Goal: Information Seeking & Learning: Learn about a topic

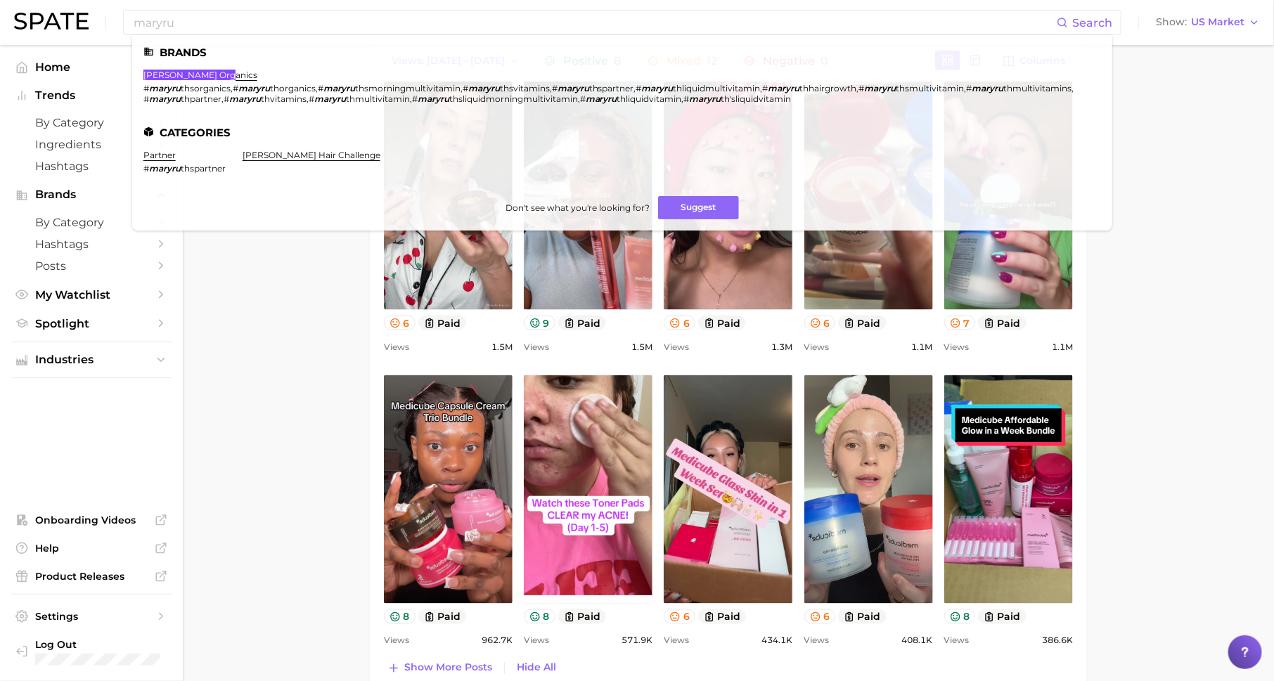
scroll to position [643, 0]
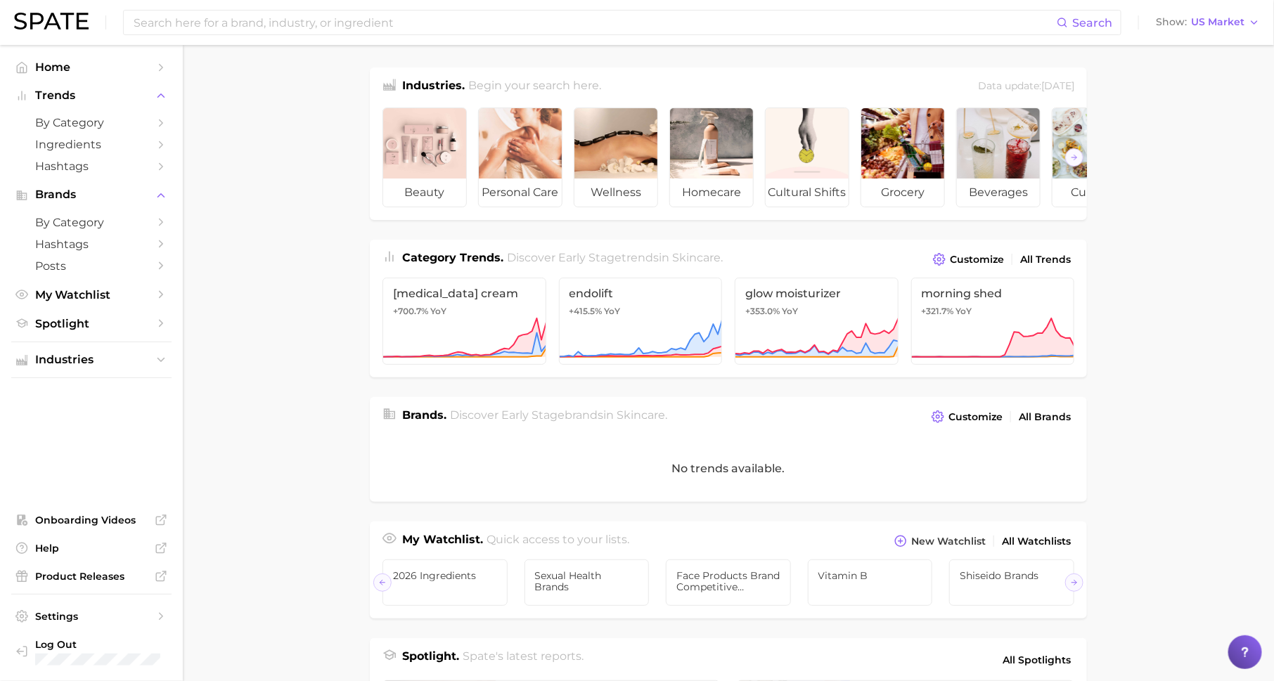
scroll to position [0, 141]
click at [262, 19] on input at bounding box center [594, 23] width 925 height 24
click at [1206, 23] on span "US Market" at bounding box center [1217, 22] width 53 height 8
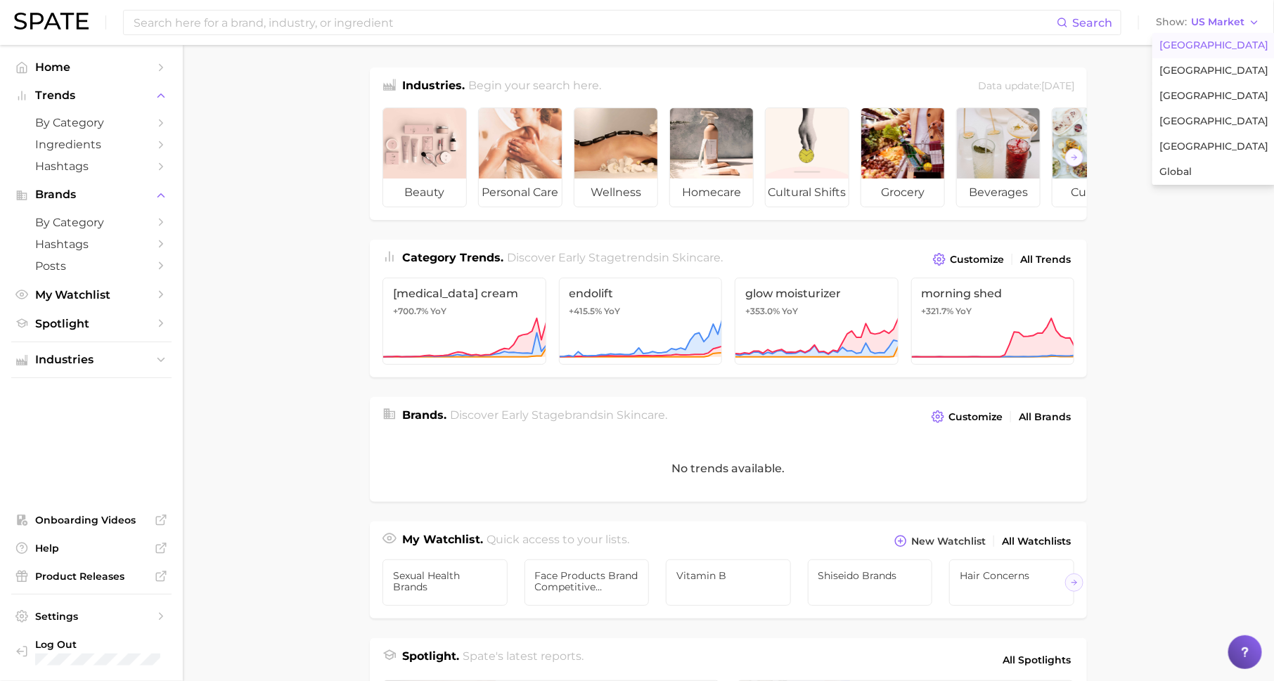
click at [326, 217] on main "Industries. Begin your search here. Data update: August 31st, 2025 beauty perso…" at bounding box center [728, 577] width 1091 height 1065
click at [150, 367] on button "Industries" at bounding box center [91, 359] width 160 height 21
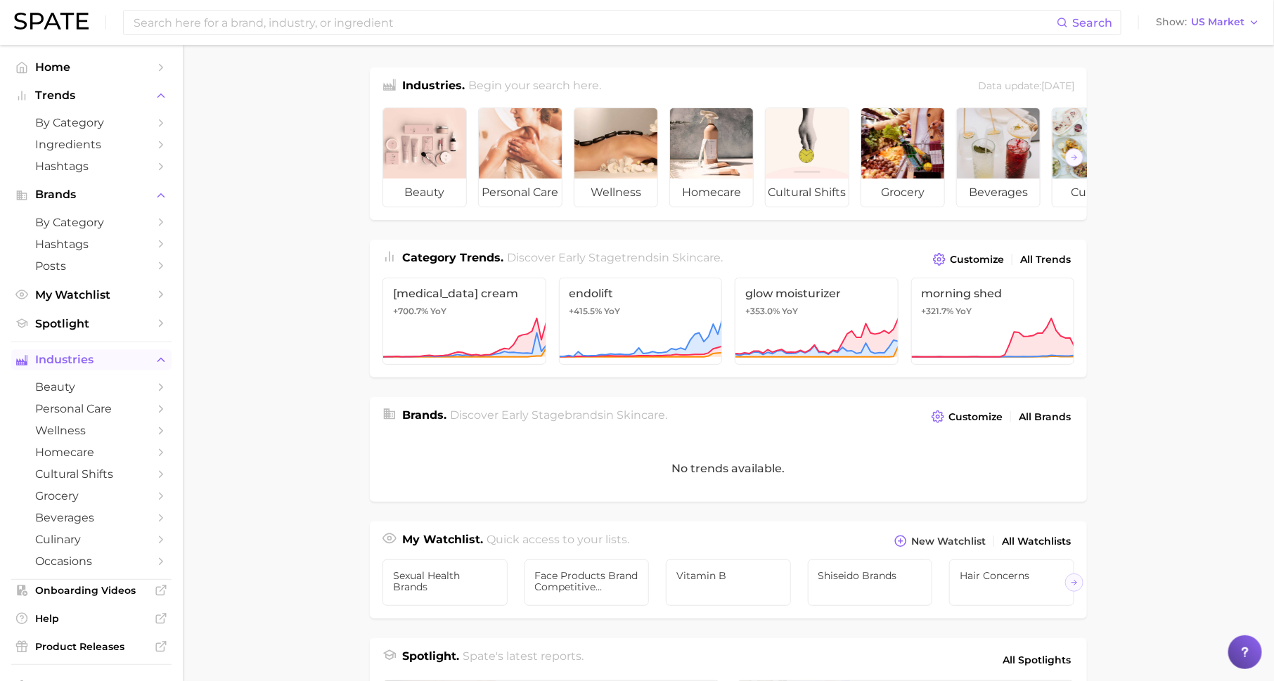
scroll to position [74, 0]
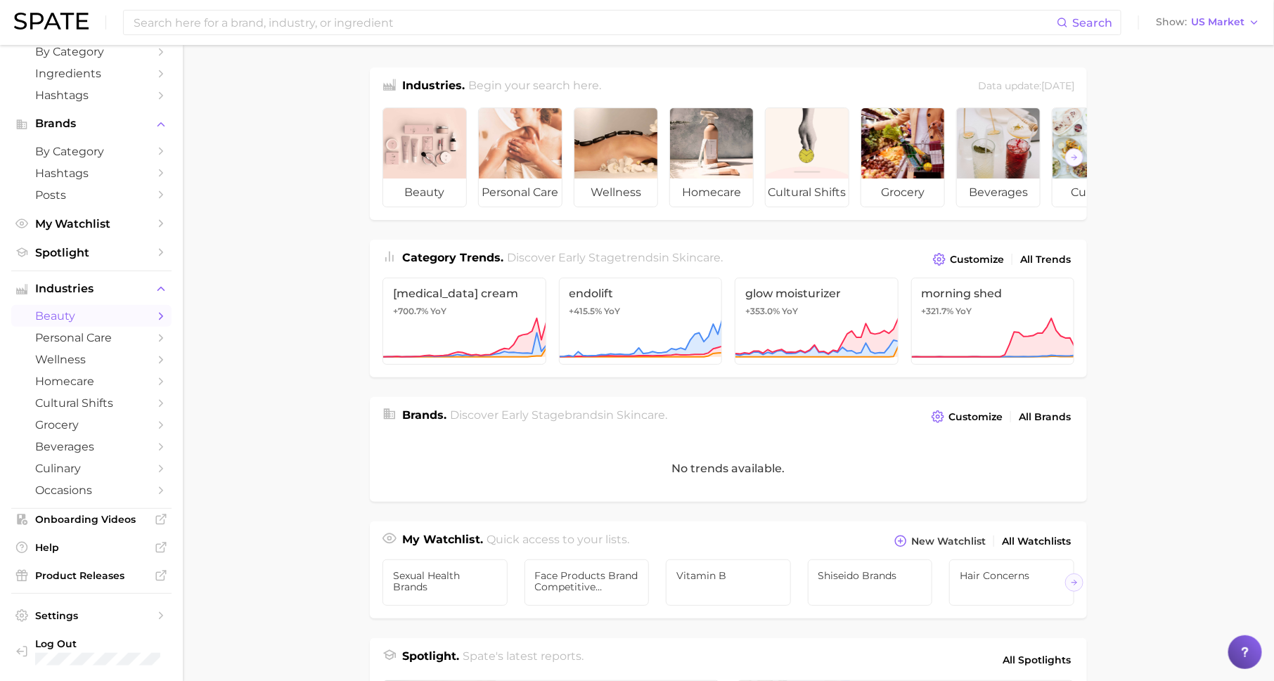
click at [152, 321] on link "beauty" at bounding box center [91, 316] width 160 height 22
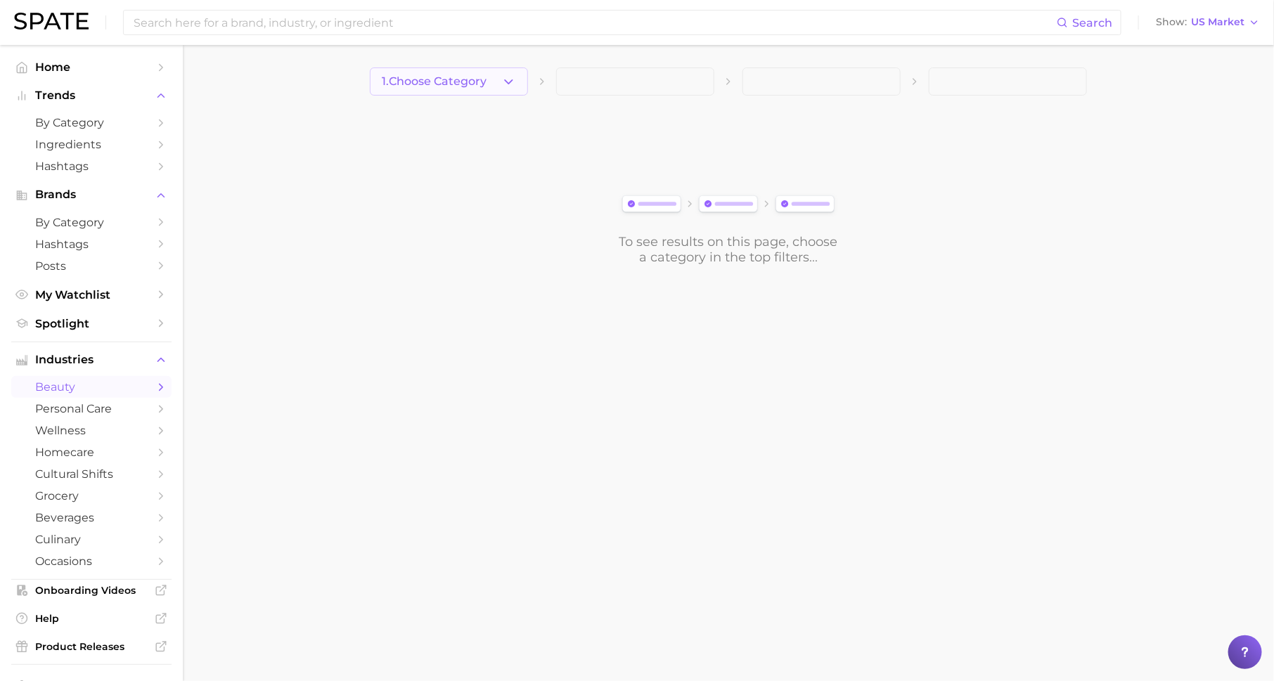
drag, startPoint x: 467, startPoint y: 72, endPoint x: 470, endPoint y: 82, distance: 11.1
click at [470, 82] on span "1. Choose Category" at bounding box center [434, 81] width 105 height 13
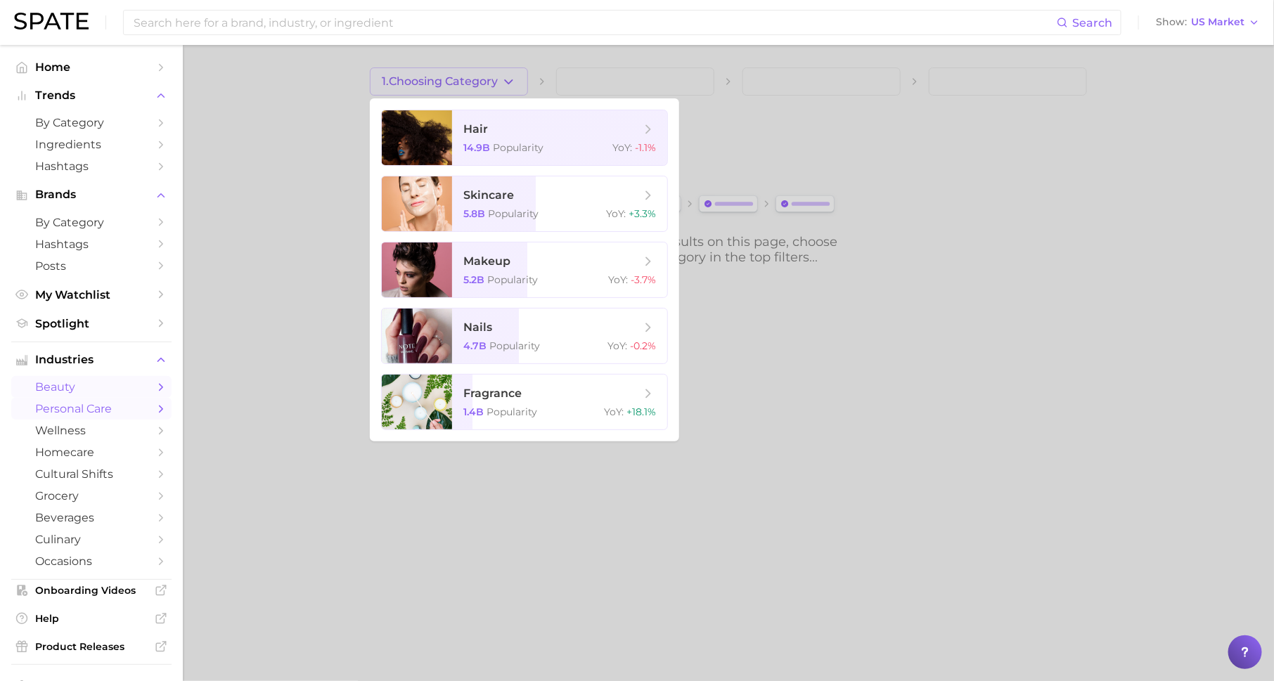
click at [106, 413] on span "personal care" at bounding box center [91, 408] width 112 height 13
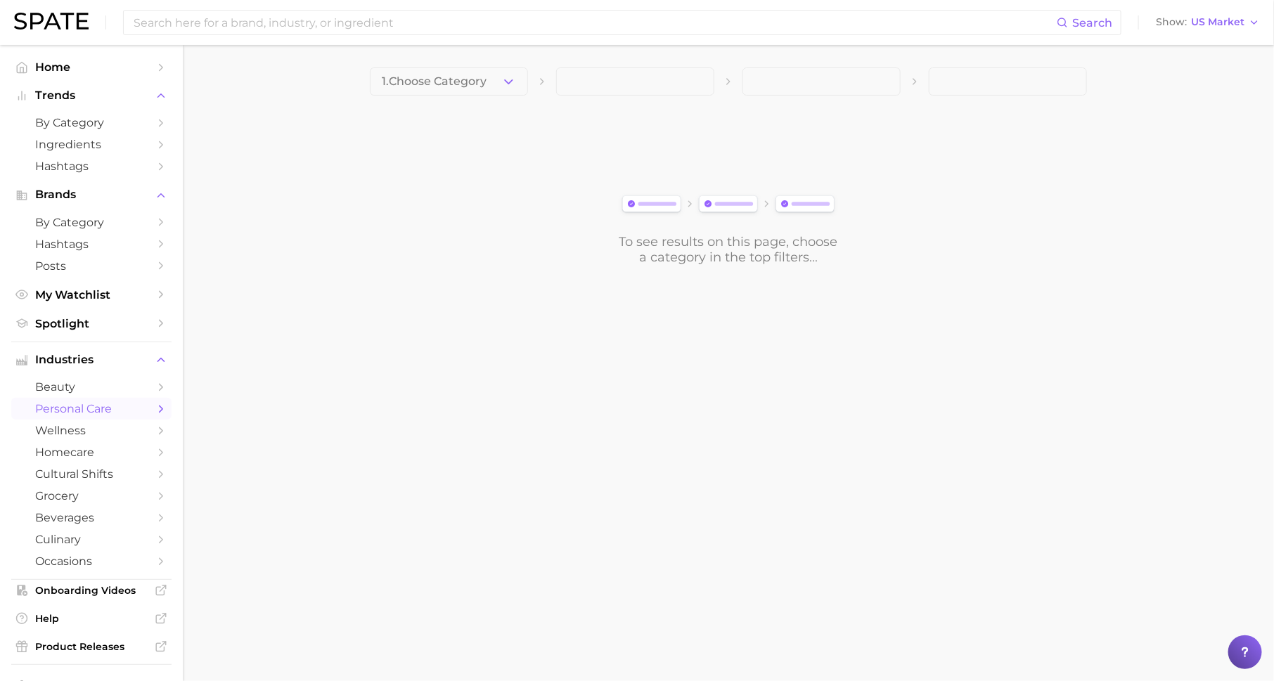
click at [475, 79] on span "1. Choose Category" at bounding box center [434, 81] width 105 height 13
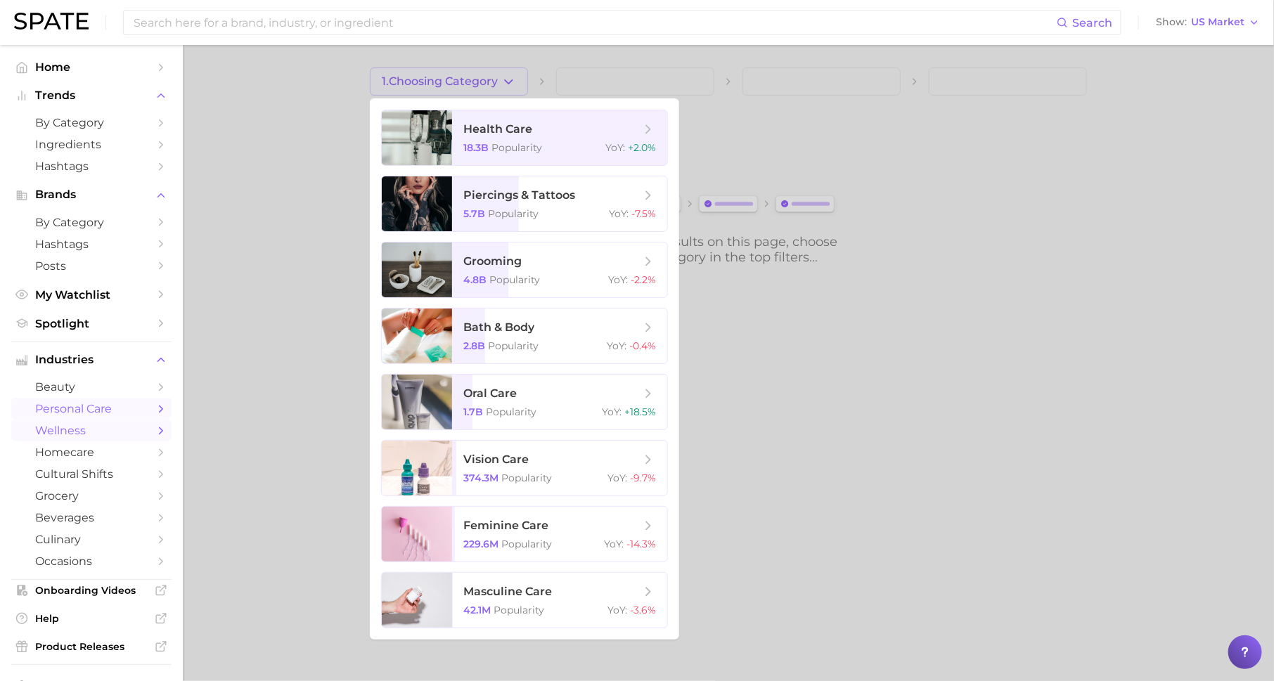
click at [143, 435] on span "wellness" at bounding box center [91, 430] width 112 height 13
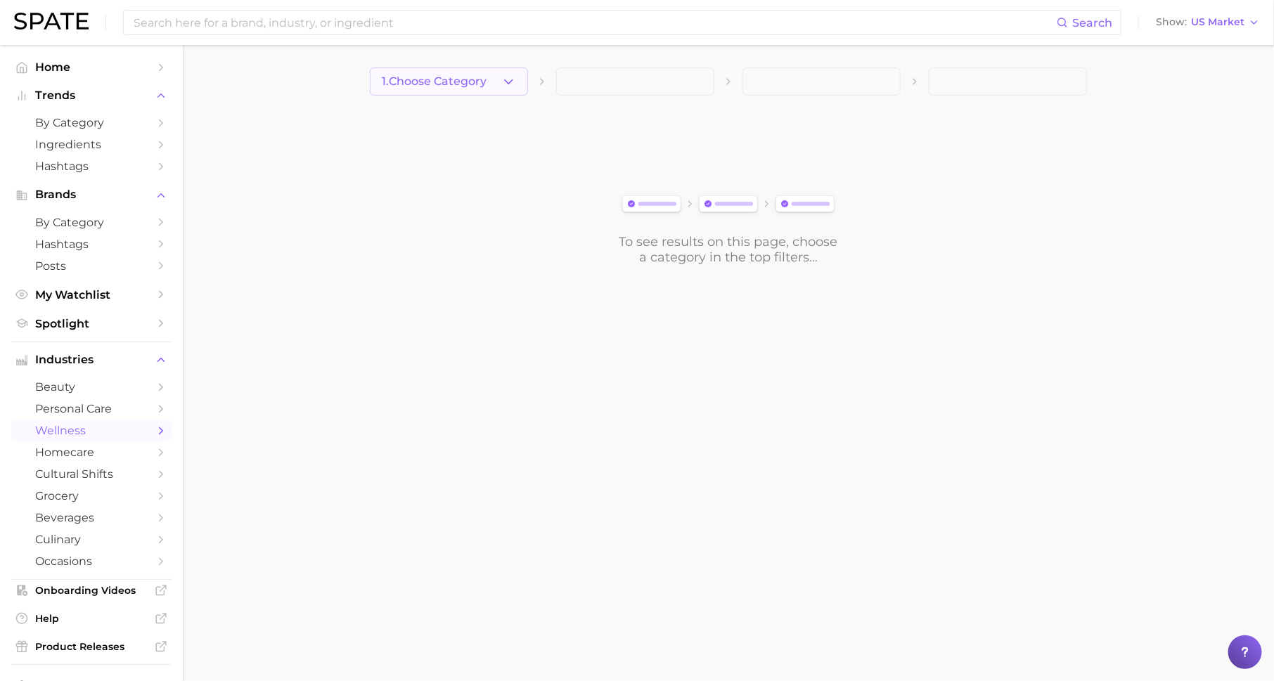
click at [515, 84] on icon "button" at bounding box center [508, 82] width 15 height 15
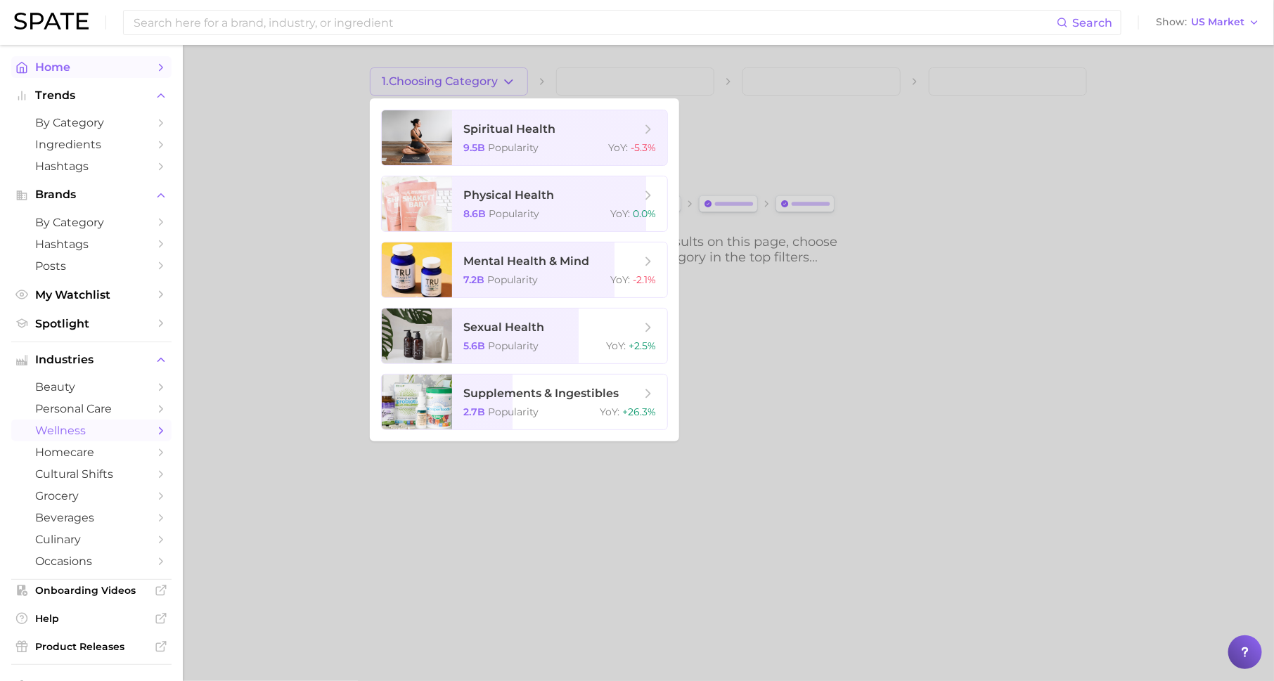
click at [129, 68] on span "Home" at bounding box center [91, 66] width 112 height 13
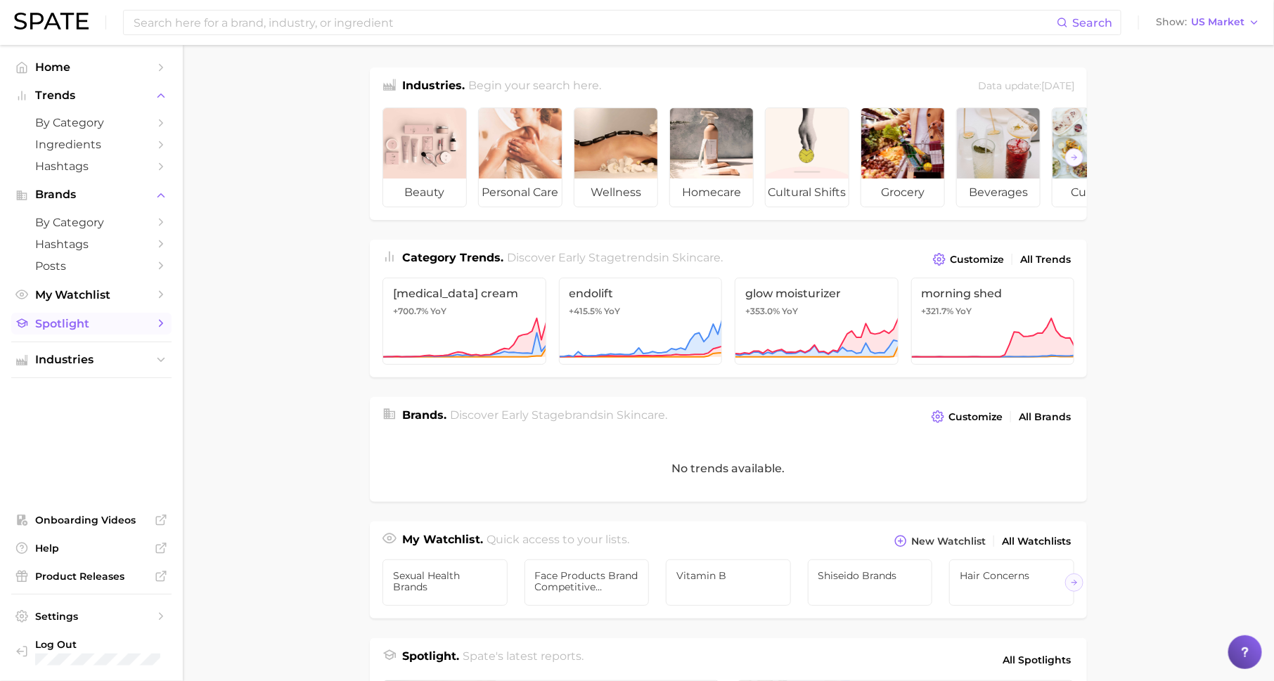
click at [118, 319] on span "Spotlight" at bounding box center [91, 323] width 112 height 13
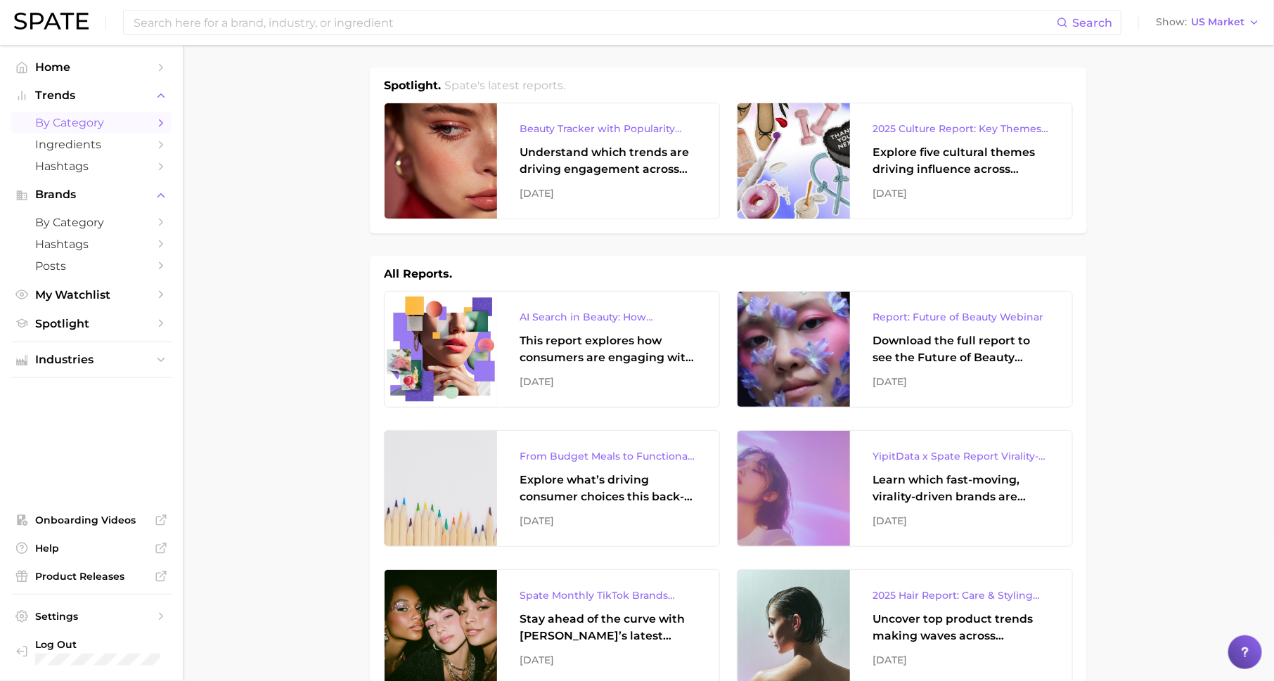
click at [143, 118] on span "by Category" at bounding box center [91, 122] width 112 height 13
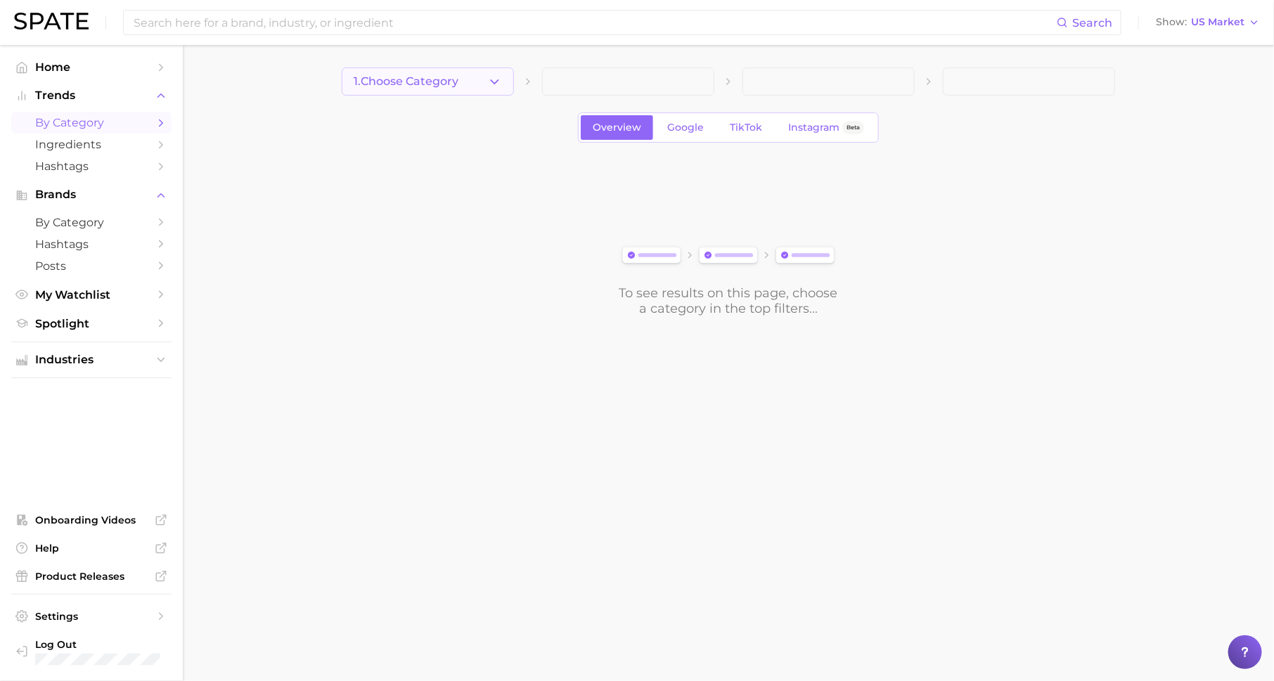
click at [423, 77] on span "1. Choose Category" at bounding box center [406, 81] width 105 height 13
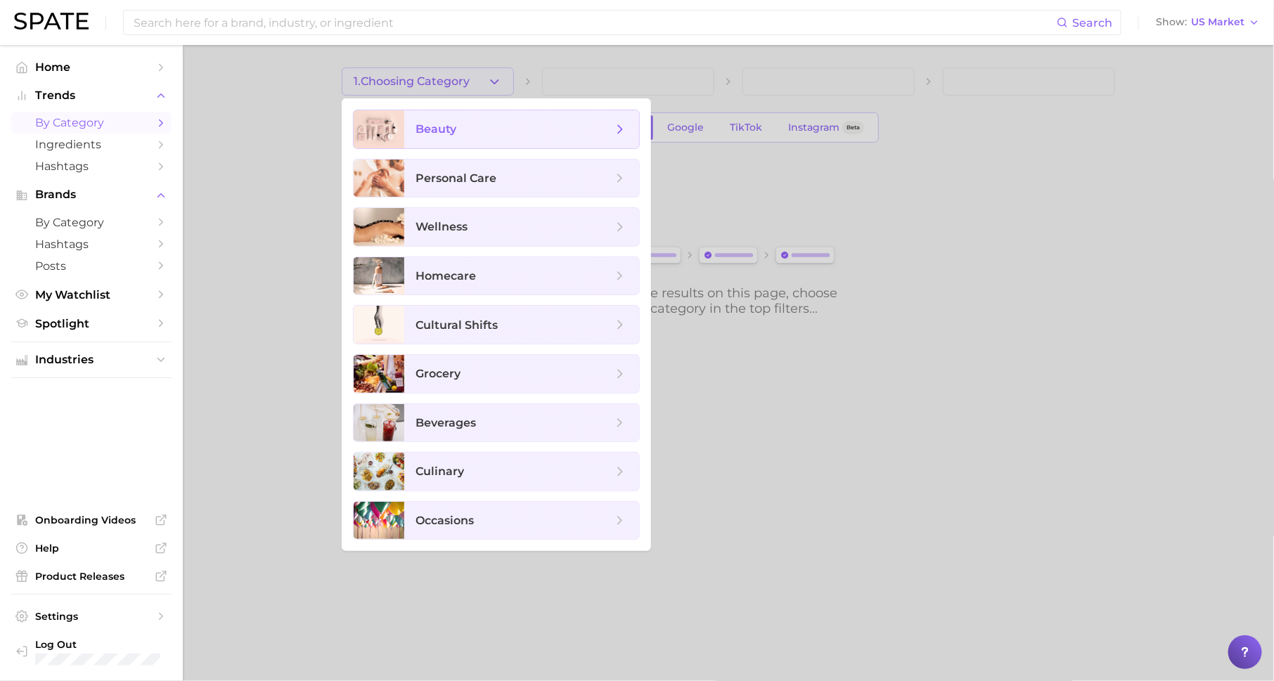
click at [474, 136] on span "beauty" at bounding box center [521, 129] width 235 height 38
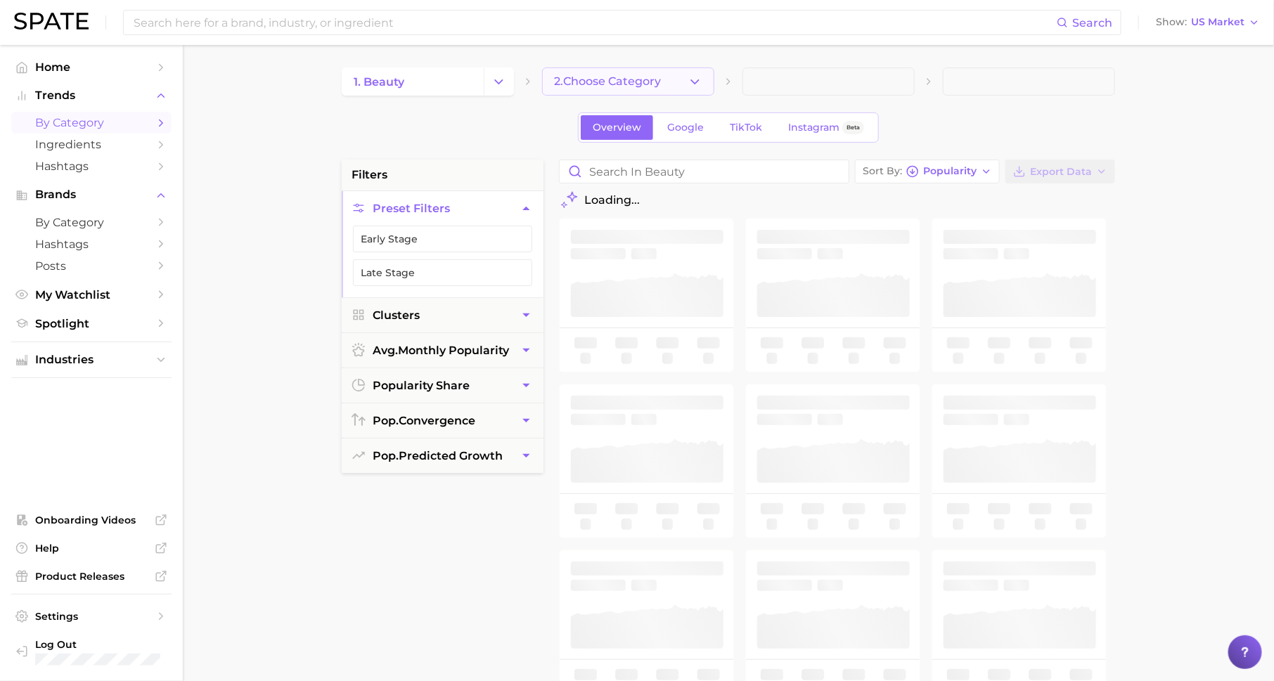
click at [646, 80] on span "2. Choose Category" at bounding box center [607, 81] width 107 height 13
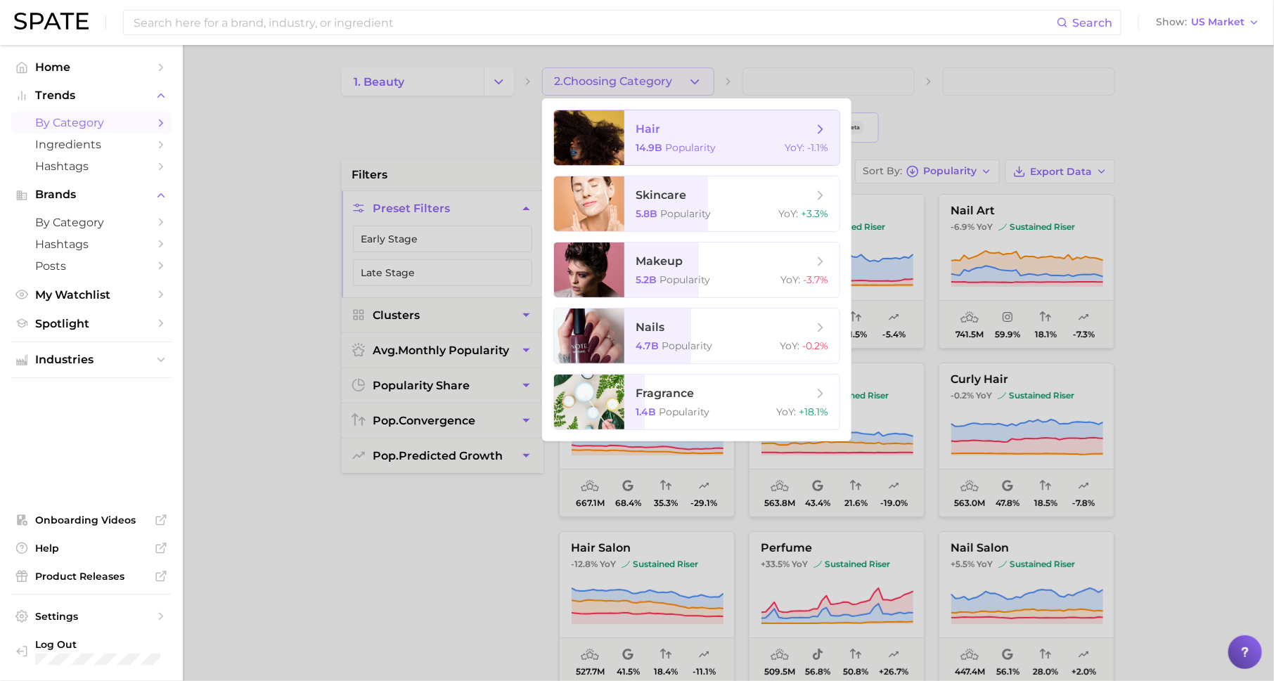
click at [680, 131] on span "hair" at bounding box center [724, 129] width 177 height 15
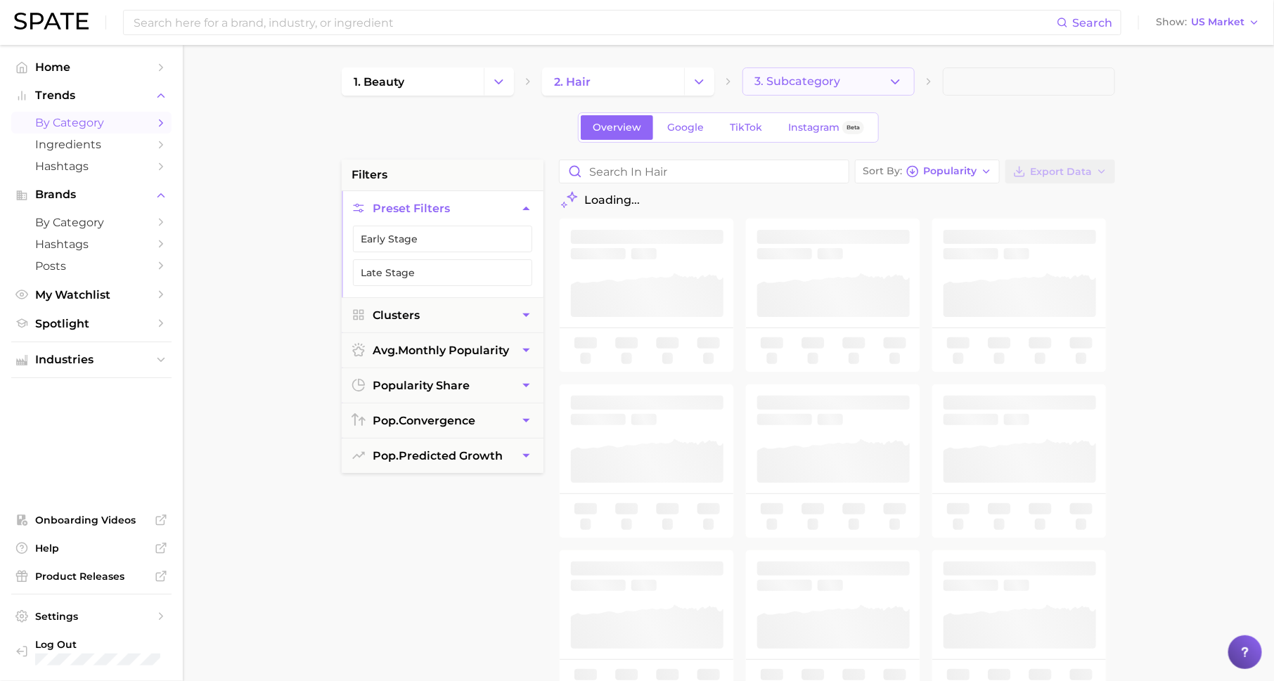
click at [788, 82] on span "3. Subcategory" at bounding box center [797, 81] width 86 height 13
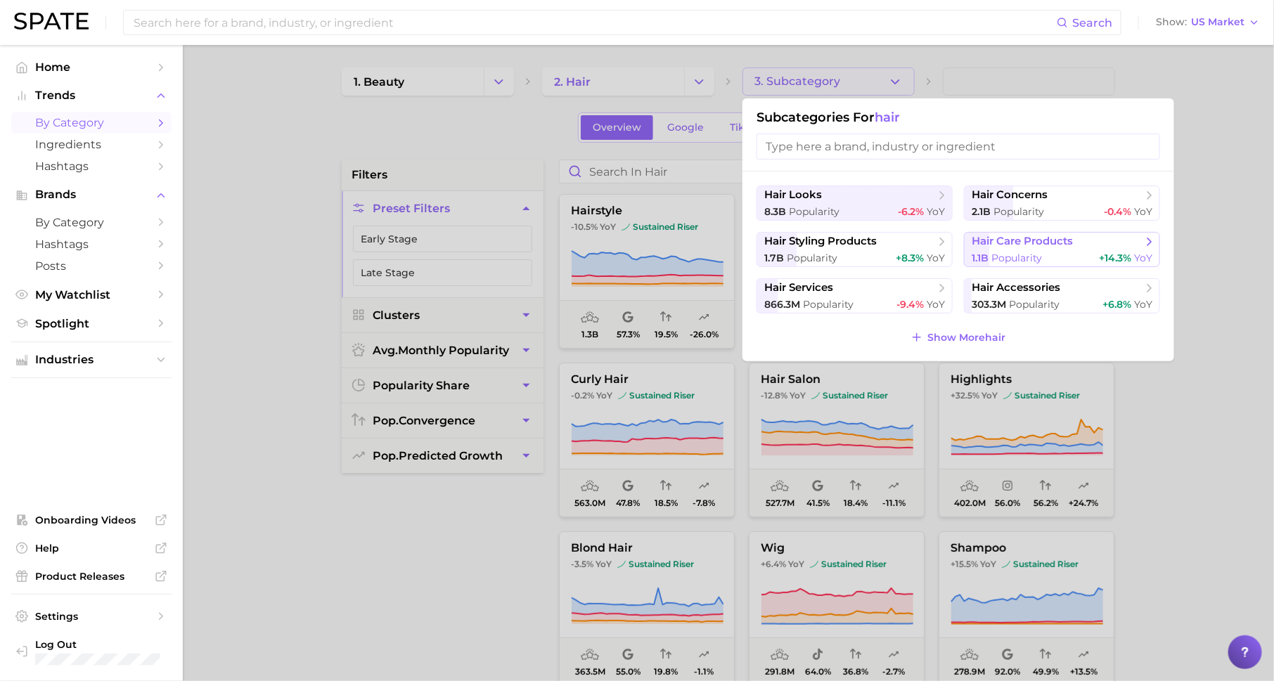
click at [1031, 255] on span "Popularity" at bounding box center [1016, 258] width 51 height 13
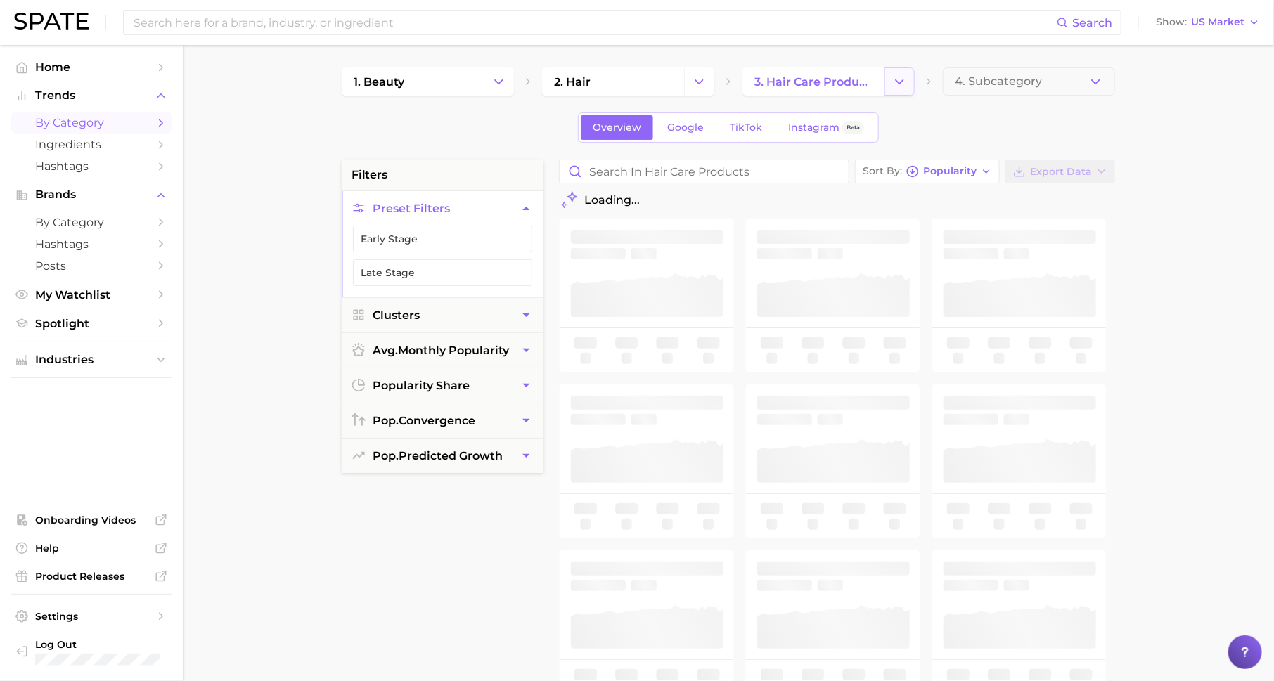
click at [904, 89] on button "Change Category" at bounding box center [900, 81] width 30 height 28
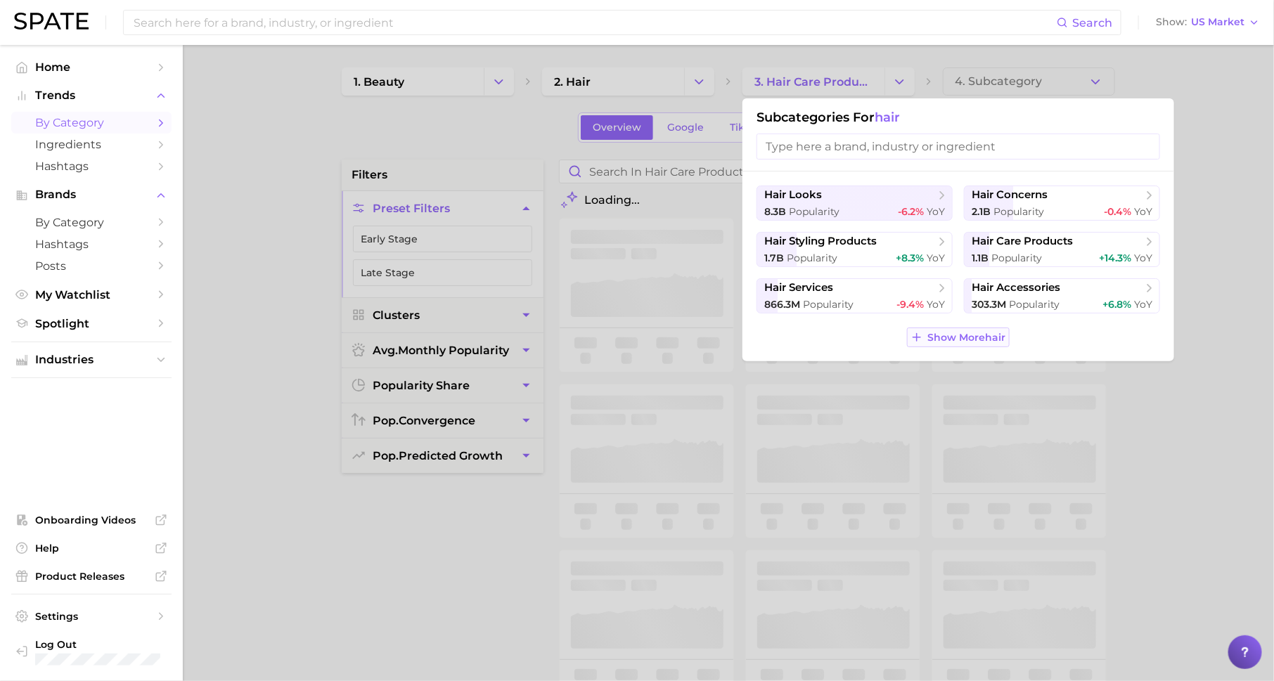
click at [953, 335] on span "Show More hair" at bounding box center [967, 338] width 78 height 12
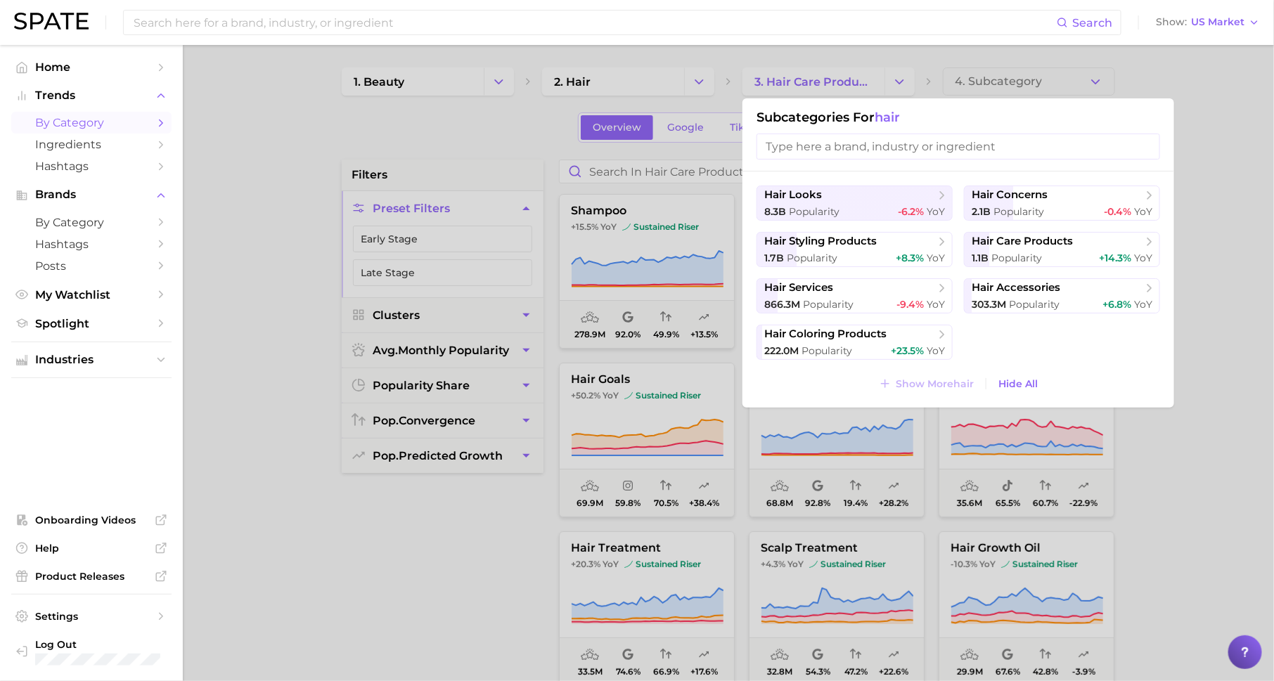
click at [539, 146] on div at bounding box center [637, 340] width 1274 height 681
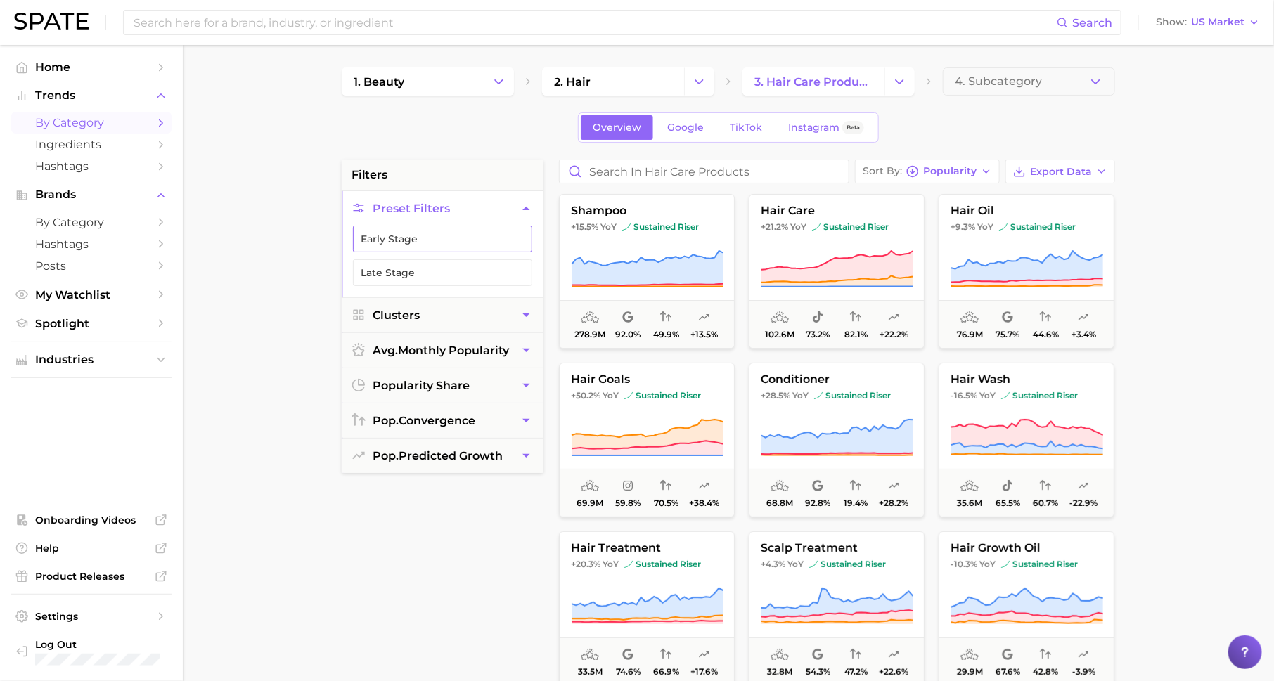
click at [517, 240] on icon "button" at bounding box center [518, 238] width 11 height 11
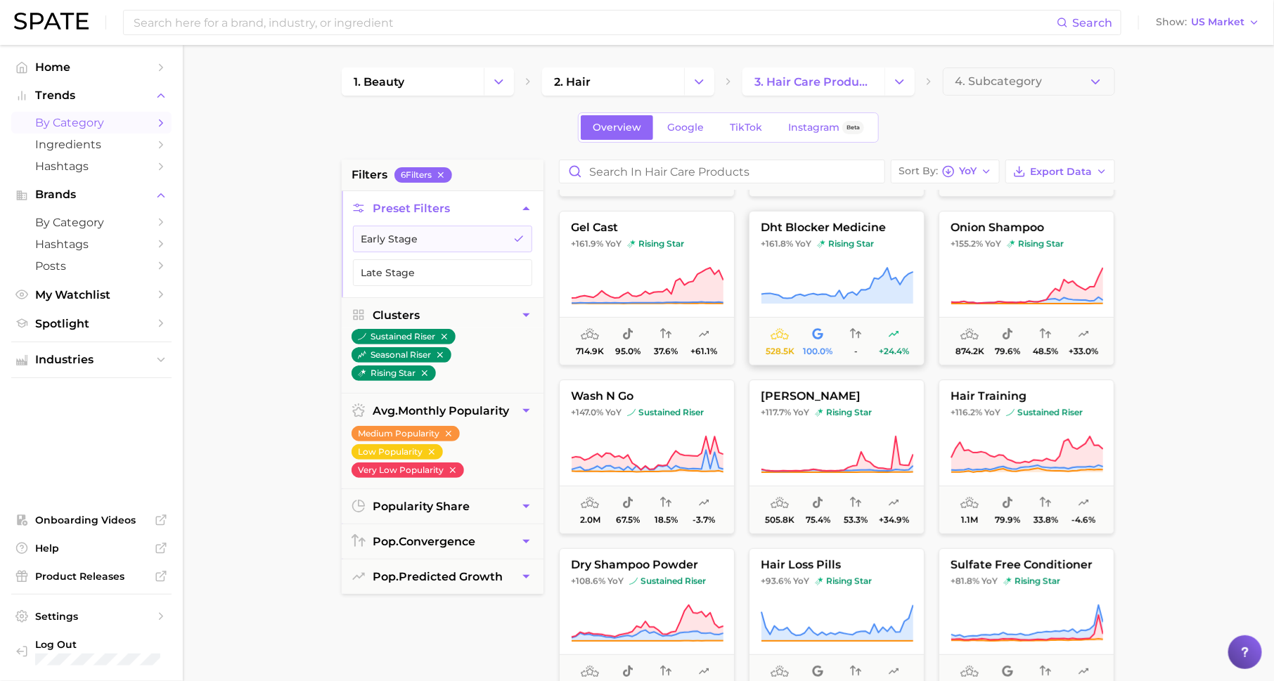
scroll to position [166, 0]
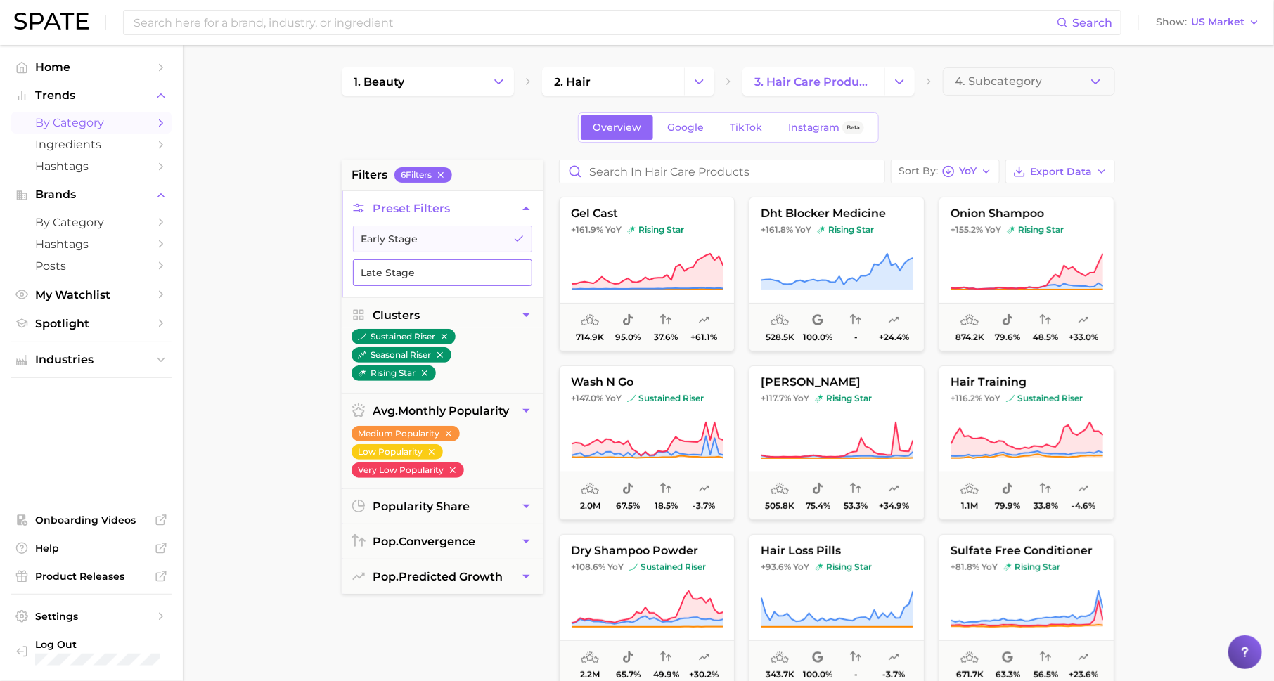
click at [451, 262] on button "Late Stage" at bounding box center [442, 272] width 179 height 27
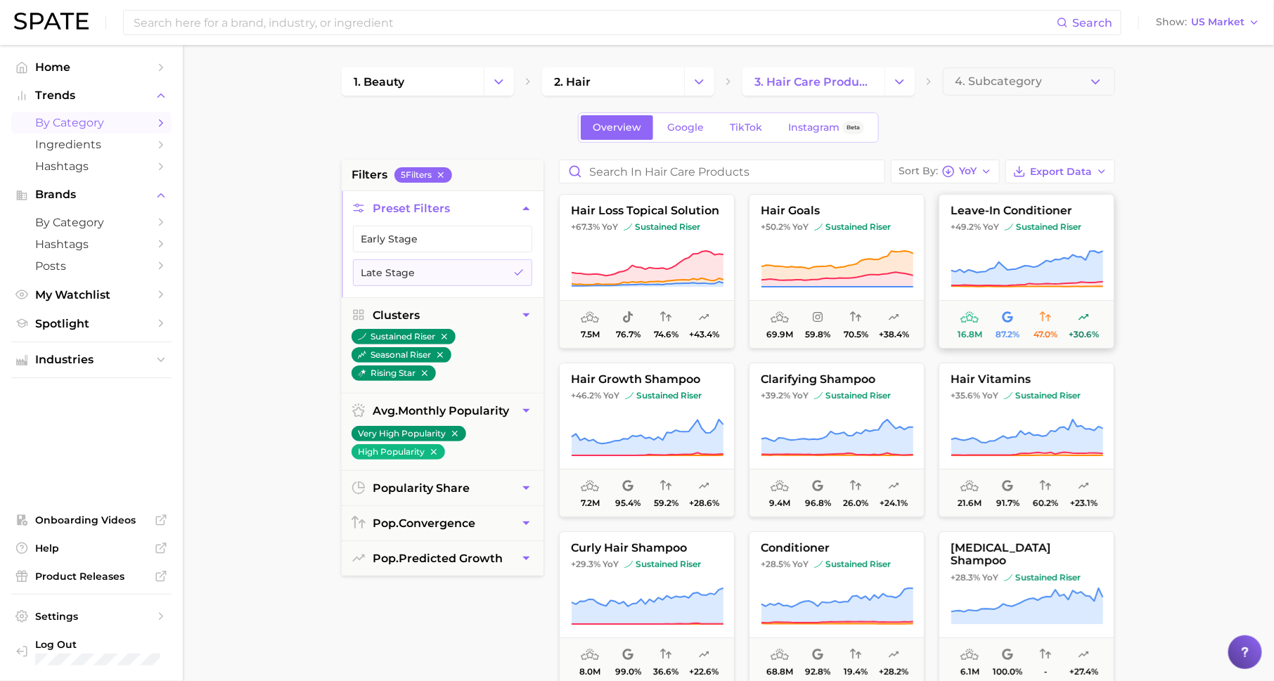
click at [1006, 207] on span "leave-in conditioner" at bounding box center [1026, 211] width 174 height 13
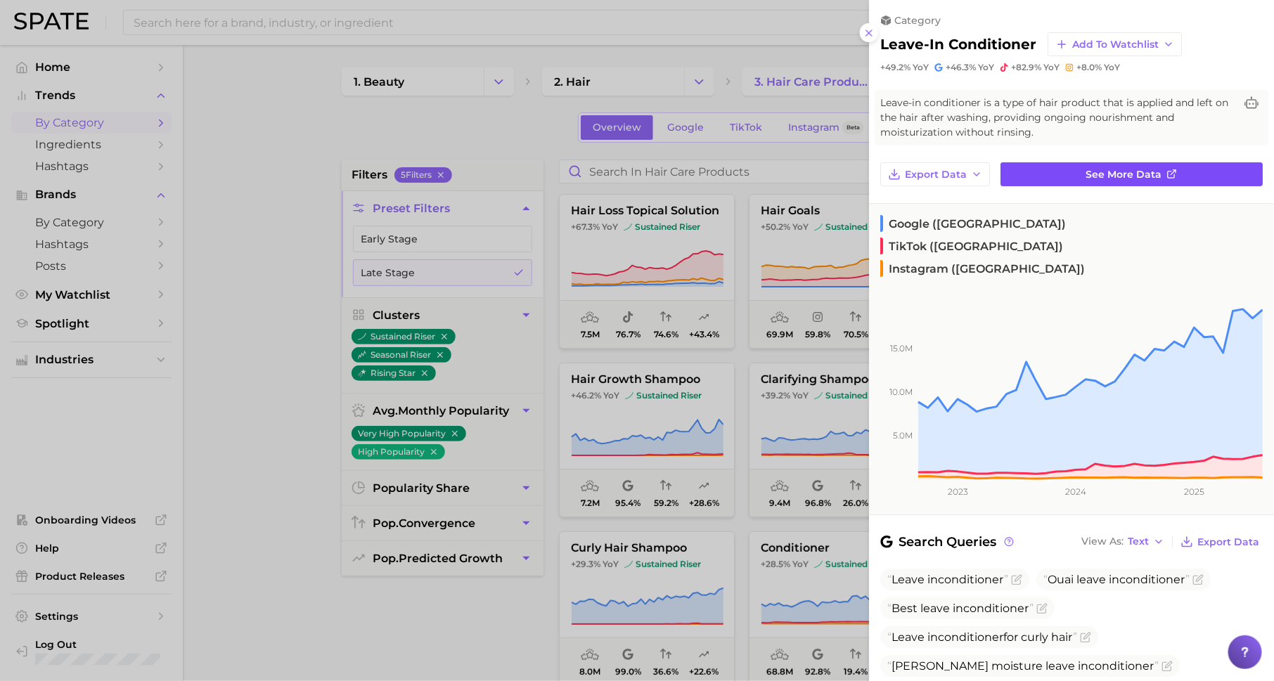
click at [1097, 169] on span "See more data" at bounding box center [1124, 175] width 76 height 12
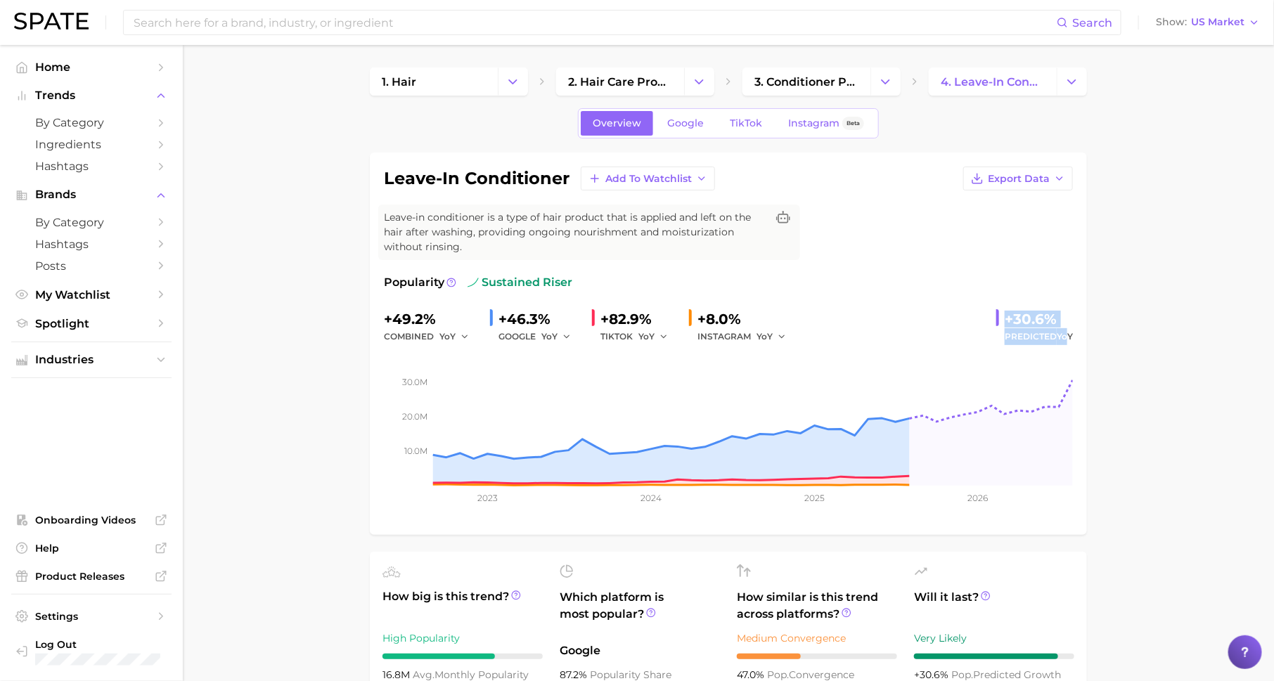
drag, startPoint x: 1006, startPoint y: 316, endPoint x: 1068, endPoint y: 332, distance: 64.0
click at [1068, 332] on div "+30.6% Predicted YoY" at bounding box center [1034, 326] width 77 height 37
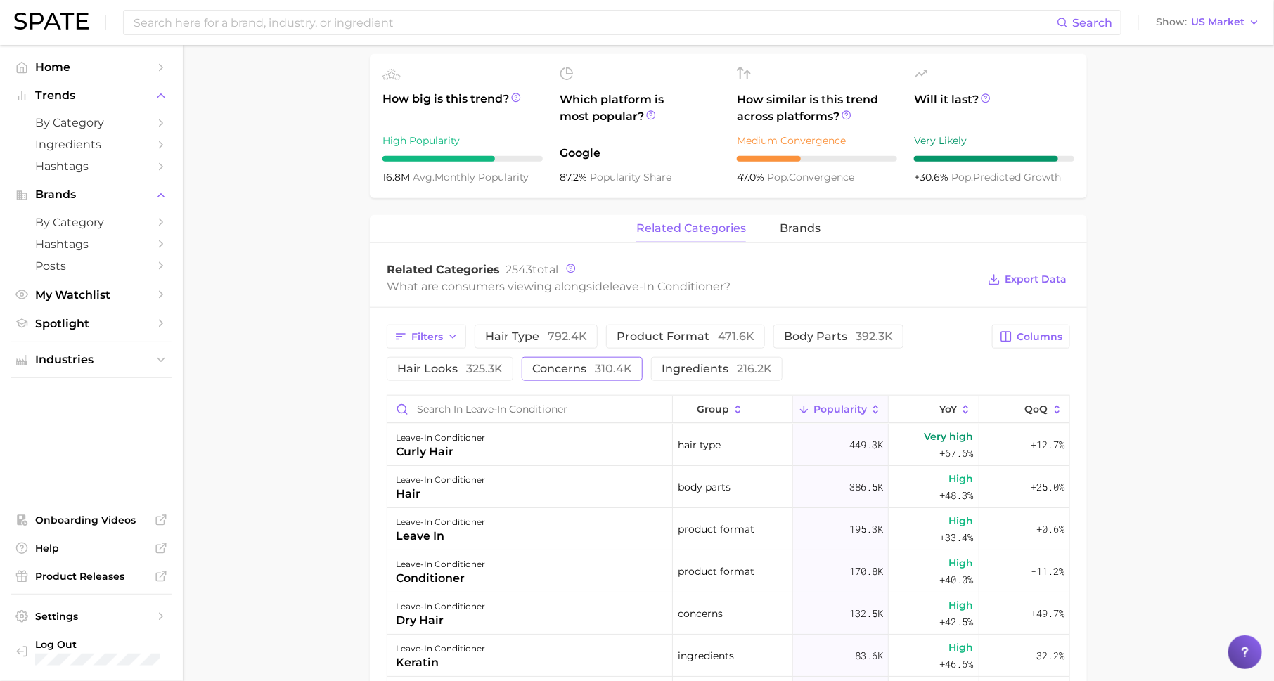
scroll to position [560, 0]
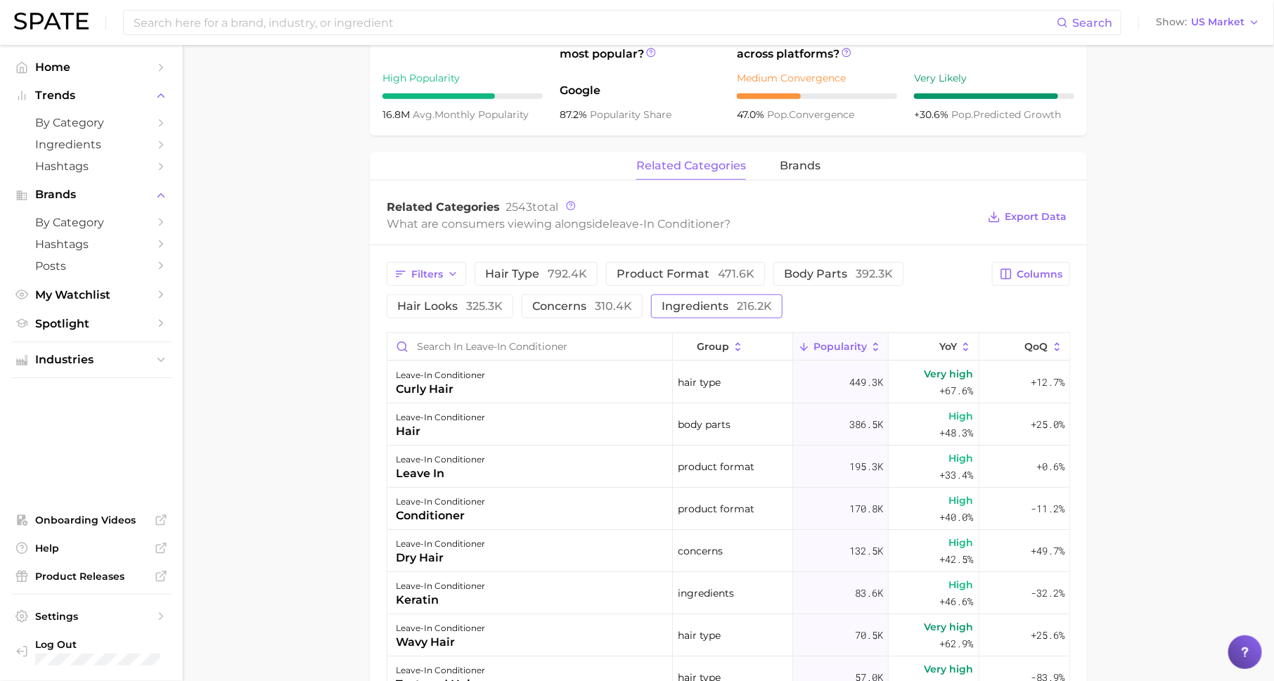
click at [686, 303] on span "ingredients 216.2k" at bounding box center [717, 306] width 110 height 11
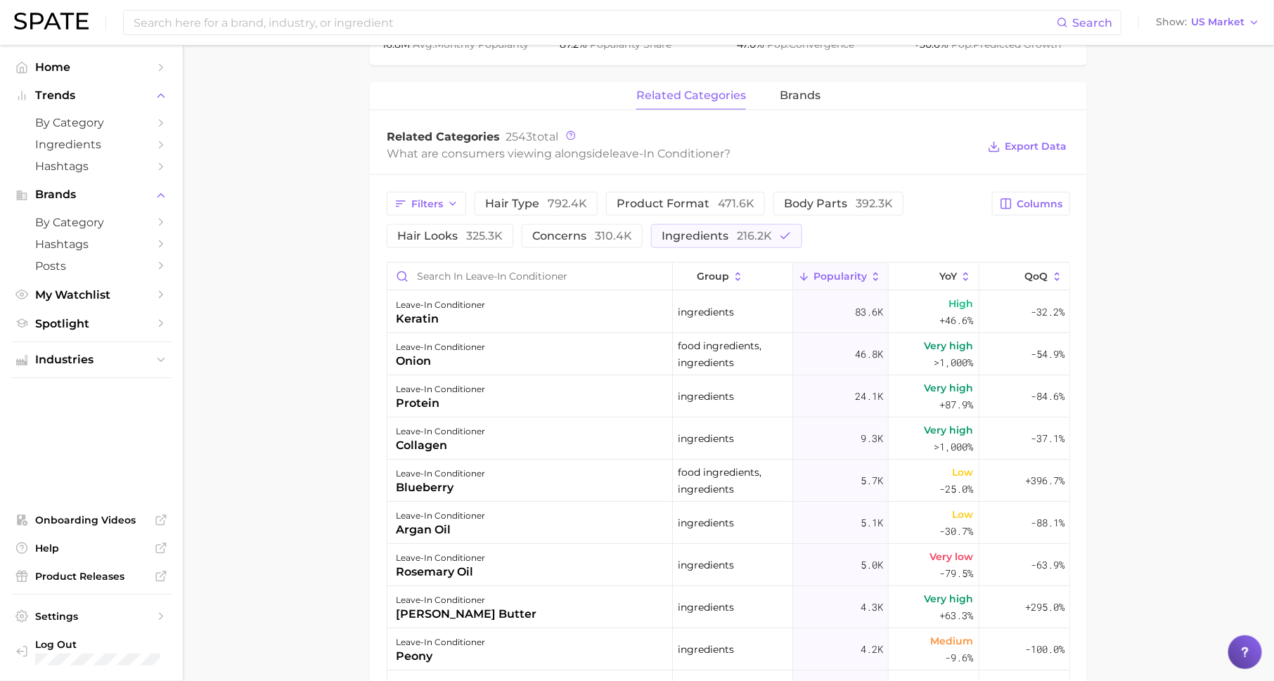
scroll to position [672, 0]
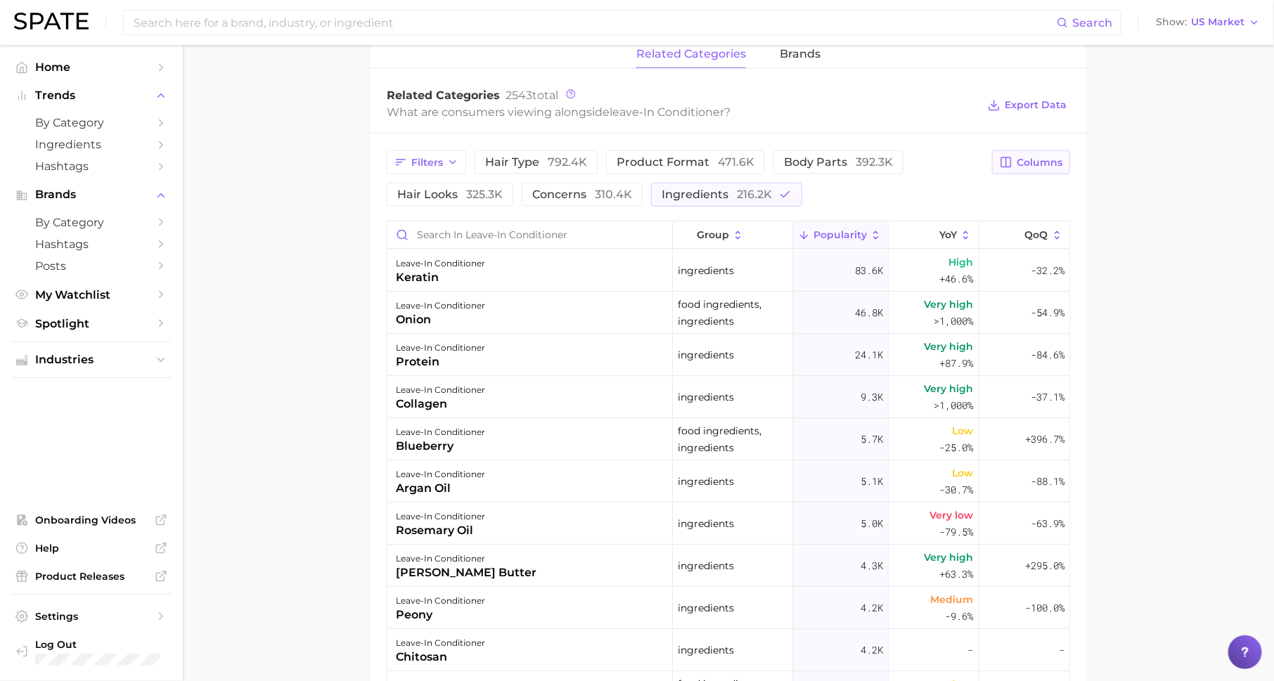
click at [1022, 157] on span "Columns" at bounding box center [1040, 163] width 46 height 12
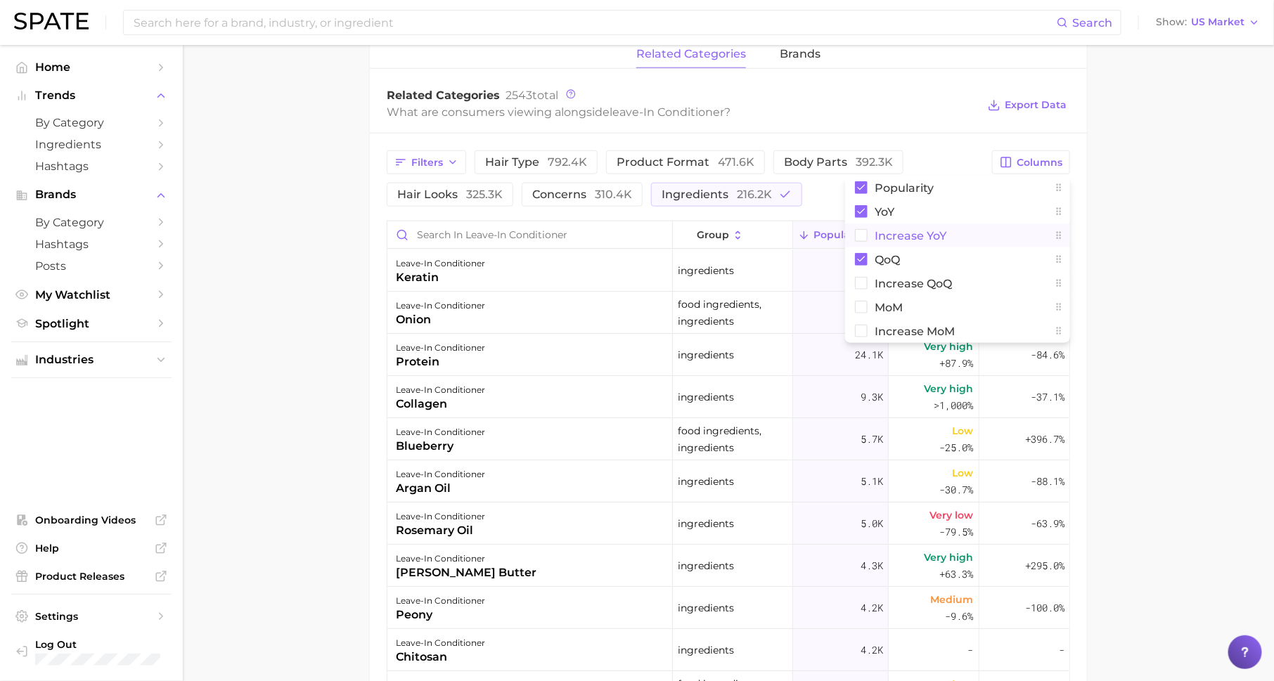
click at [927, 233] on span "Increase YoY" at bounding box center [911, 236] width 72 height 12
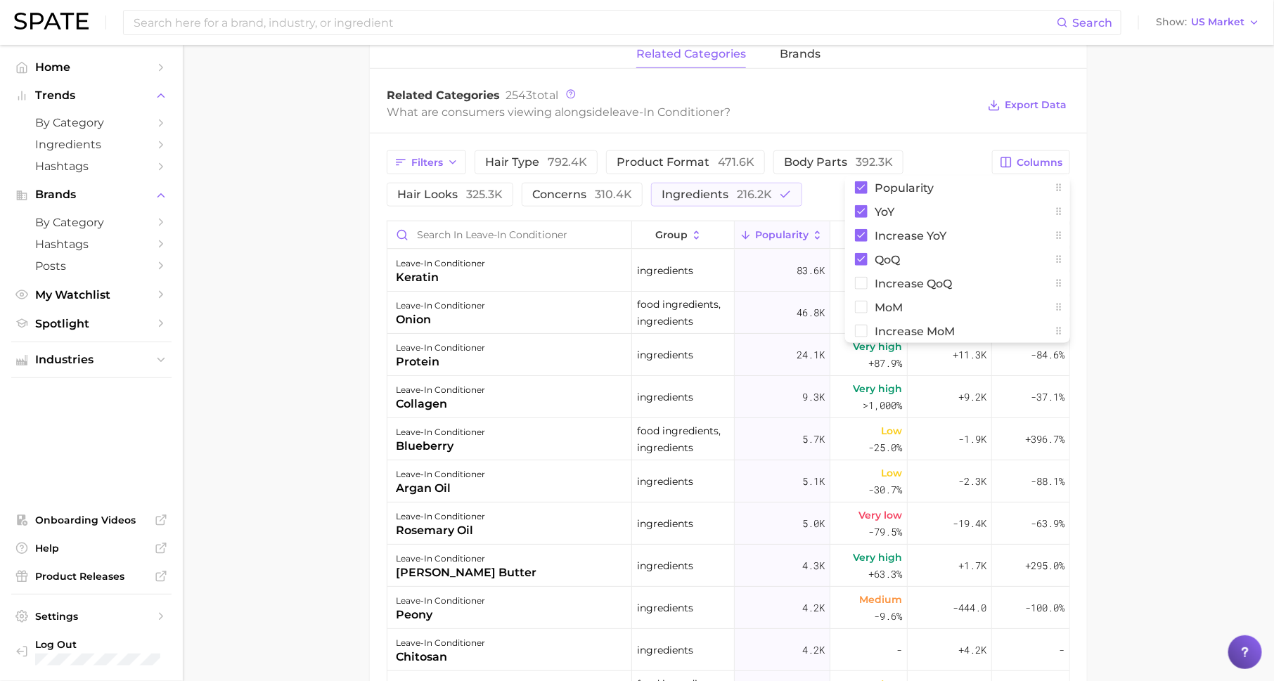
click at [1109, 245] on main "1. hair 2. hair care products 3. conditioner products 4. leave-in conditioner O…" at bounding box center [728, 181] width 1091 height 1616
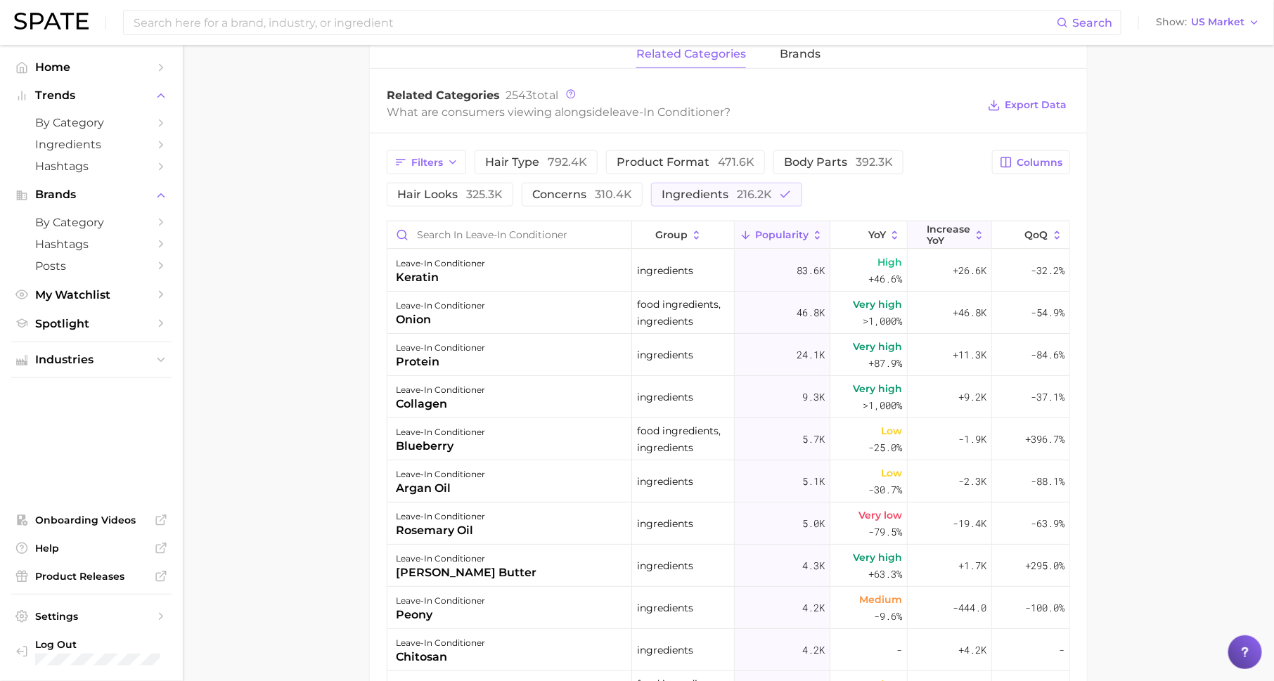
click at [954, 236] on span "Increase YoY" at bounding box center [949, 235] width 44 height 22
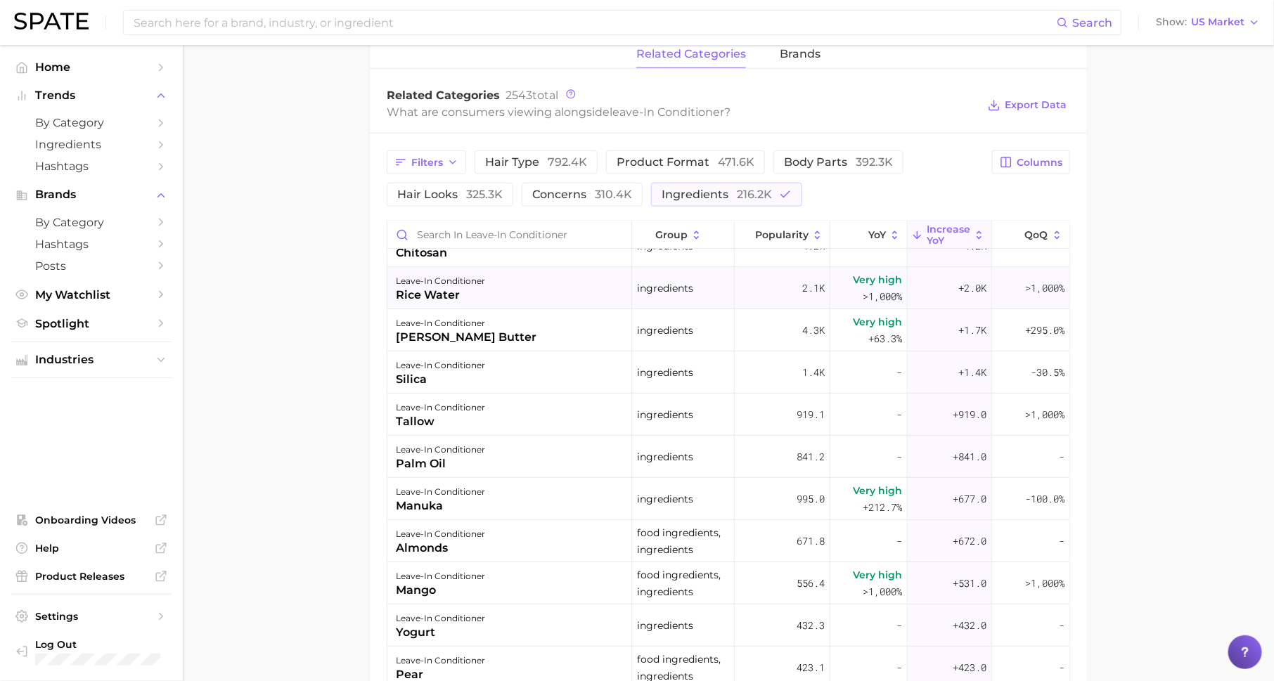
scroll to position [254, 0]
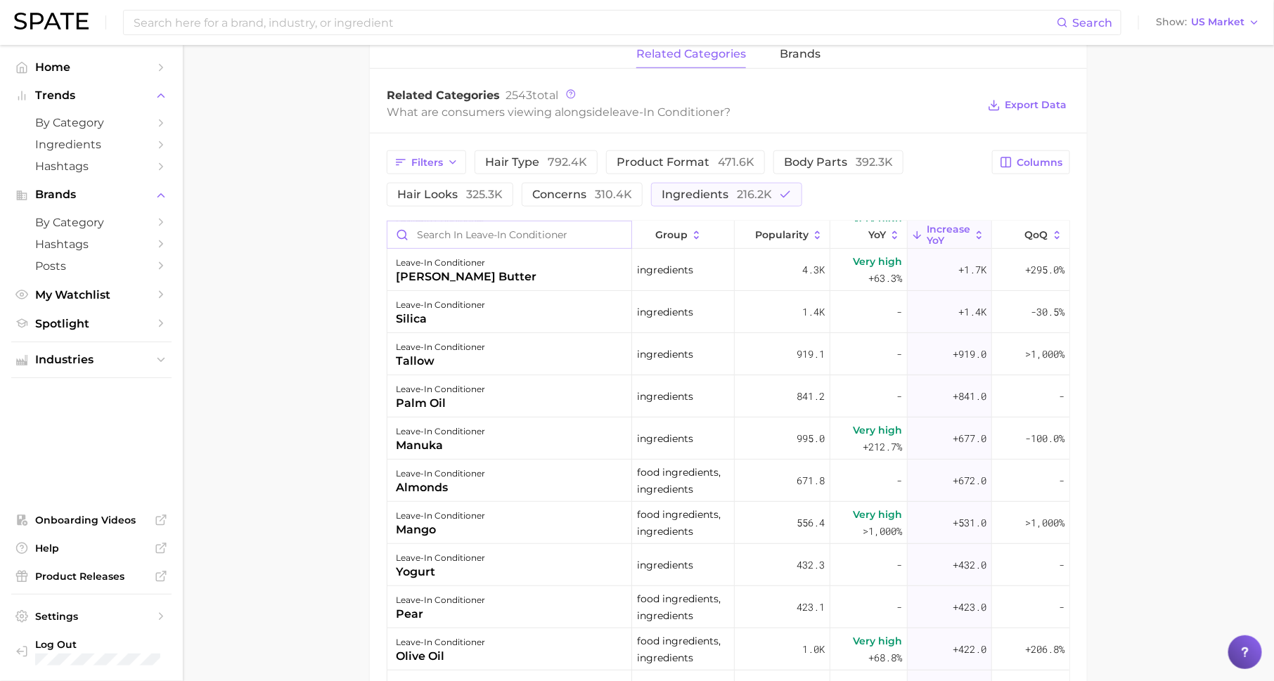
click at [479, 231] on input "Search in leave-in conditioner" at bounding box center [509, 234] width 244 height 27
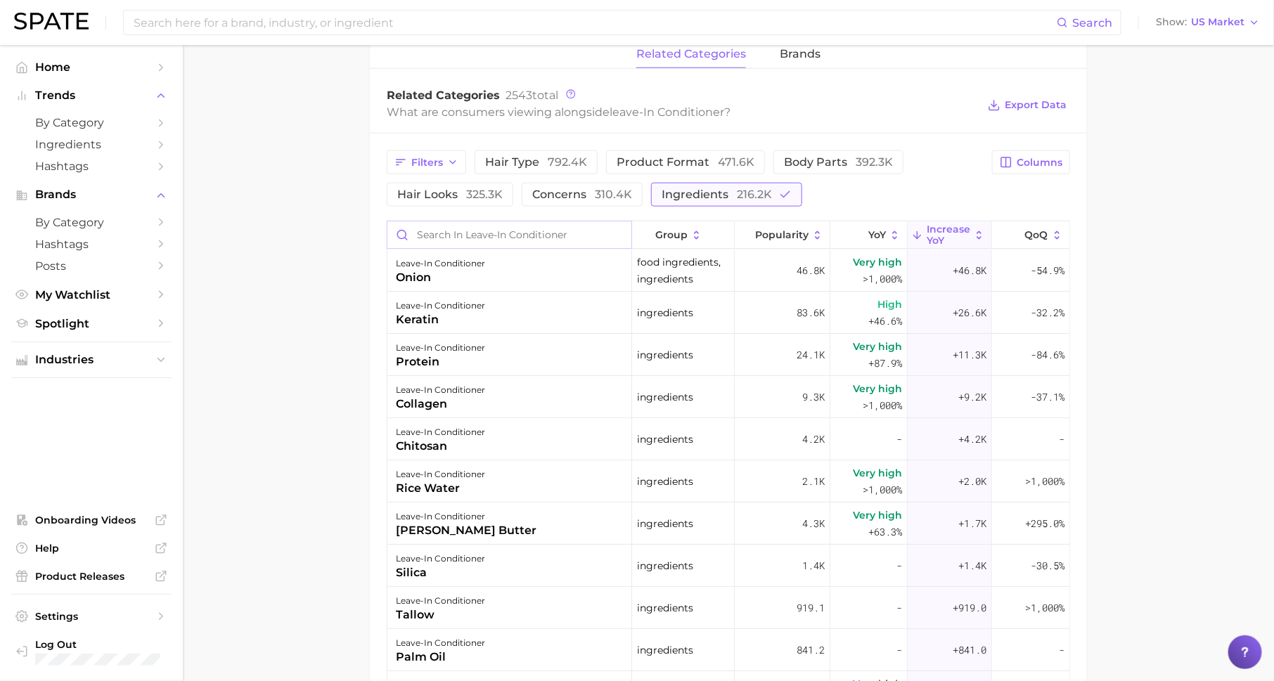
scroll to position [0, 0]
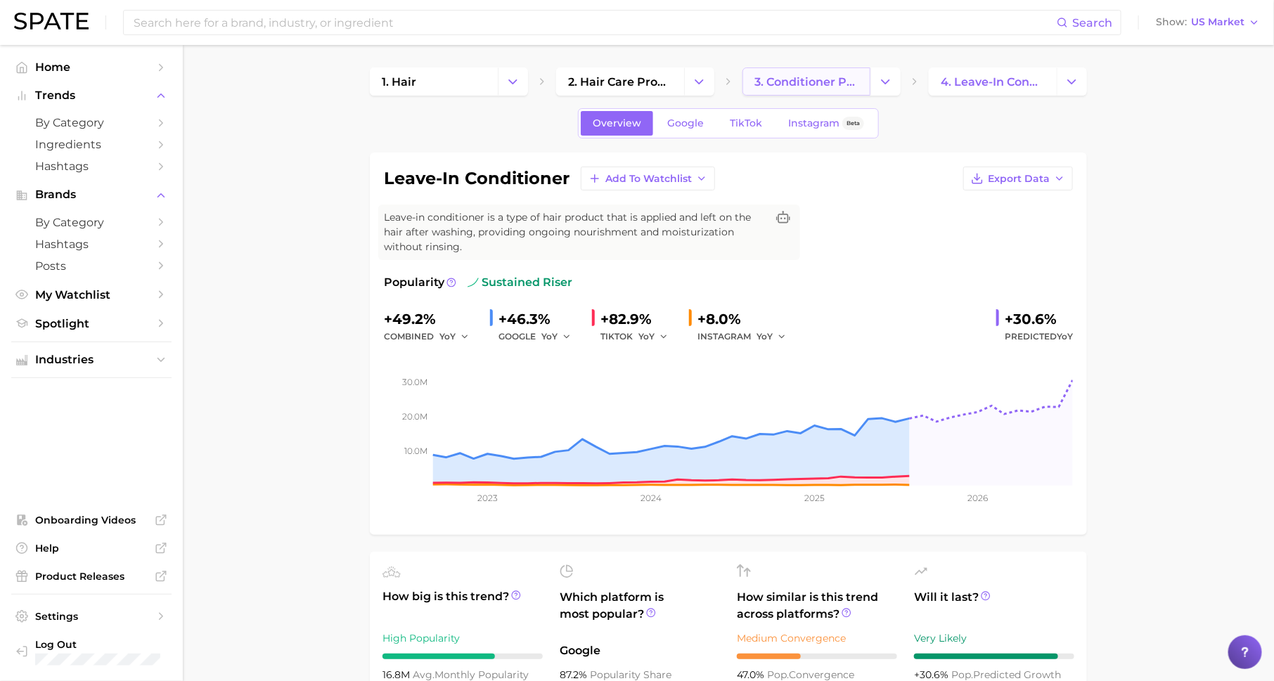
click at [787, 91] on link "3. conditioner products" at bounding box center [806, 81] width 128 height 28
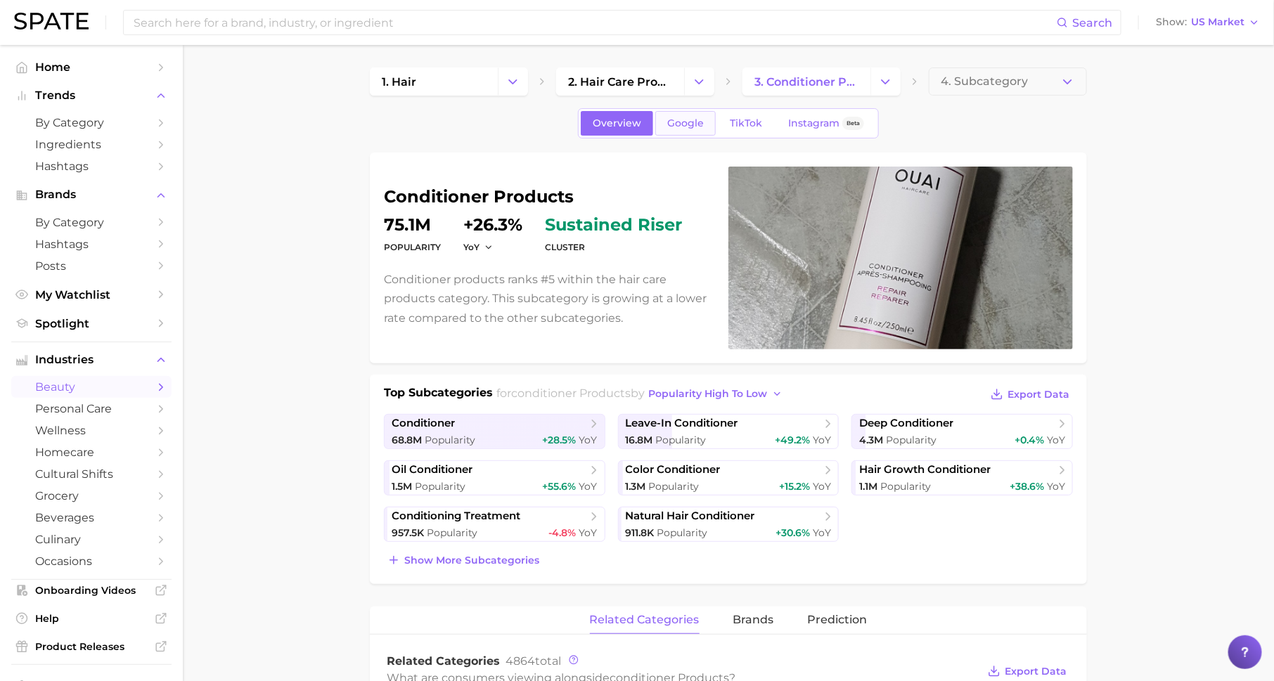
click at [685, 120] on span "Google" at bounding box center [685, 123] width 37 height 12
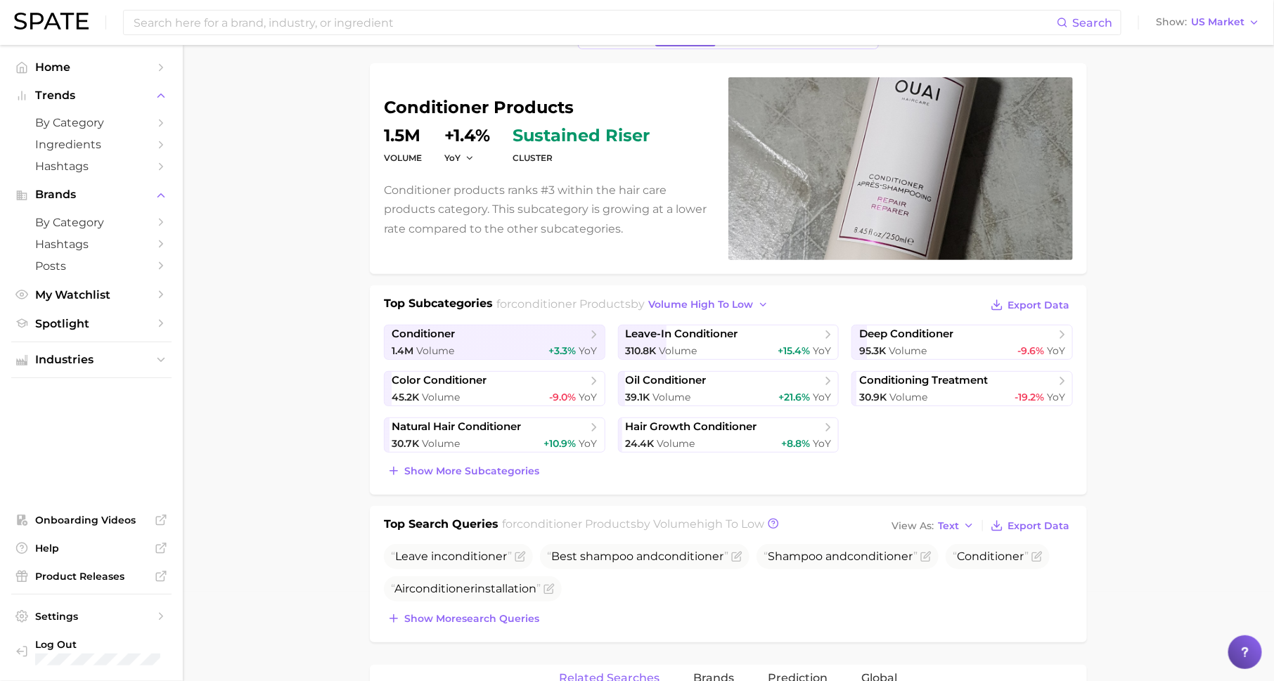
scroll to position [79, 0]
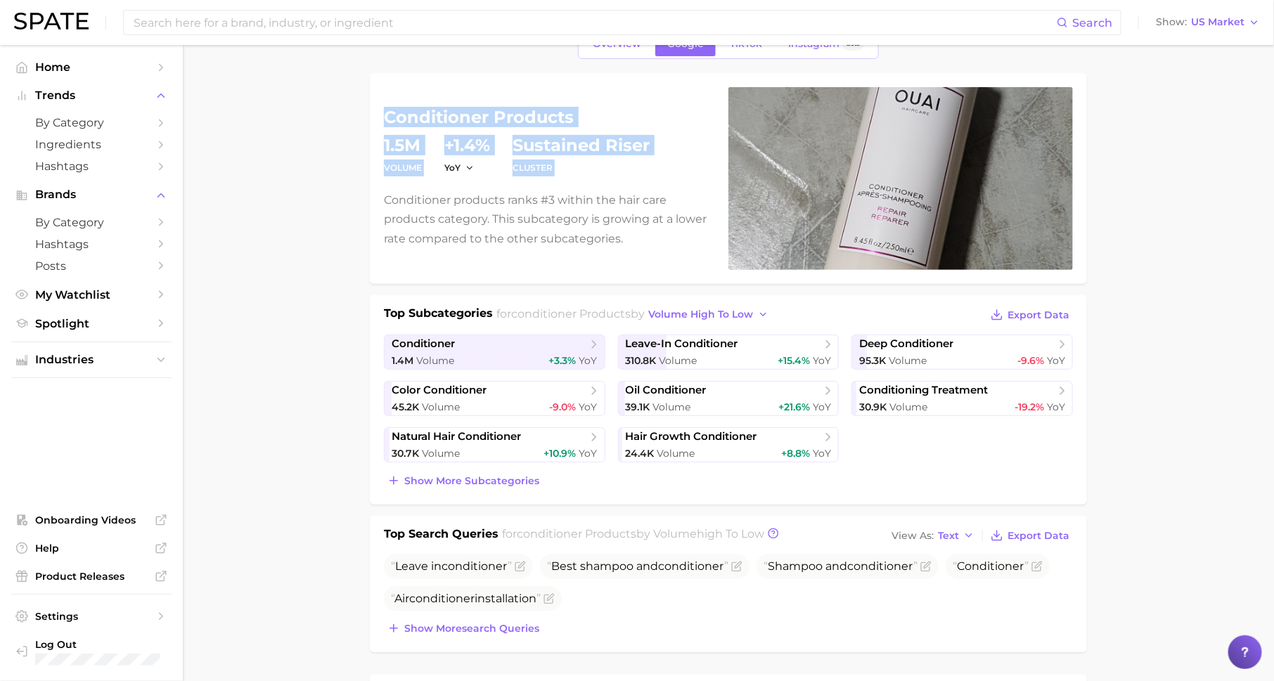
drag, startPoint x: 386, startPoint y: 112, endPoint x: 549, endPoint y: 183, distance: 177.9
click at [549, 183] on div "conditioner products volume 1.5m YoY +1.4% cluster sustained riser Conditioner …" at bounding box center [548, 178] width 328 height 139
click at [452, 150] on dd "+1.4%" at bounding box center [467, 145] width 46 height 17
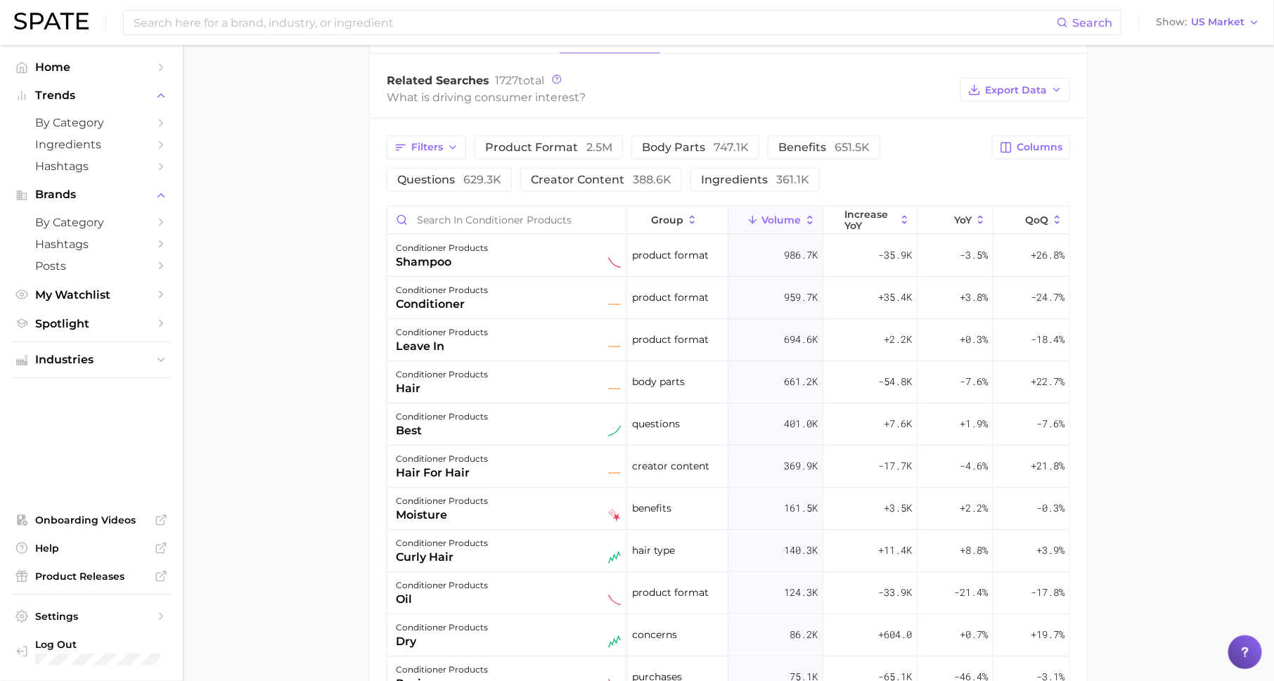
scroll to position [738, 0]
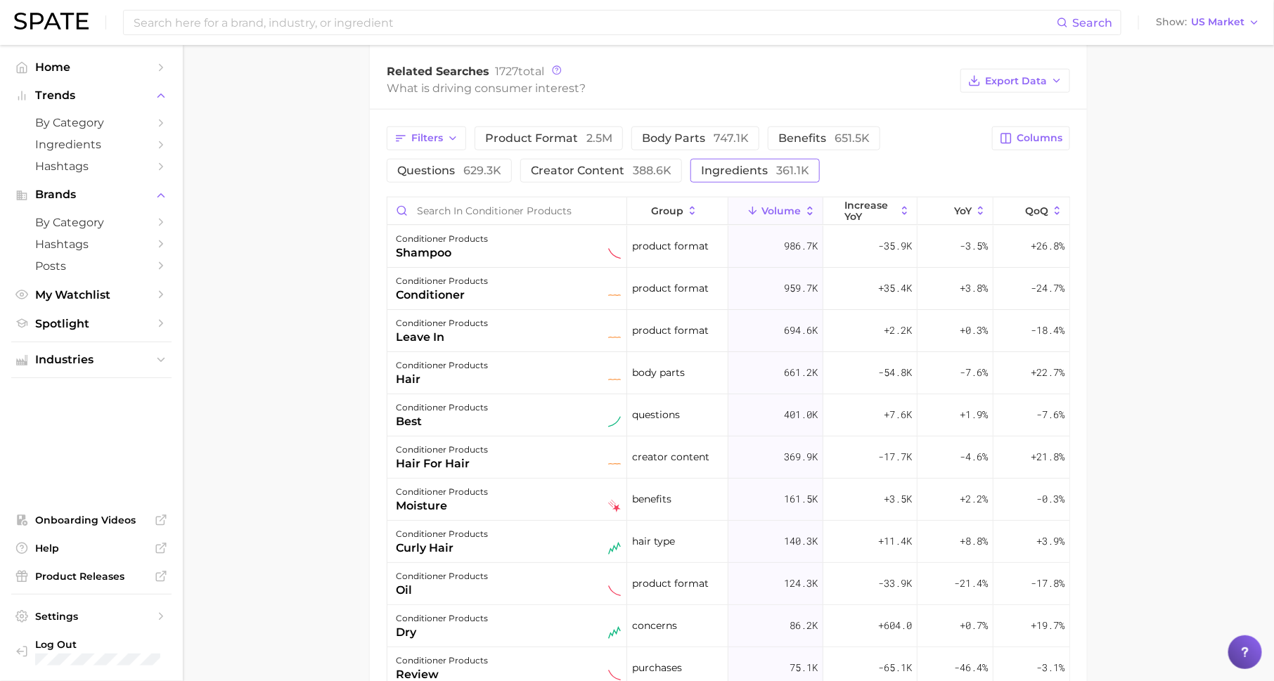
click at [709, 165] on span "ingredients 361.1k" at bounding box center [755, 170] width 108 height 13
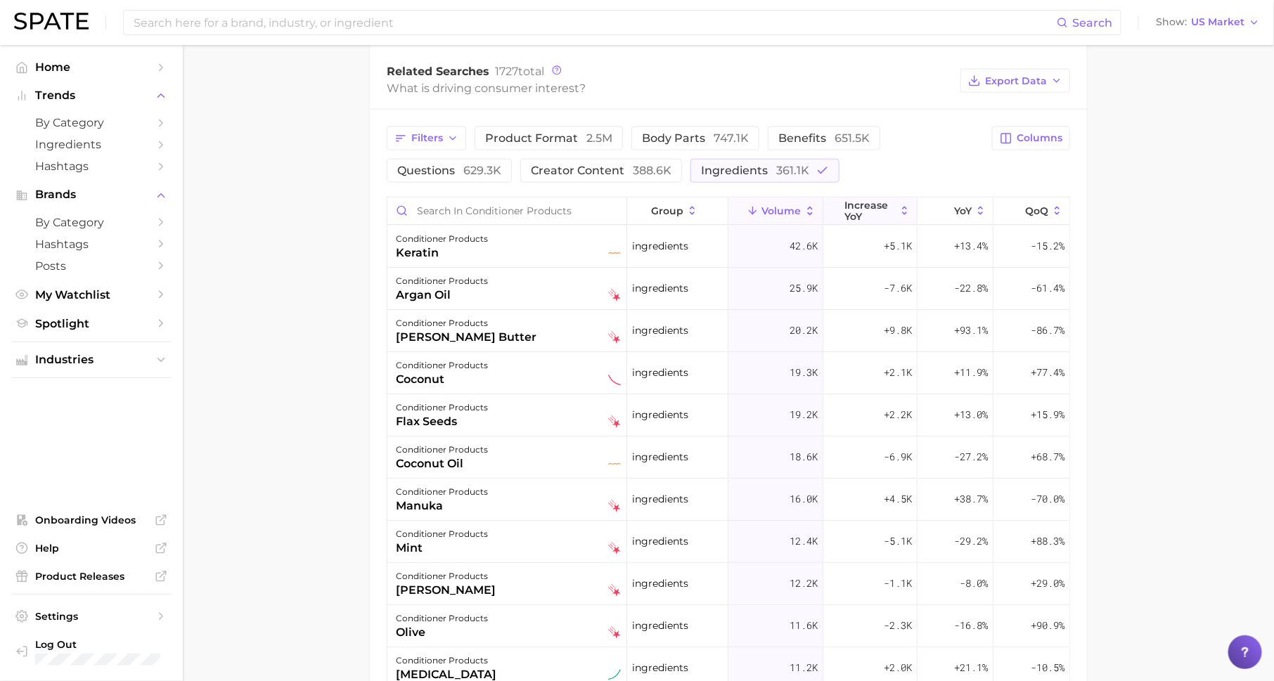
click at [864, 200] on span "increase YoY" at bounding box center [869, 211] width 51 height 22
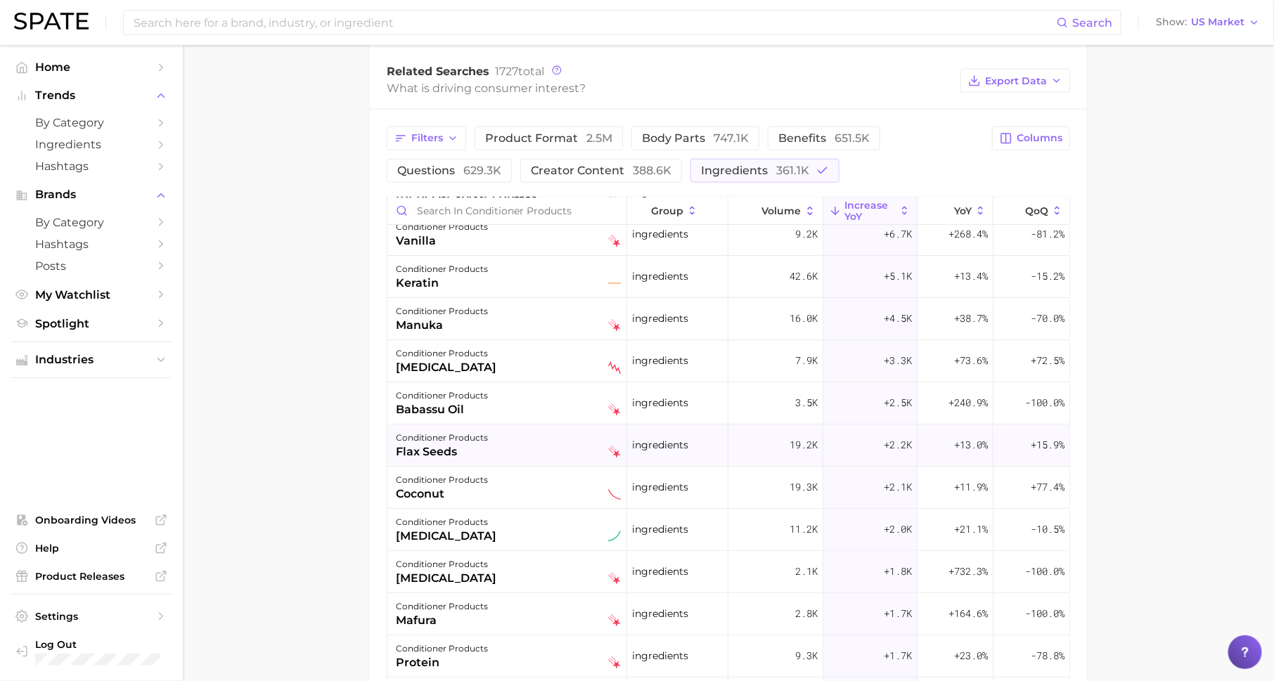
scroll to position [96, 0]
click at [464, 408] on div "flax seeds" at bounding box center [442, 410] width 92 height 17
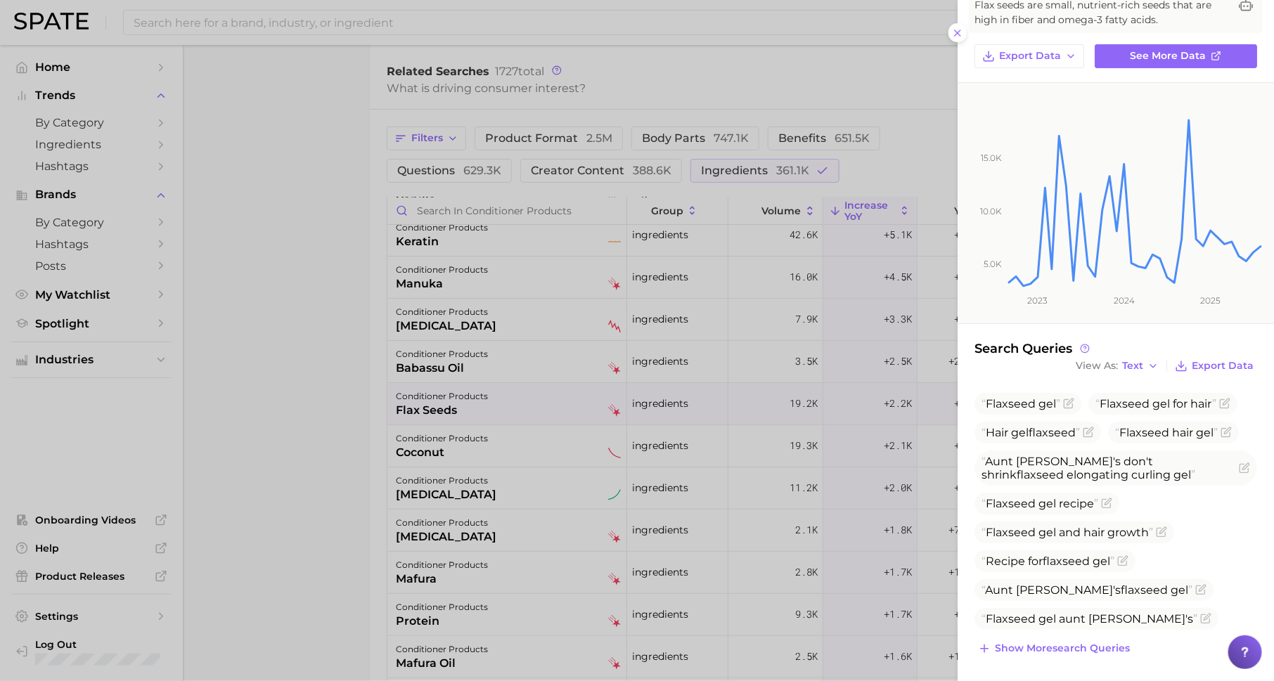
scroll to position [80, 0]
click at [1037, 644] on span "Show more search queries" at bounding box center [1062, 648] width 135 height 12
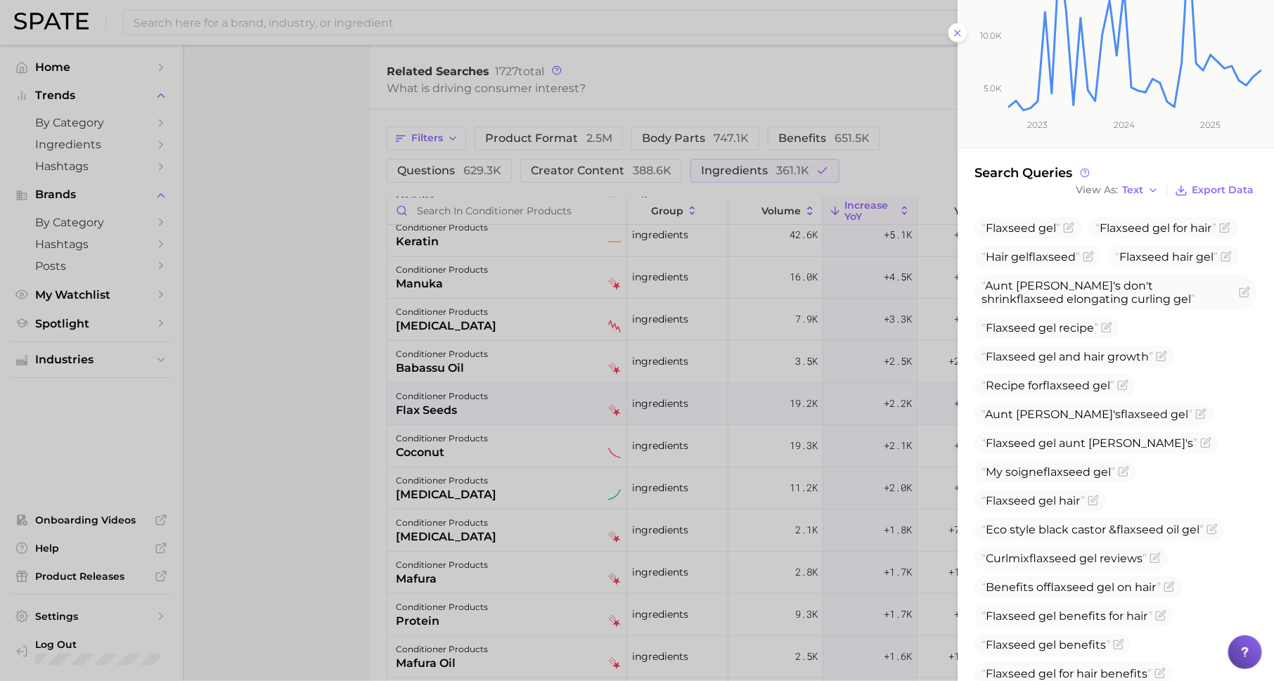
scroll to position [264, 0]
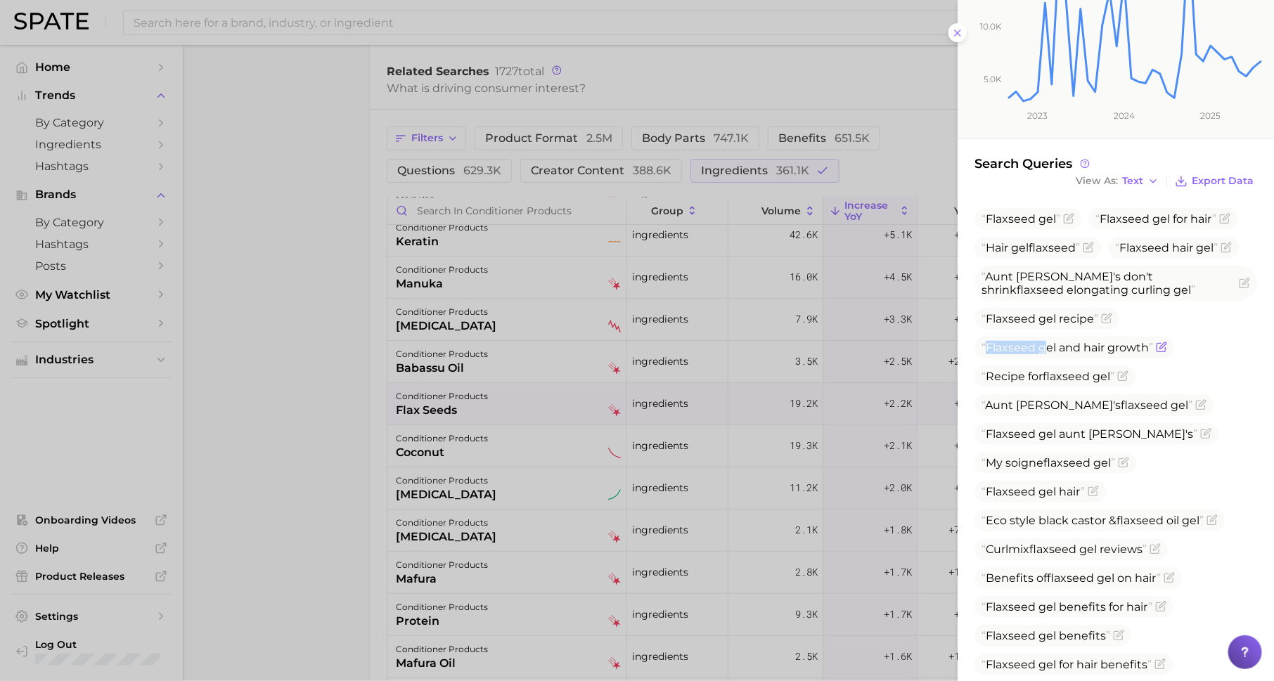
drag, startPoint x: 1003, startPoint y: 329, endPoint x: 1044, endPoint y: 342, distance: 42.7
click at [1044, 342] on ul "Flax seed gel Flax seed gel for hair Hair gel flax seed Flax seed hair gel Aunt…" at bounding box center [1116, 470] width 283 height 525
click at [751, 314] on div at bounding box center [637, 340] width 1274 height 681
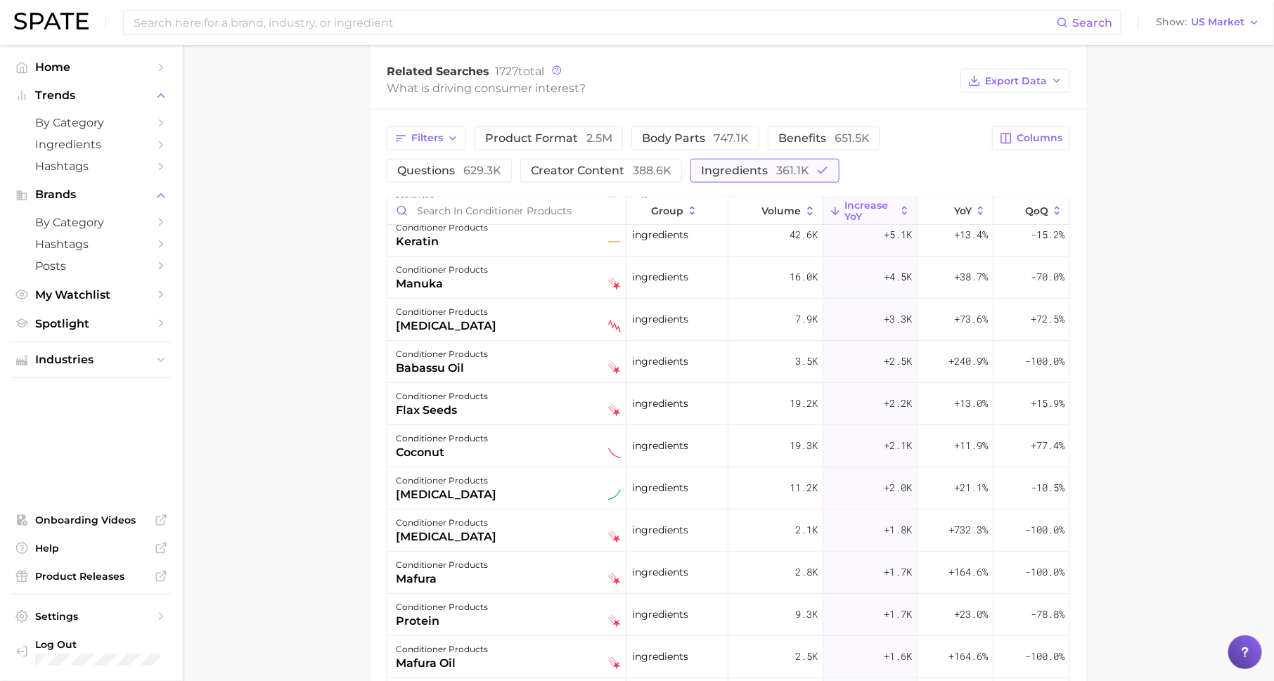
click at [745, 166] on span "ingredients 361.1k" at bounding box center [755, 170] width 108 height 13
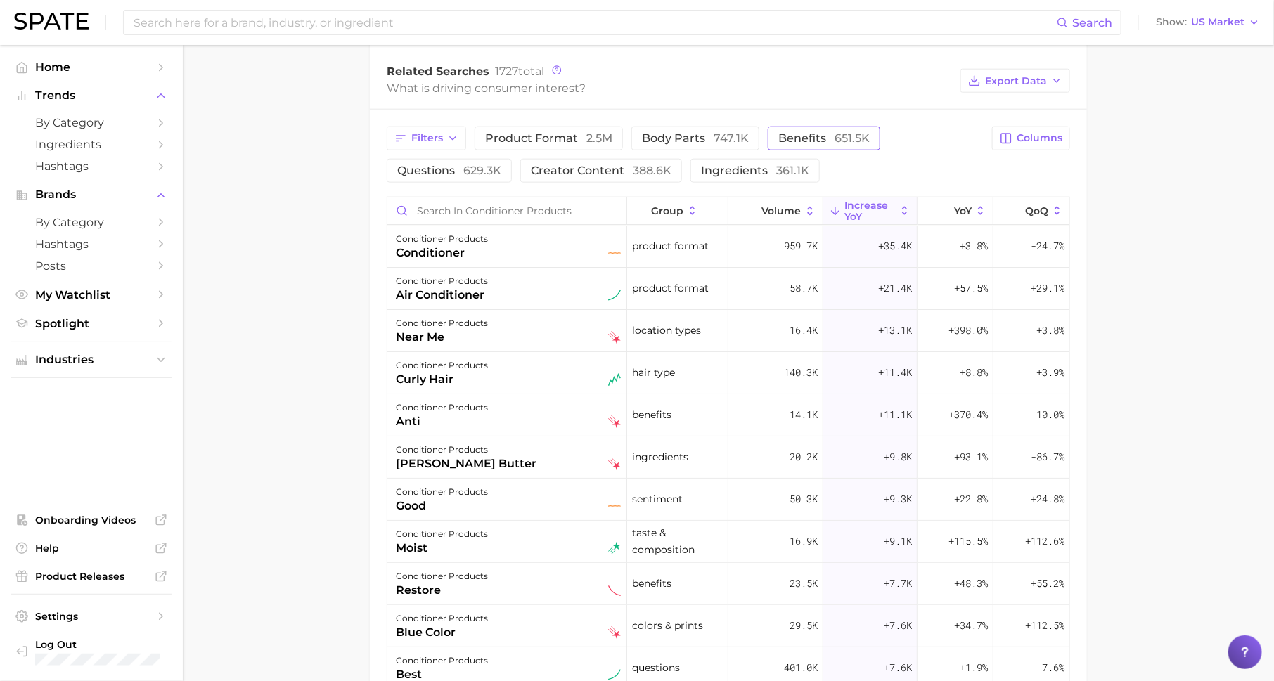
click at [840, 131] on span "651.5k" at bounding box center [852, 137] width 35 height 13
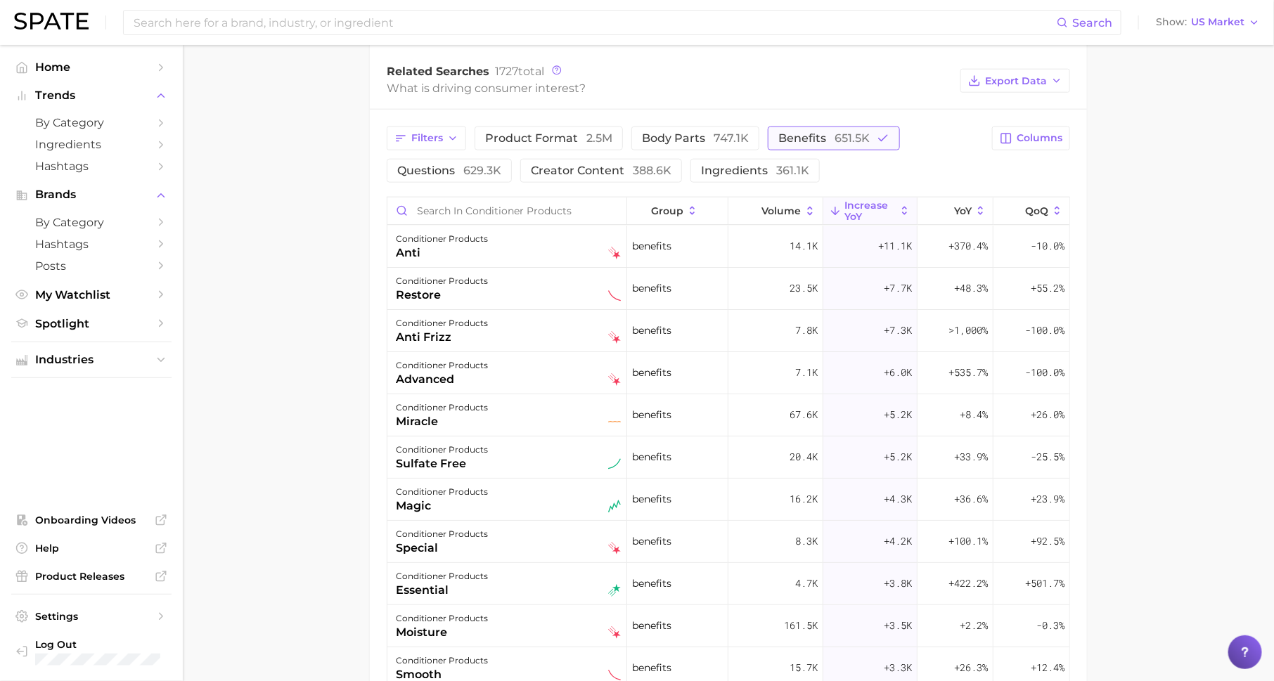
click at [825, 135] on span "benefits 651.5k" at bounding box center [823, 137] width 91 height 13
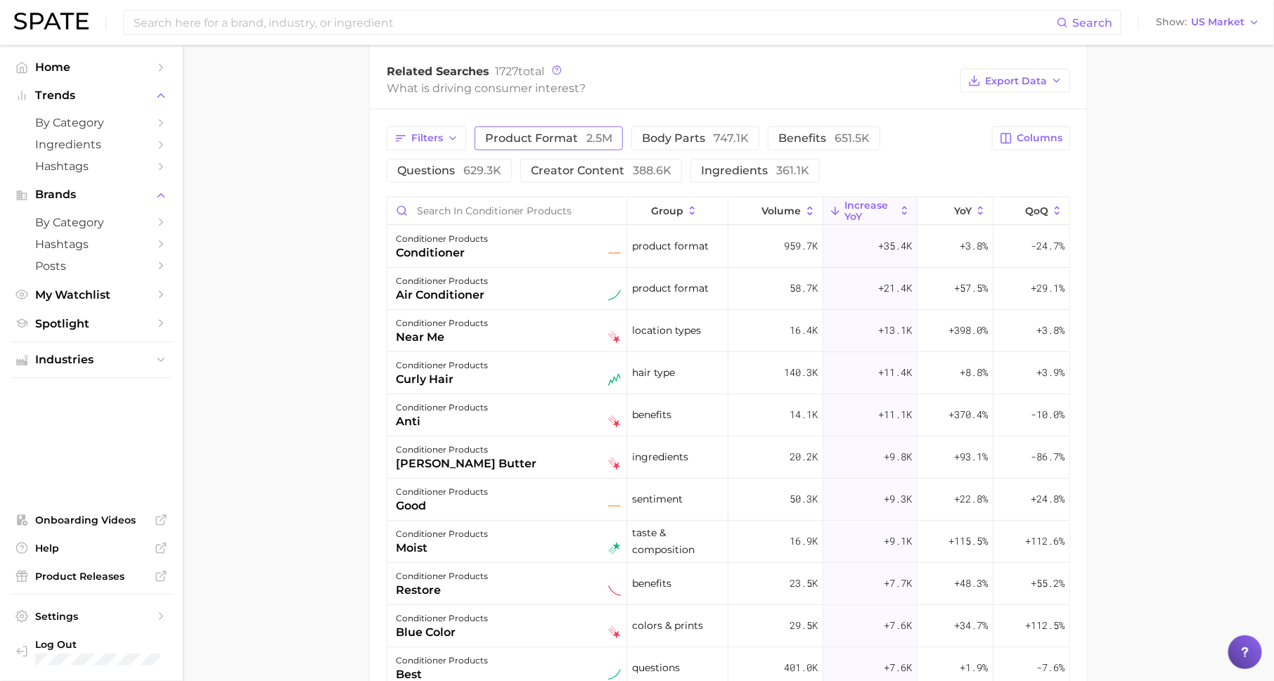
click at [553, 141] on button "product format 2.5m" at bounding box center [549, 139] width 148 height 24
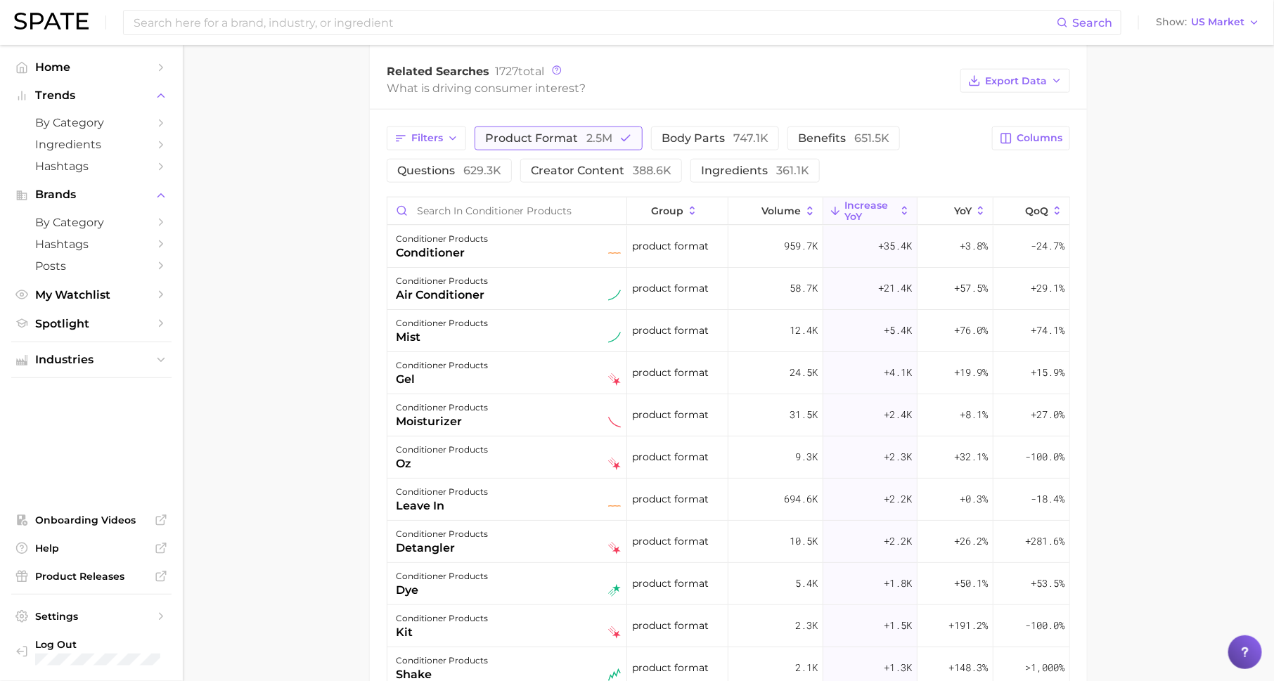
click at [553, 141] on button "product format 2.5m" at bounding box center [559, 139] width 168 height 24
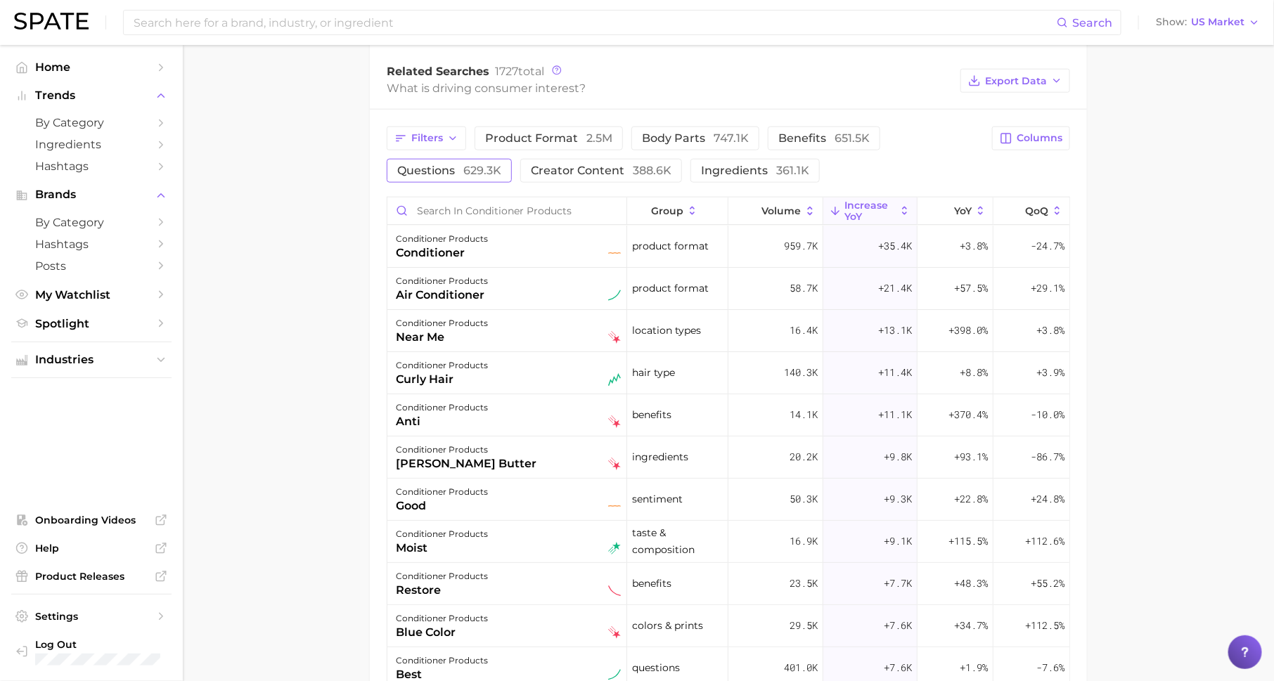
click at [472, 164] on span "629.3k" at bounding box center [482, 170] width 38 height 13
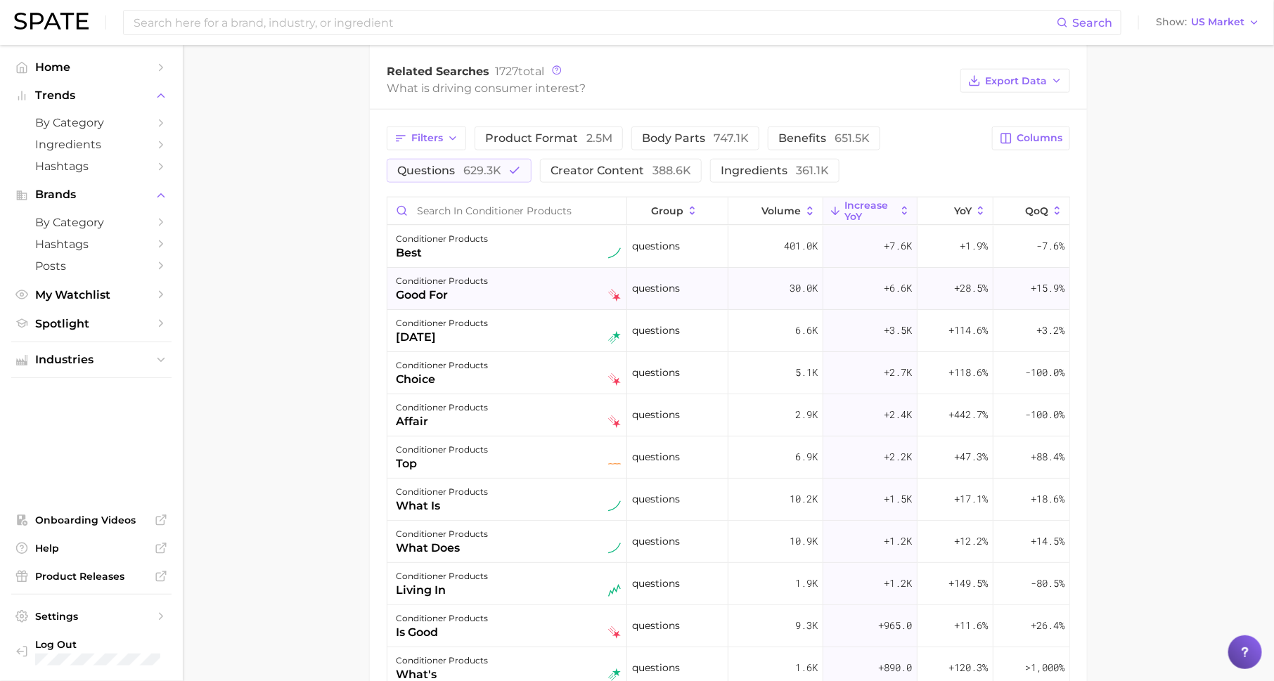
click at [464, 279] on div "conditioner products" at bounding box center [442, 281] width 92 height 17
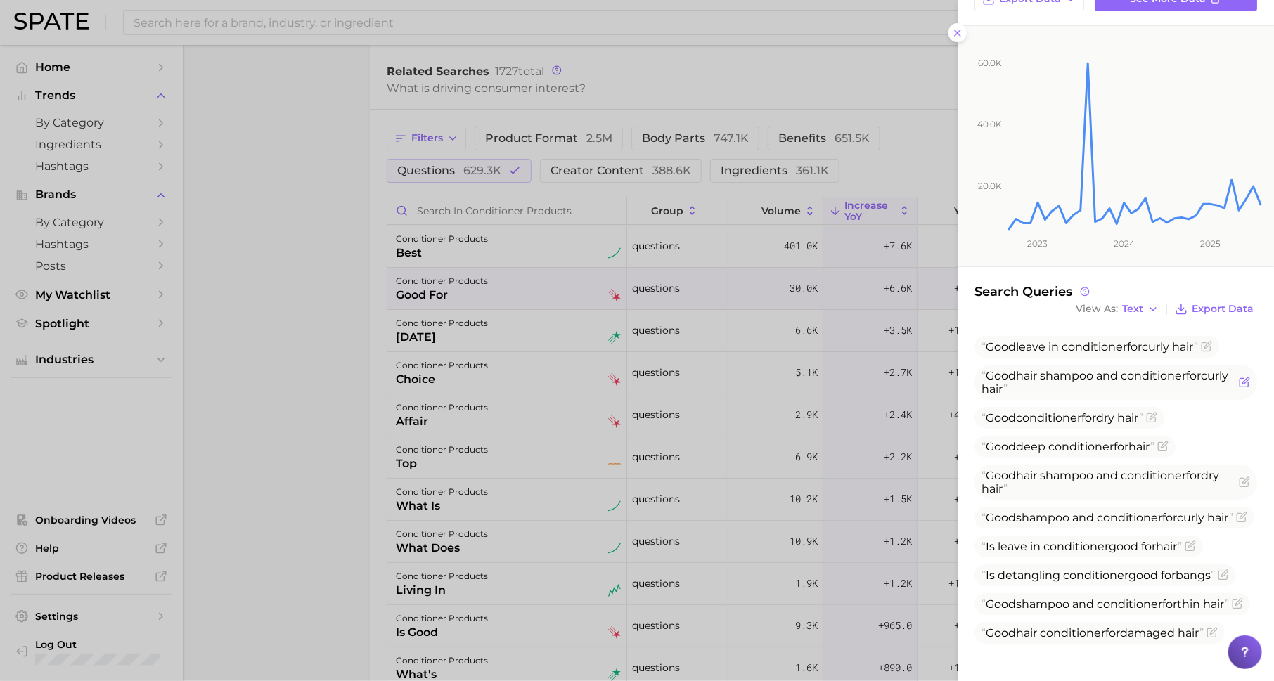
scroll to position [208, 0]
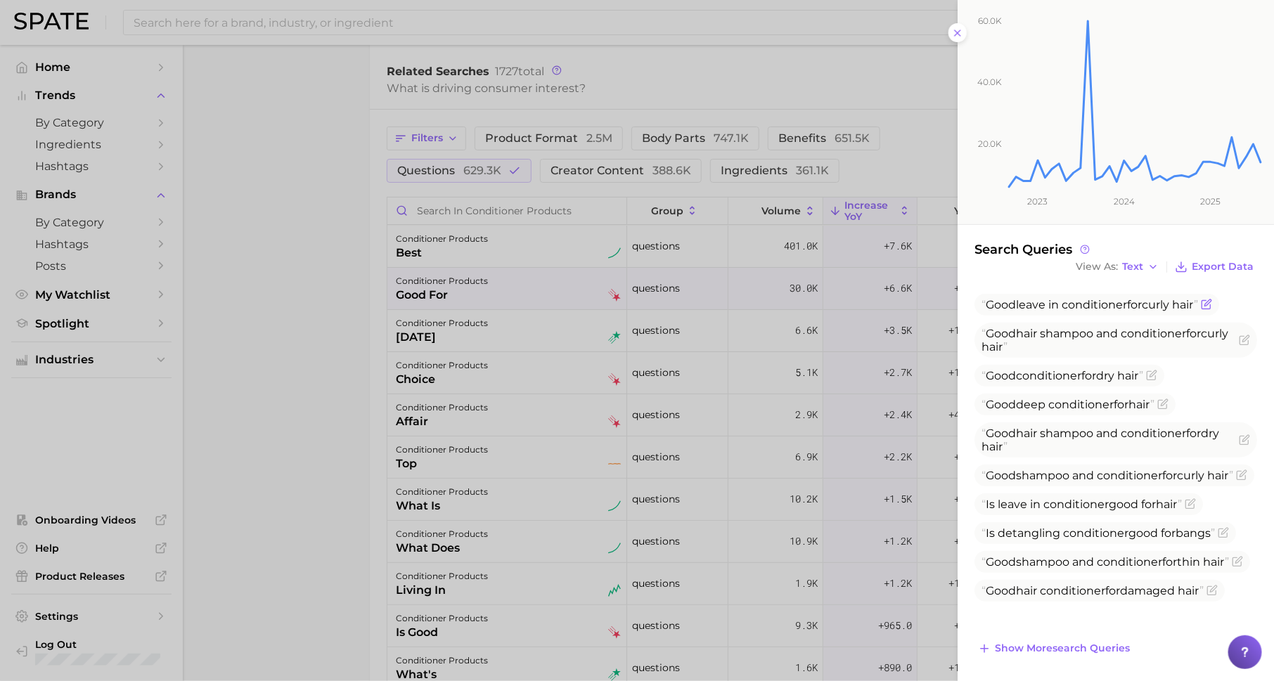
drag, startPoint x: 985, startPoint y: 303, endPoint x: 1200, endPoint y: 308, distance: 215.2
click at [1198, 308] on span "Good leave in conditioner for curly hair" at bounding box center [1090, 304] width 217 height 13
click at [737, 359] on div at bounding box center [637, 340] width 1274 height 681
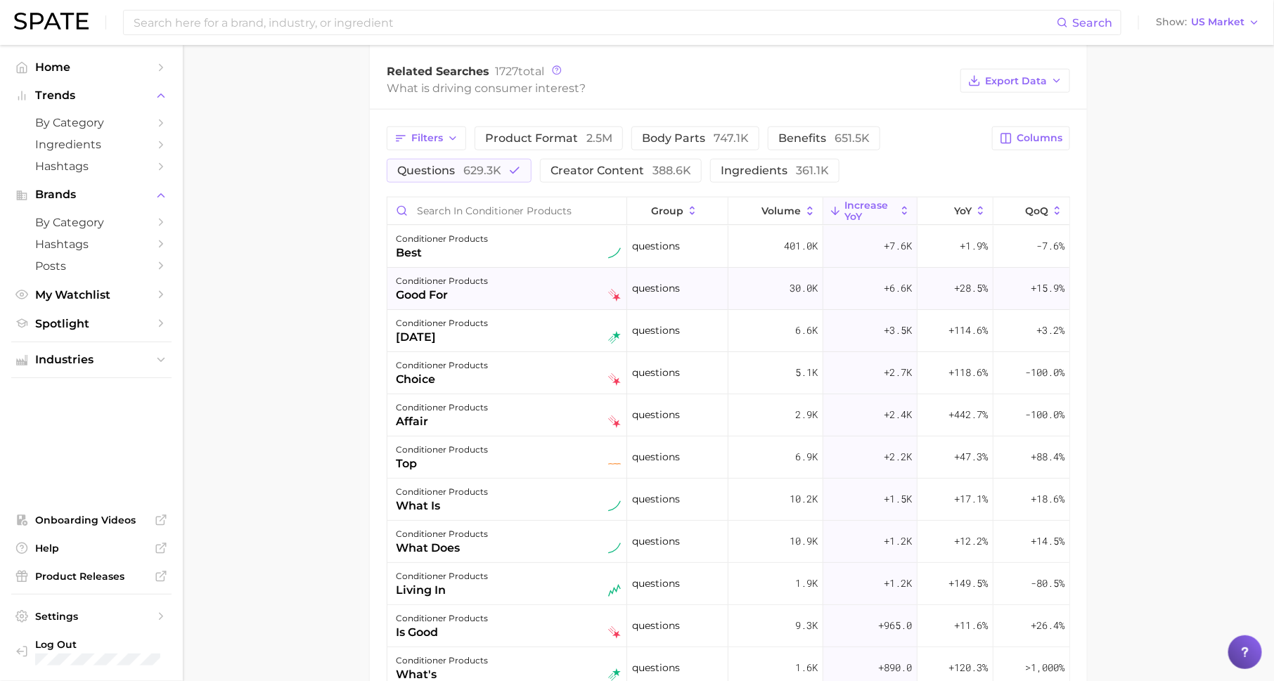
scroll to position [656, 0]
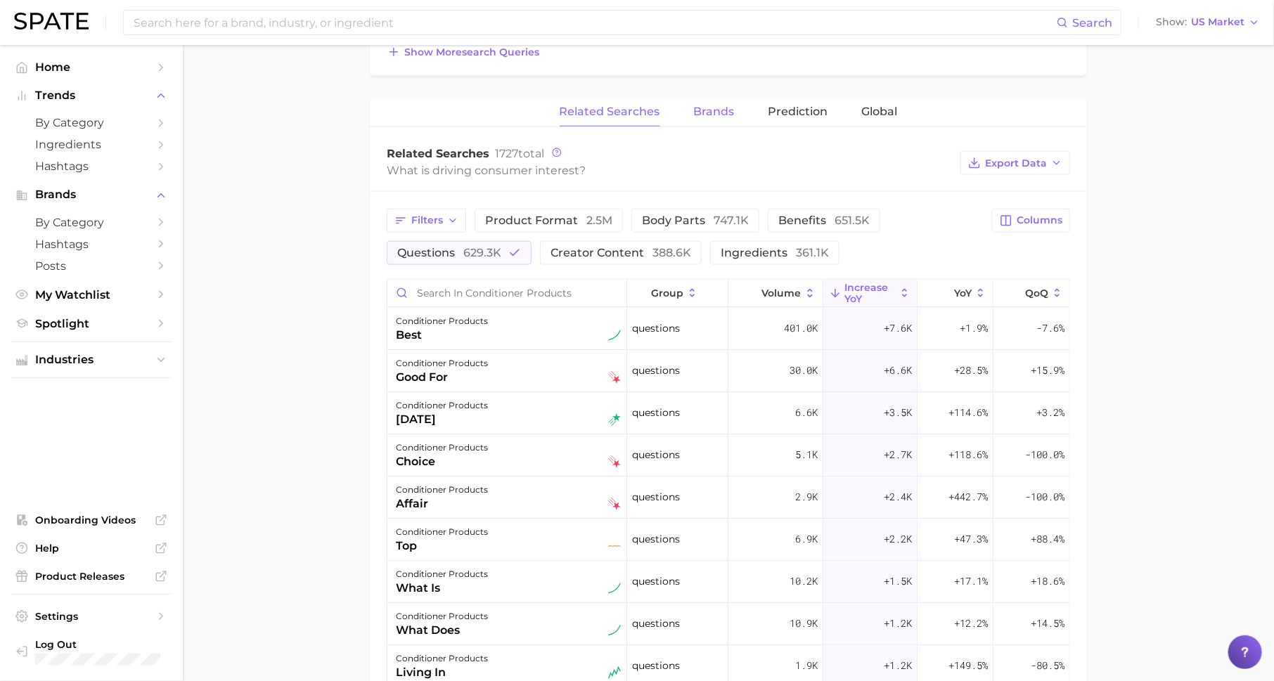
click at [703, 98] on button "Brands" at bounding box center [714, 111] width 41 height 27
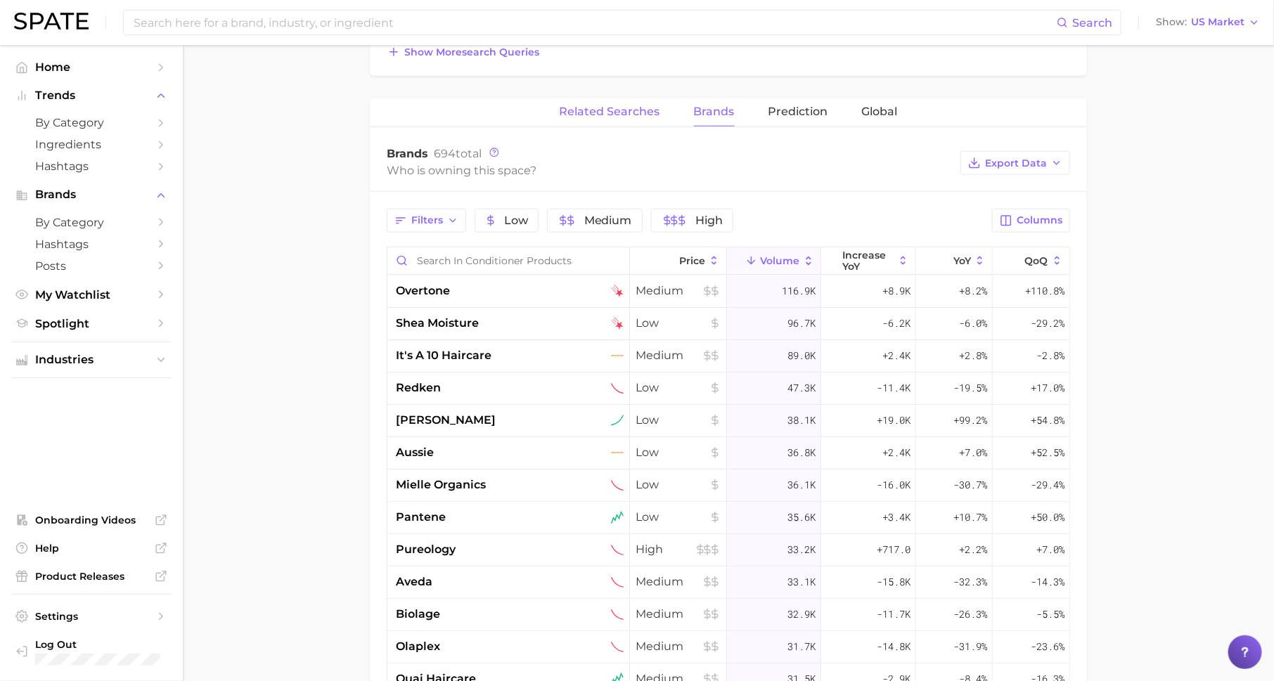
click at [623, 111] on span "Related Searches" at bounding box center [610, 111] width 101 height 13
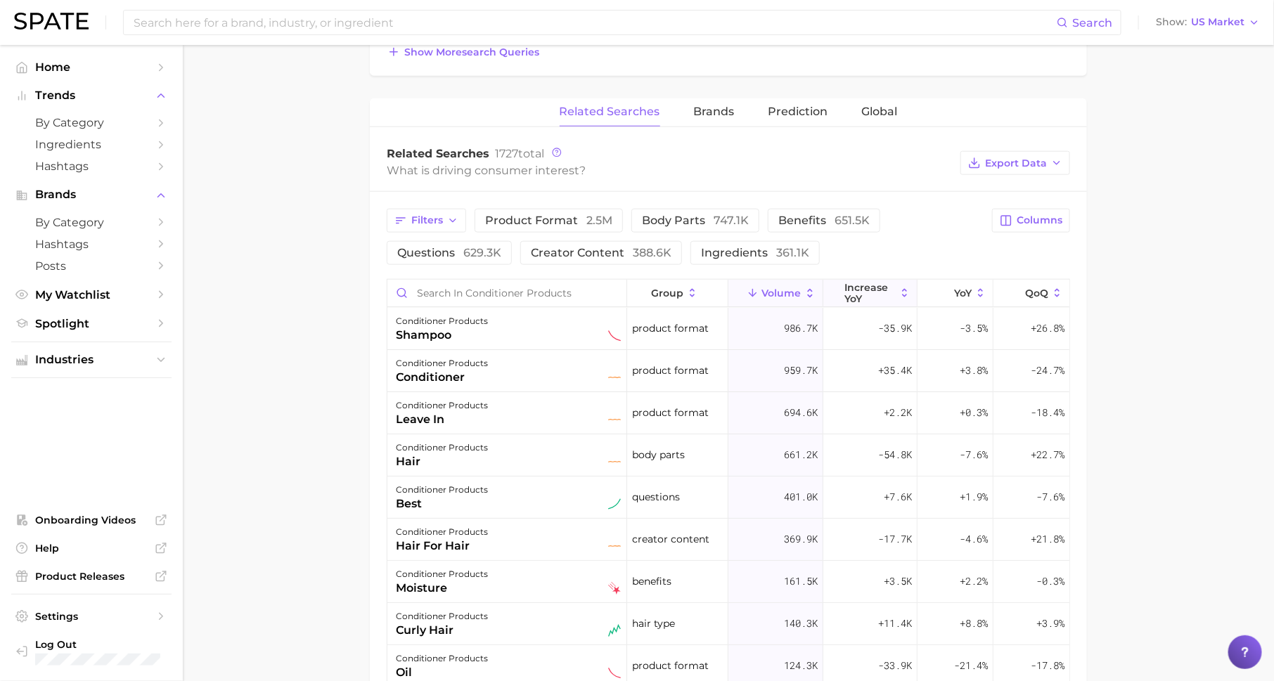
click at [861, 295] on span "increase YoY" at bounding box center [869, 293] width 51 height 22
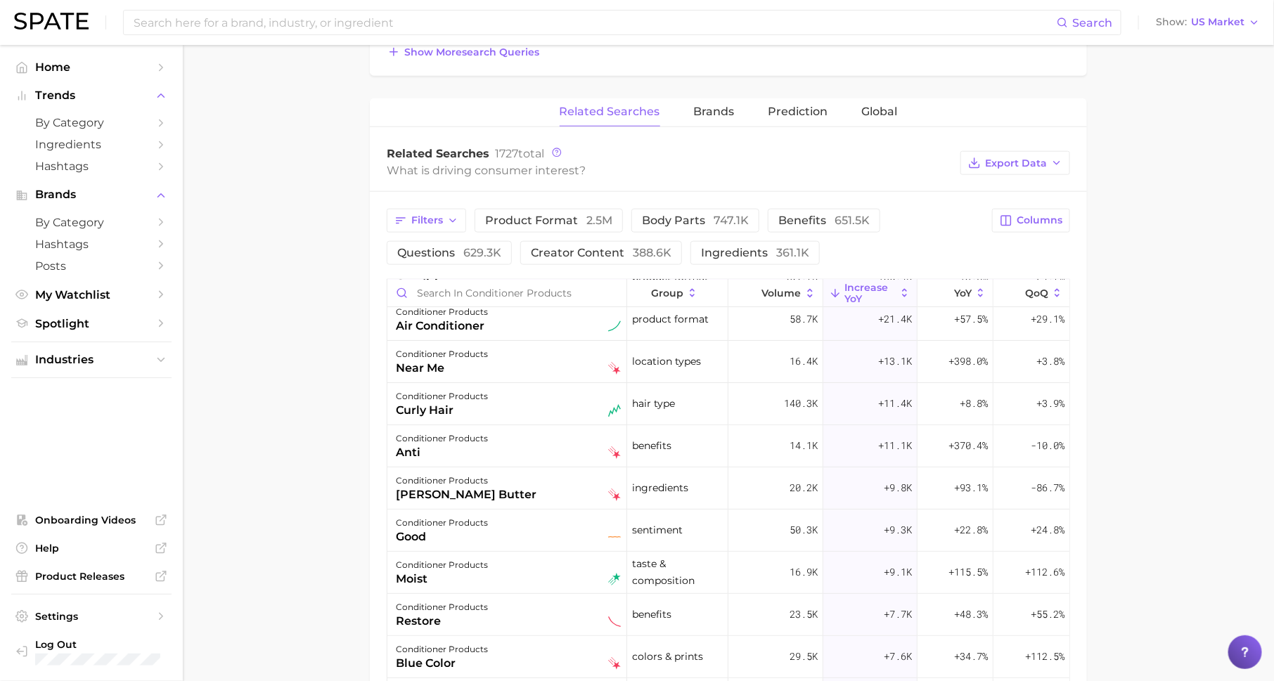
scroll to position [64, 0]
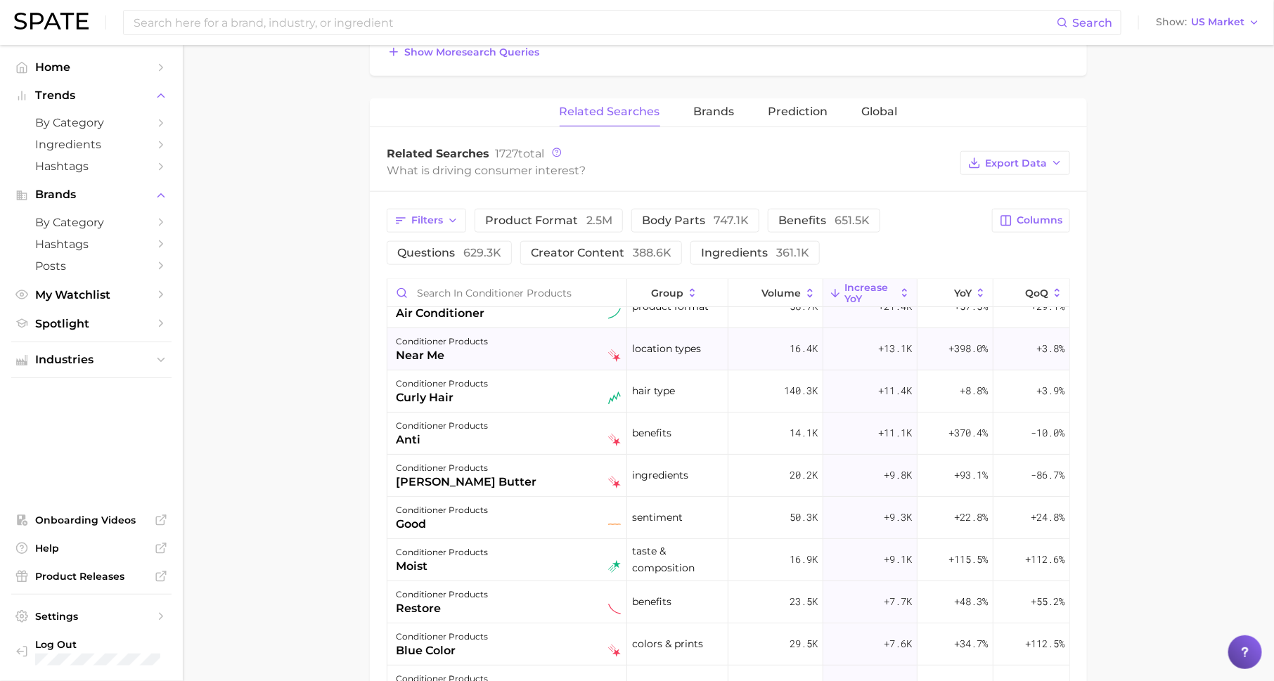
click at [615, 349] on img at bounding box center [614, 355] width 13 height 13
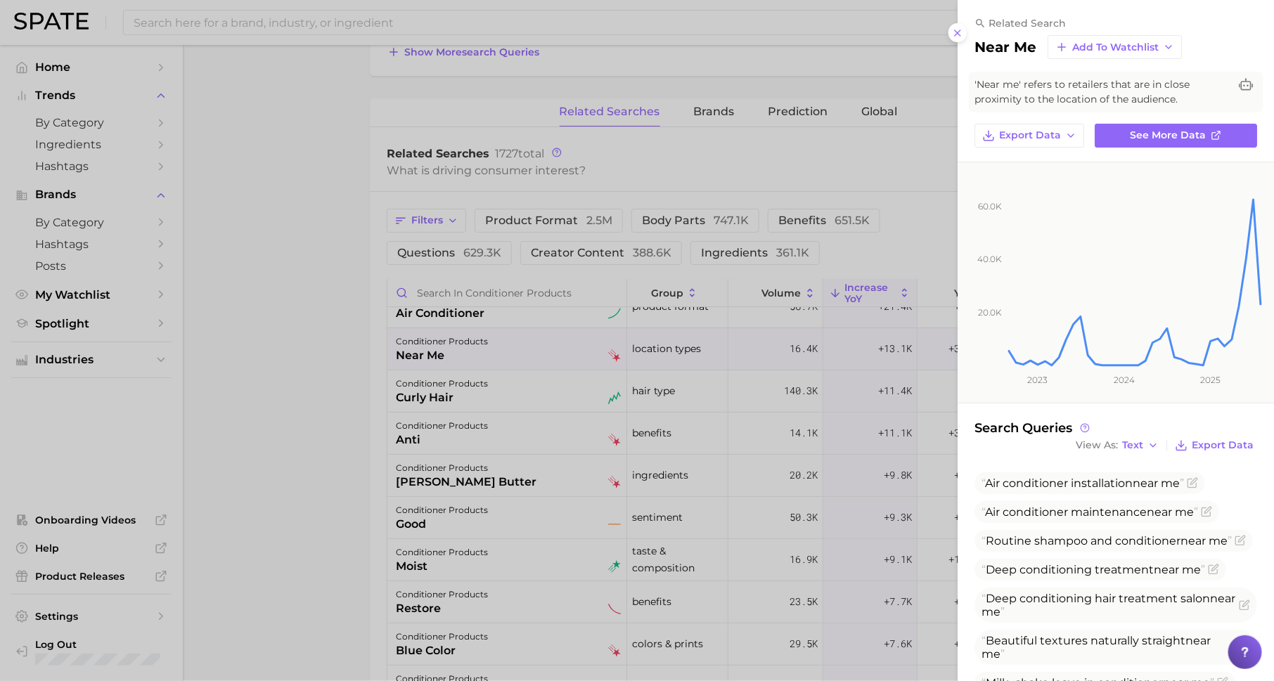
click at [559, 470] on div at bounding box center [637, 340] width 1274 height 681
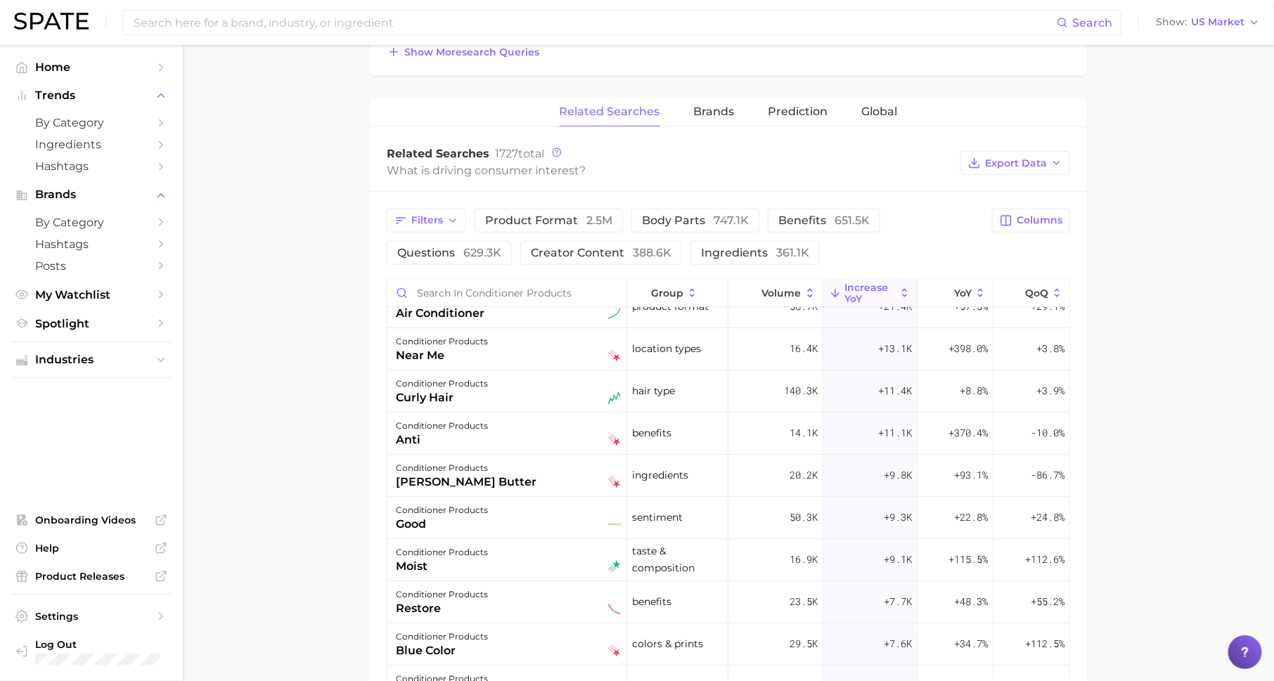
click at [590, 392] on div "conditioner products curly hair" at bounding box center [508, 390] width 225 height 31
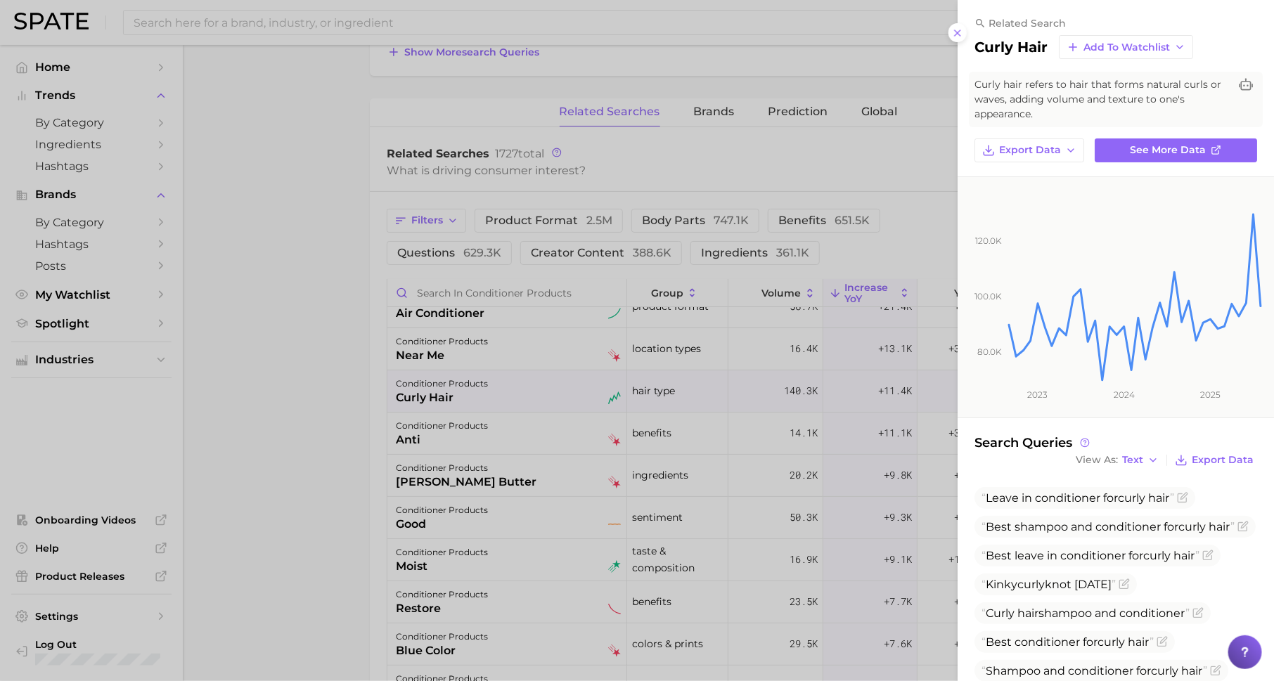
click at [783, 407] on div at bounding box center [637, 340] width 1274 height 681
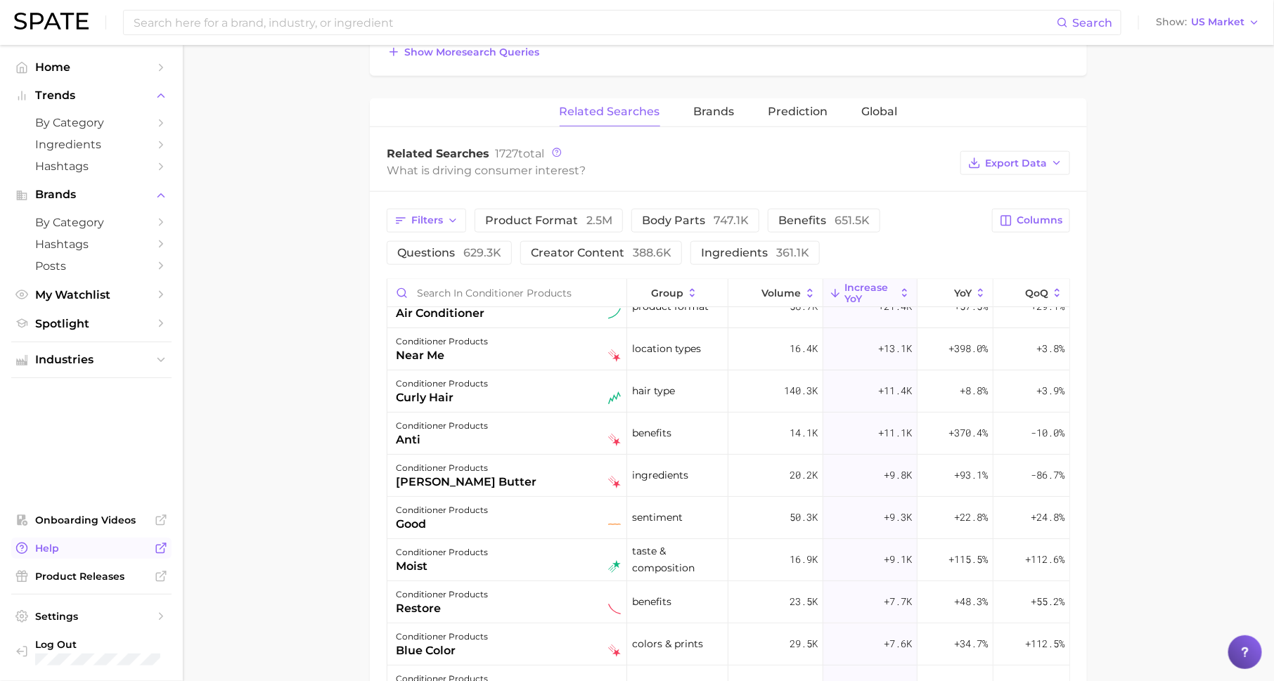
click at [111, 544] on span "Help" at bounding box center [91, 548] width 112 height 13
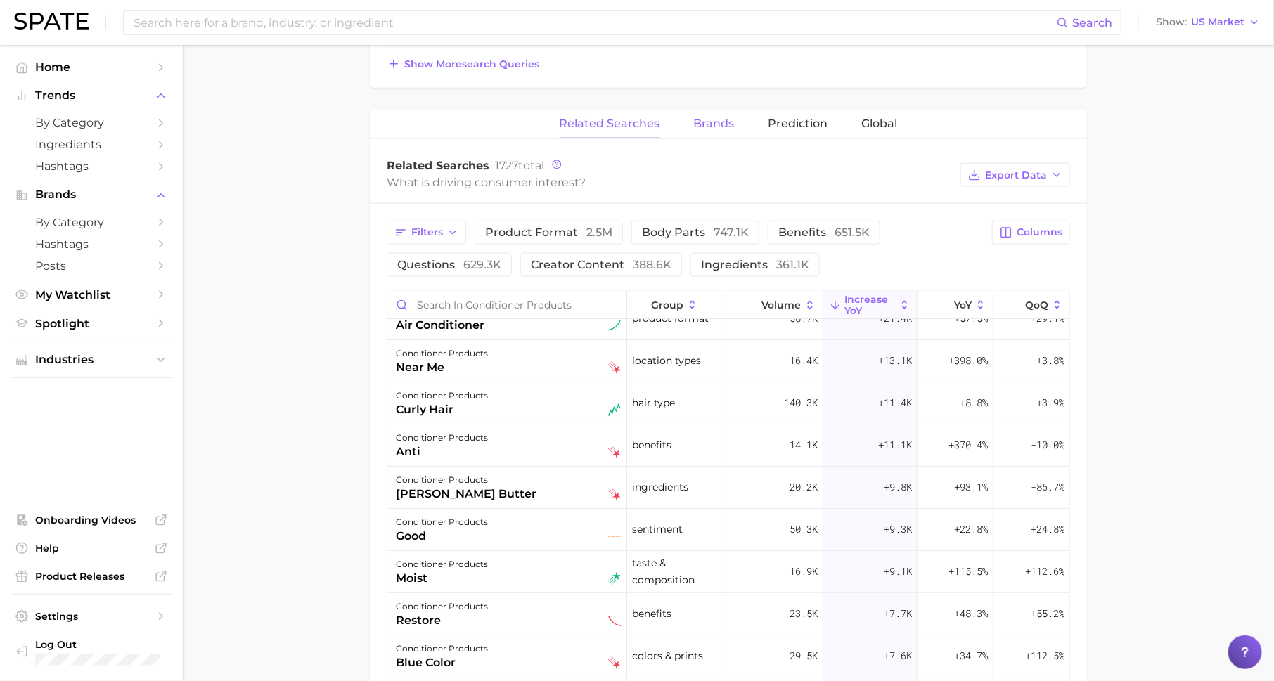
click at [705, 124] on span "Brands" at bounding box center [714, 123] width 41 height 13
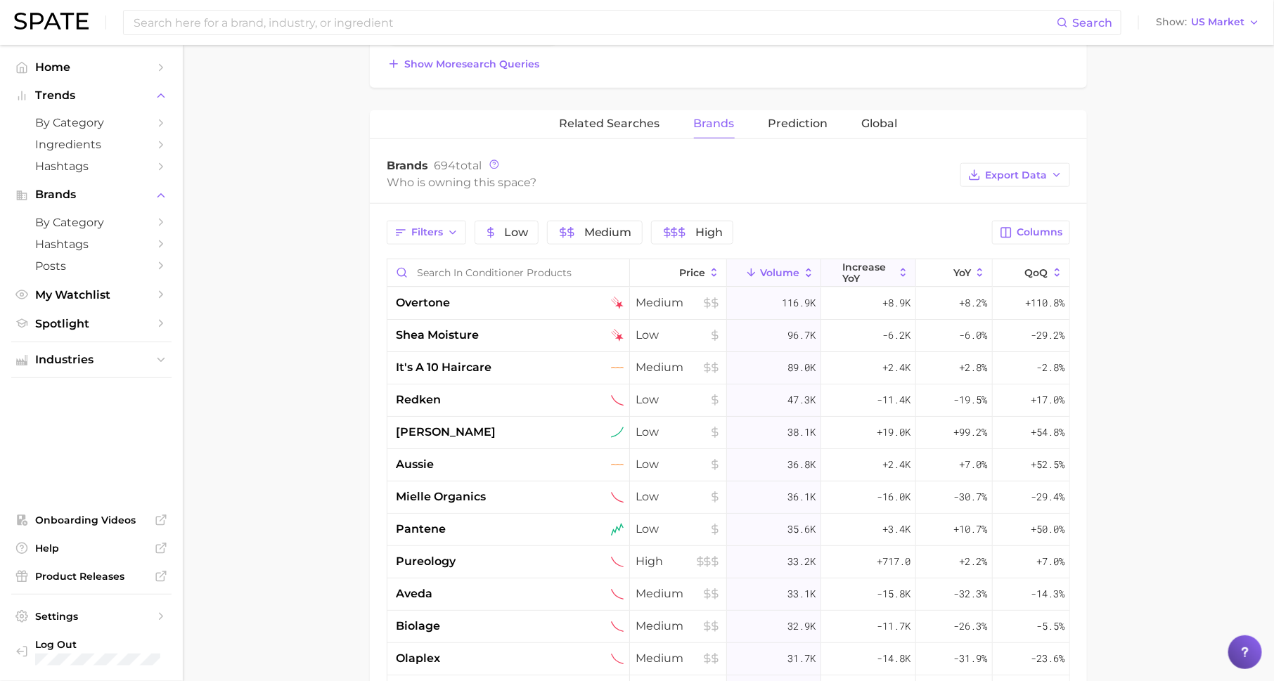
click at [870, 274] on span "increase YoY" at bounding box center [868, 273] width 51 height 22
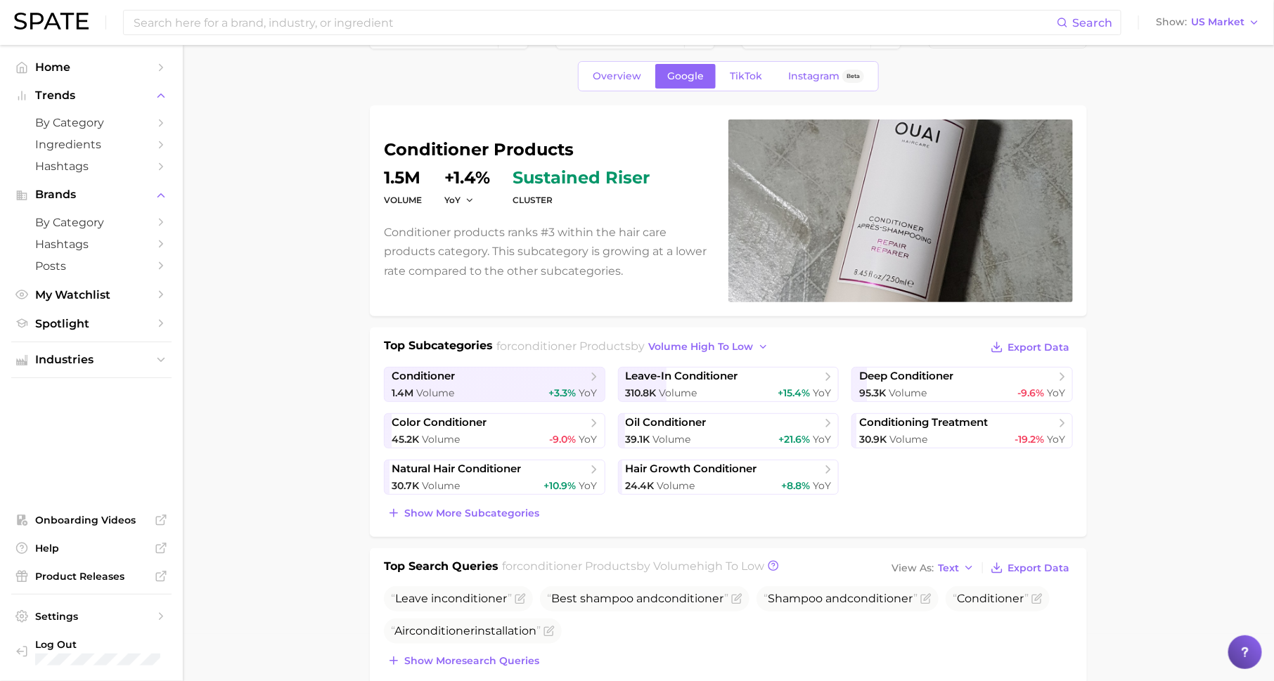
scroll to position [0, 0]
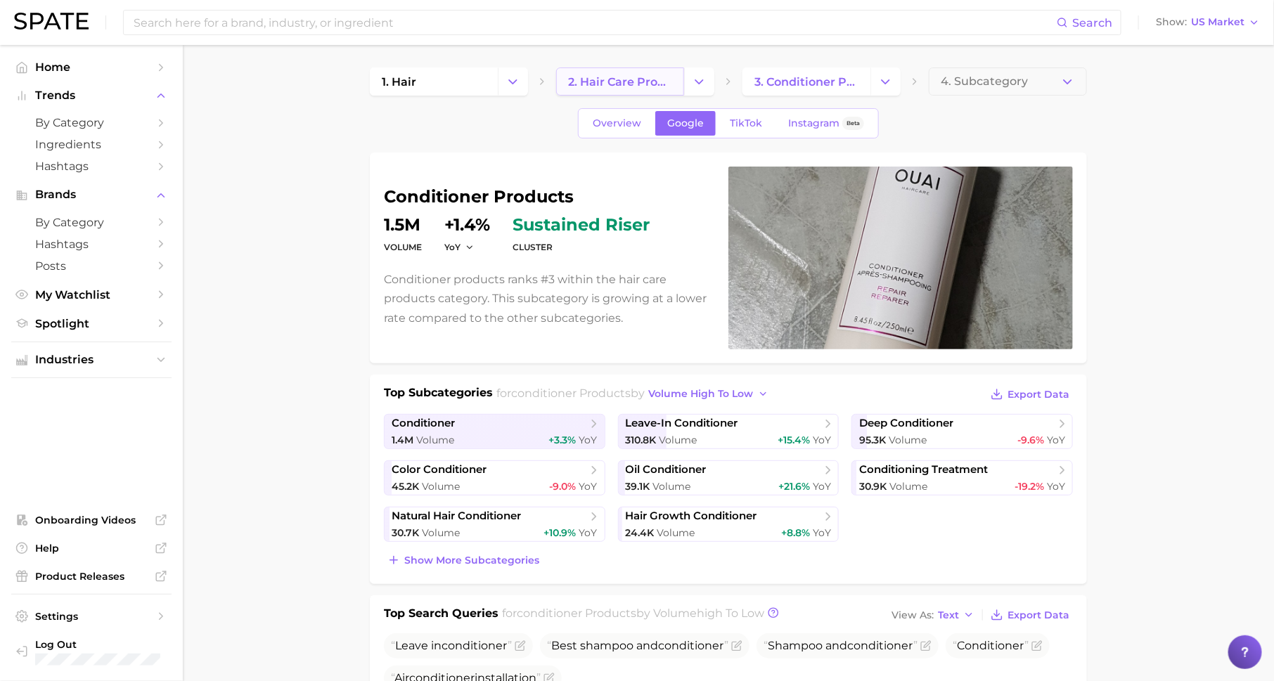
click at [605, 91] on link "2. hair care products" at bounding box center [620, 81] width 128 height 28
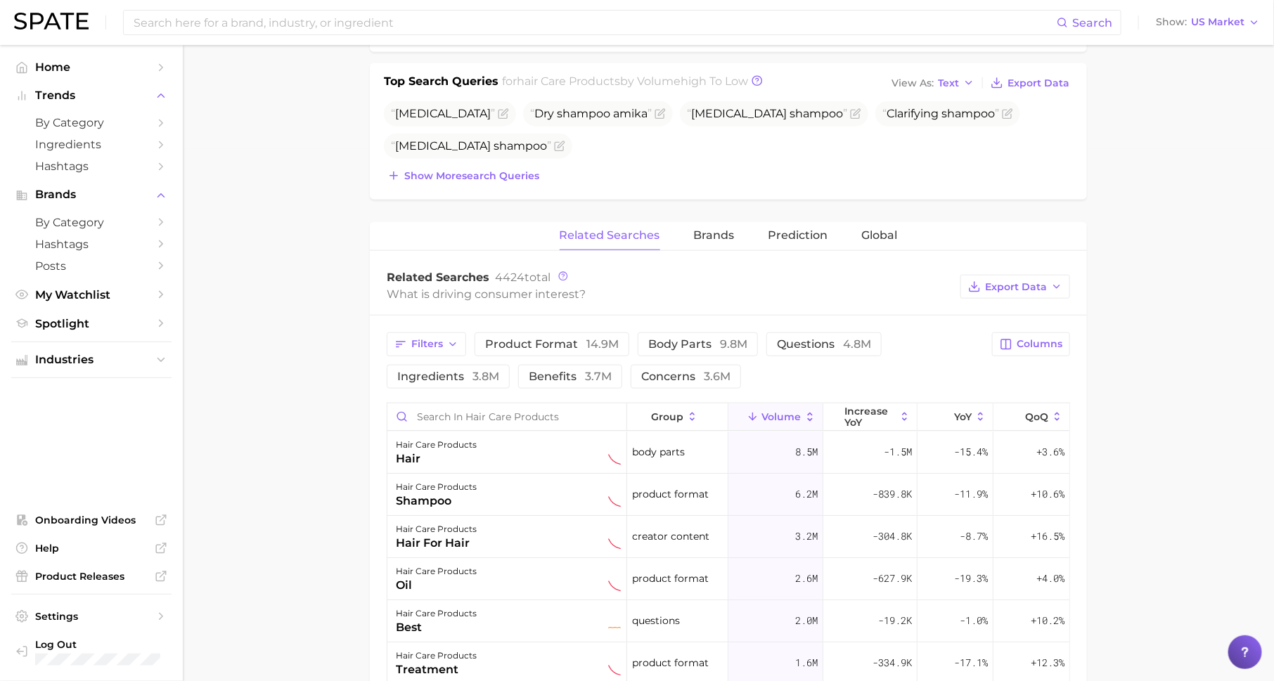
scroll to position [591, 0]
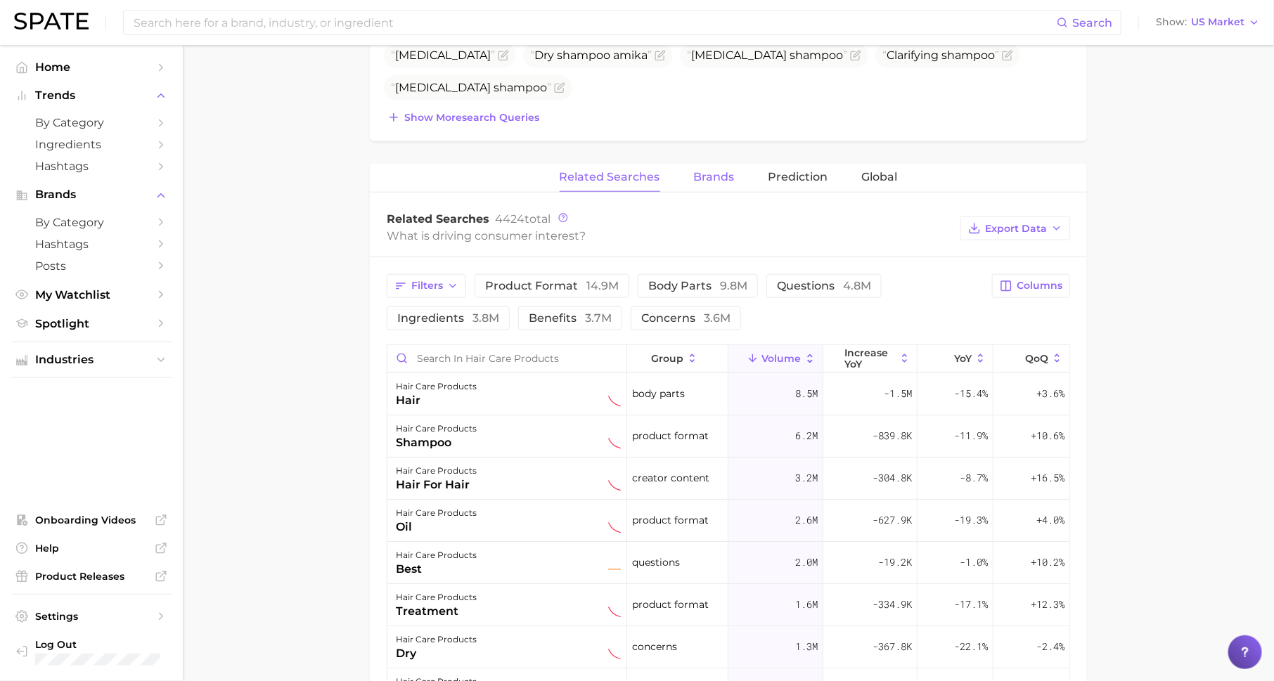
click at [729, 165] on button "Brands" at bounding box center [714, 177] width 41 height 27
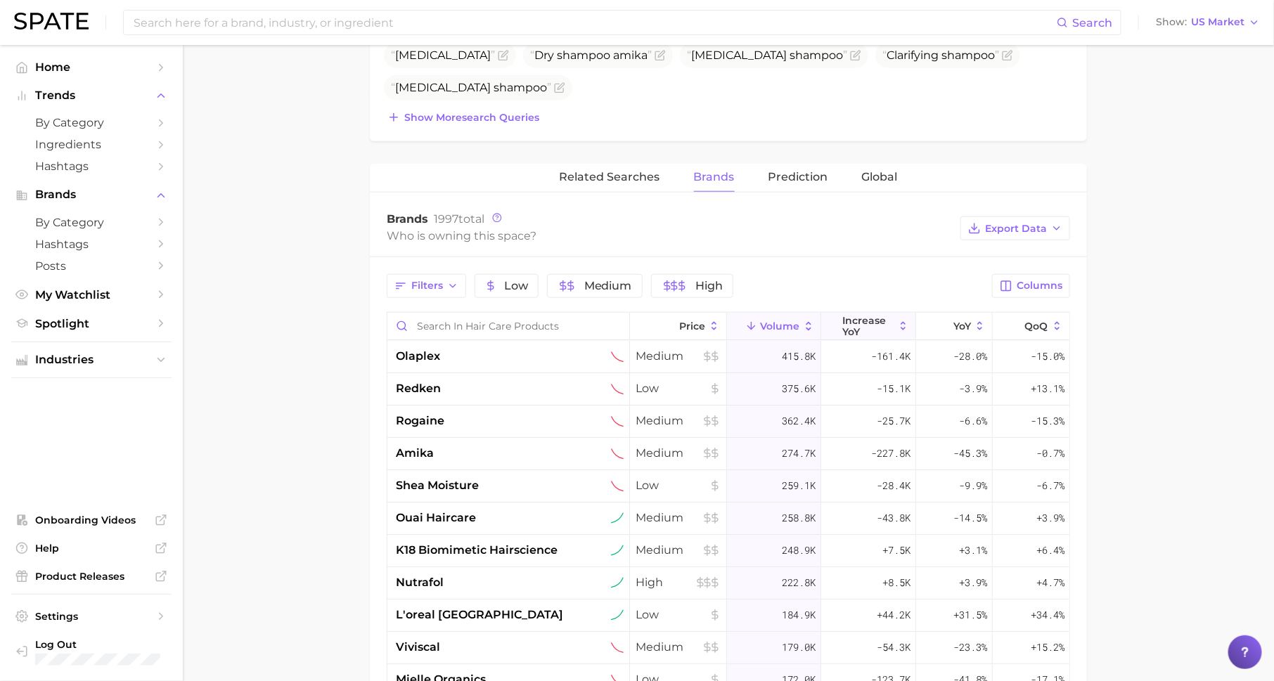
click at [863, 323] on span "increase YoY" at bounding box center [868, 326] width 51 height 22
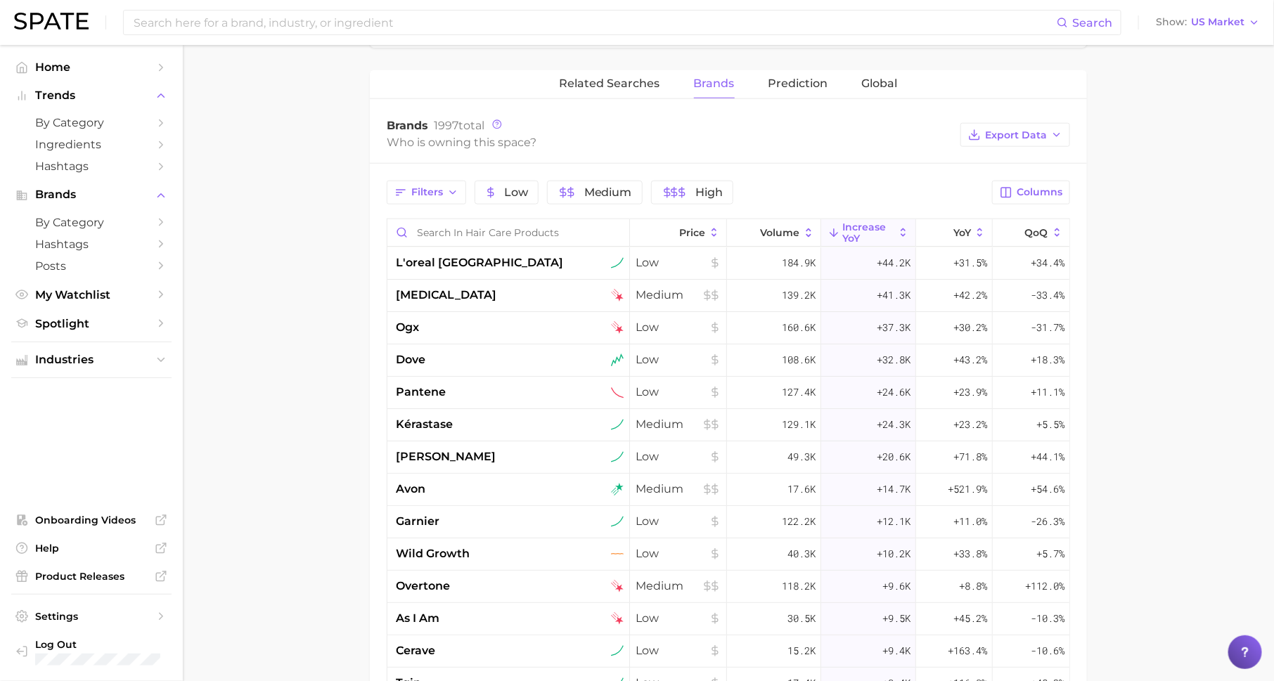
scroll to position [703, 0]
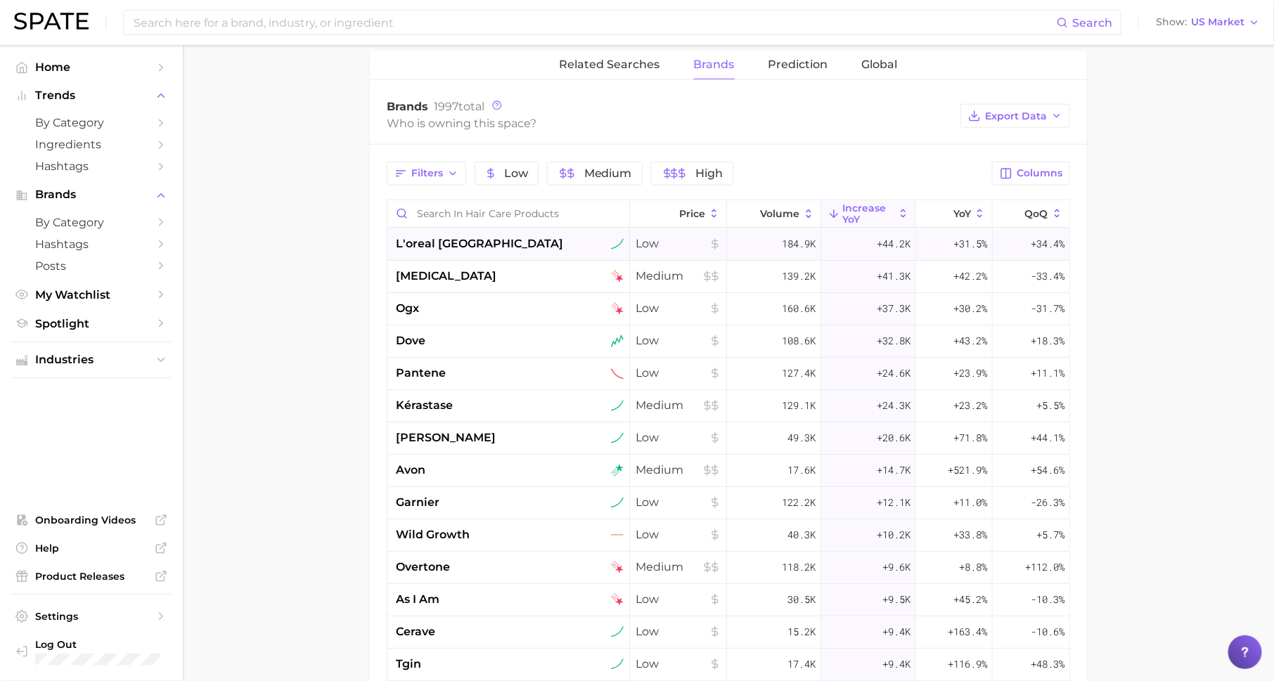
click at [427, 248] on div "l'oreal paris" at bounding box center [508, 245] width 243 height 32
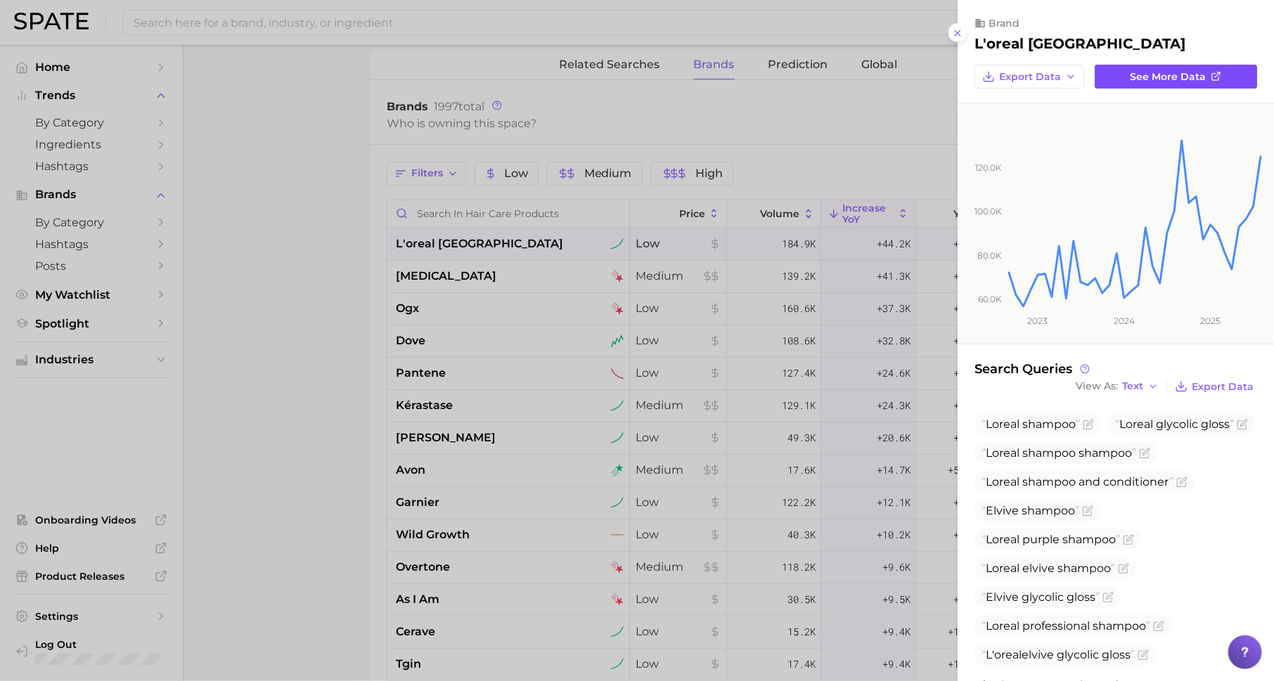
click at [1134, 84] on link "See more data" at bounding box center [1176, 77] width 162 height 24
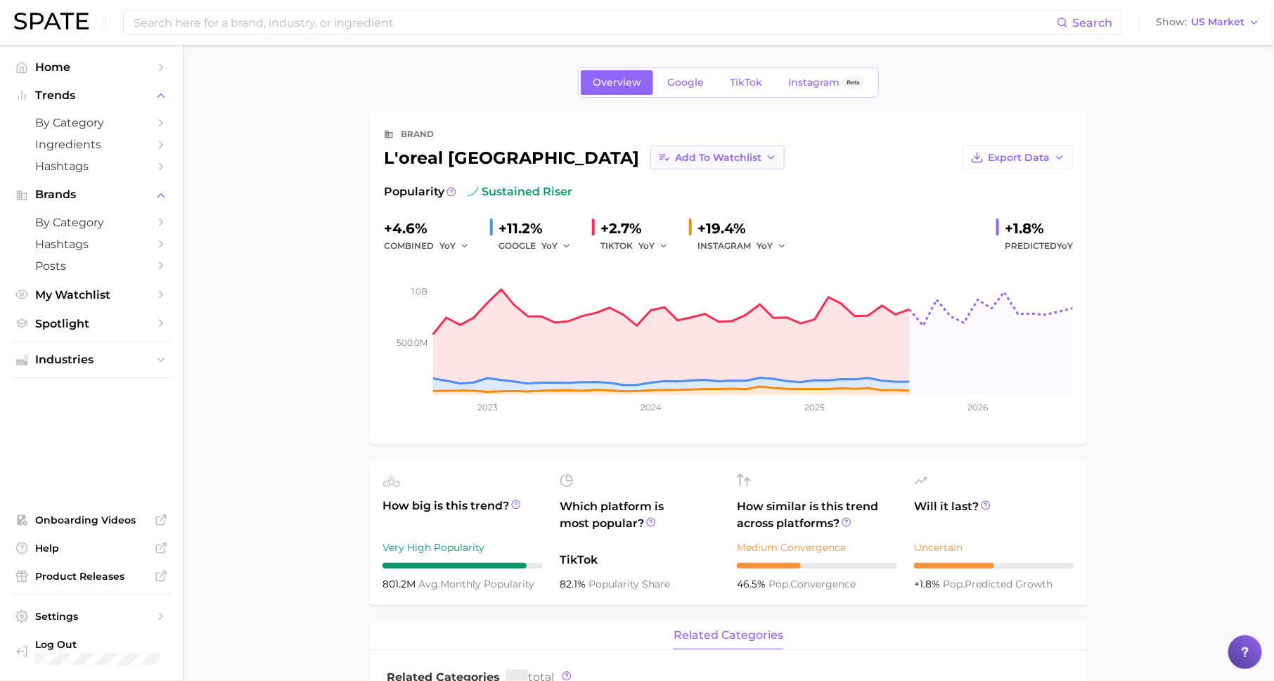
click at [675, 160] on span "Add to Watchlist" at bounding box center [718, 158] width 86 height 12
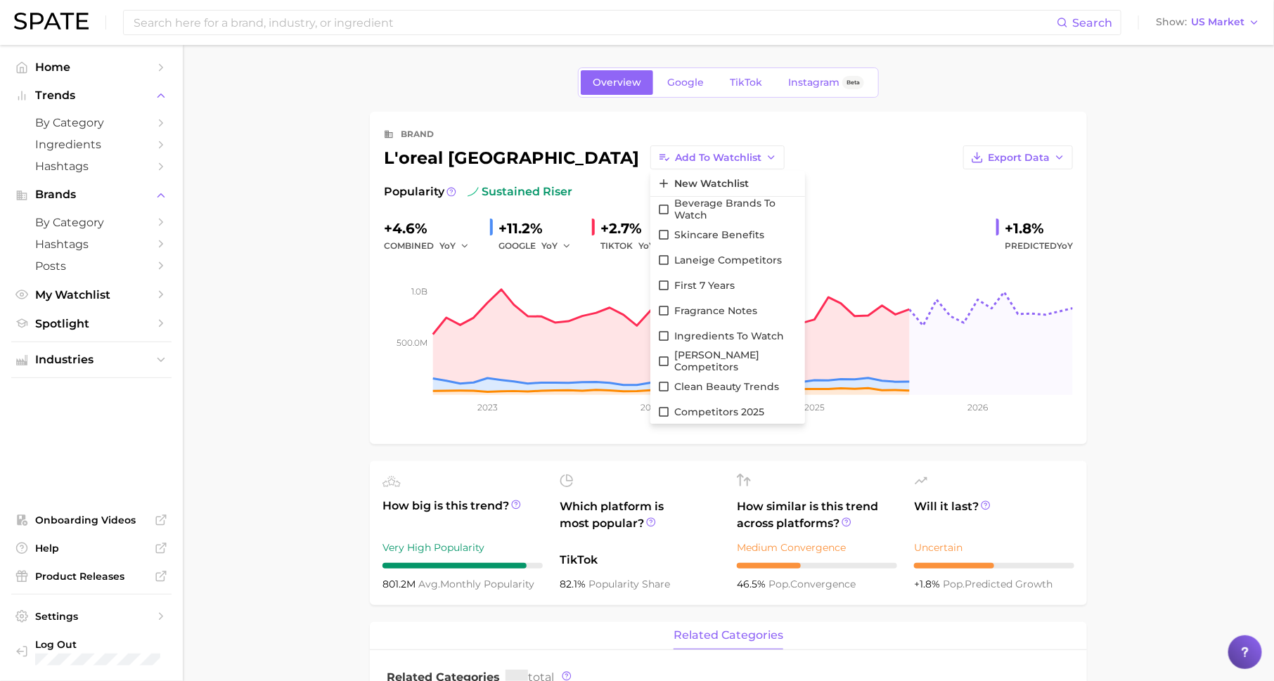
click at [291, 227] on main "Overview Google TikTok Instagram Beta brand l'oreal paris Add to Watchlist New …" at bounding box center [728, 664] width 1091 height 1239
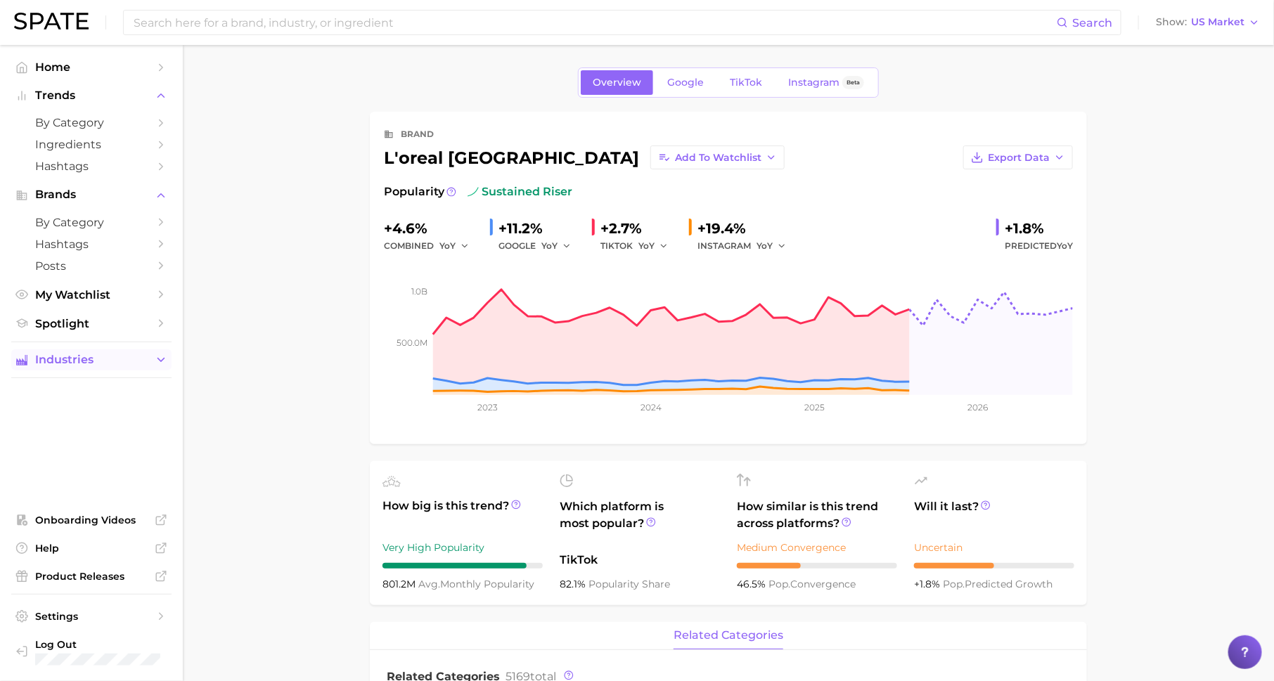
click at [134, 366] on span "Industries" at bounding box center [91, 360] width 112 height 13
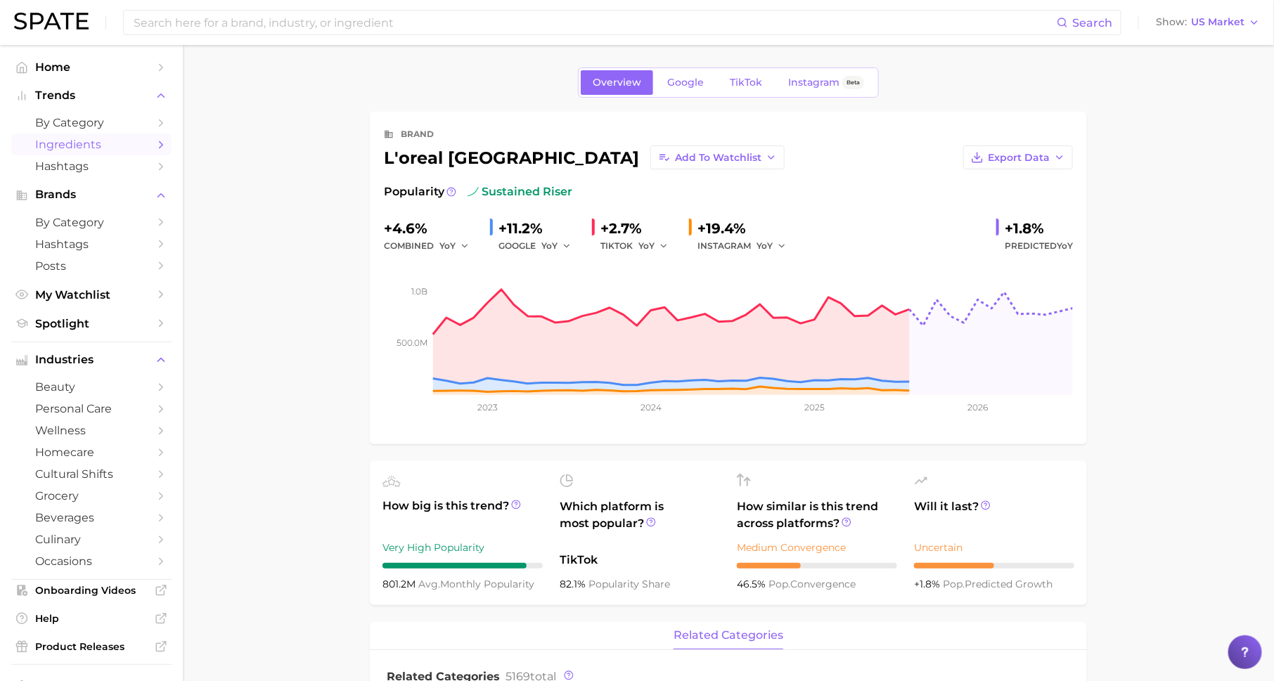
click at [141, 147] on span "Ingredients" at bounding box center [91, 144] width 112 height 13
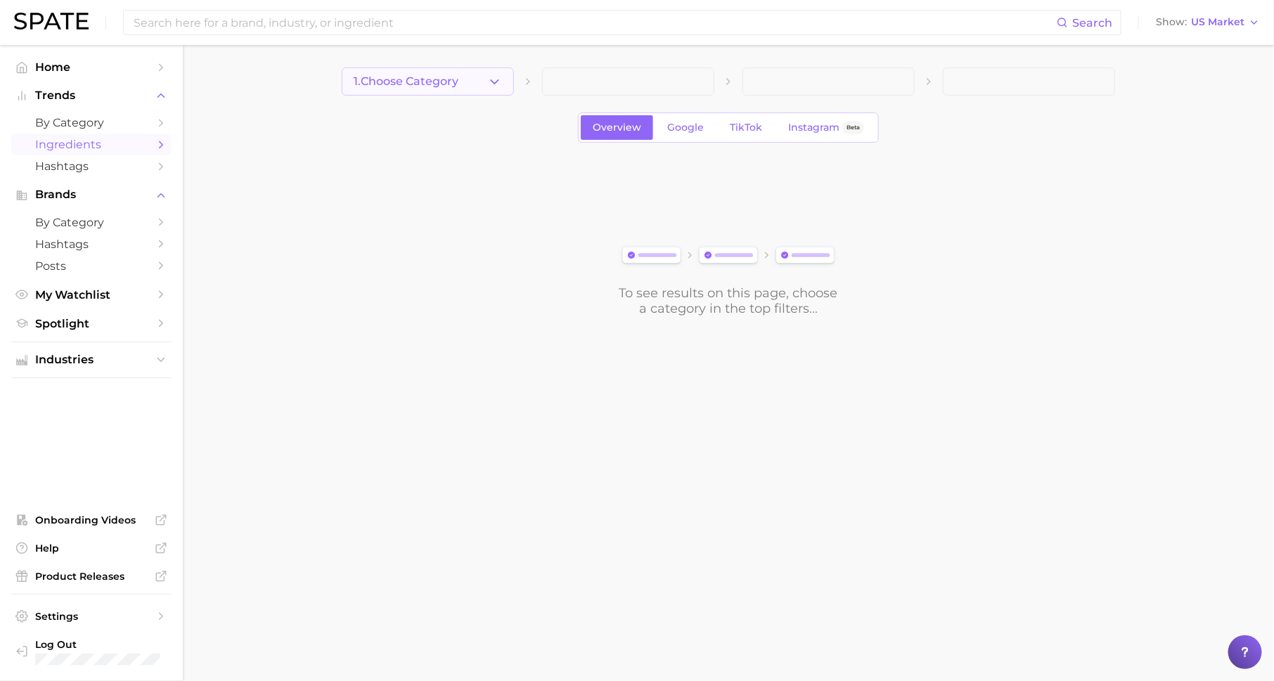
click at [481, 86] on button "1. Choose Category" at bounding box center [428, 81] width 172 height 28
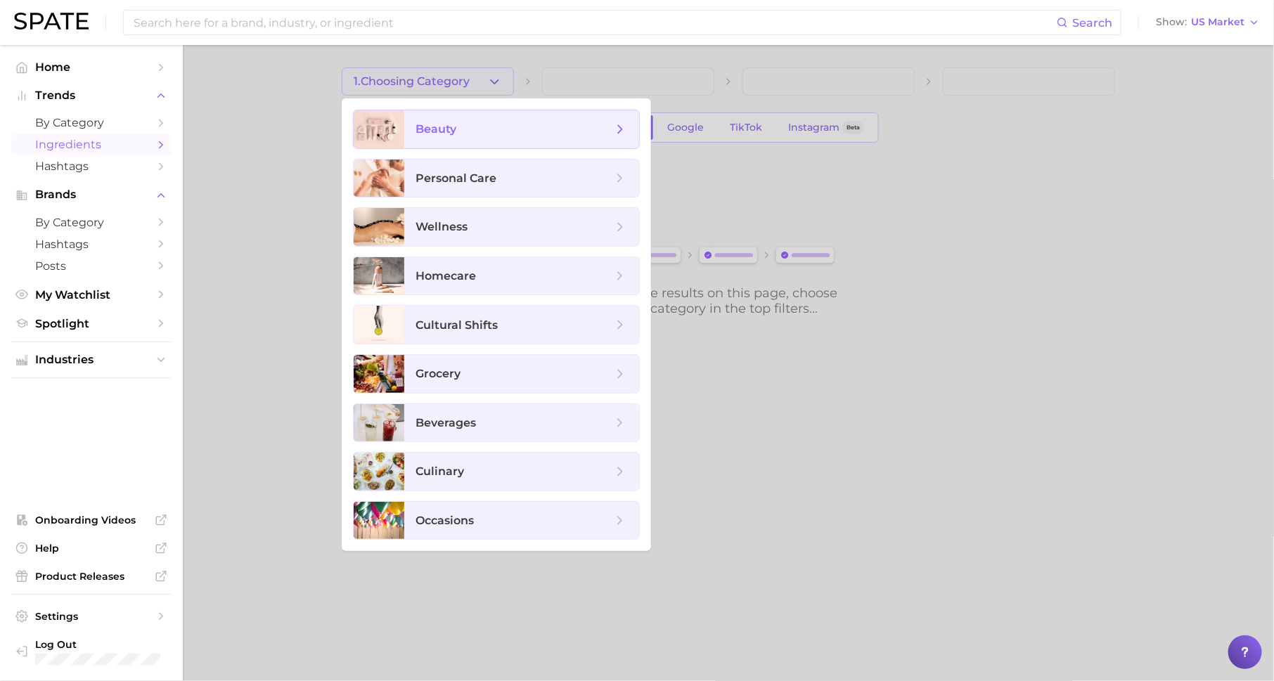
click at [487, 124] on span "beauty" at bounding box center [514, 129] width 197 height 15
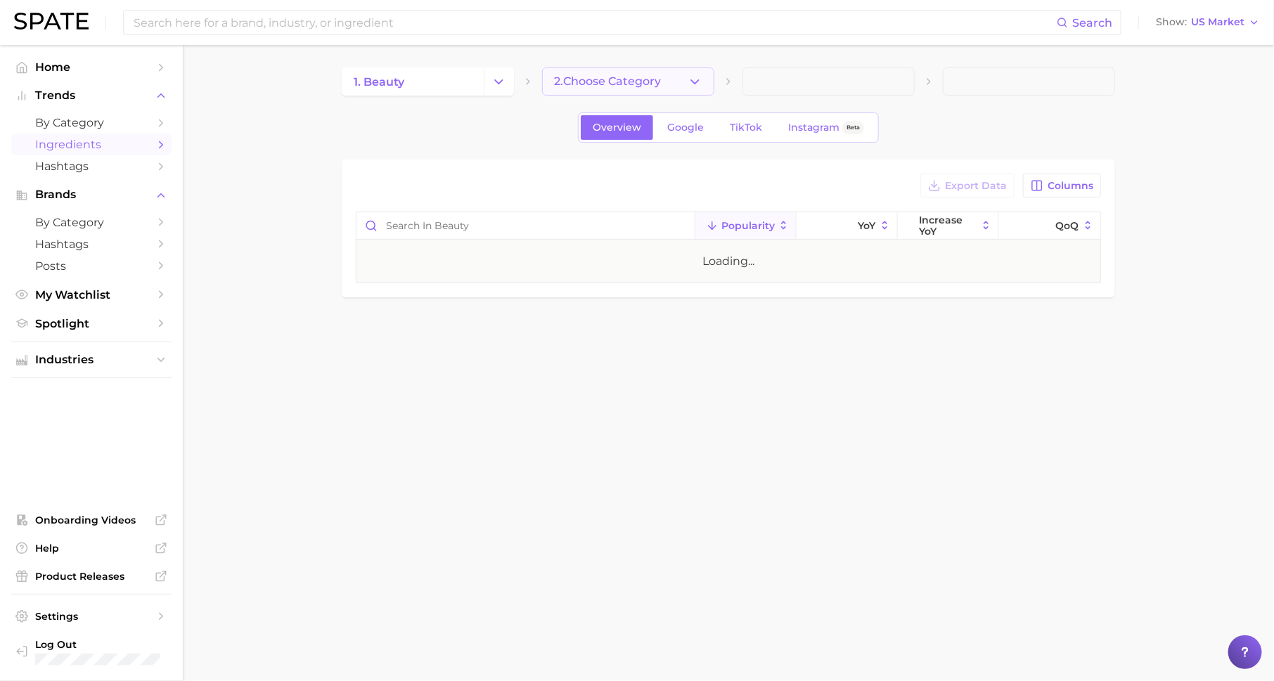
click at [583, 77] on span "2. Choose Category" at bounding box center [607, 81] width 107 height 13
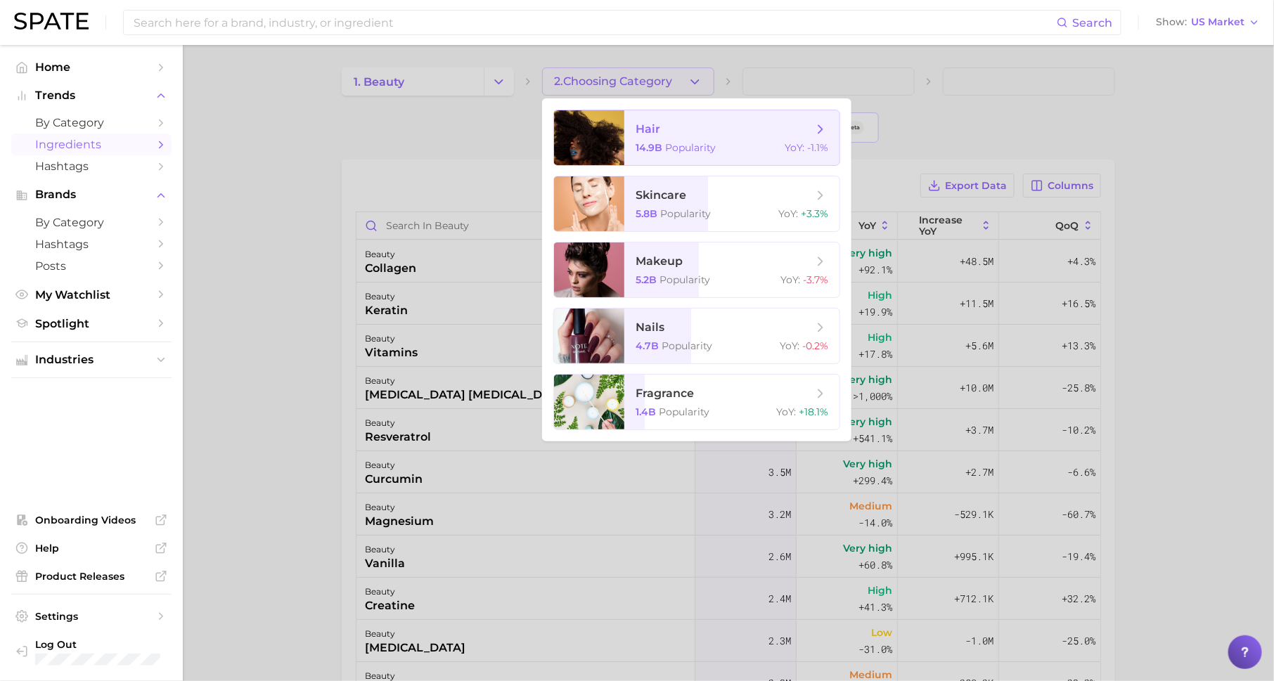
click at [689, 136] on span "hair" at bounding box center [724, 129] width 177 height 15
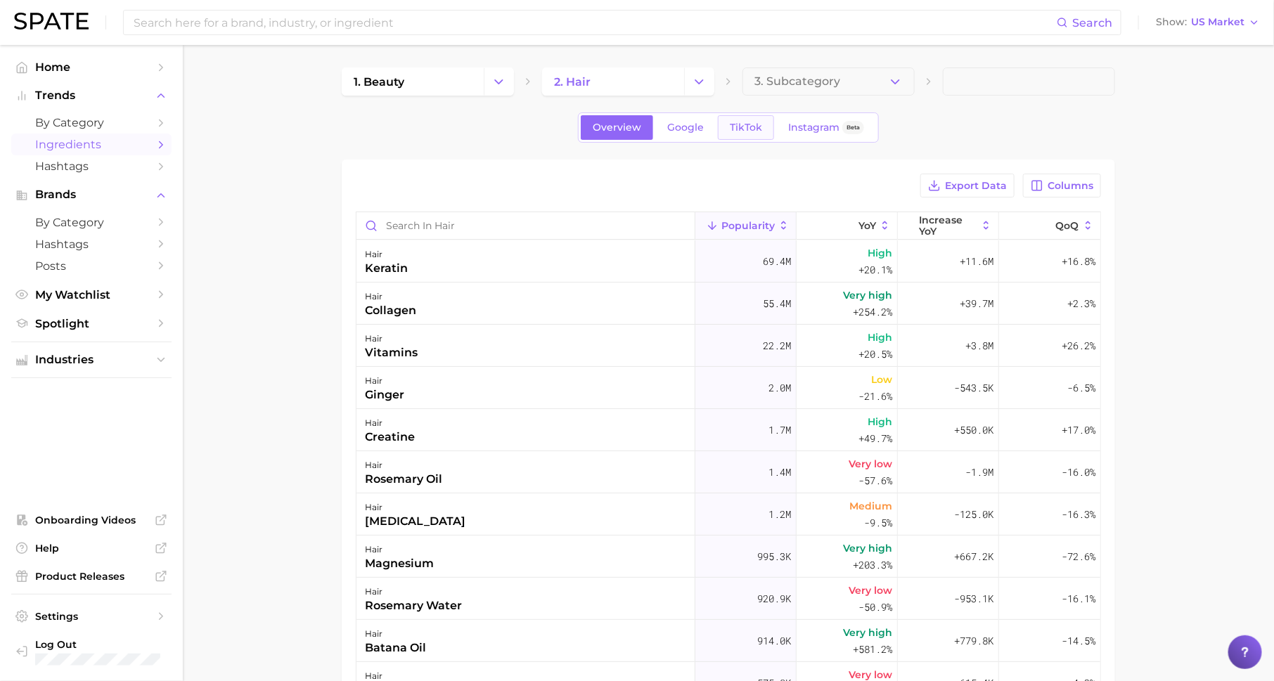
click at [736, 134] on link "TikTok" at bounding box center [746, 127] width 56 height 25
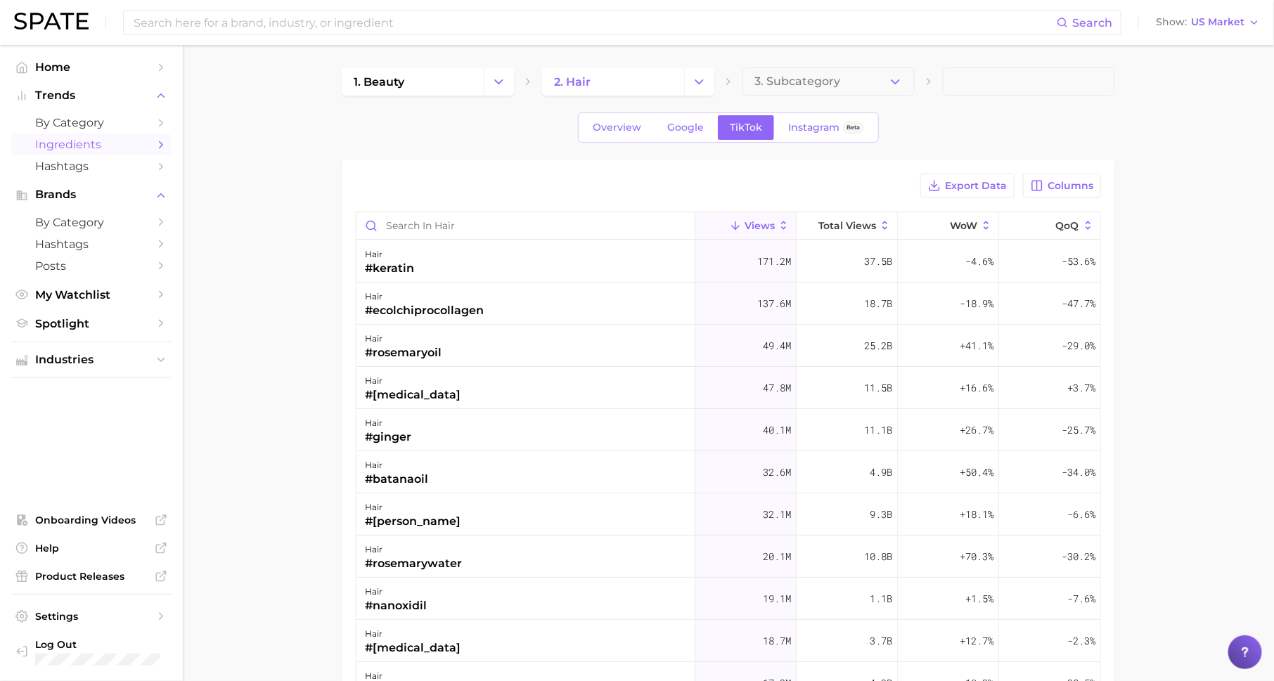
scroll to position [29, 0]
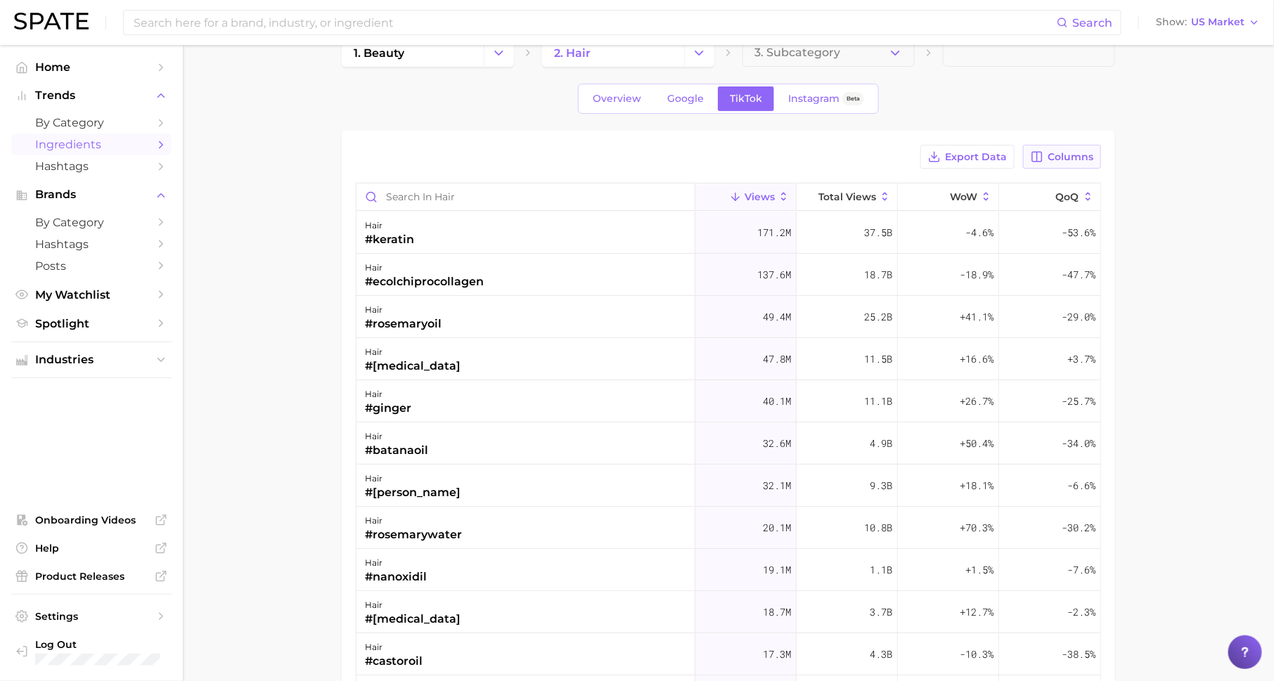
click at [1056, 151] on span "Columns" at bounding box center [1071, 157] width 46 height 12
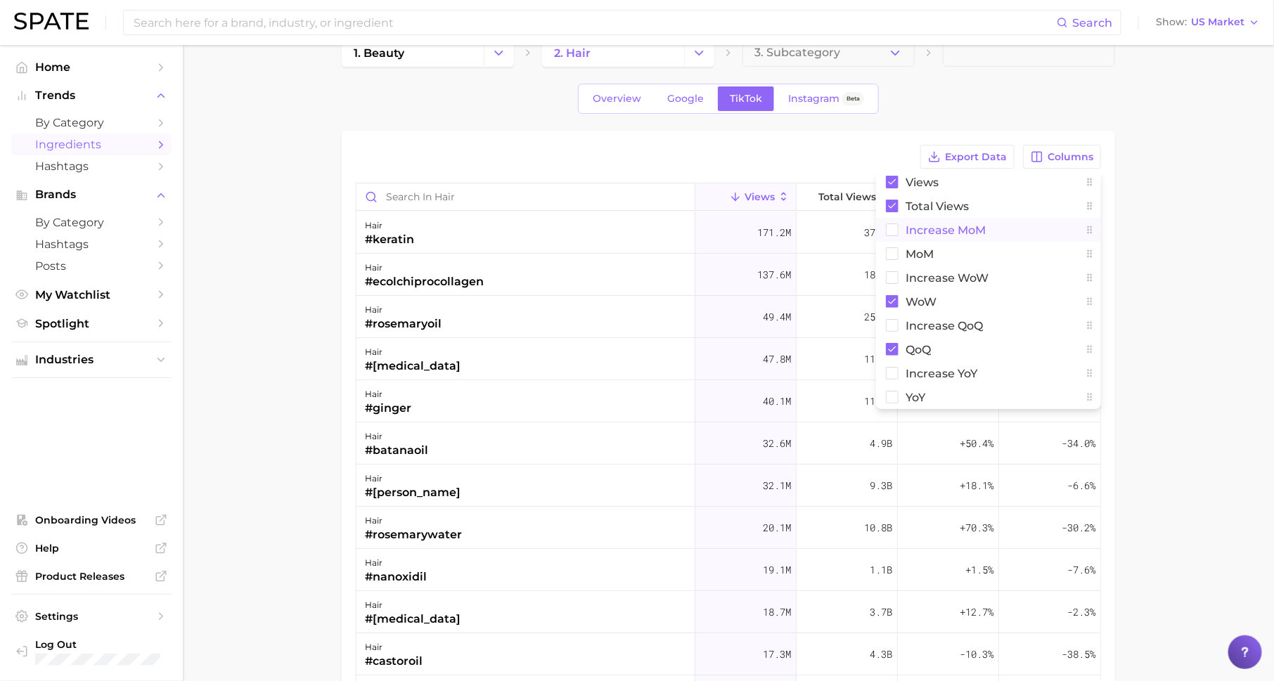
click at [981, 229] on span "increase MoM" at bounding box center [946, 230] width 80 height 12
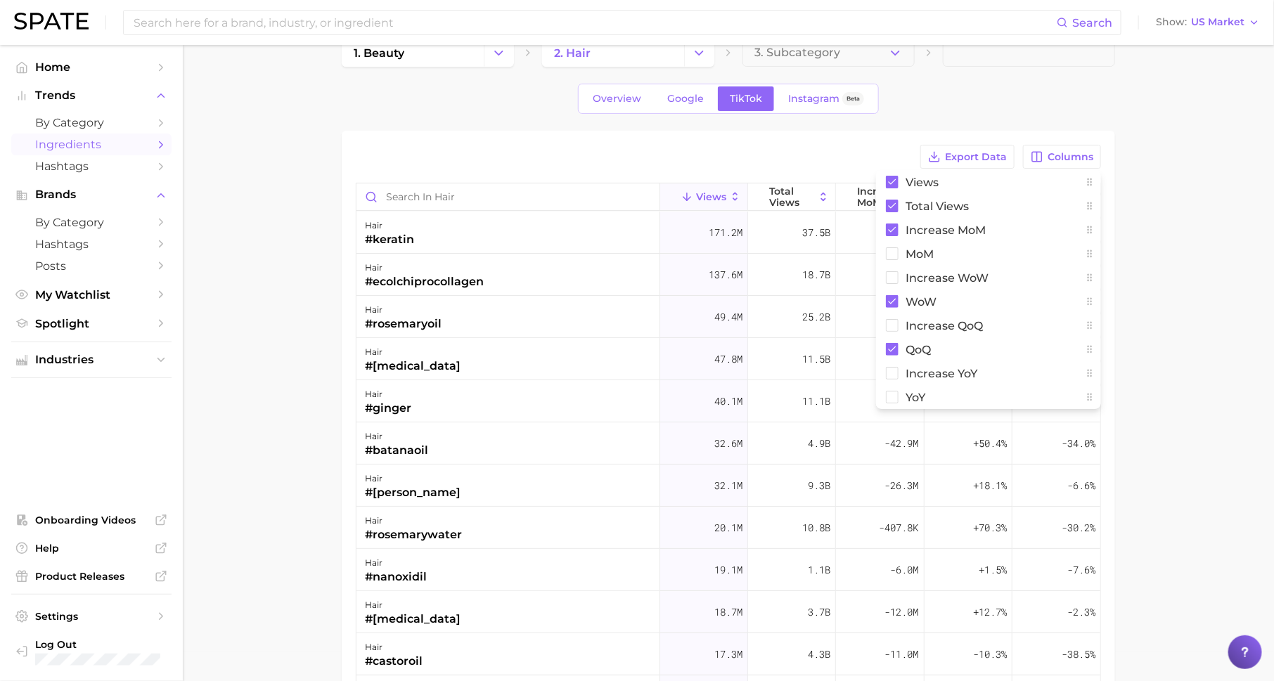
click at [1150, 236] on main "1. beauty 2. hair 3. Subcategory Overview Google TikTok Instagram Beta Export D…" at bounding box center [728, 482] width 1091 height 932
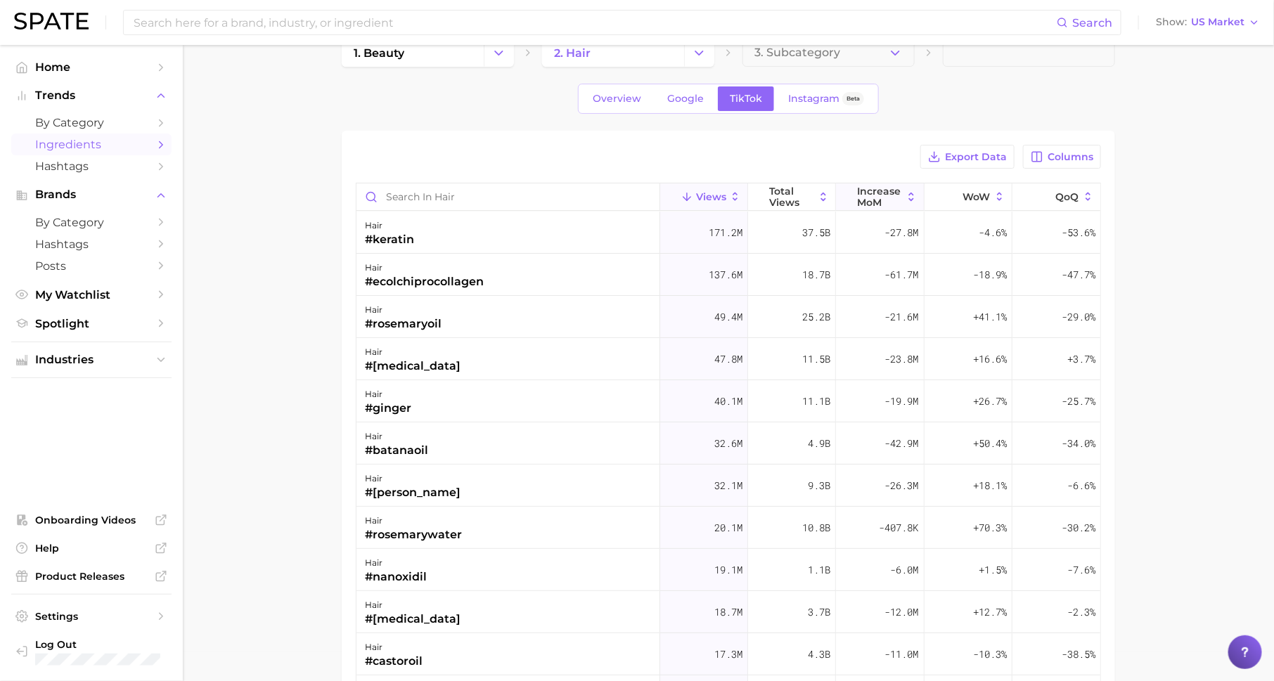
click at [887, 191] on span "increase MoM" at bounding box center [880, 197] width 45 height 22
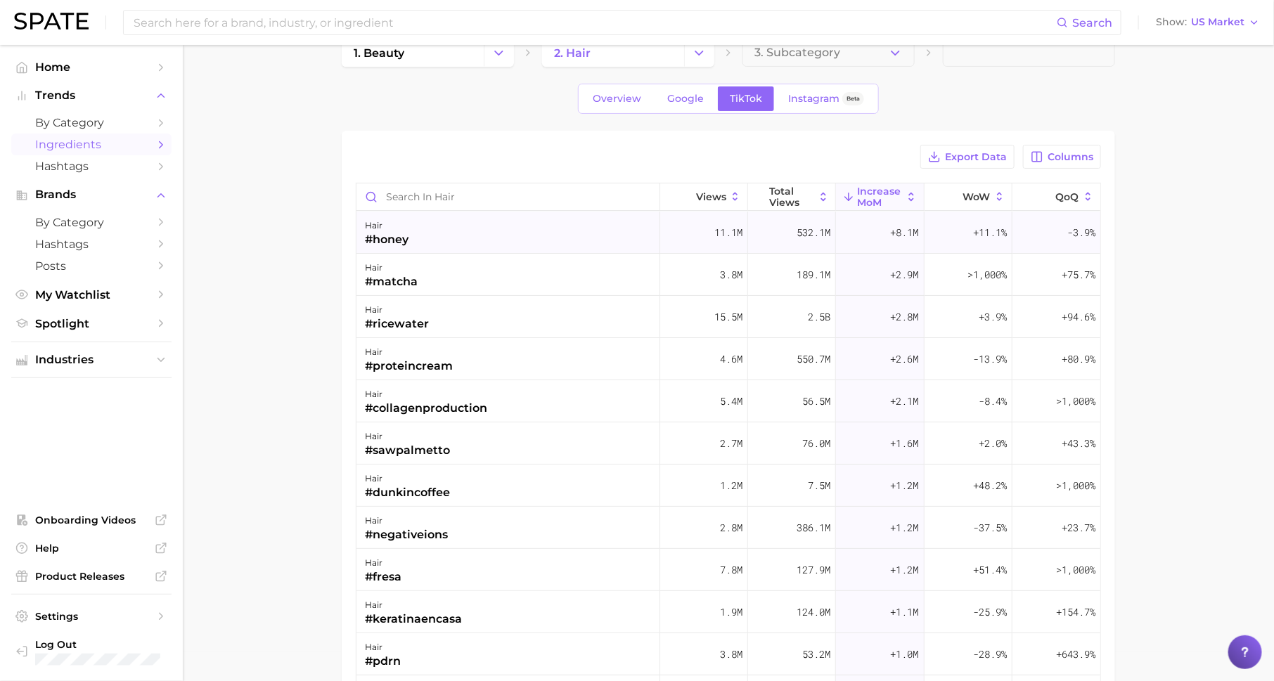
click at [883, 232] on div "+8.1m" at bounding box center [880, 233] width 88 height 42
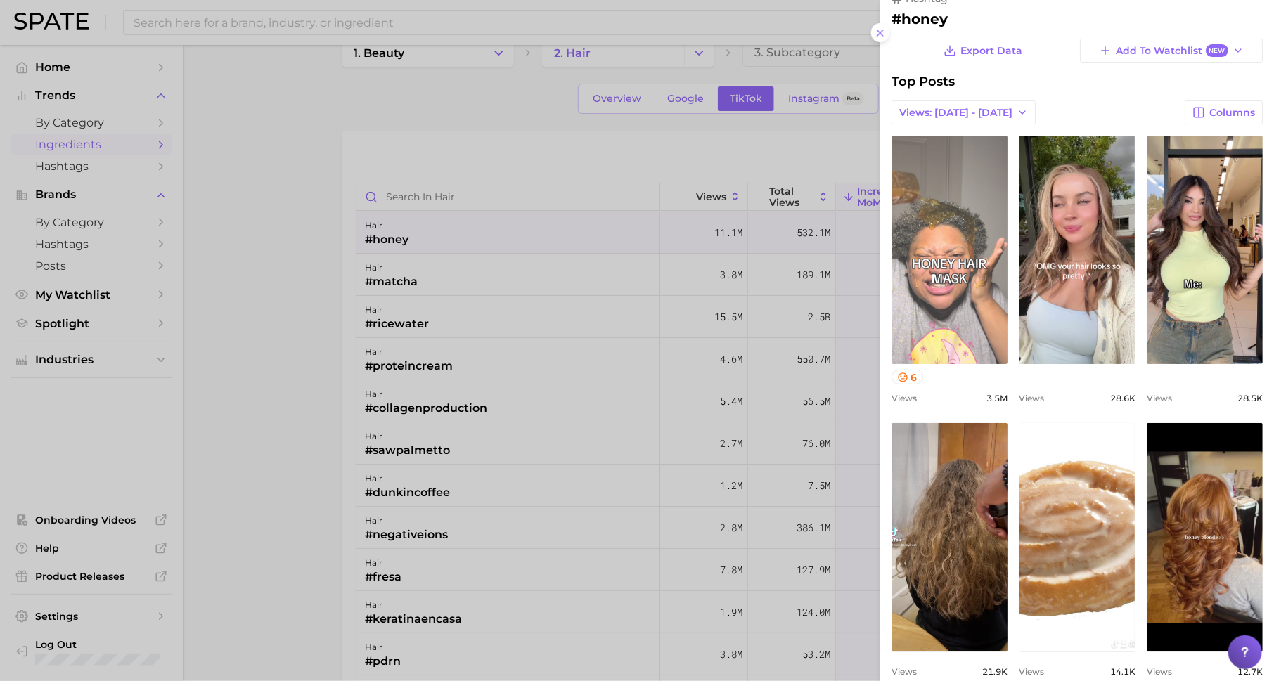
scroll to position [36, 0]
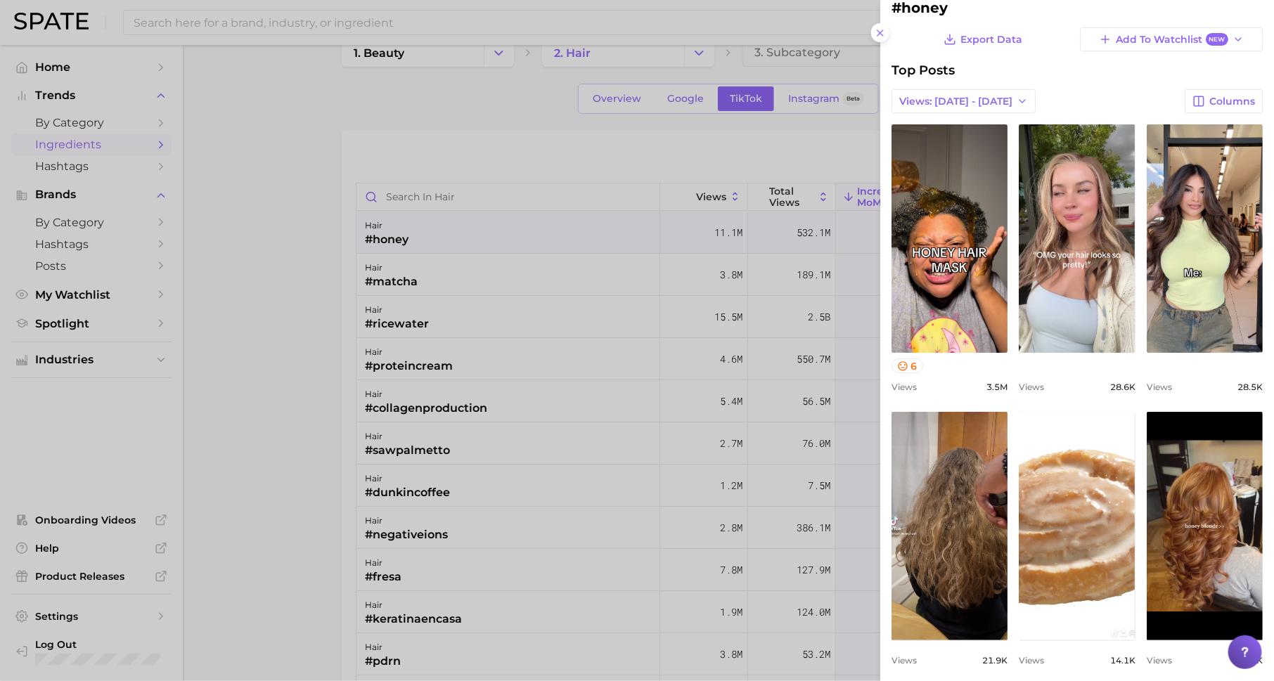
click at [789, 319] on div at bounding box center [637, 340] width 1274 height 681
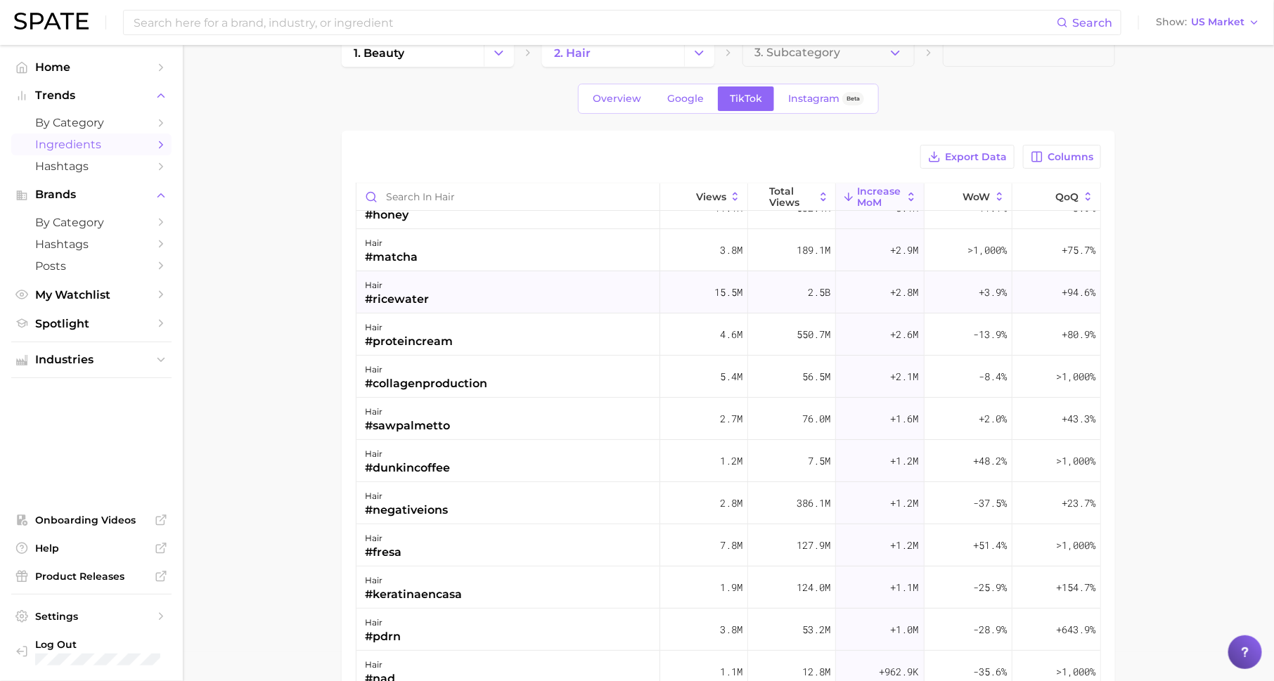
scroll to position [25, 0]
click at [1055, 151] on span "Columns" at bounding box center [1071, 157] width 46 height 12
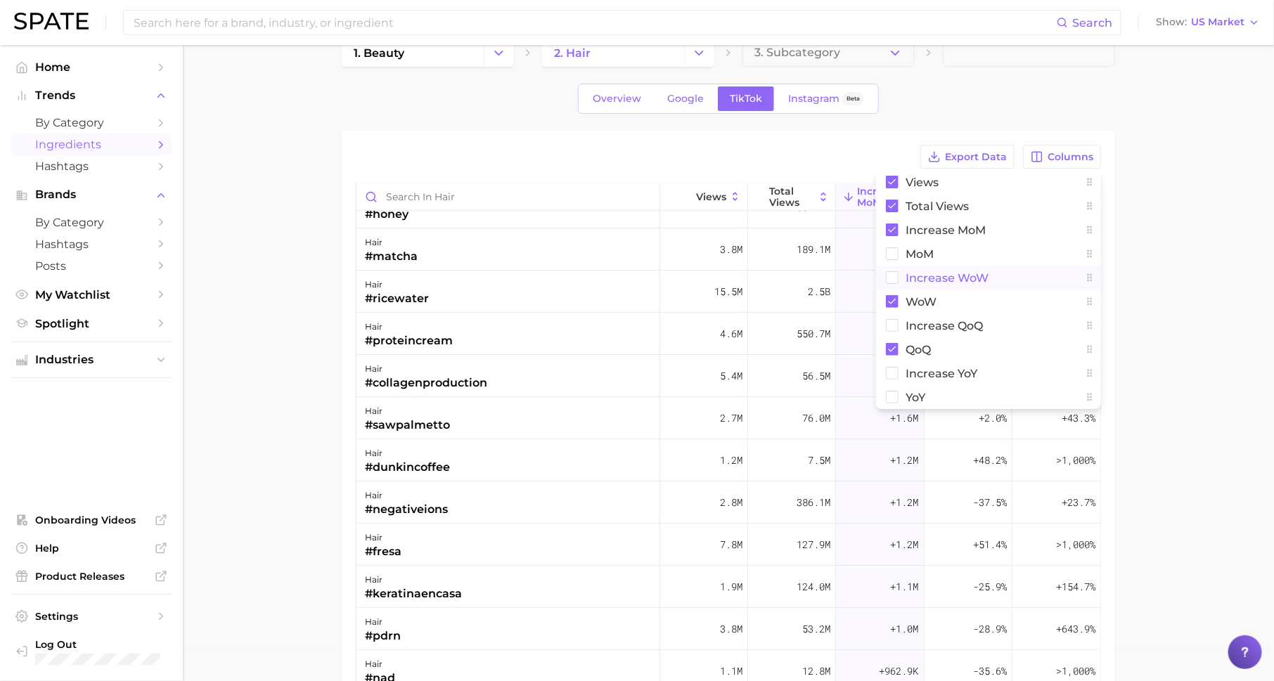
click at [977, 273] on span "Increase WoW" at bounding box center [947, 278] width 83 height 12
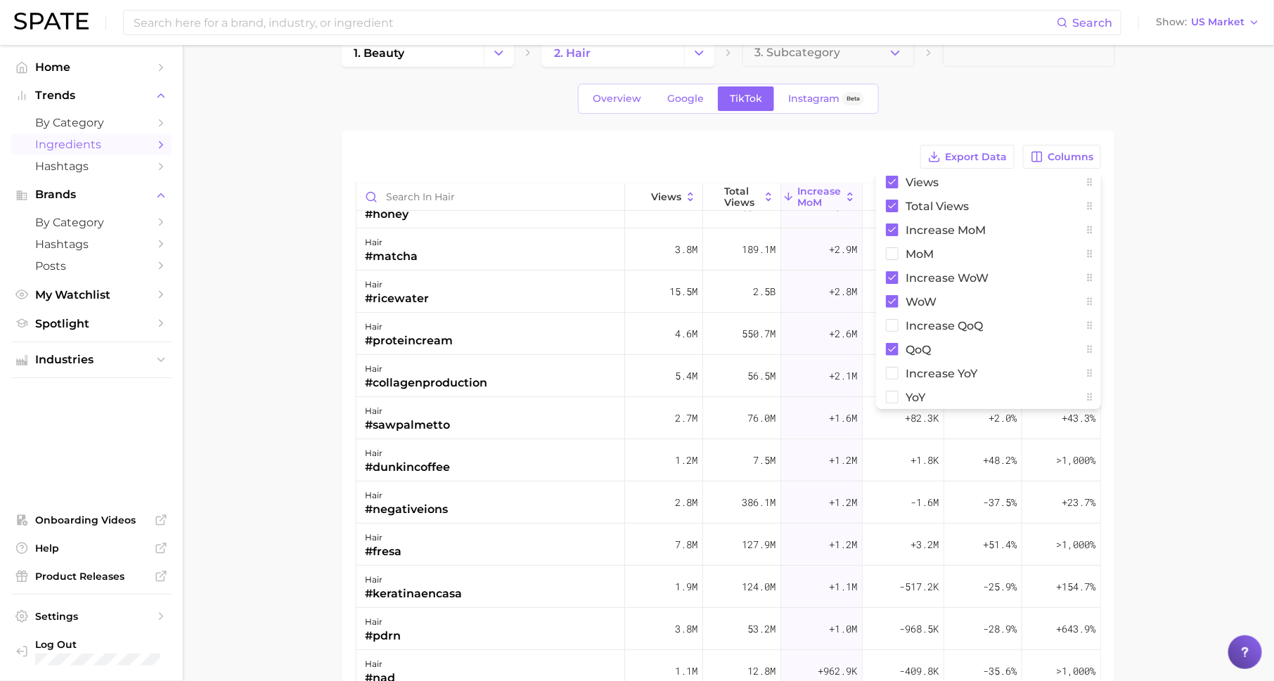
click at [1159, 286] on main "1. beauty 2. hair 3. Subcategory Overview Google TikTok Instagram Beta Export D…" at bounding box center [728, 482] width 1091 height 932
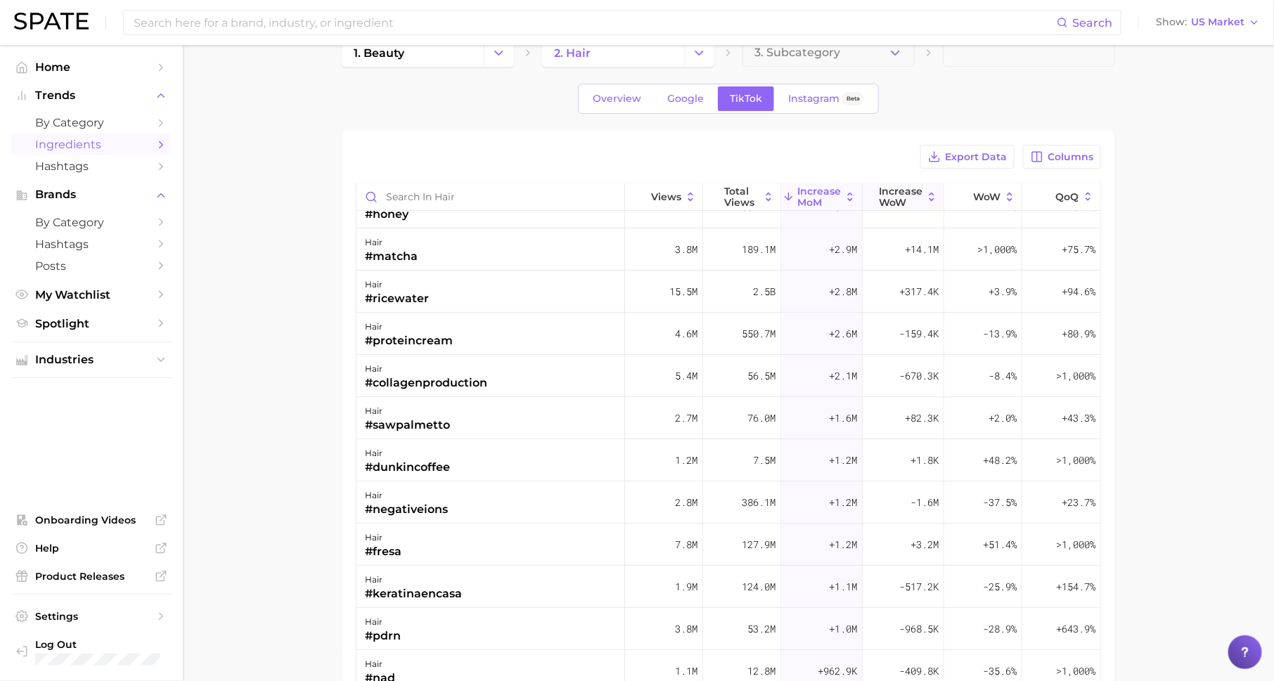
click at [890, 209] on button "Increase WoW" at bounding box center [904, 197] width 82 height 27
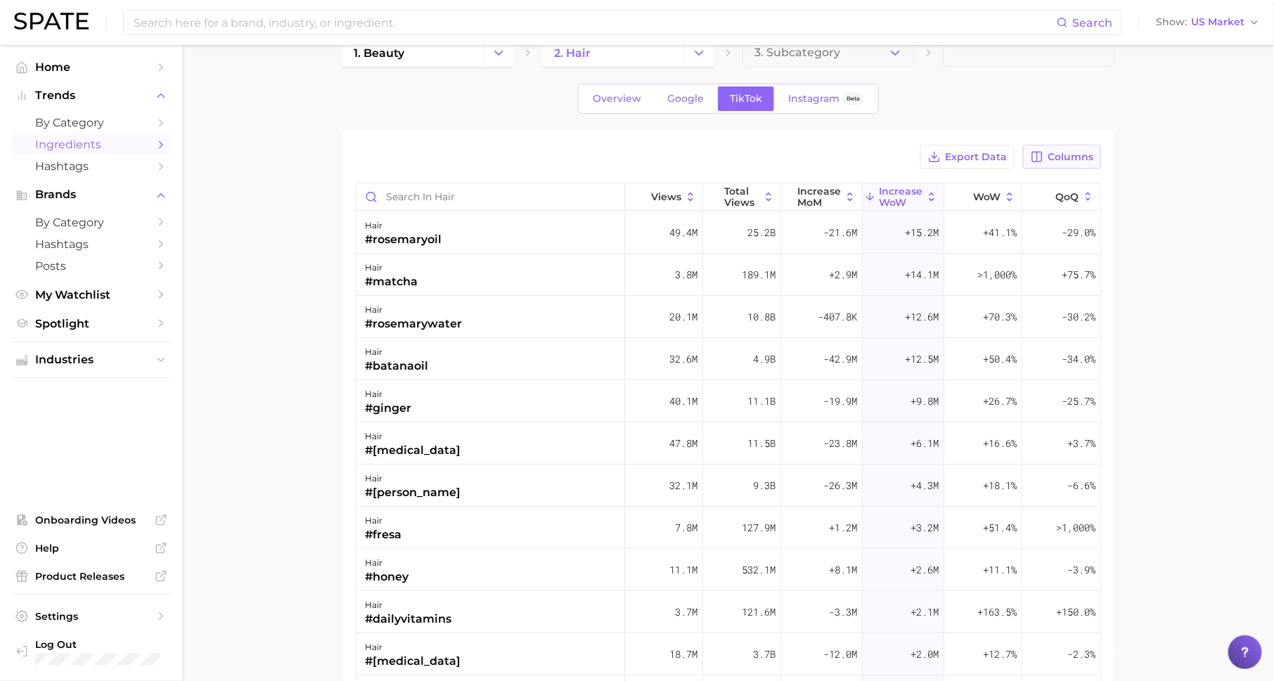
click at [1066, 148] on button "Columns" at bounding box center [1062, 157] width 78 height 24
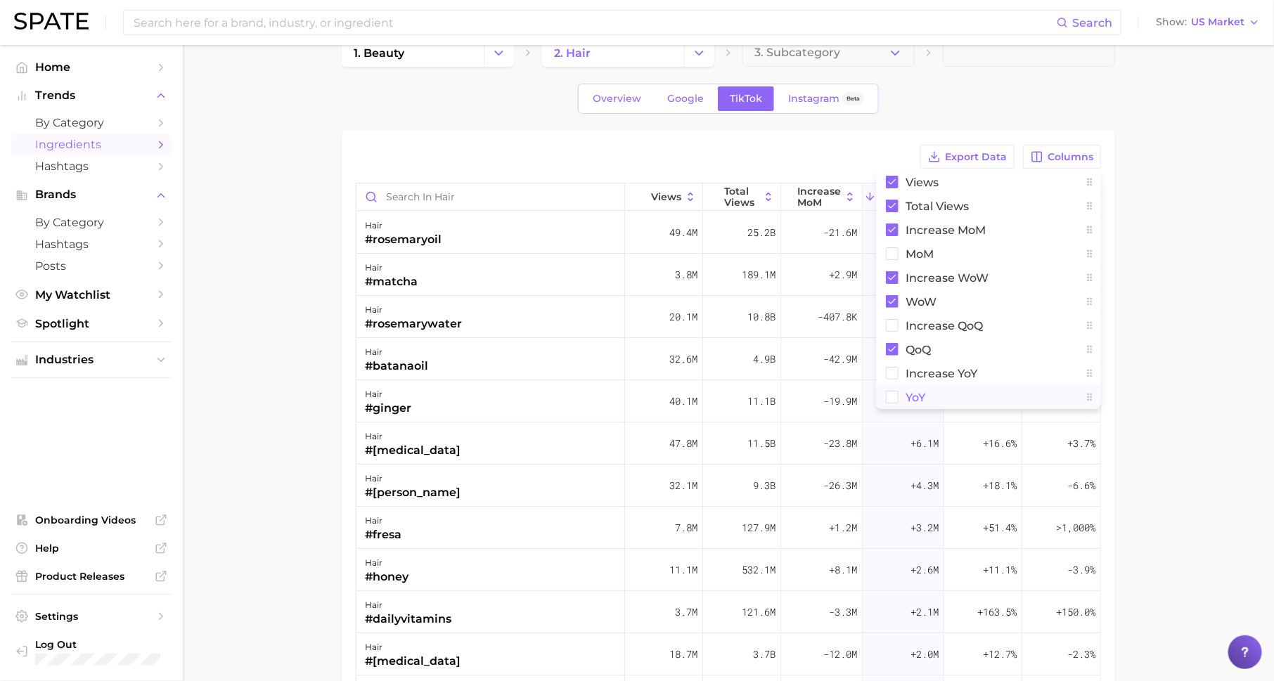
click at [952, 399] on button "YoY" at bounding box center [988, 397] width 225 height 24
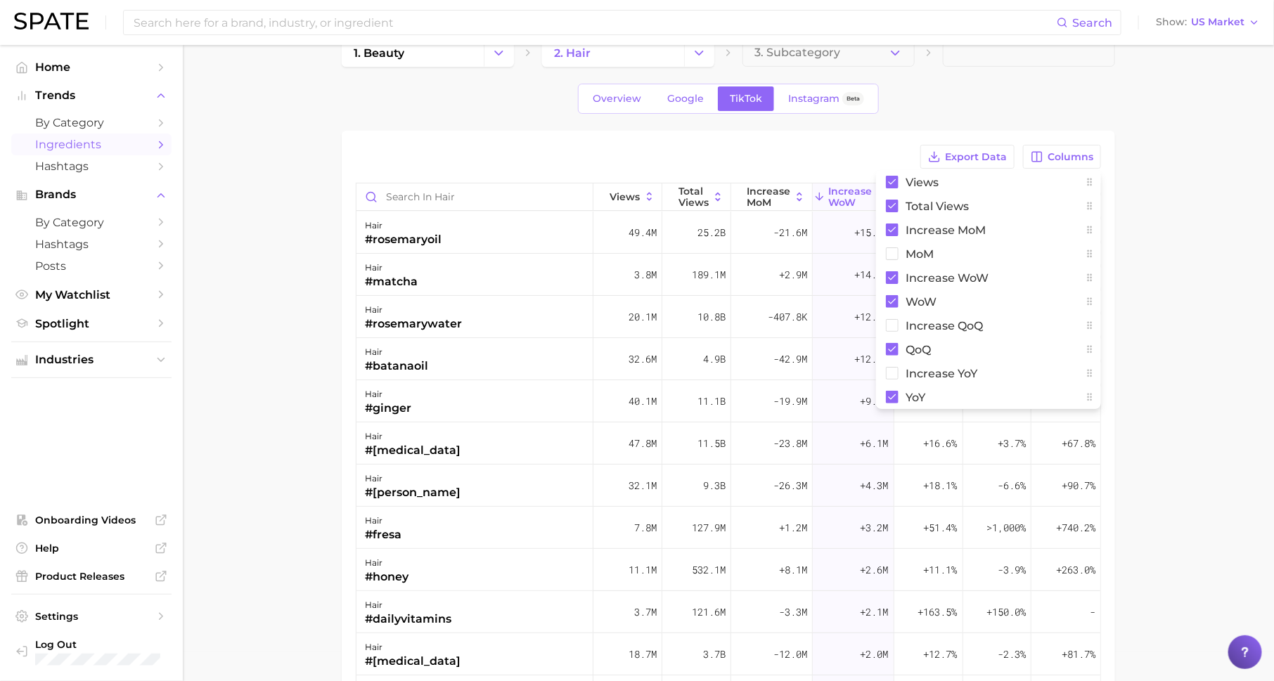
click at [1157, 328] on main "1. beauty 2. hair 3. Subcategory Overview Google TikTok Instagram Beta Export D…" at bounding box center [728, 482] width 1091 height 932
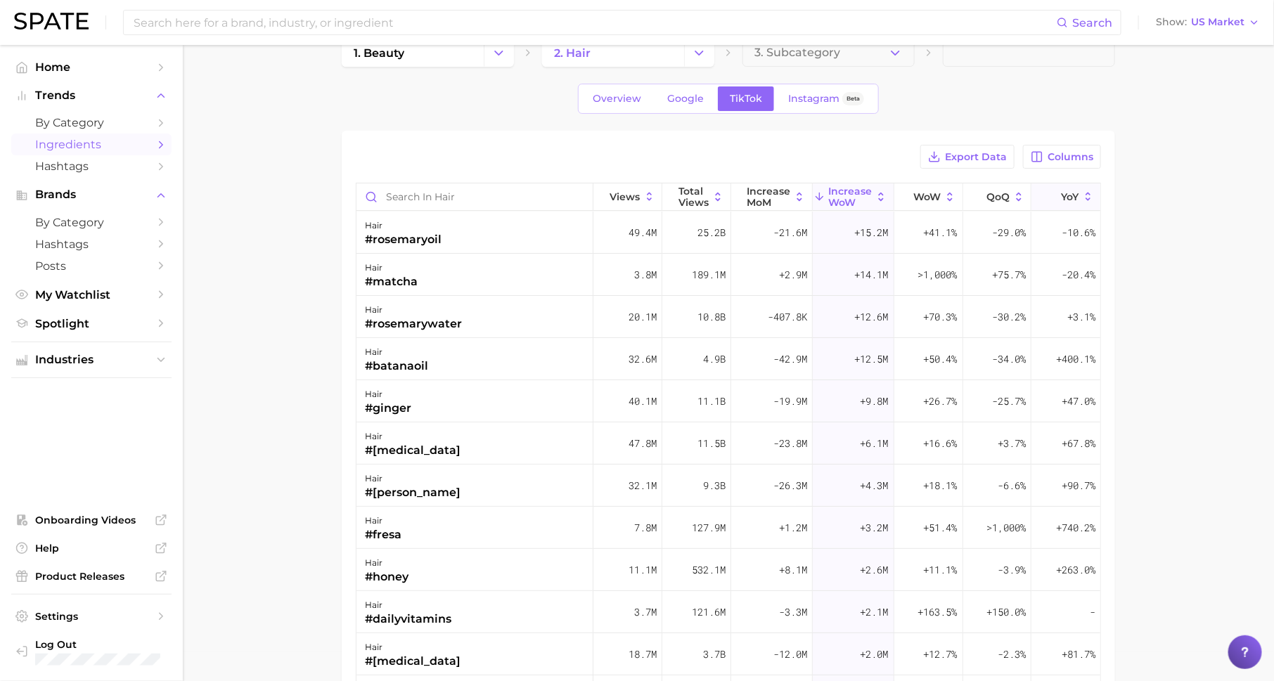
click at [1067, 198] on span "YoY" at bounding box center [1071, 196] width 18 height 11
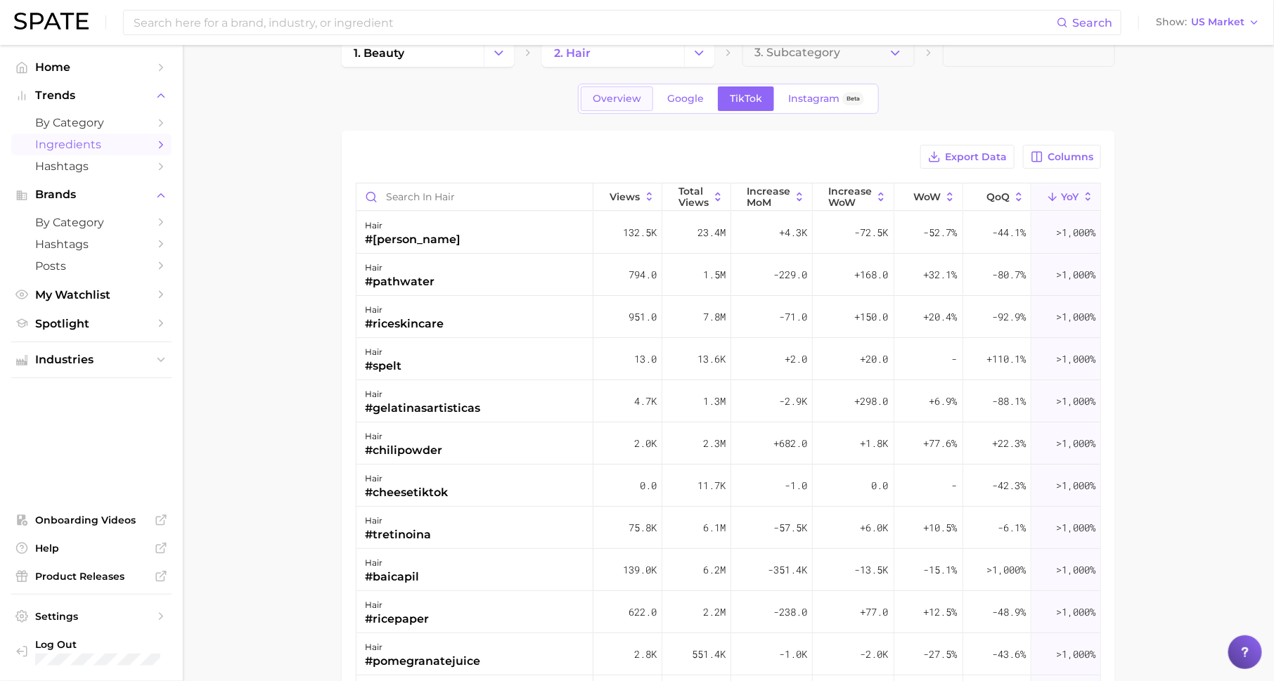
click at [611, 103] on span "Overview" at bounding box center [617, 99] width 49 height 12
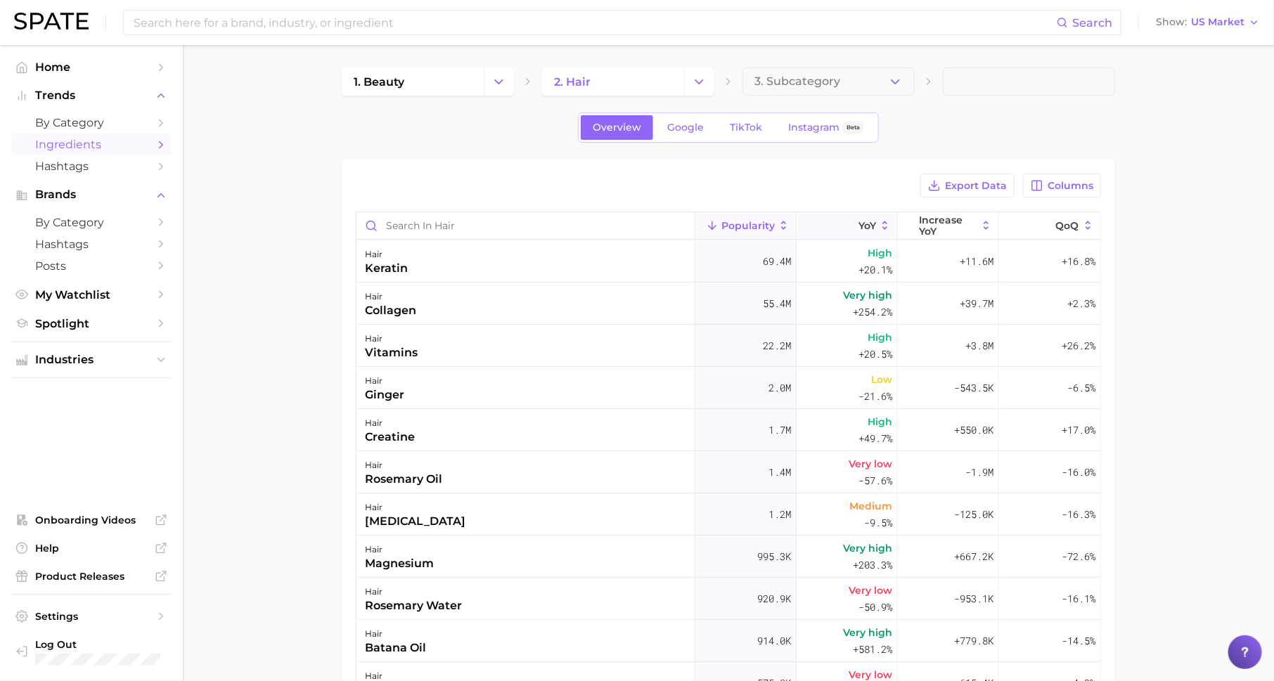
click at [856, 218] on button "YoY" at bounding box center [847, 225] width 101 height 27
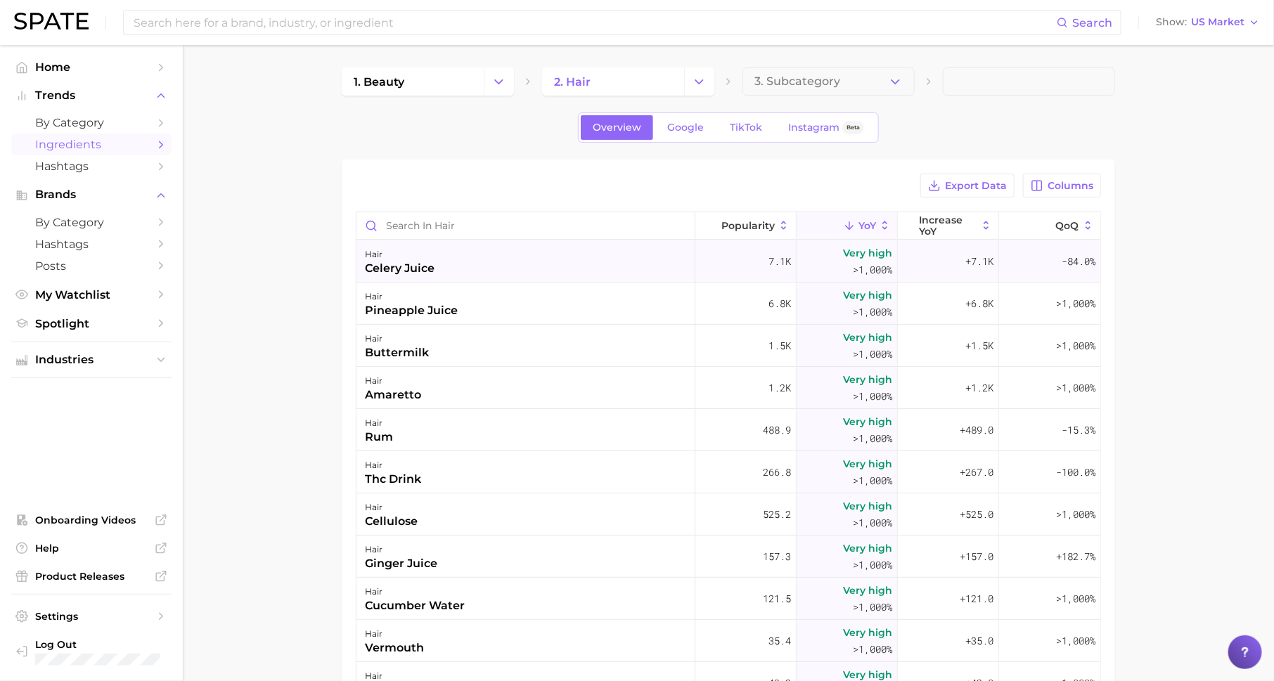
click at [438, 264] on div "hair celery juice" at bounding box center [525, 261] width 339 height 42
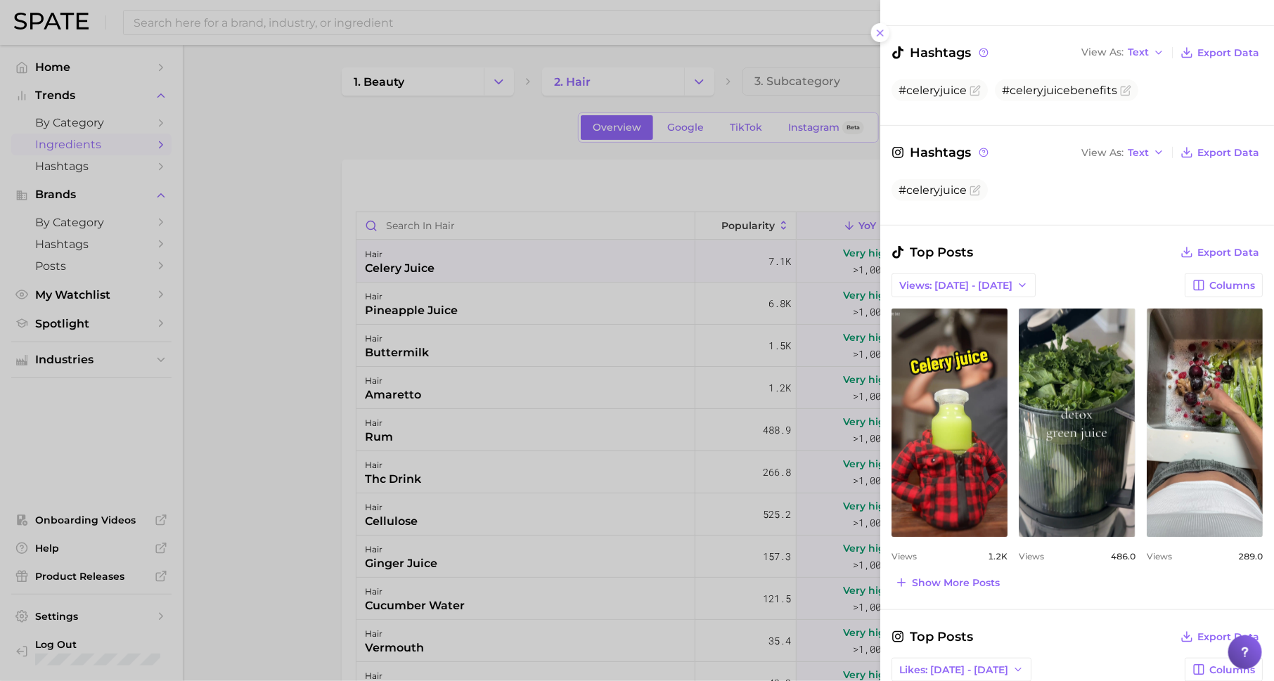
scroll to position [378, 0]
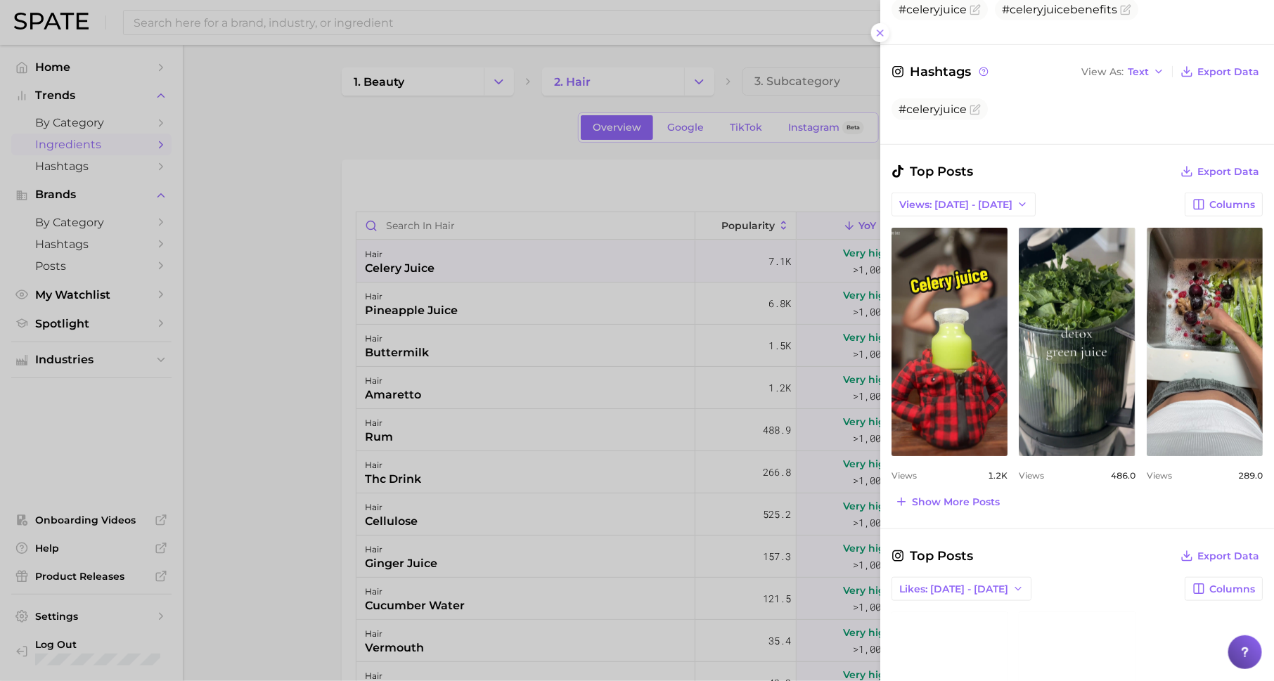
click at [971, 496] on span "Show more posts" at bounding box center [956, 502] width 88 height 12
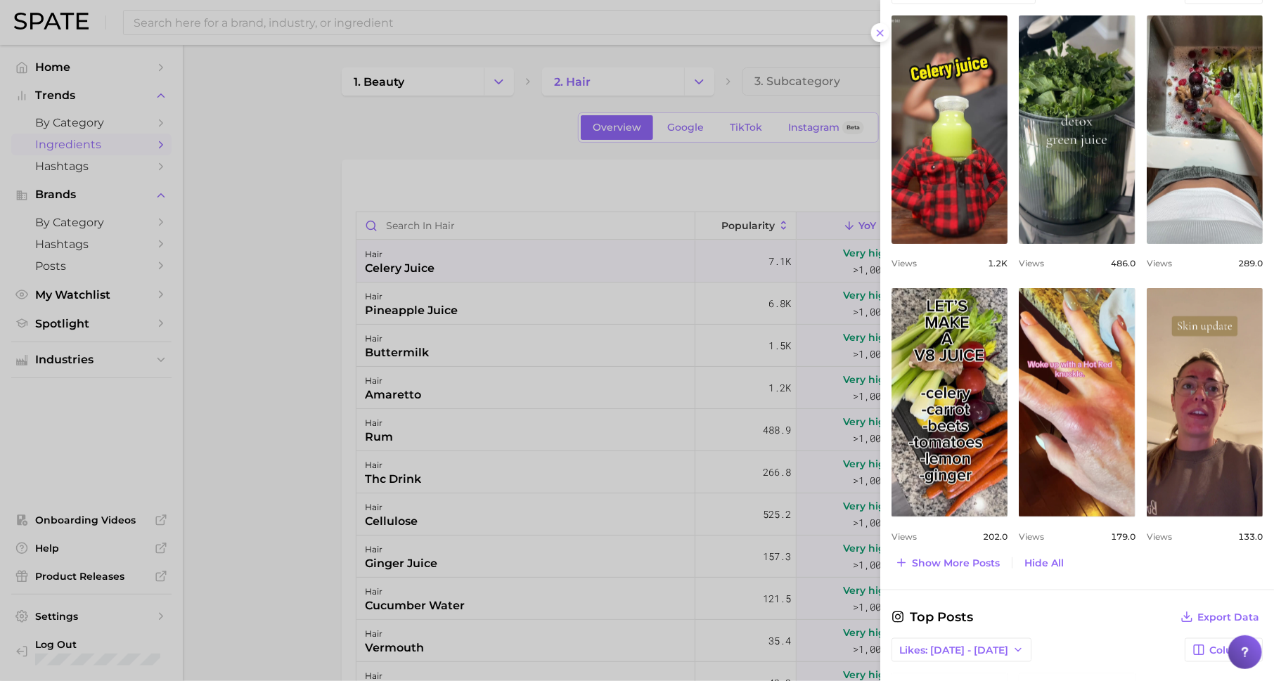
scroll to position [596, 0]
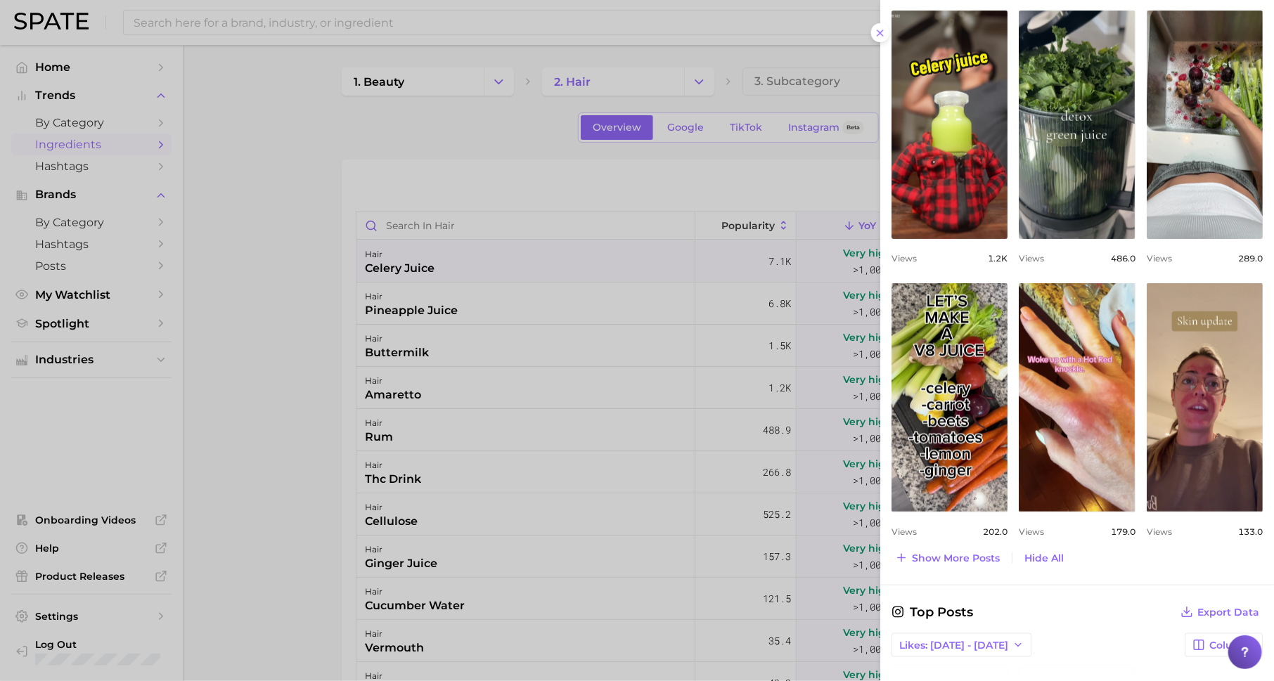
click at [554, 406] on div at bounding box center [637, 340] width 1274 height 681
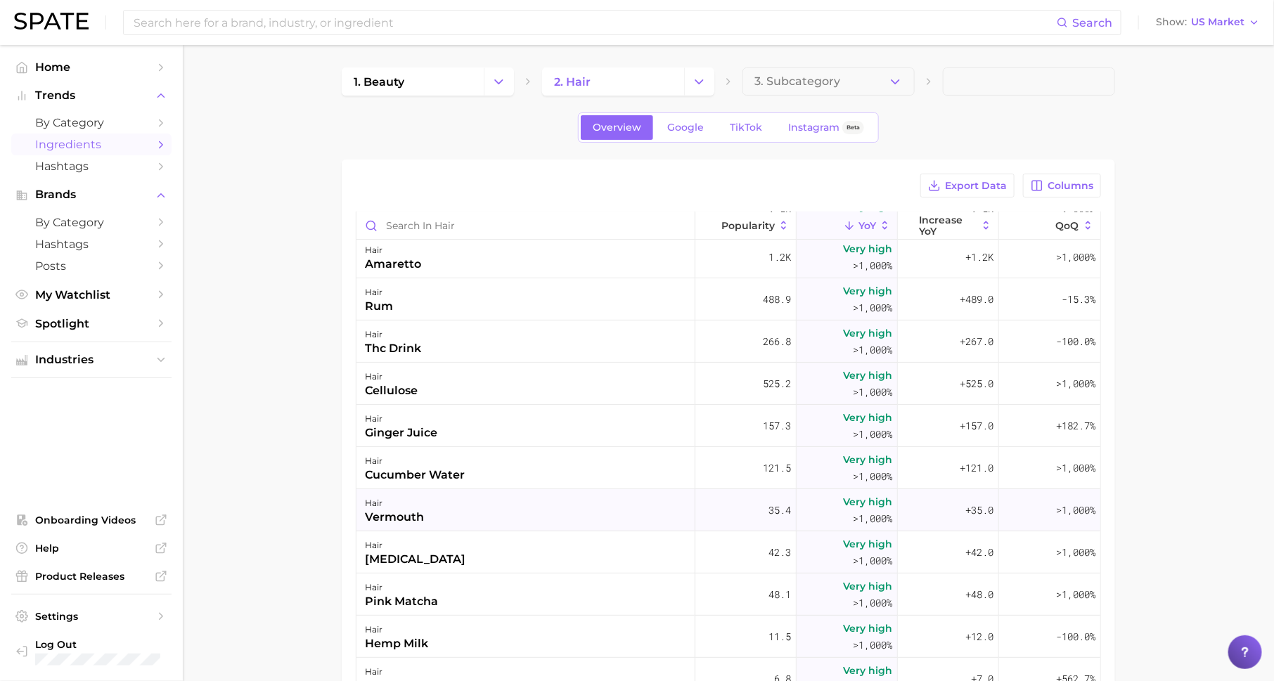
scroll to position [208, 0]
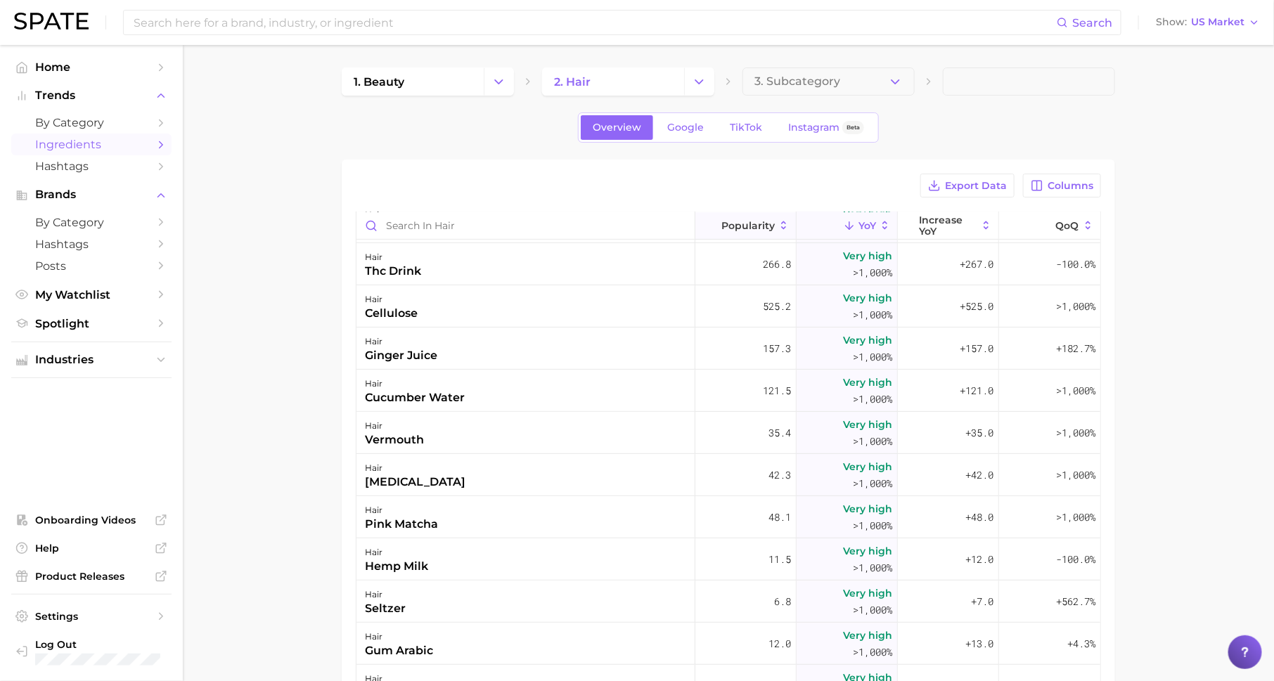
click at [734, 229] on span "Popularity" at bounding box center [747, 225] width 53 height 11
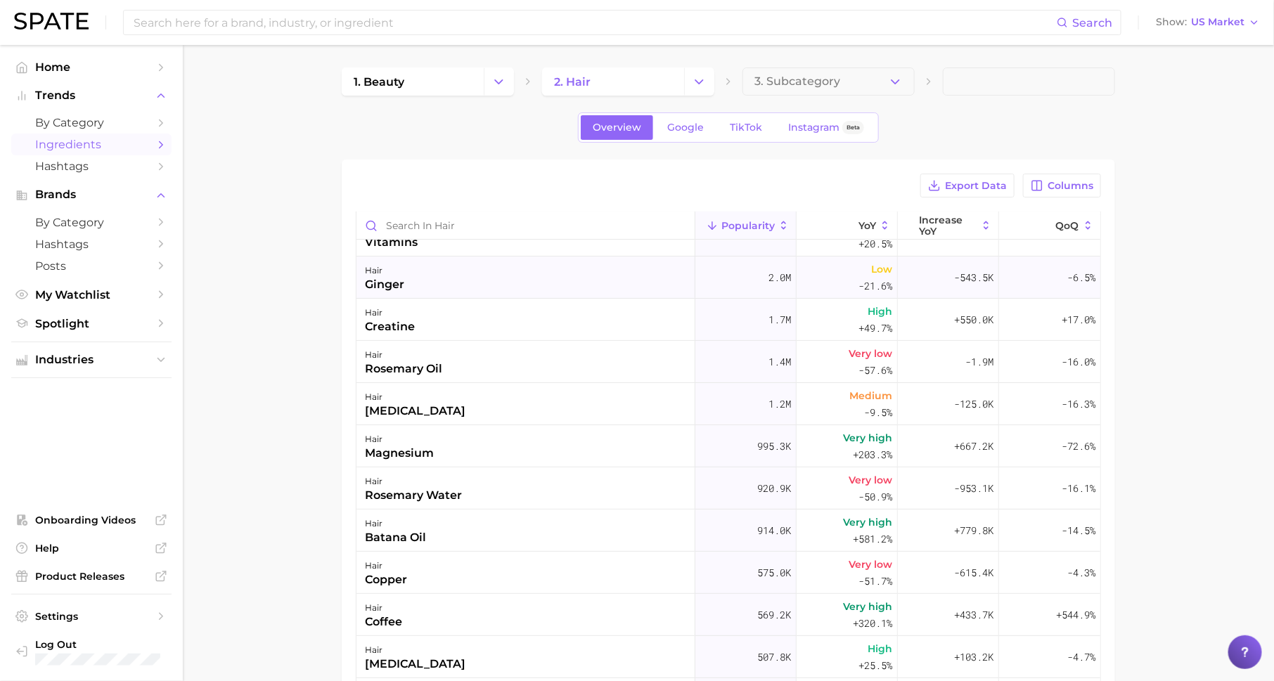
scroll to position [224, 0]
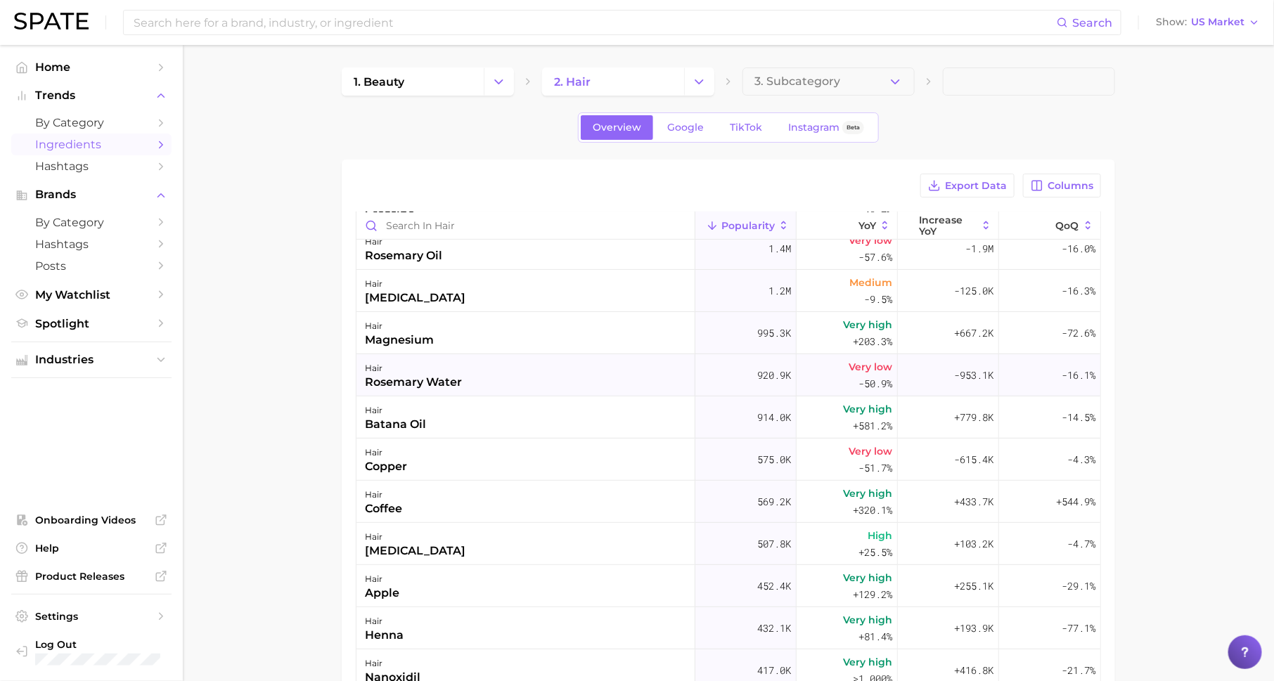
click at [472, 371] on div "hair rosemary water" at bounding box center [525, 375] width 339 height 42
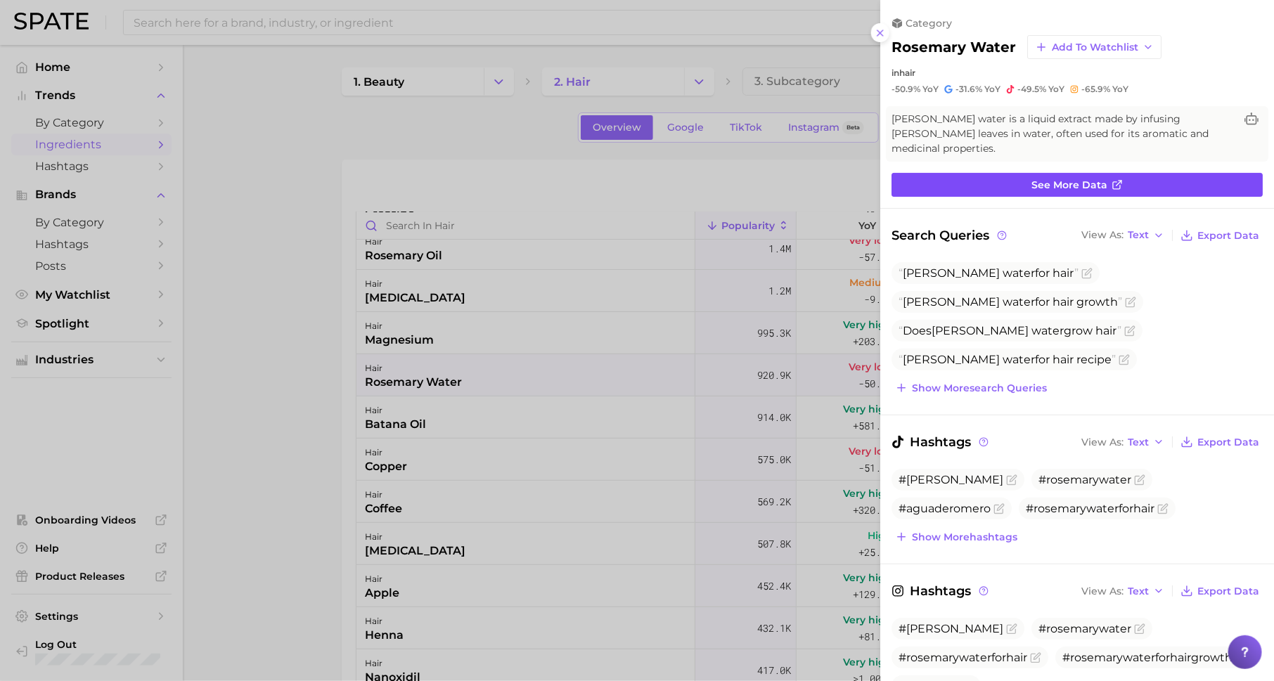
click at [1035, 179] on span "See more data" at bounding box center [1069, 185] width 76 height 12
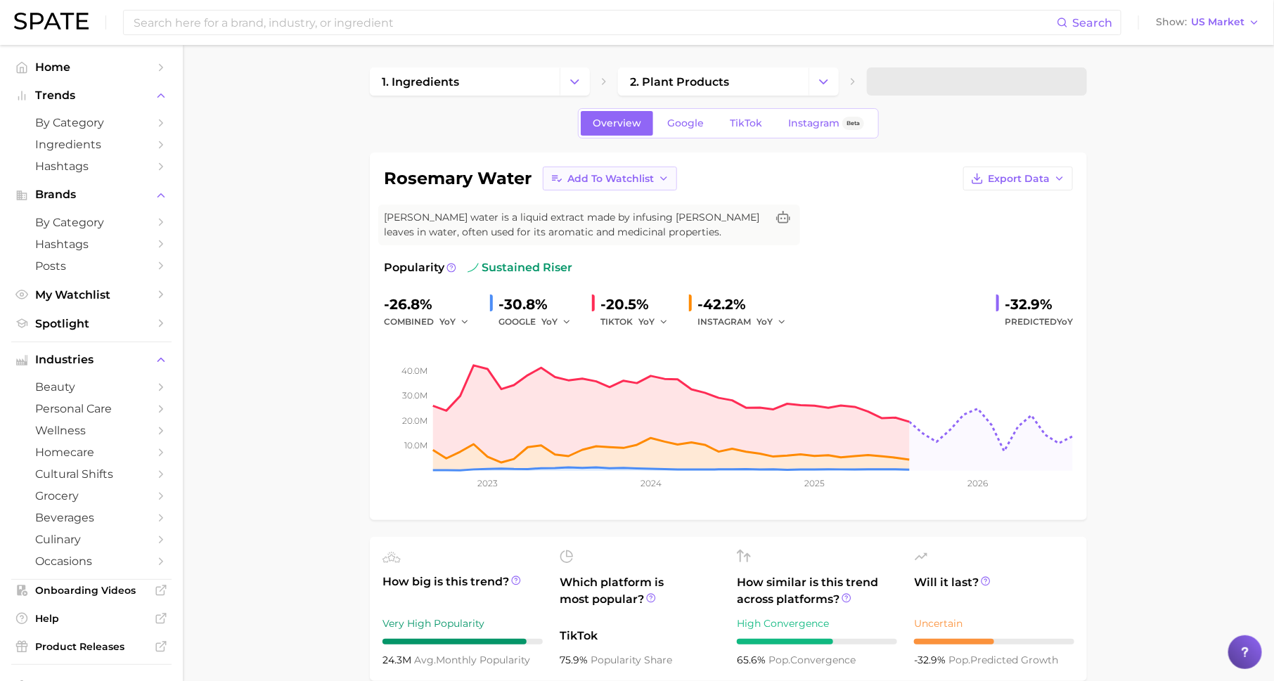
click at [573, 181] on span "Add to Watchlist" at bounding box center [610, 179] width 86 height 12
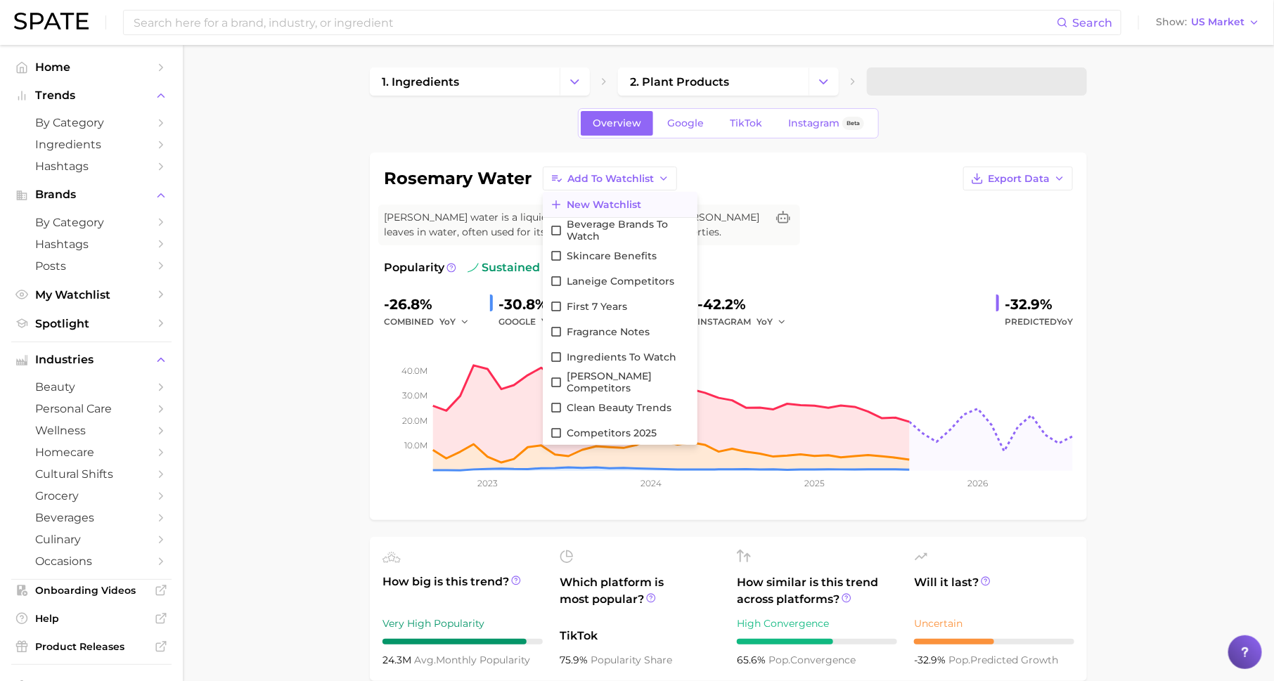
click at [606, 199] on span "New Watchlist" at bounding box center [604, 205] width 75 height 12
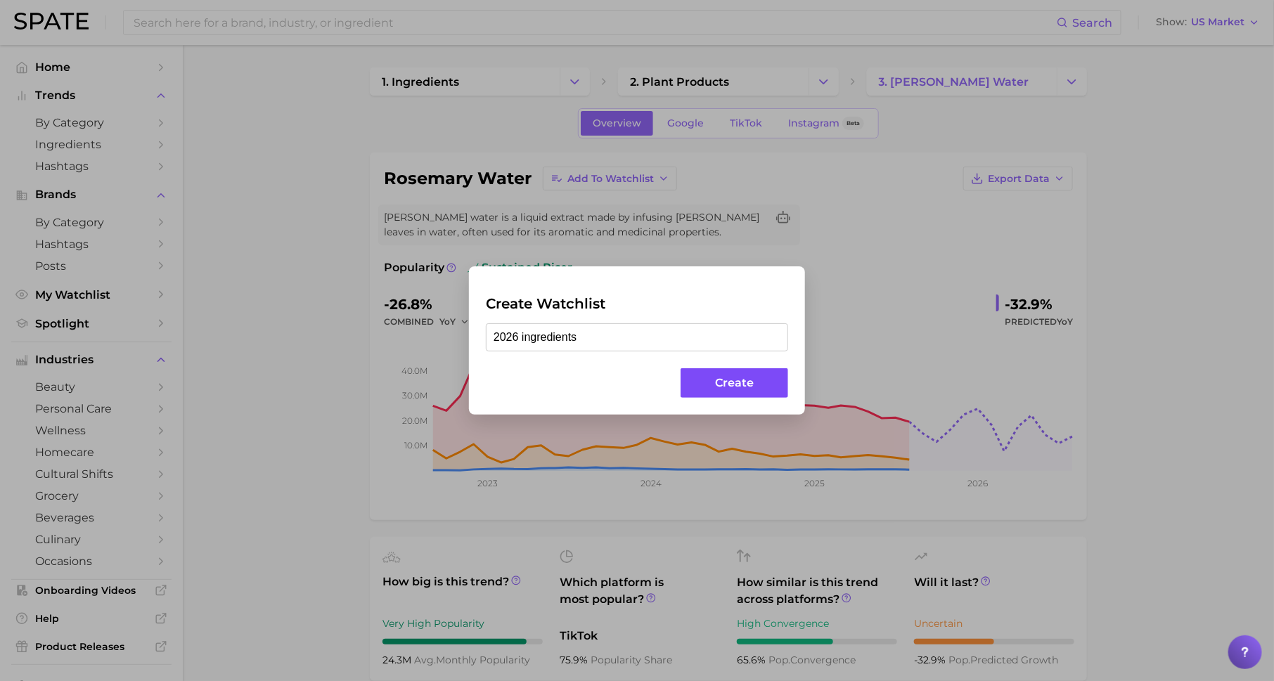
type input "2026 ingredients"
click at [714, 392] on button "Create" at bounding box center [735, 383] width 108 height 30
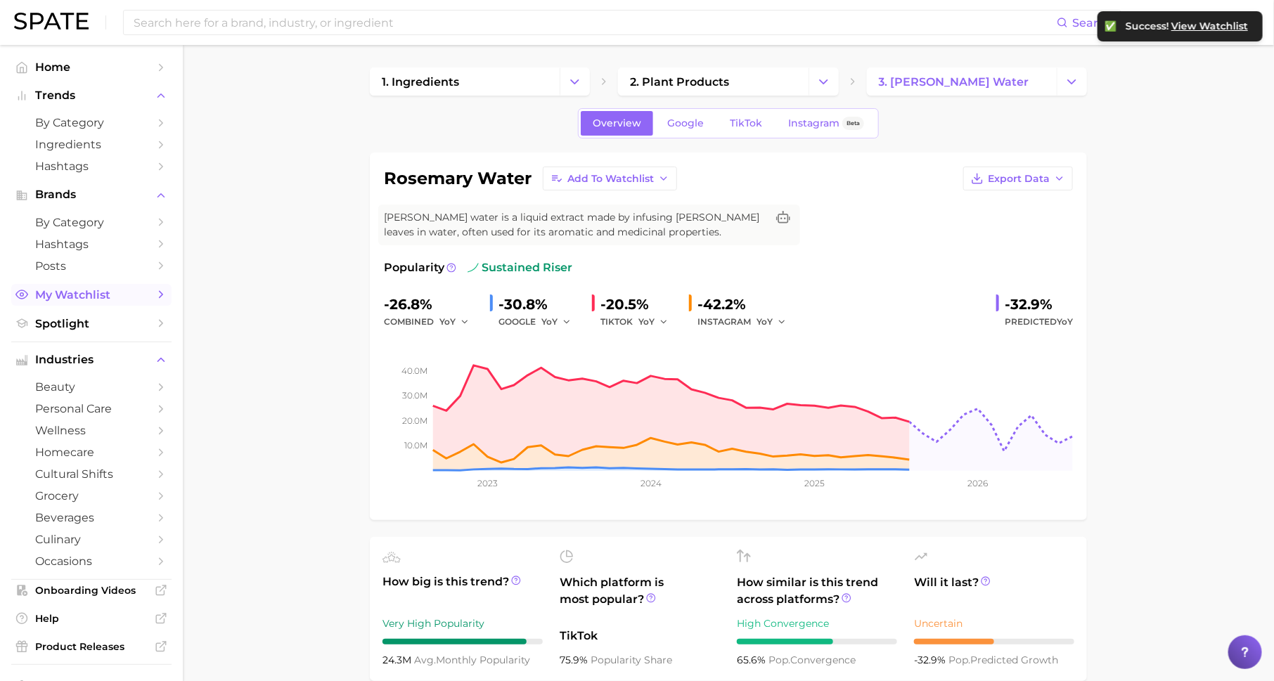
click at [139, 299] on span "My Watchlist" at bounding box center [91, 294] width 112 height 13
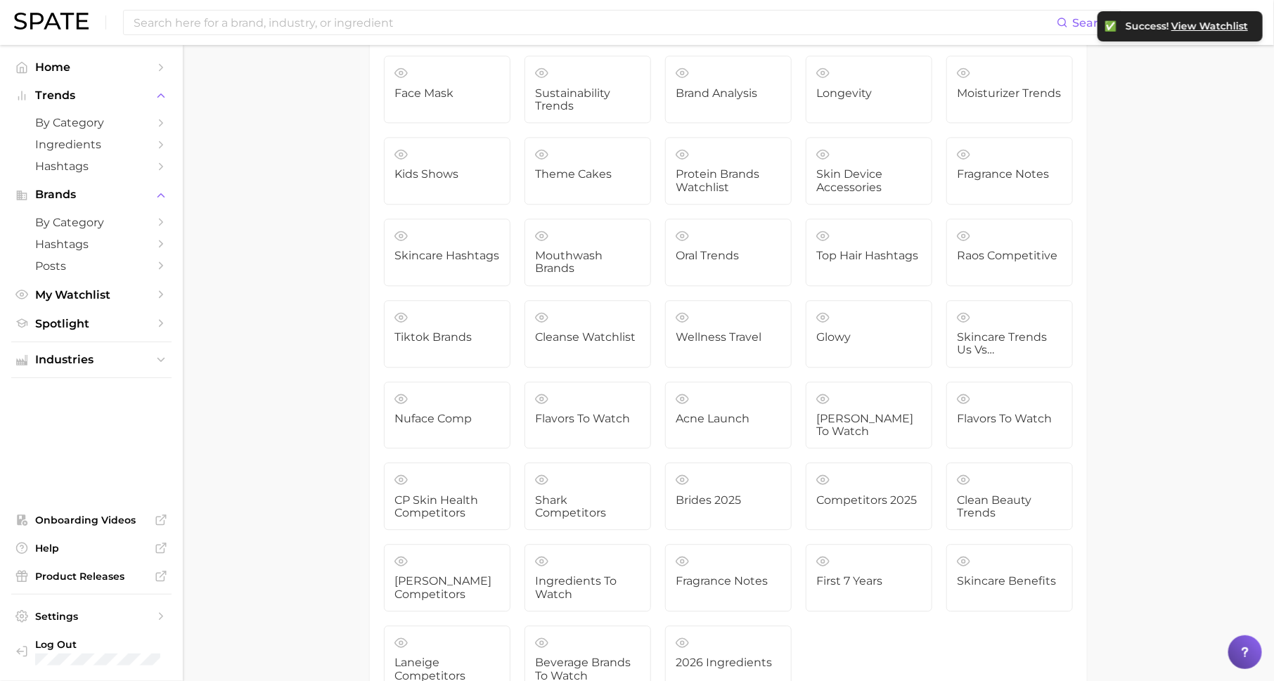
scroll to position [4162, 0]
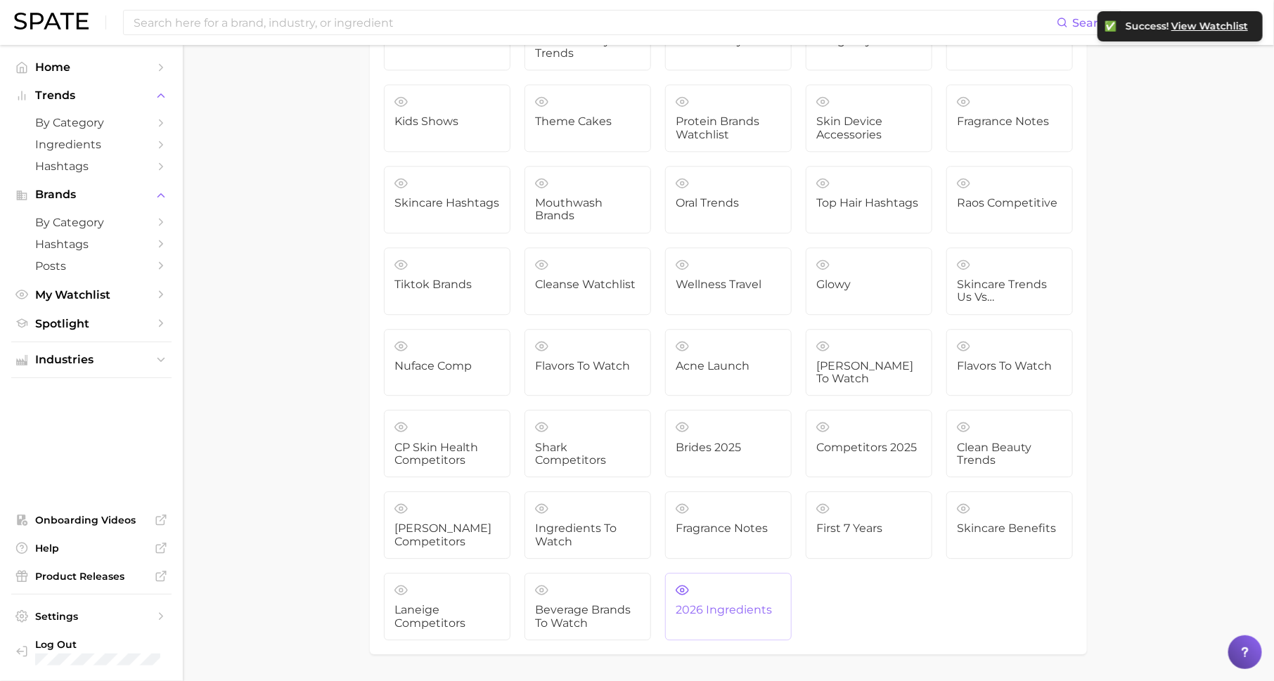
click at [740, 604] on span "2026 ingredients" at bounding box center [728, 610] width 105 height 13
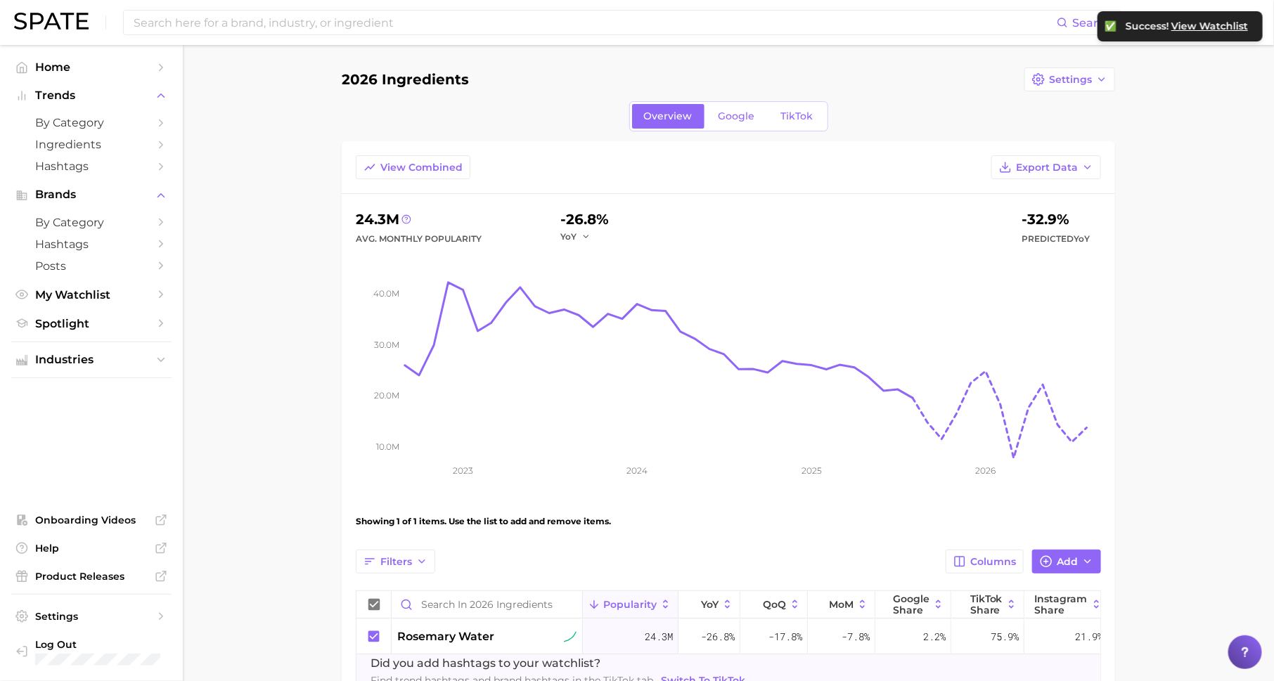
scroll to position [91, 0]
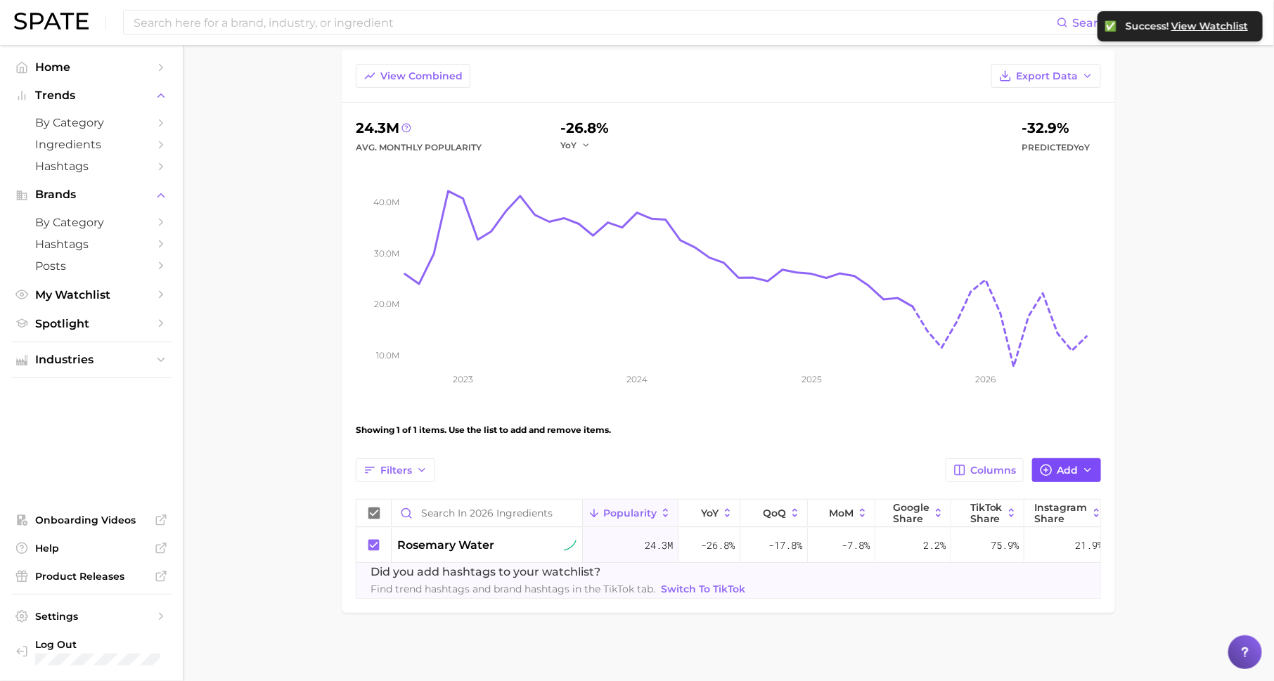
click at [1073, 465] on span "Add" at bounding box center [1067, 471] width 21 height 12
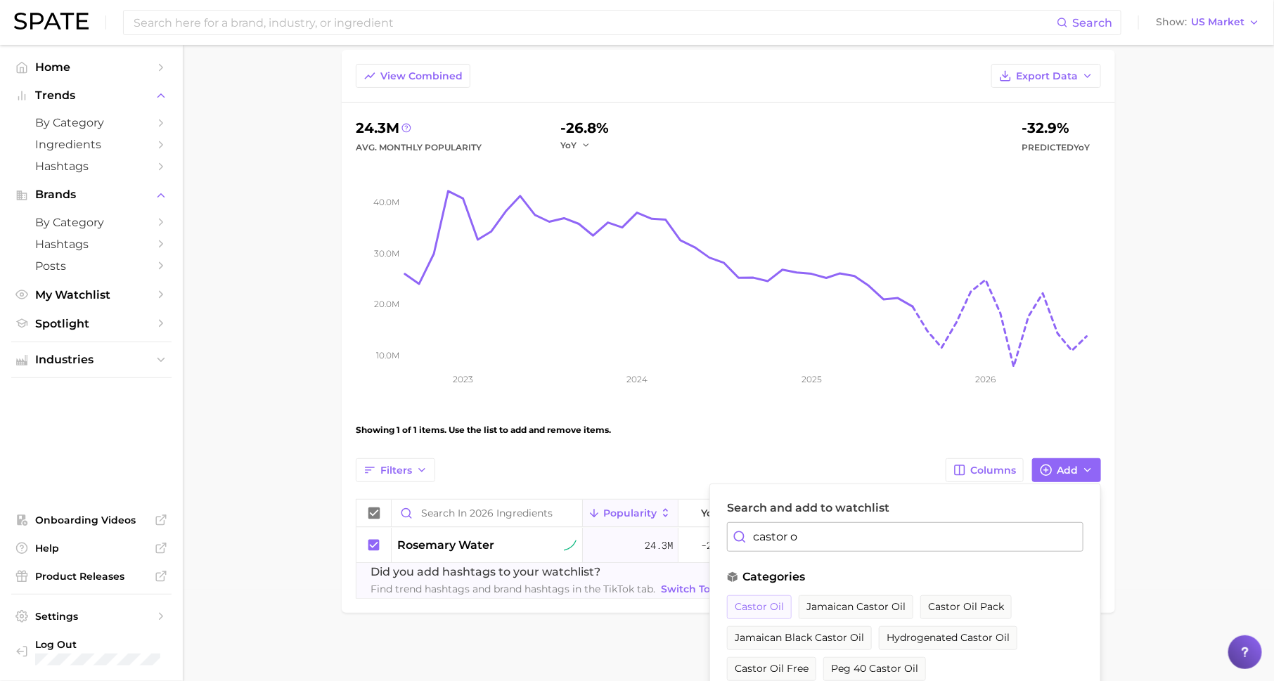
click at [773, 603] on span "castor oil" at bounding box center [759, 607] width 49 height 12
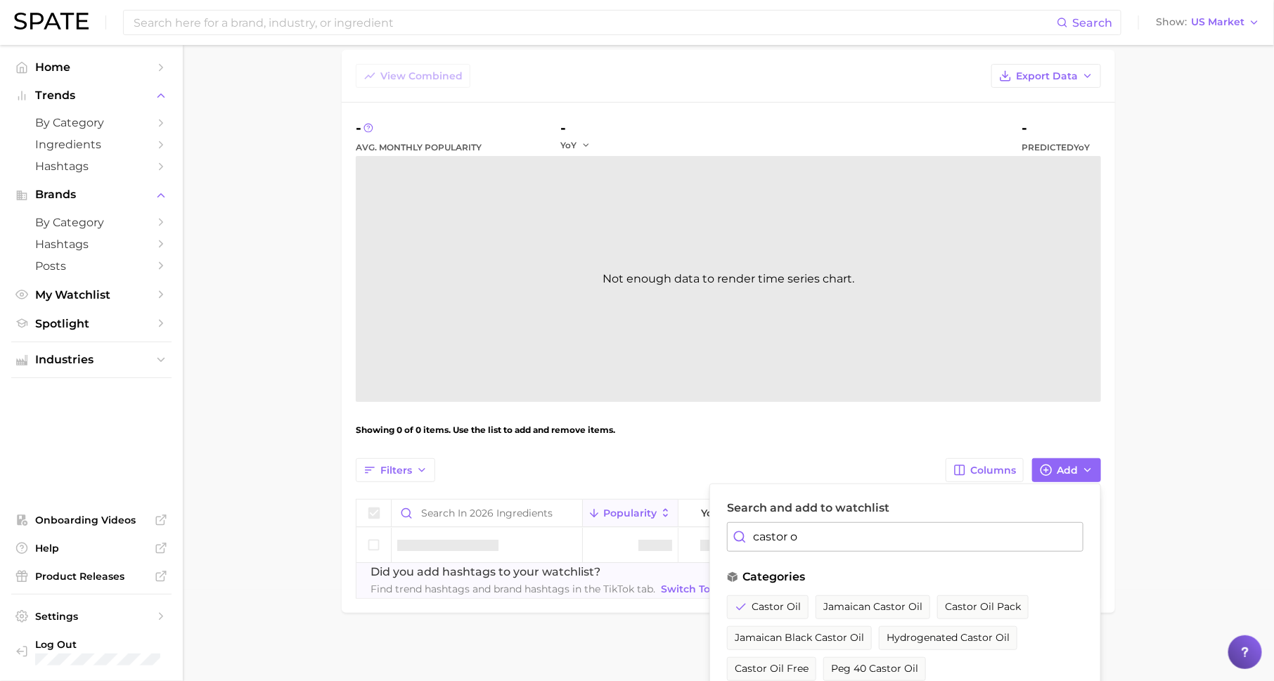
click at [820, 536] on input "castor o" at bounding box center [905, 537] width 356 height 30
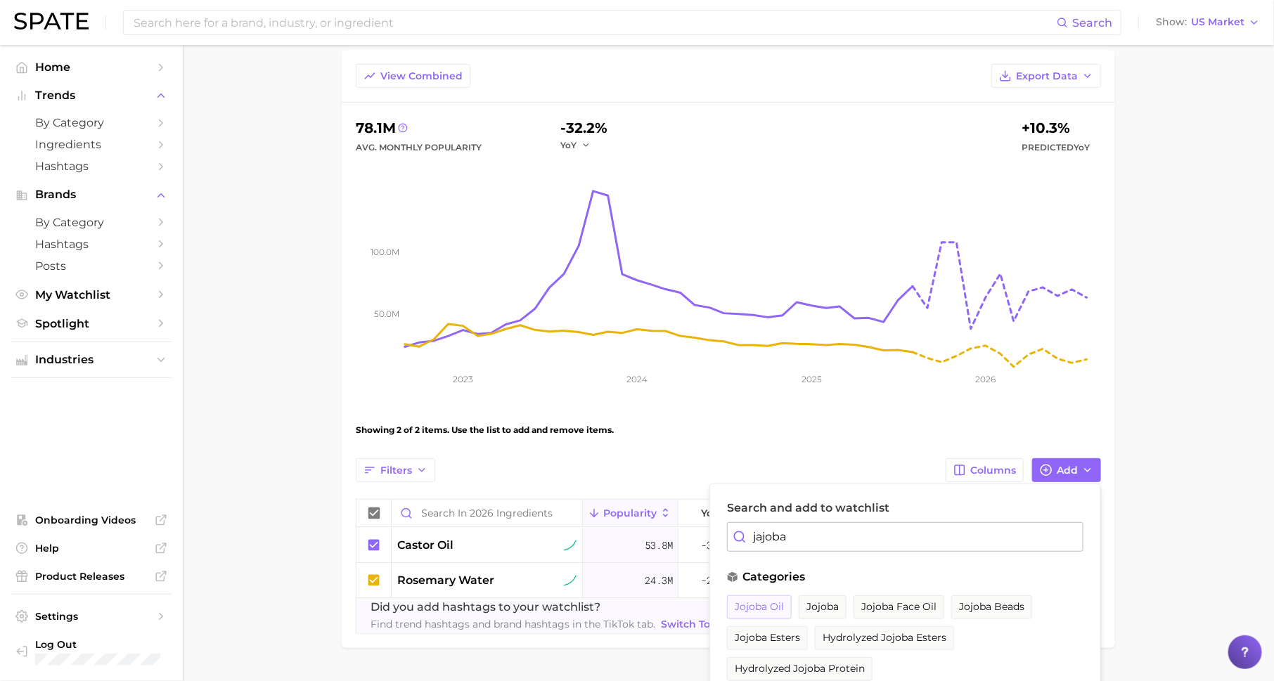
type input "jajoba"
click at [769, 609] on span "jojoba oil" at bounding box center [759, 607] width 49 height 12
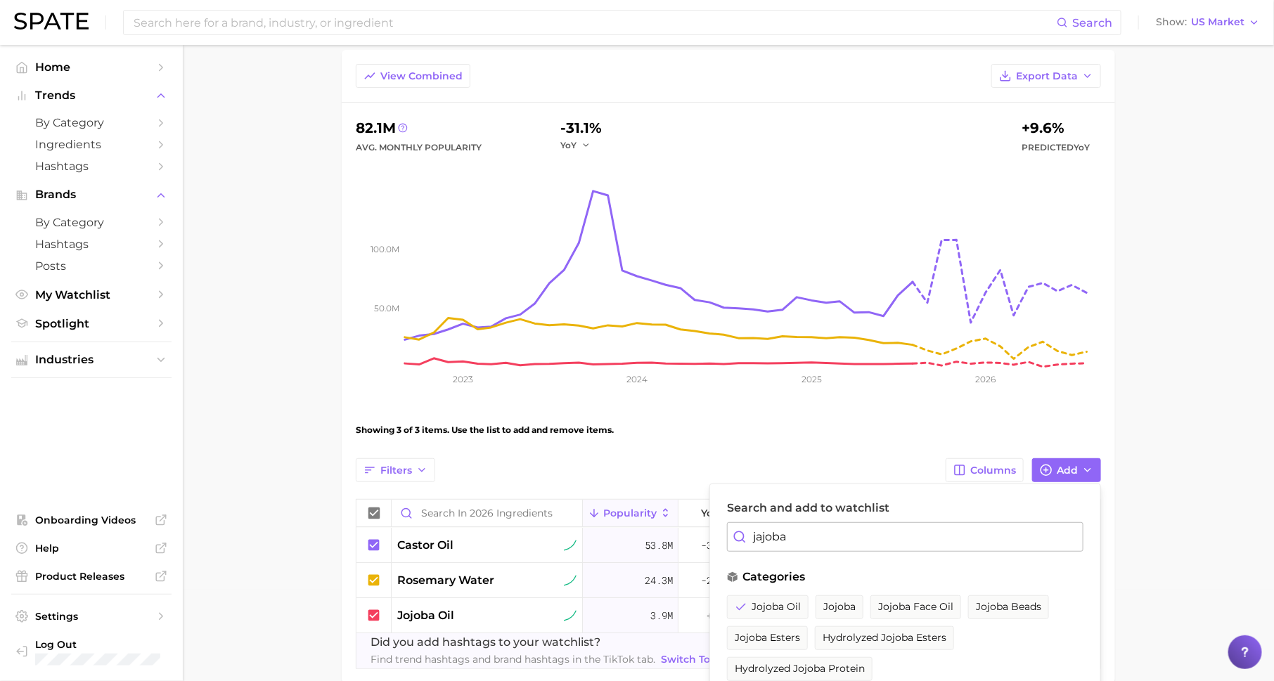
click at [625, 439] on div "Showing 3 of 3 items. Use the list to add and remove items." at bounding box center [728, 430] width 745 height 39
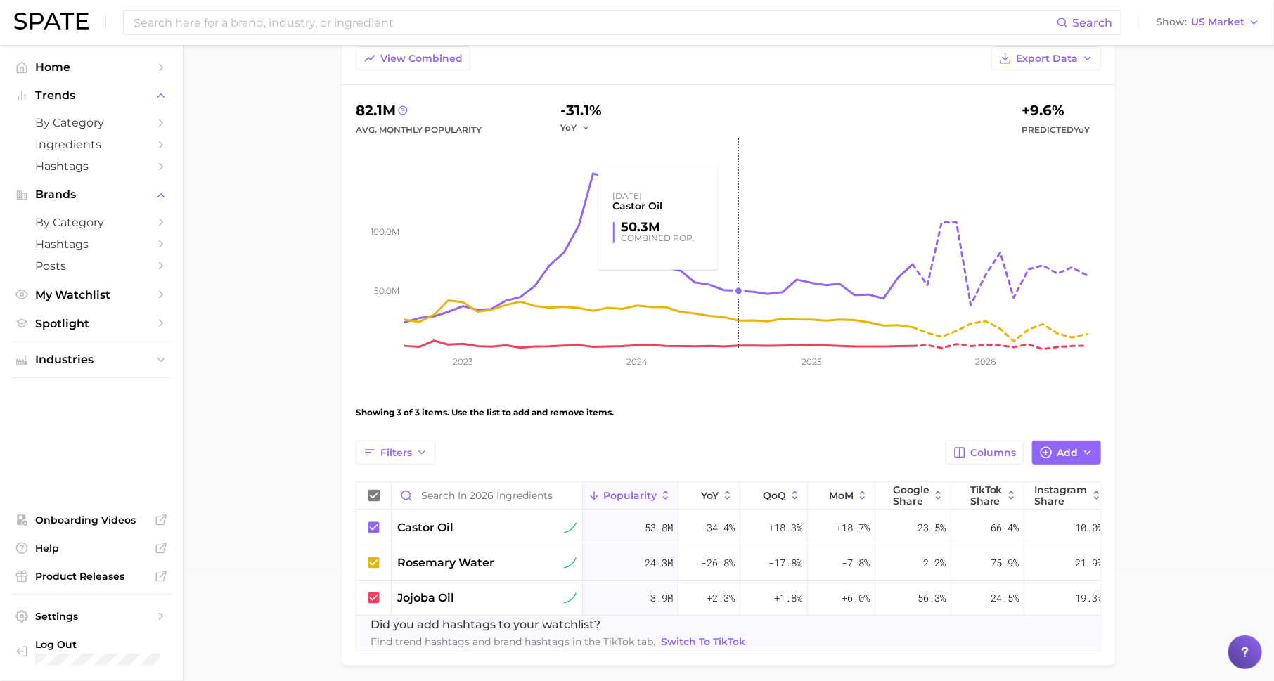
scroll to position [112, 0]
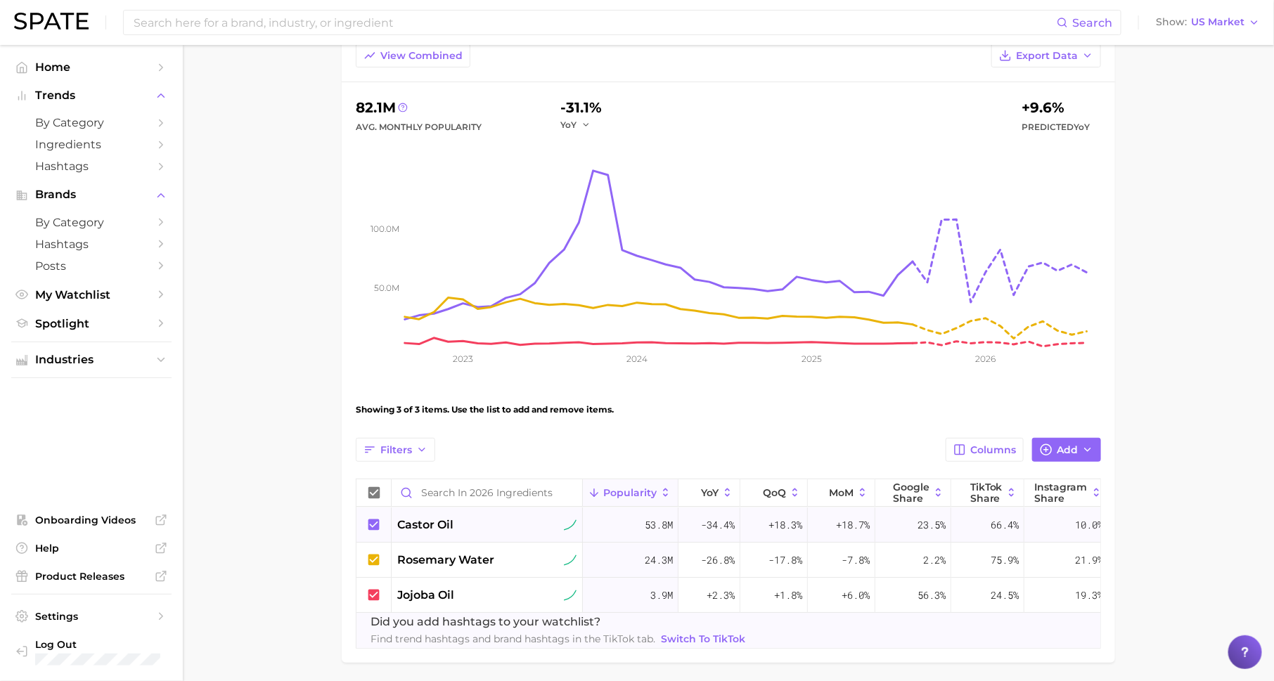
click at [427, 532] on div "castor oil" at bounding box center [487, 525] width 191 height 35
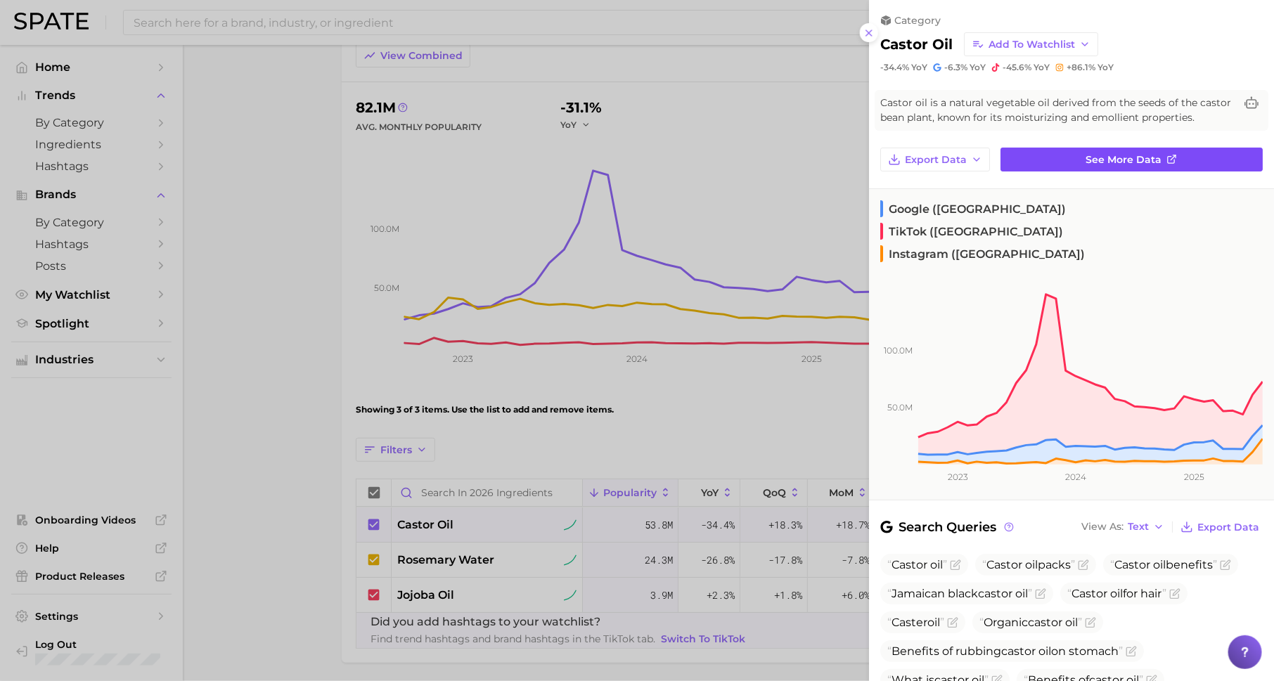
click at [1112, 165] on link "See more data" at bounding box center [1132, 160] width 262 height 24
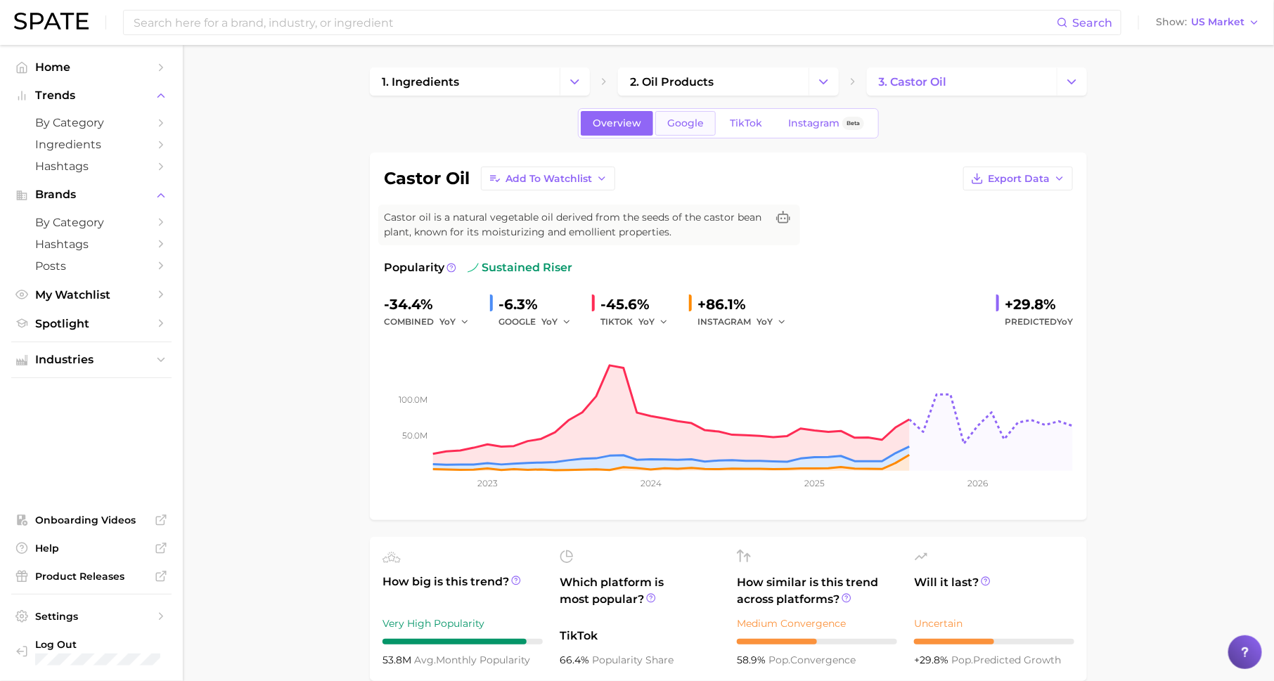
click at [685, 120] on span "Google" at bounding box center [685, 123] width 37 height 12
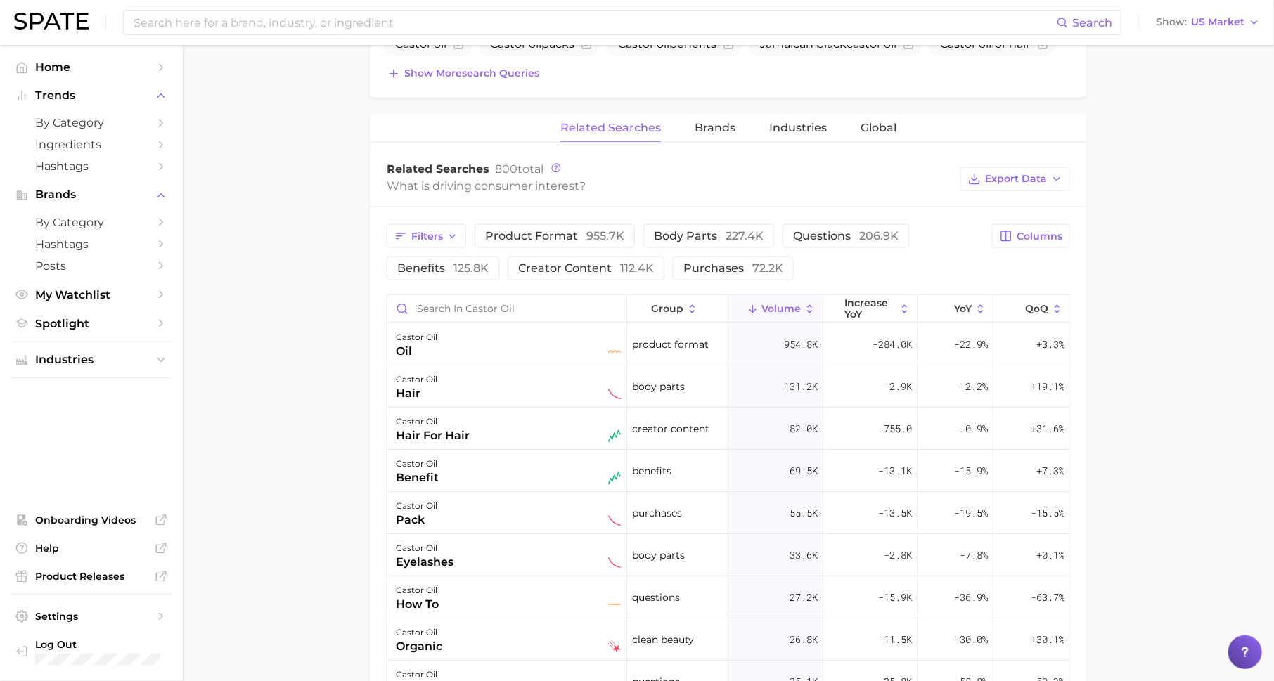
scroll to position [592, 0]
click at [850, 297] on span "increase YoY" at bounding box center [869, 308] width 51 height 22
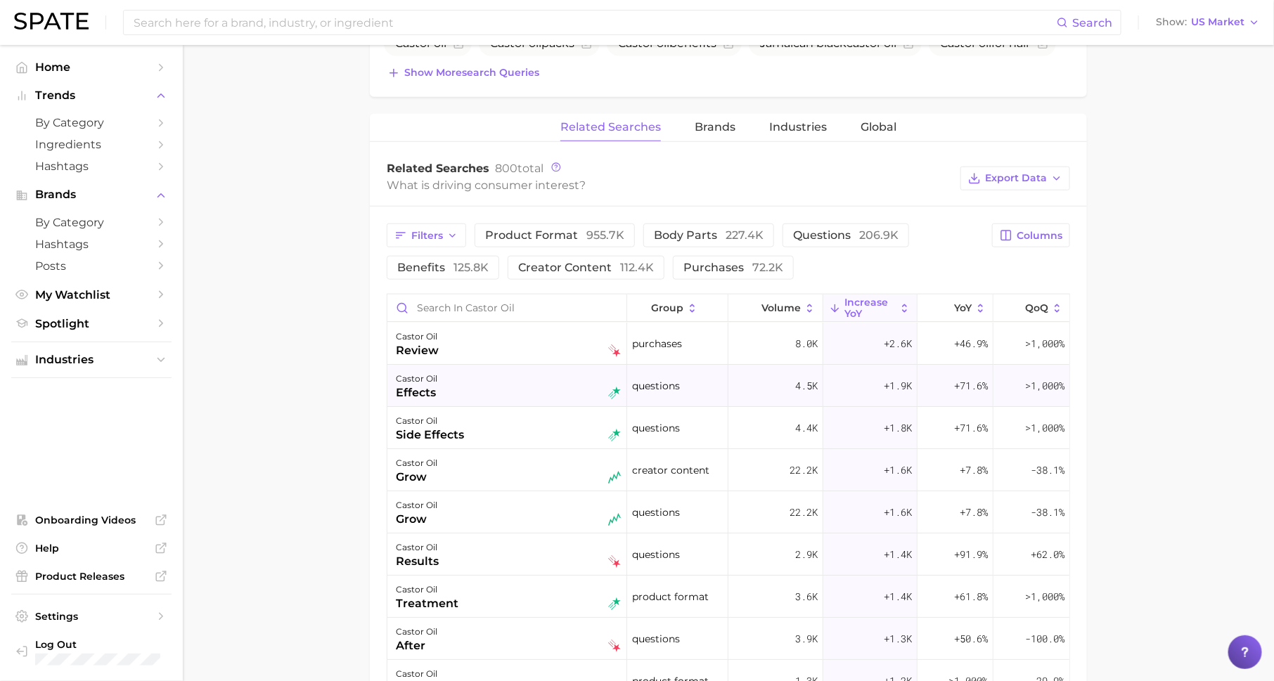
click at [556, 386] on div "castor oil effects" at bounding box center [508, 386] width 225 height 31
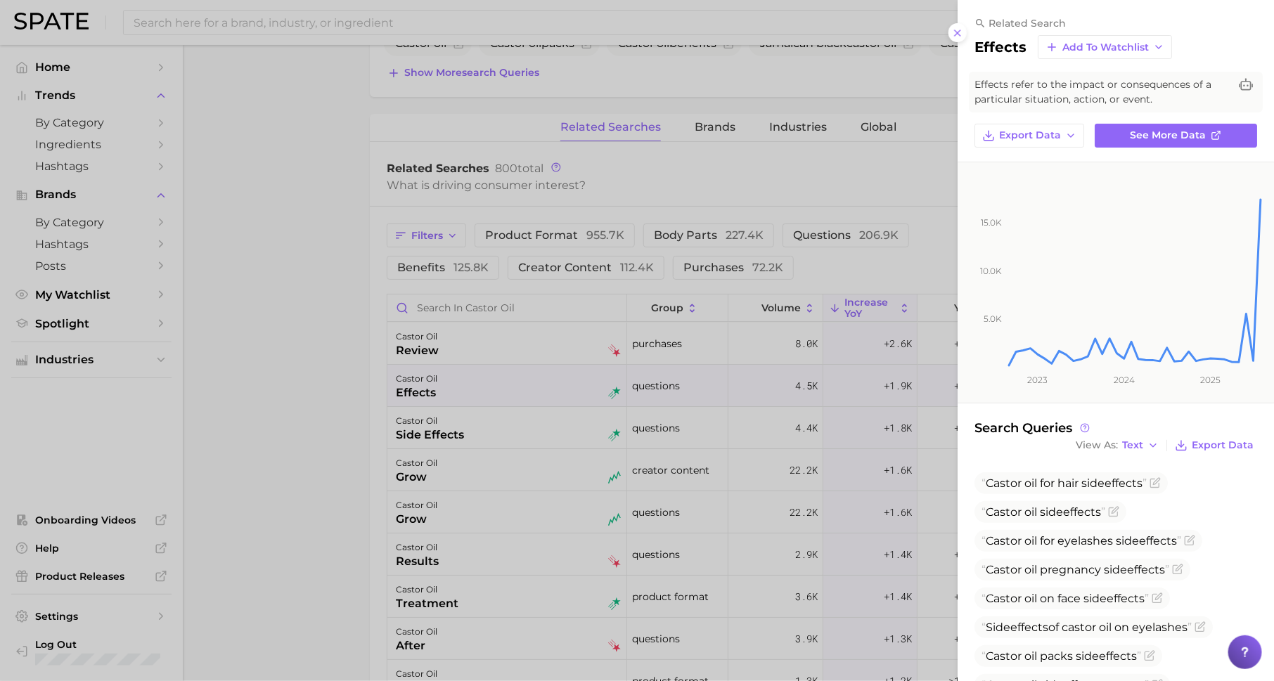
scroll to position [125, 0]
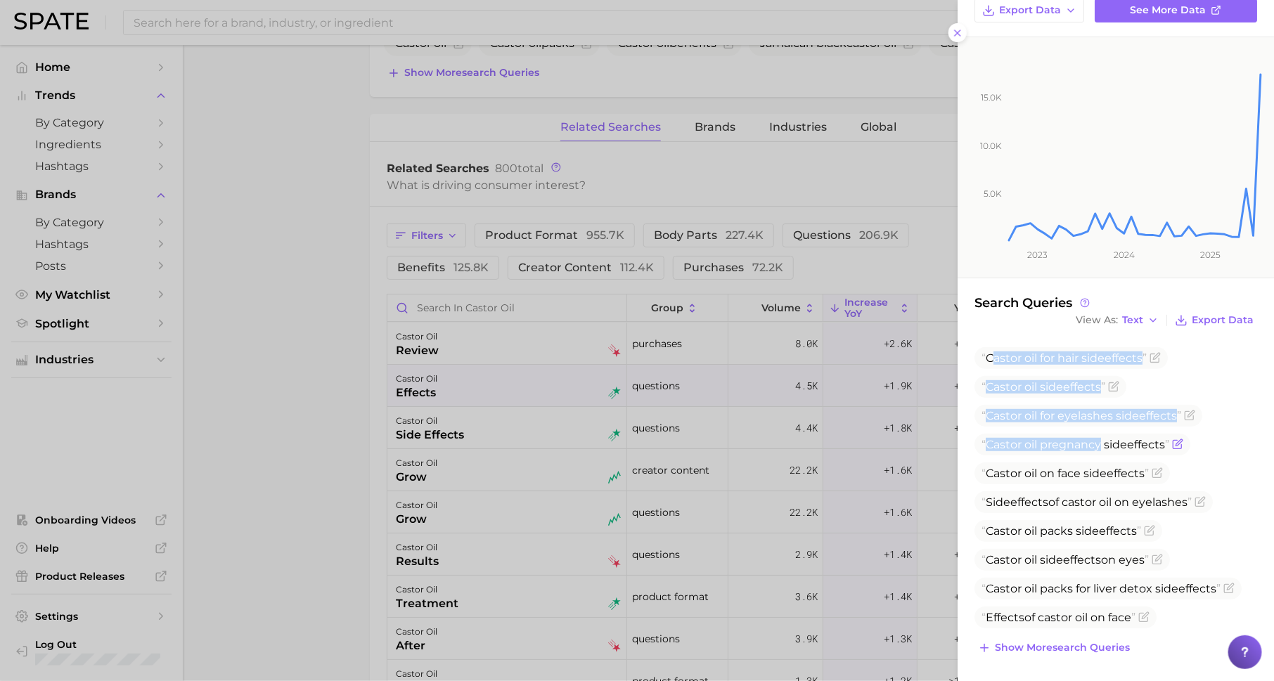
drag, startPoint x: 991, startPoint y: 351, endPoint x: 1100, endPoint y: 444, distance: 143.1
click at [1100, 444] on ul "Castor oil for hair side effects Castor oil side effects Castor oil for eyelash…" at bounding box center [1116, 487] width 283 height 281
click at [1061, 435] on span "Castor oil pregnancy side effects" at bounding box center [1083, 445] width 216 height 22
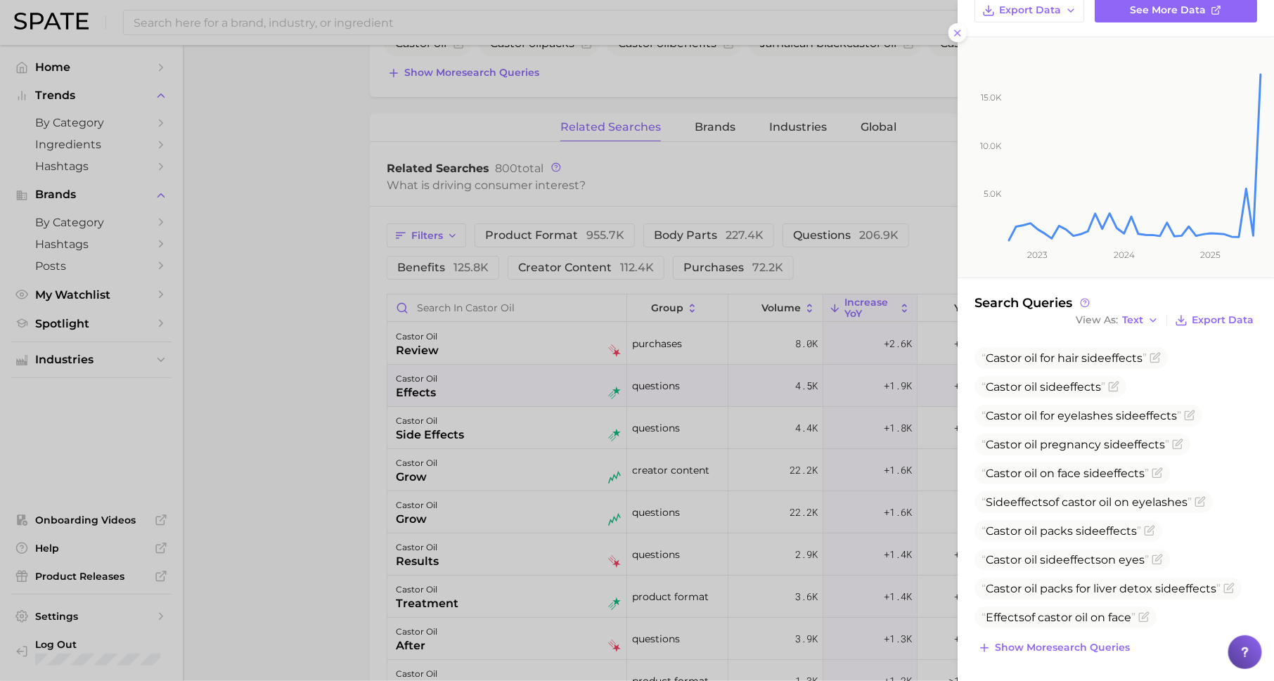
click at [930, 197] on div at bounding box center [637, 340] width 1274 height 681
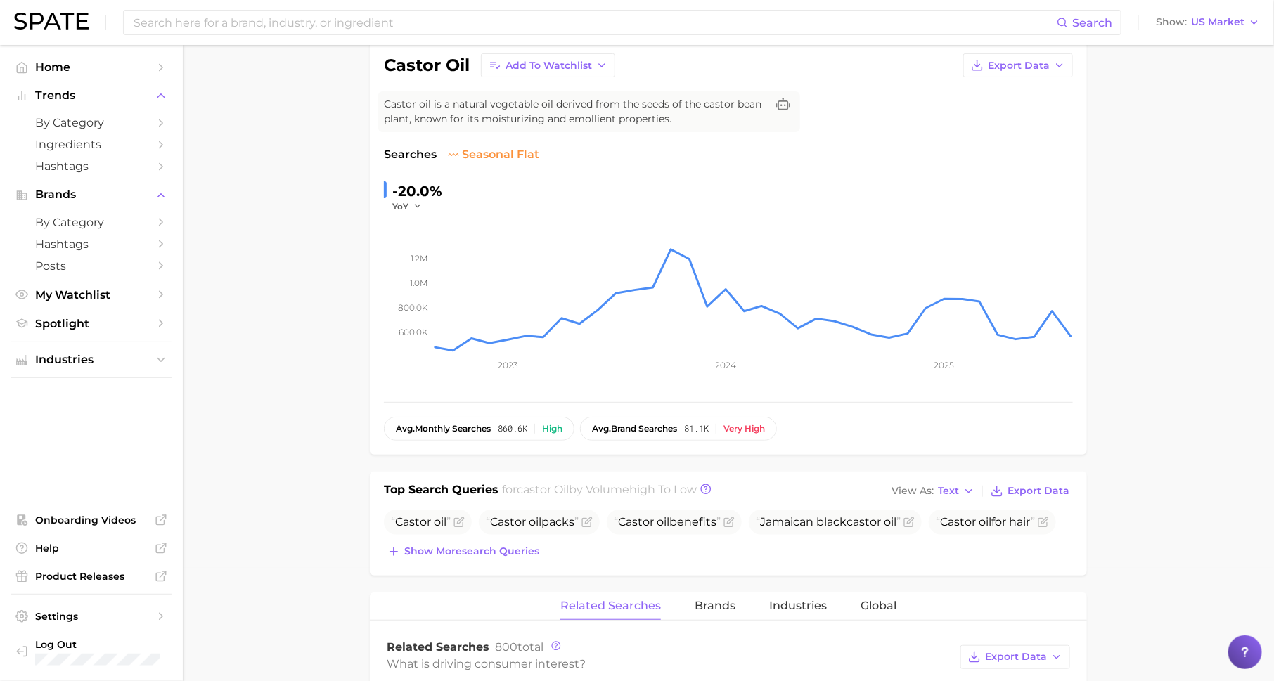
scroll to position [0, 0]
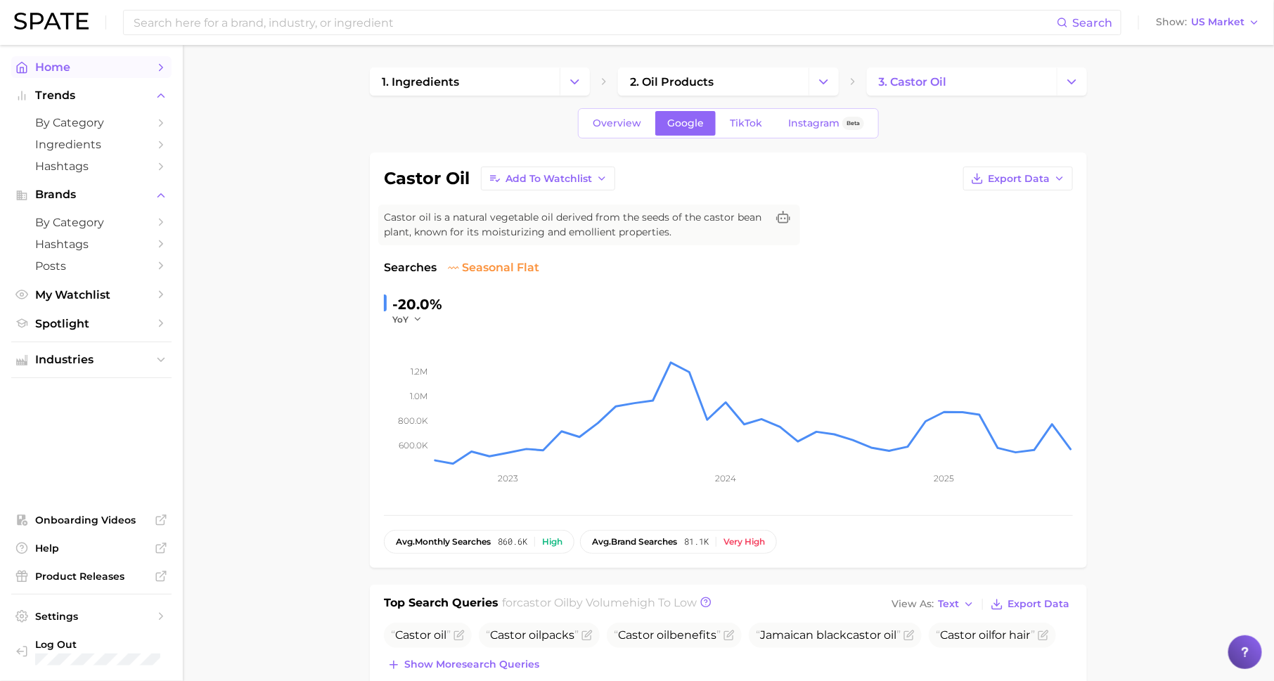
click at [139, 65] on span "Home" at bounding box center [91, 66] width 112 height 13
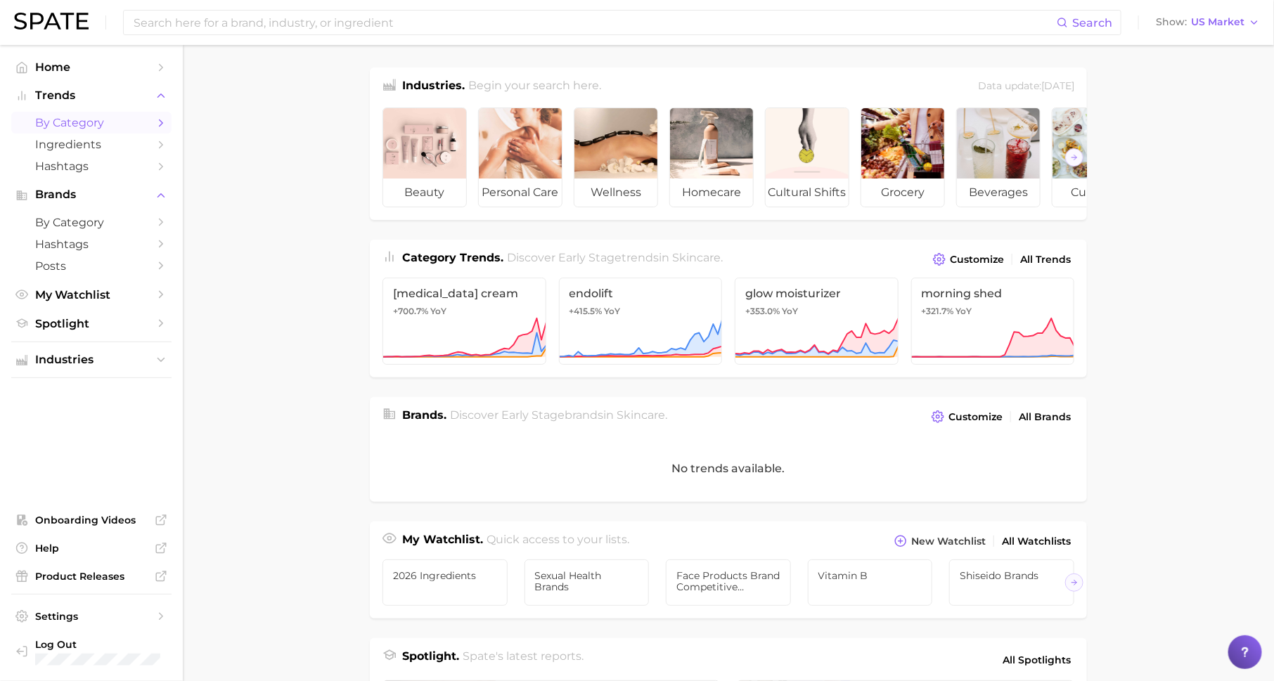
click at [162, 128] on icon "Sidebar" at bounding box center [161, 123] width 13 height 13
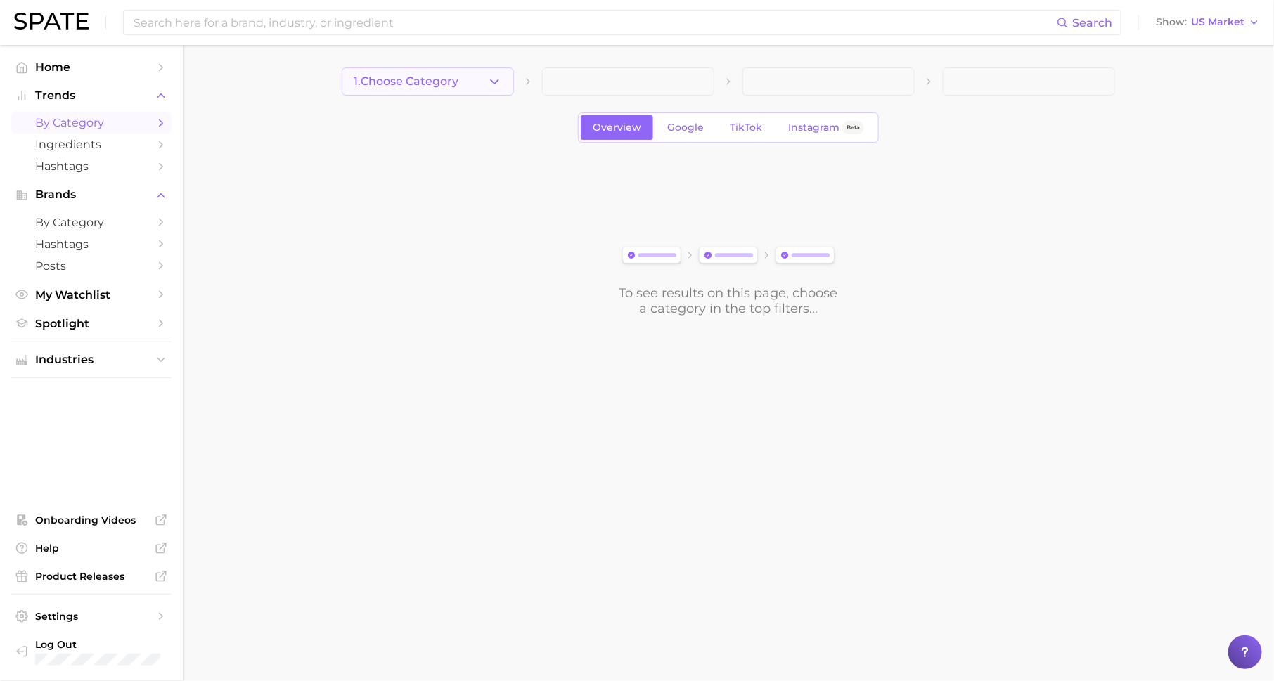
click at [413, 84] on span "1. Choose Category" at bounding box center [406, 81] width 105 height 13
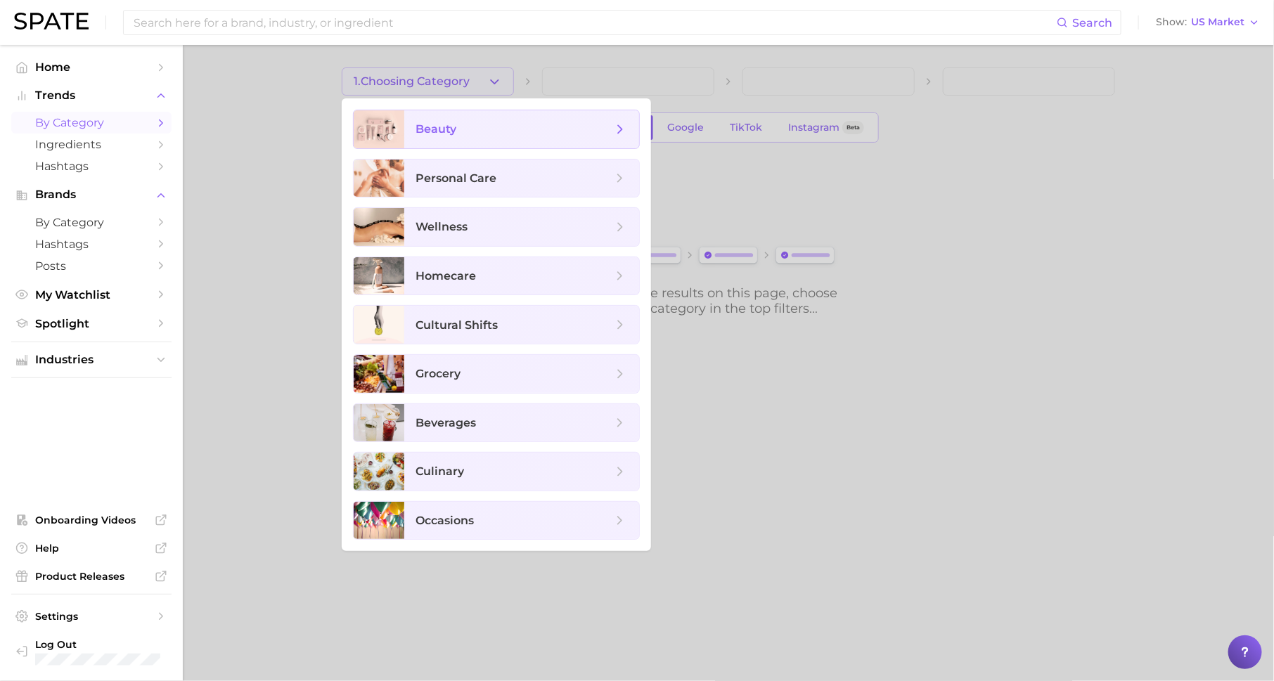
click at [446, 136] on span "beauty" at bounding box center [521, 129] width 235 height 38
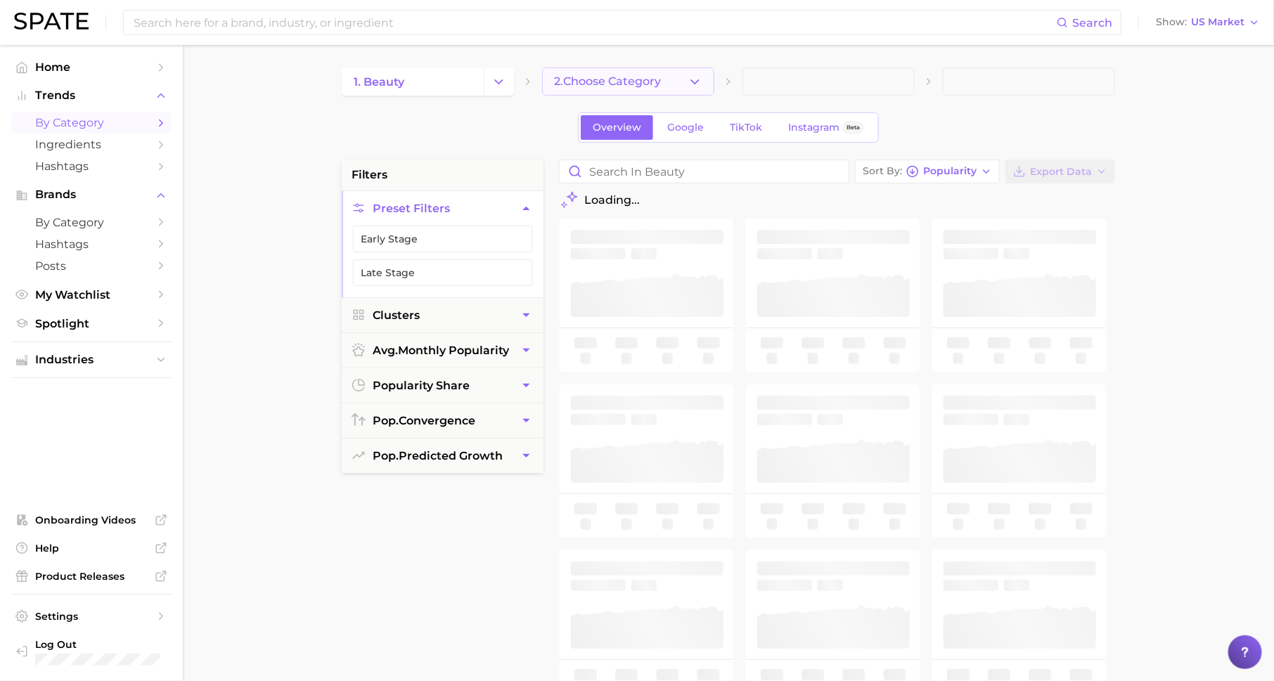
click at [638, 82] on span "2. Choose Category" at bounding box center [607, 81] width 107 height 13
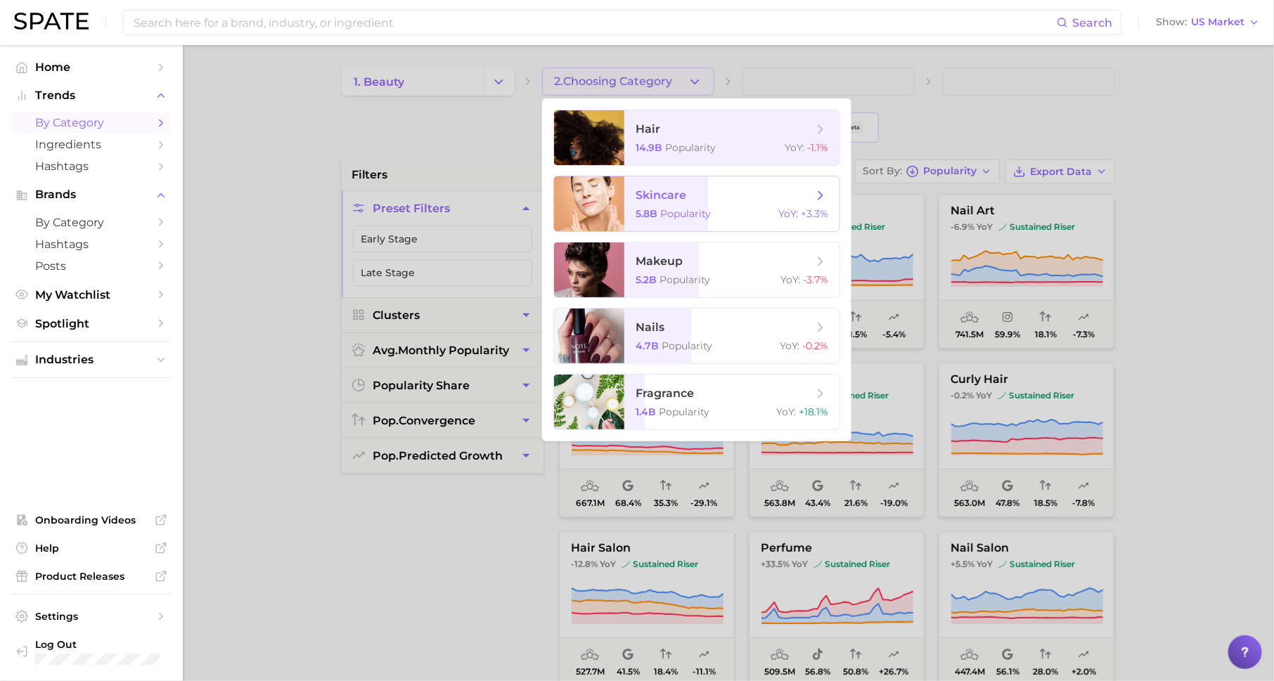
click at [685, 205] on span "skincare 5.8b Popularity YoY : +3.3%" at bounding box center [731, 203] width 215 height 55
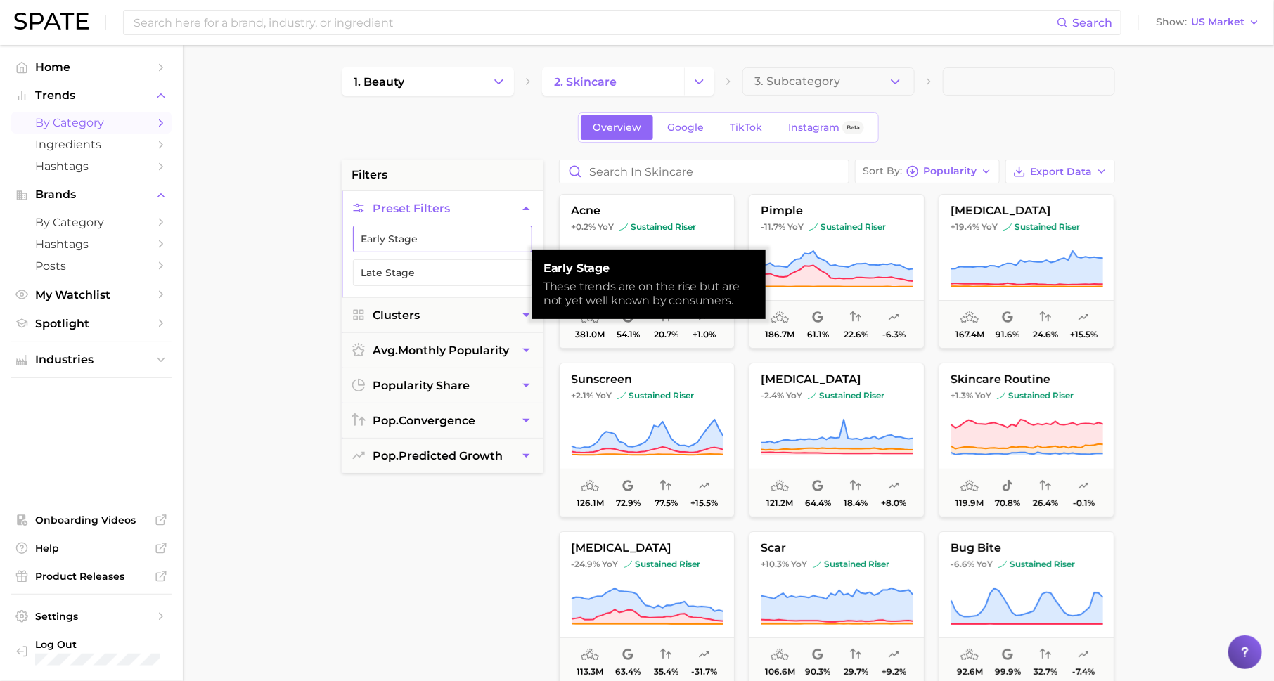
click at [491, 236] on button "Early Stage" at bounding box center [442, 239] width 179 height 27
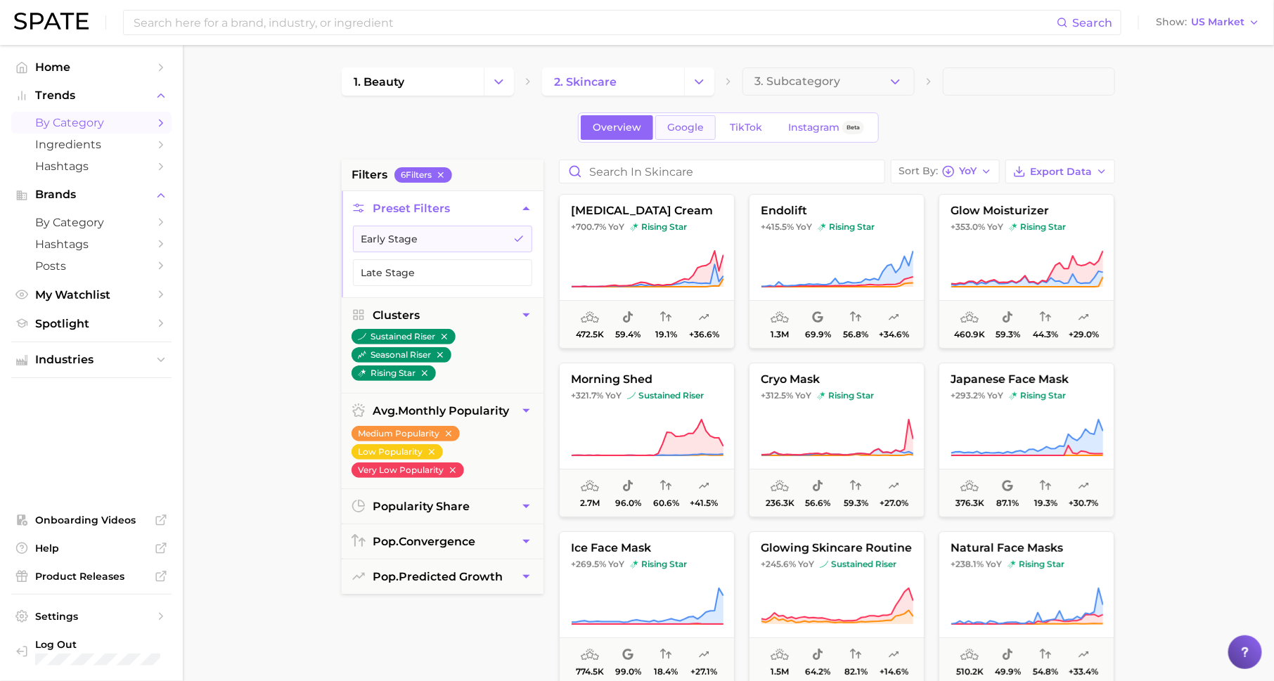
click at [681, 123] on span "Google" at bounding box center [685, 128] width 37 height 12
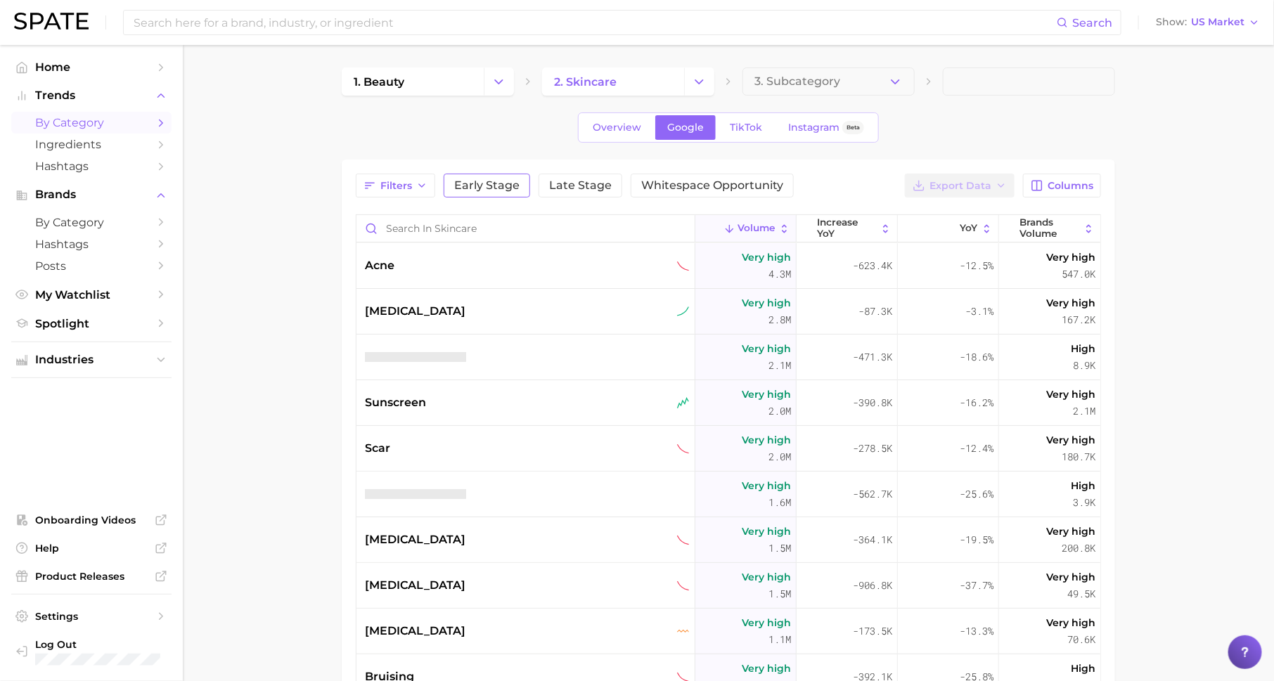
click at [496, 184] on span "Early Stage" at bounding box center [486, 185] width 65 height 11
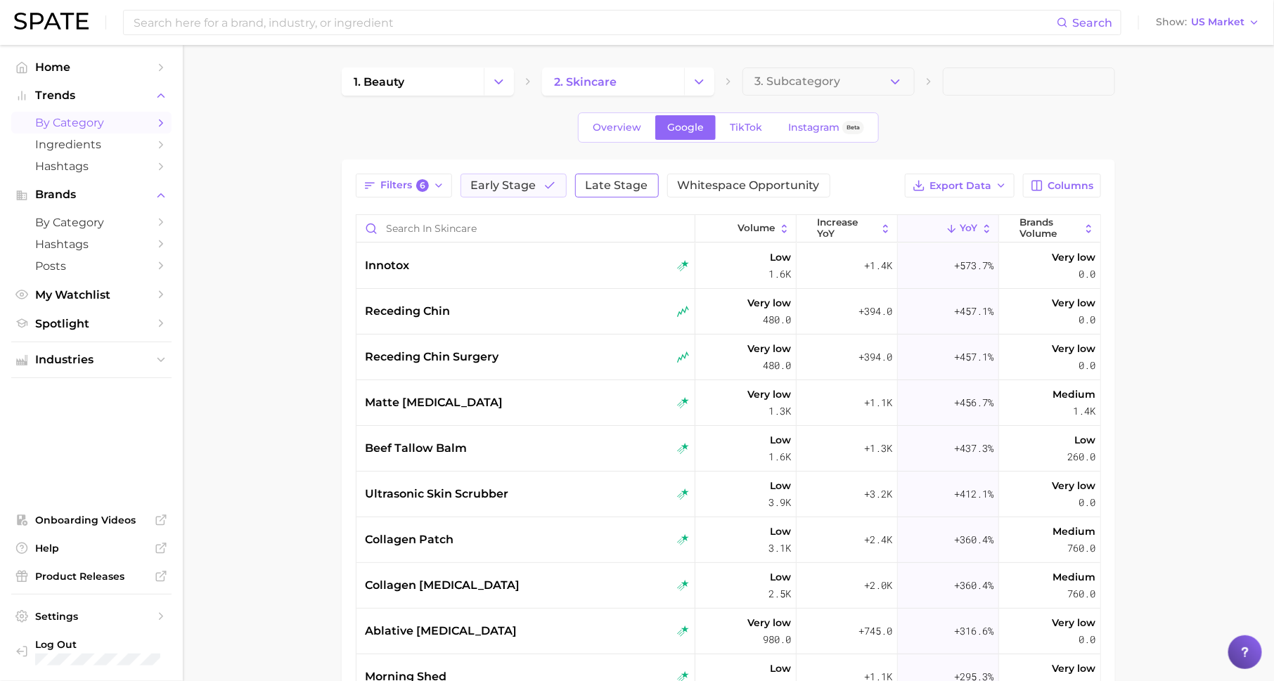
click at [615, 188] on span "Late Stage" at bounding box center [617, 185] width 63 height 11
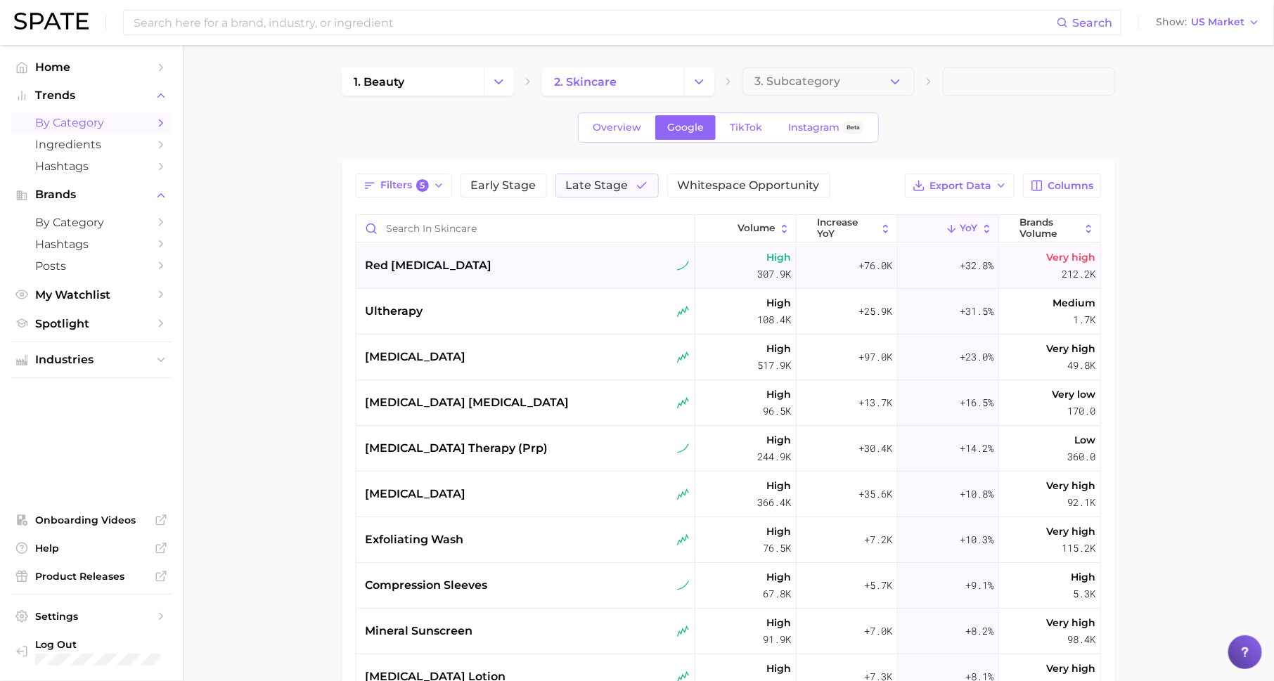
click at [592, 282] on div "red [MEDICAL_DATA]" at bounding box center [525, 266] width 339 height 46
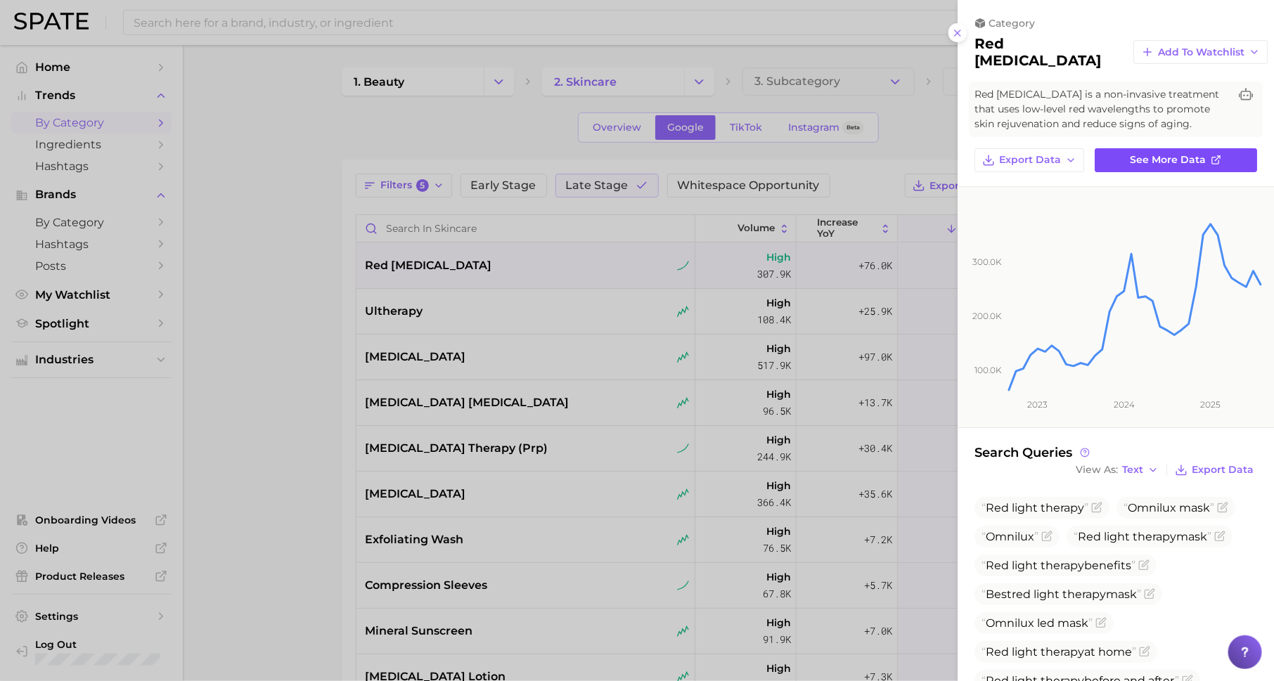
click at [1189, 154] on span "See more data" at bounding box center [1169, 160] width 76 height 12
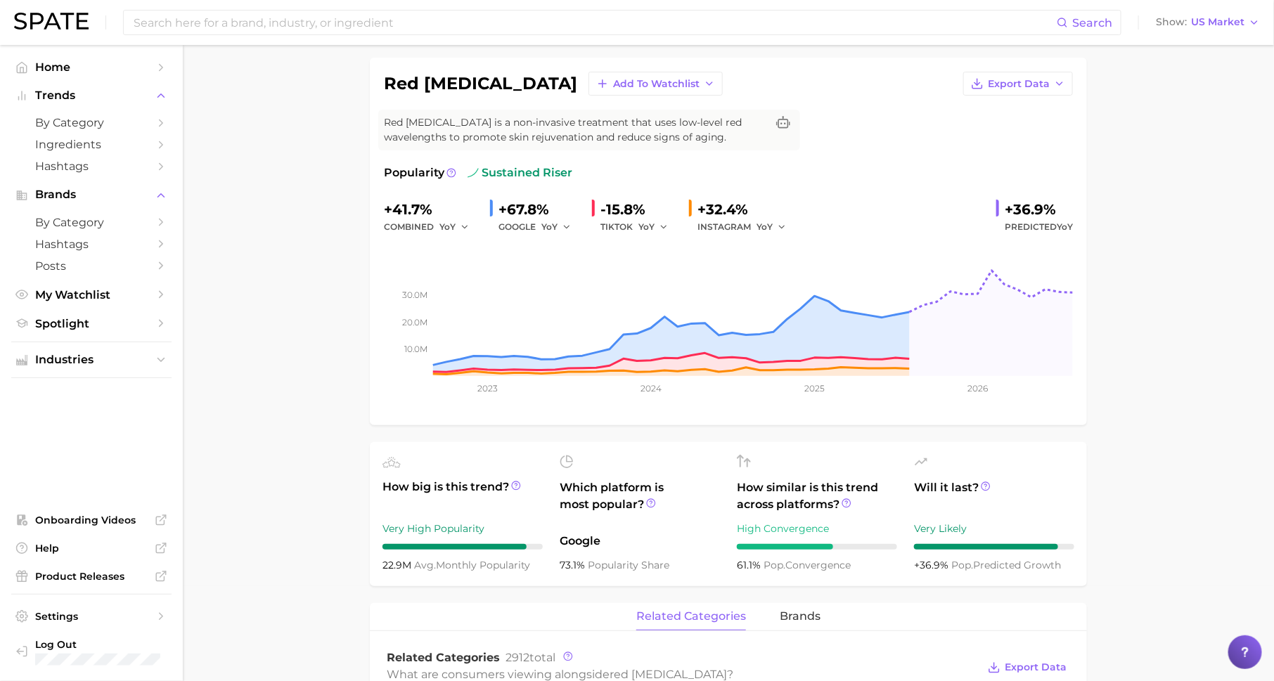
scroll to position [94, 0]
drag, startPoint x: 1003, startPoint y: 211, endPoint x: 1062, endPoint y: 220, distance: 59.1
click at [1062, 221] on div "+36.9% Predicted YoY" at bounding box center [1034, 218] width 77 height 37
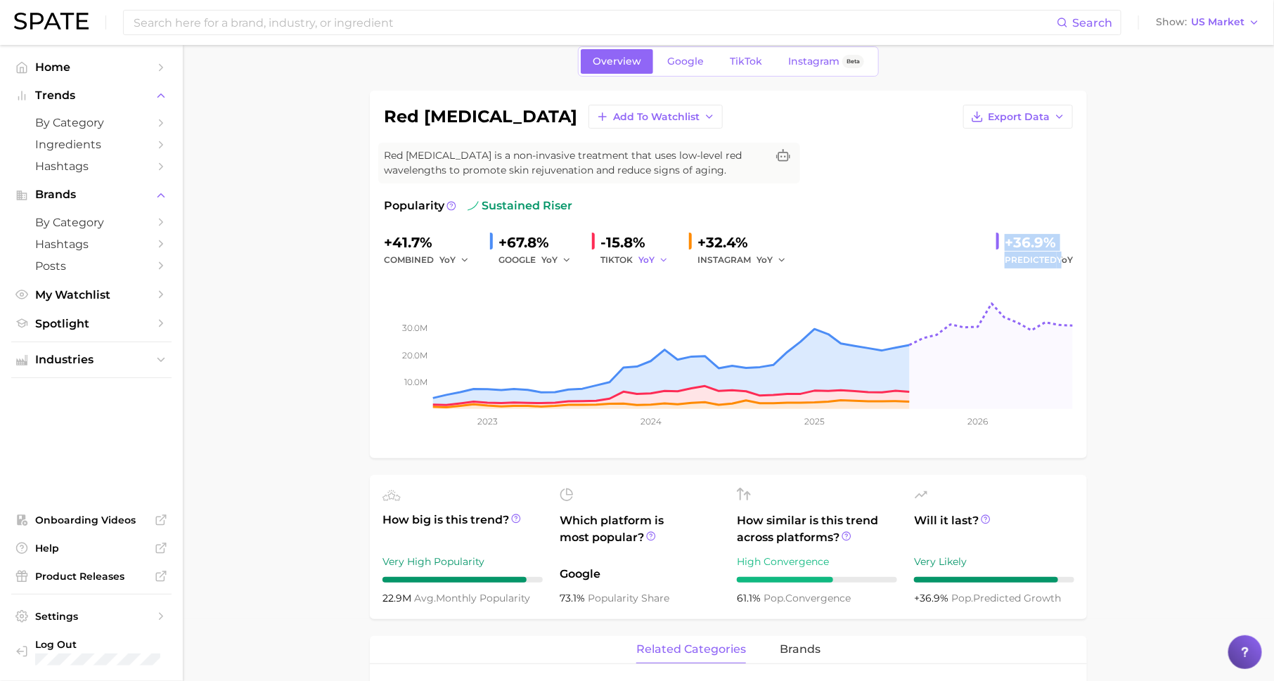
scroll to position [58, 0]
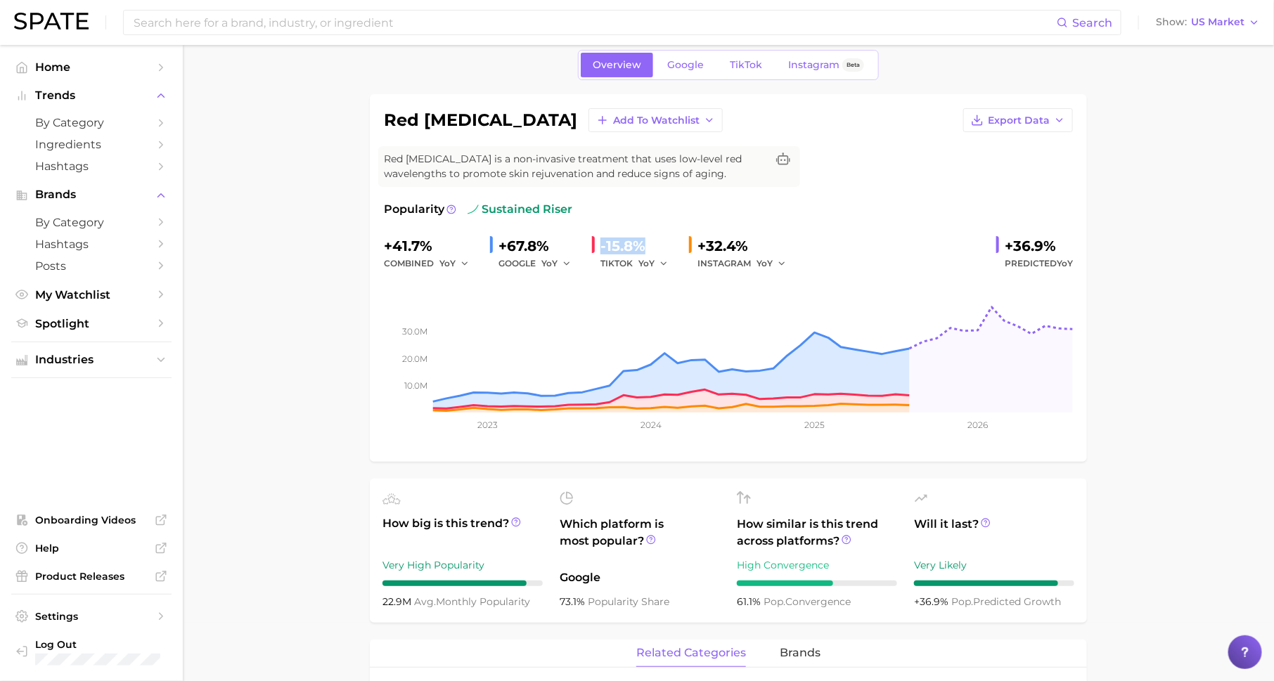
drag, startPoint x: 598, startPoint y: 243, endPoint x: 638, endPoint y: 252, distance: 40.3
click at [638, 252] on div "-15.8% [PERSON_NAME]" at bounding box center [635, 253] width 86 height 37
click at [750, 59] on span "TikTok" at bounding box center [746, 65] width 32 height 12
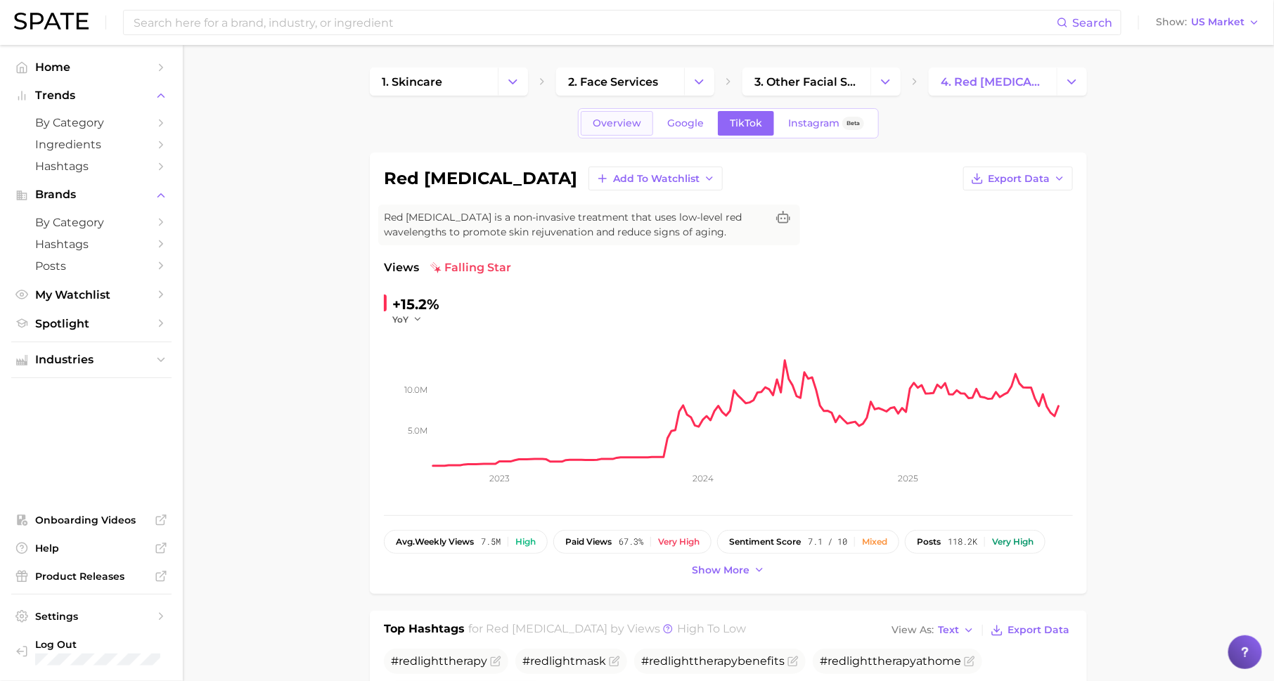
click at [619, 127] on span "Overview" at bounding box center [617, 123] width 49 height 12
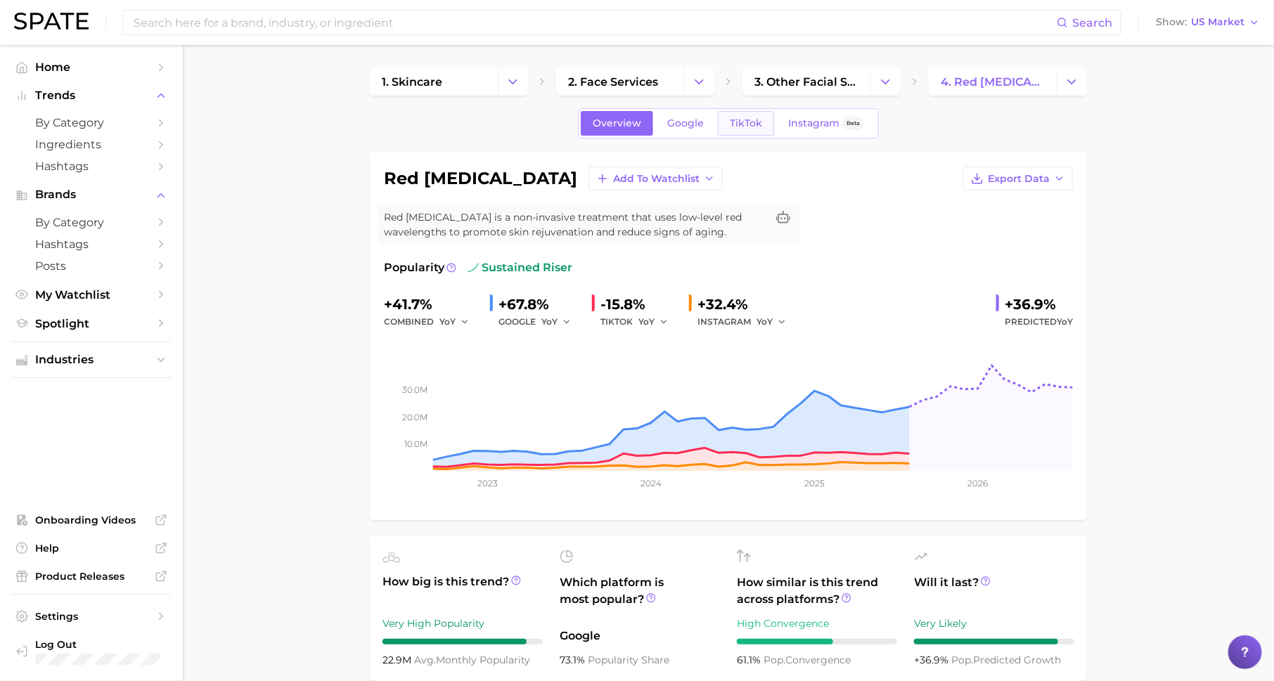
click at [741, 112] on link "TikTok" at bounding box center [746, 123] width 56 height 25
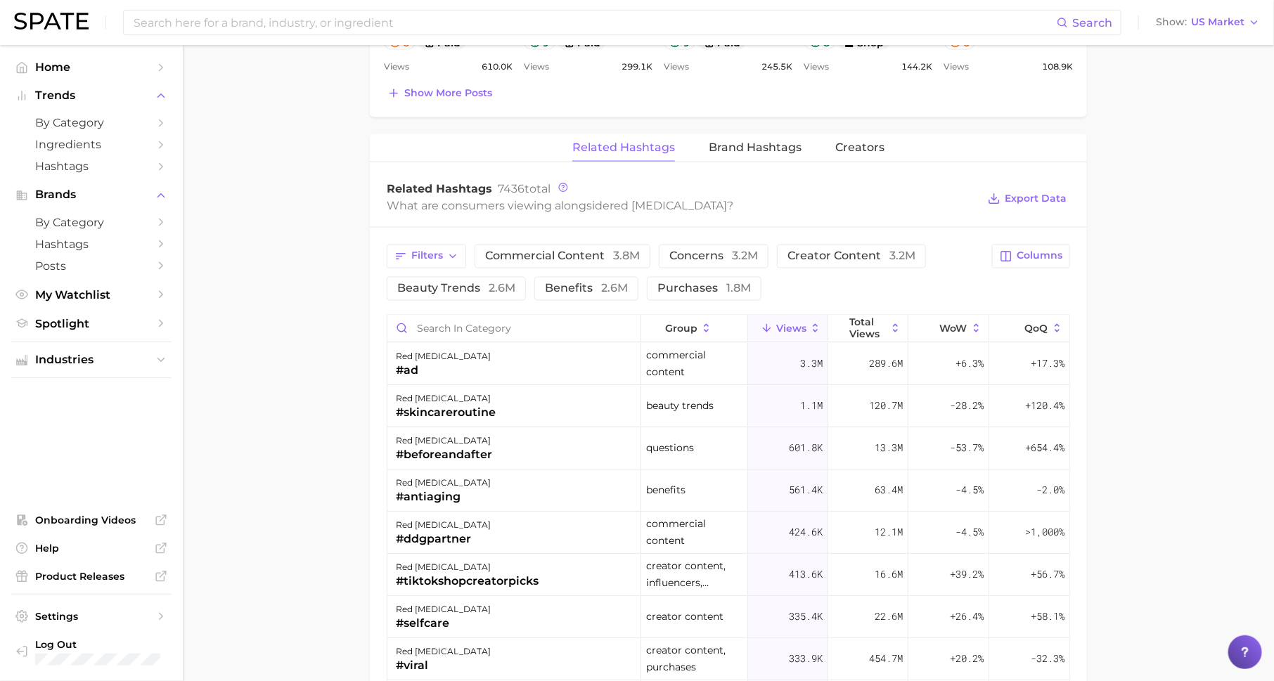
scroll to position [1052, 0]
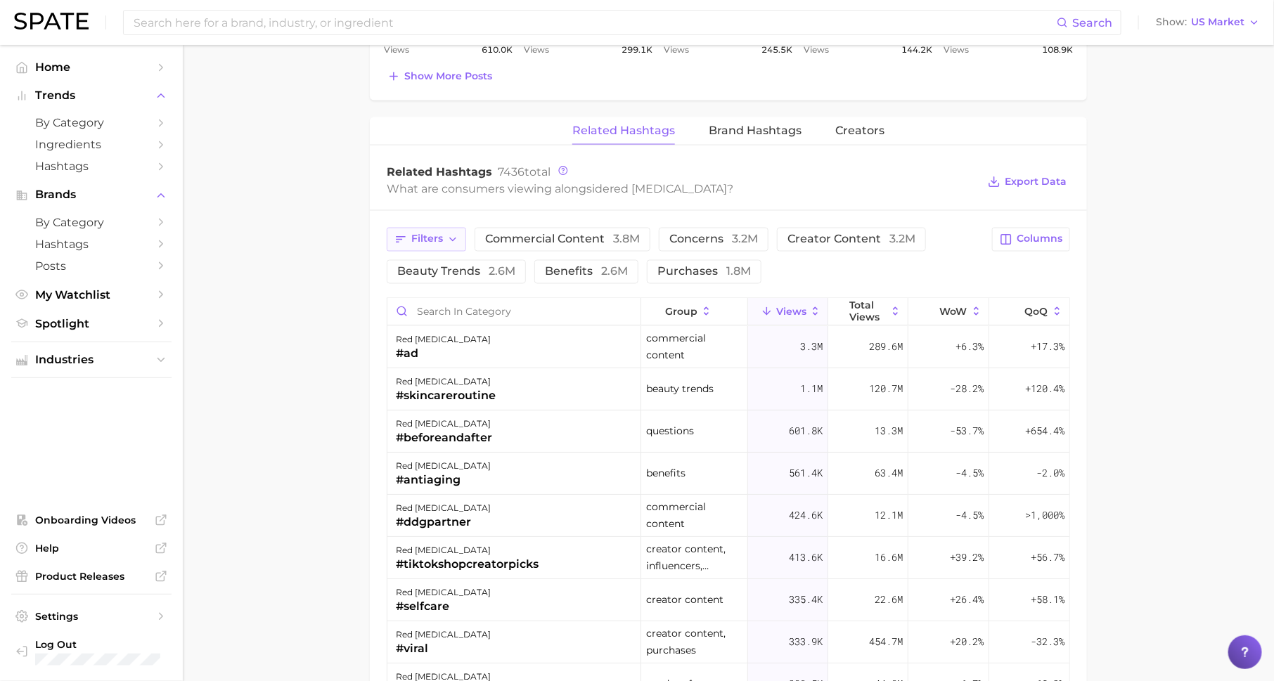
click at [448, 238] on icon "button" at bounding box center [452, 239] width 11 height 11
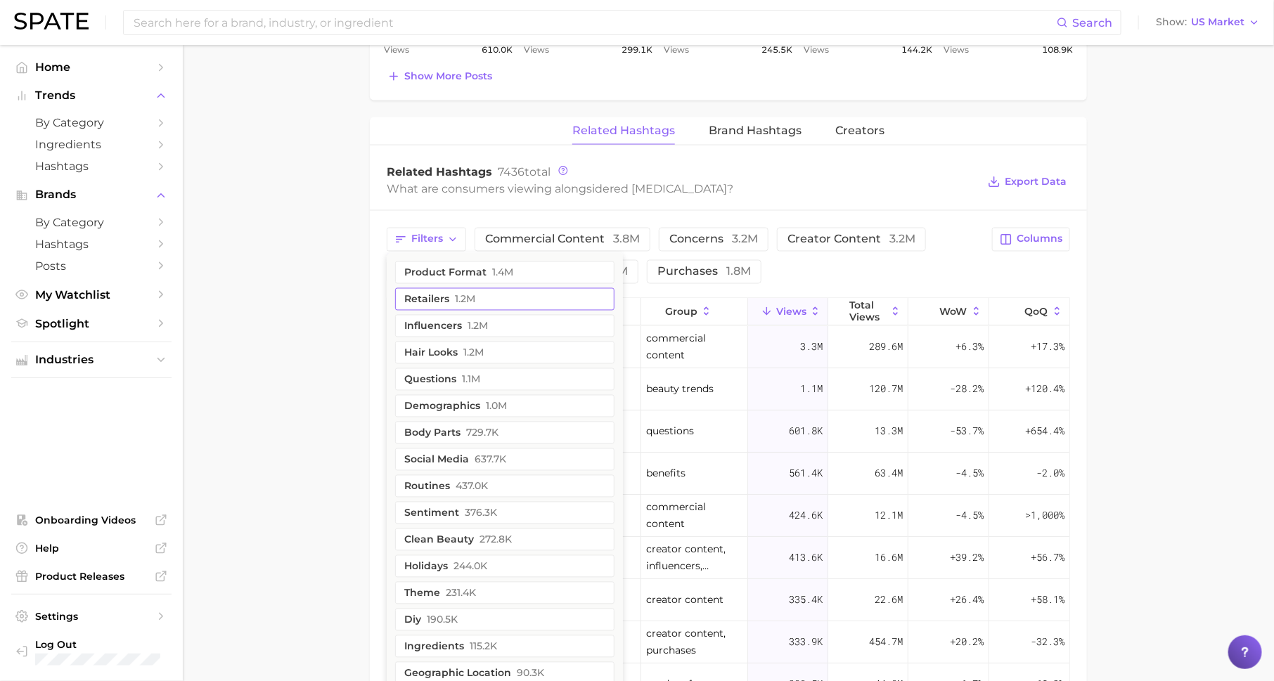
click at [476, 300] on button "retailers 1.2m" at bounding box center [504, 299] width 219 height 22
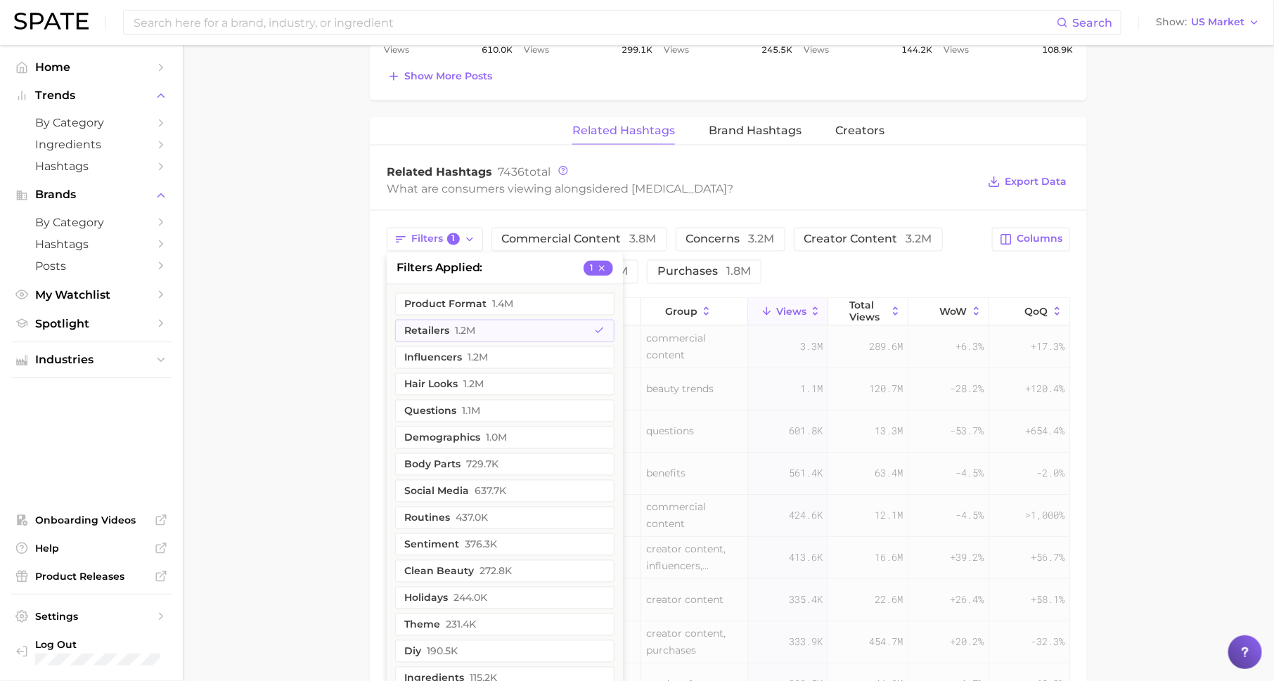
click at [323, 331] on main "1. skincare 2. face services 3. other facial services 4. red [MEDICAL_DATA] Ove…" at bounding box center [728, 29] width 1091 height 2073
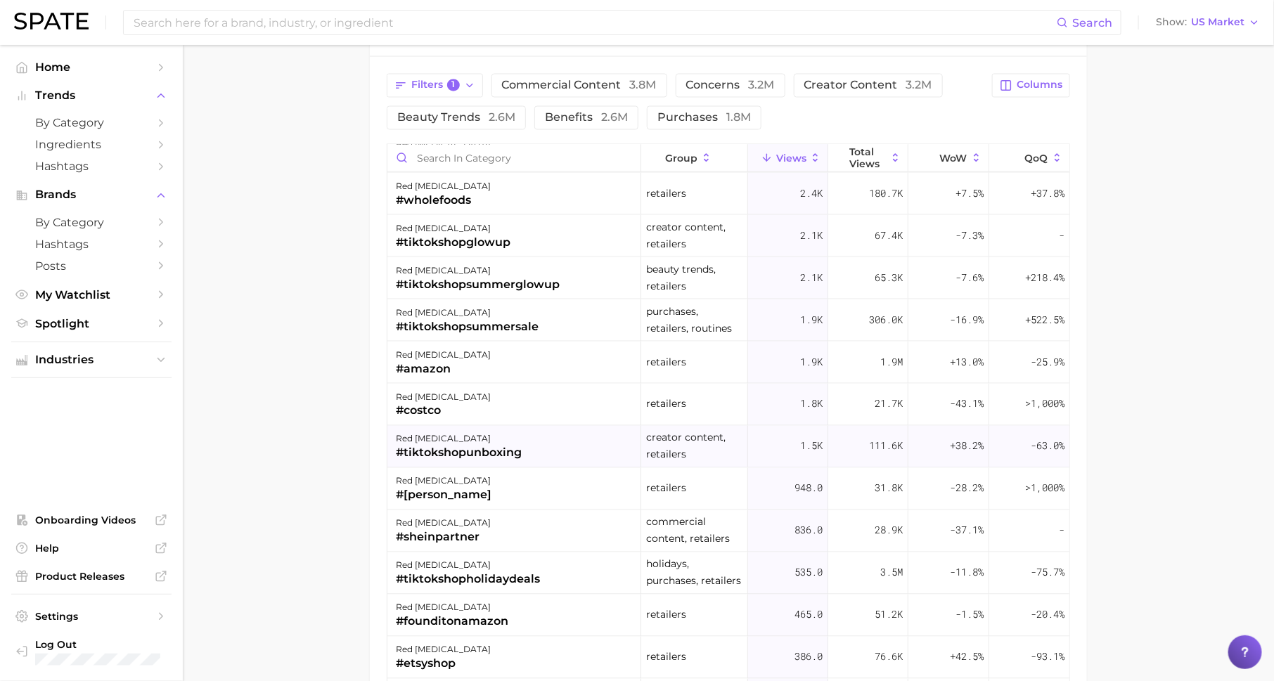
scroll to position [1022, 0]
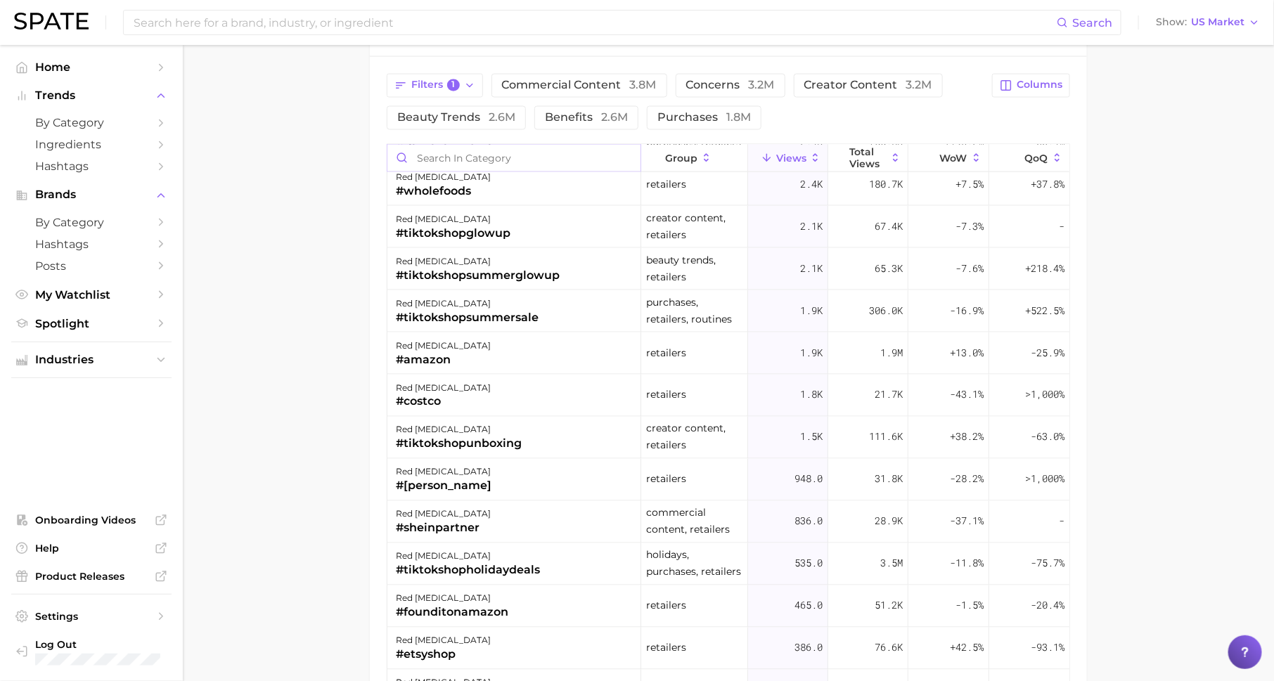
click at [516, 153] on input "Search in category" at bounding box center [513, 158] width 253 height 27
type input "sephora"
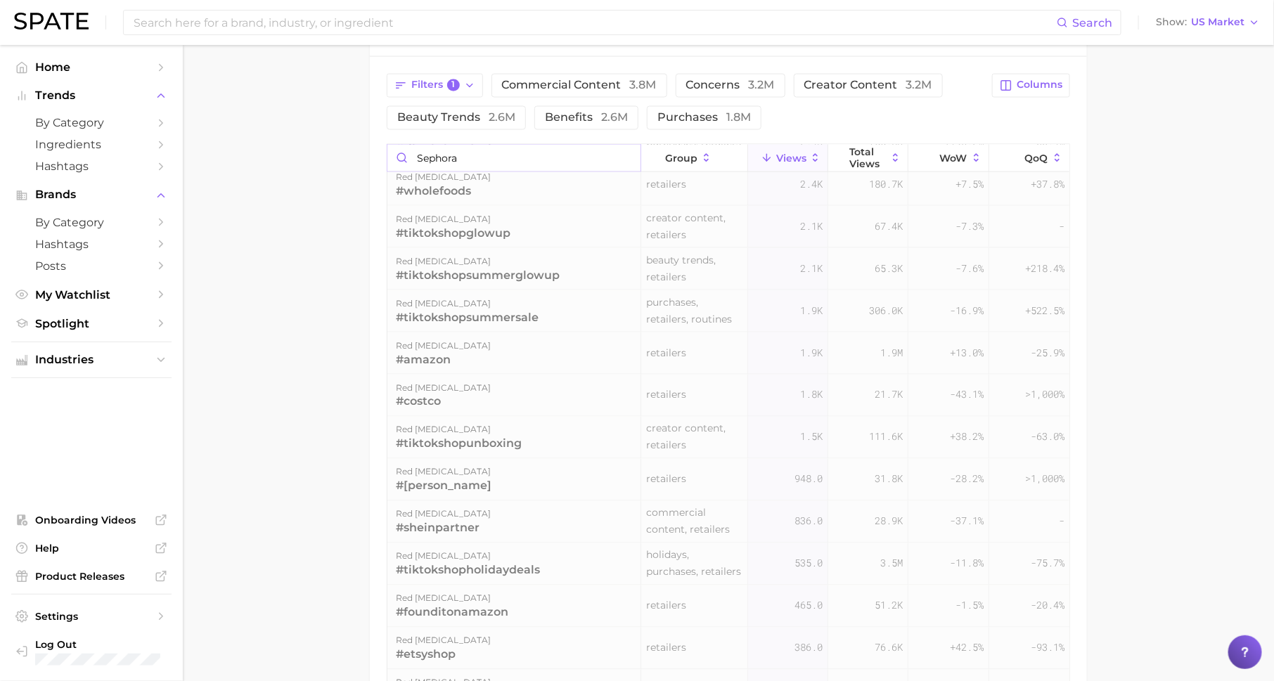
scroll to position [0, 0]
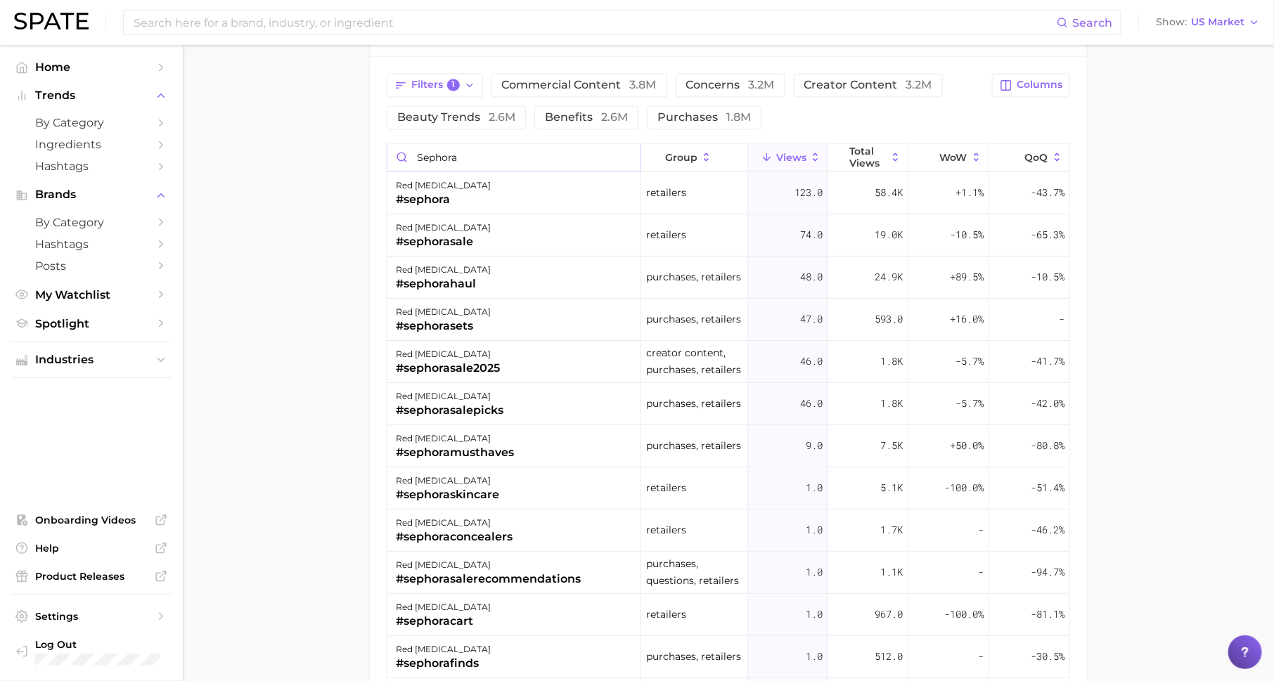
click at [627, 151] on input "sephora" at bounding box center [513, 158] width 253 height 27
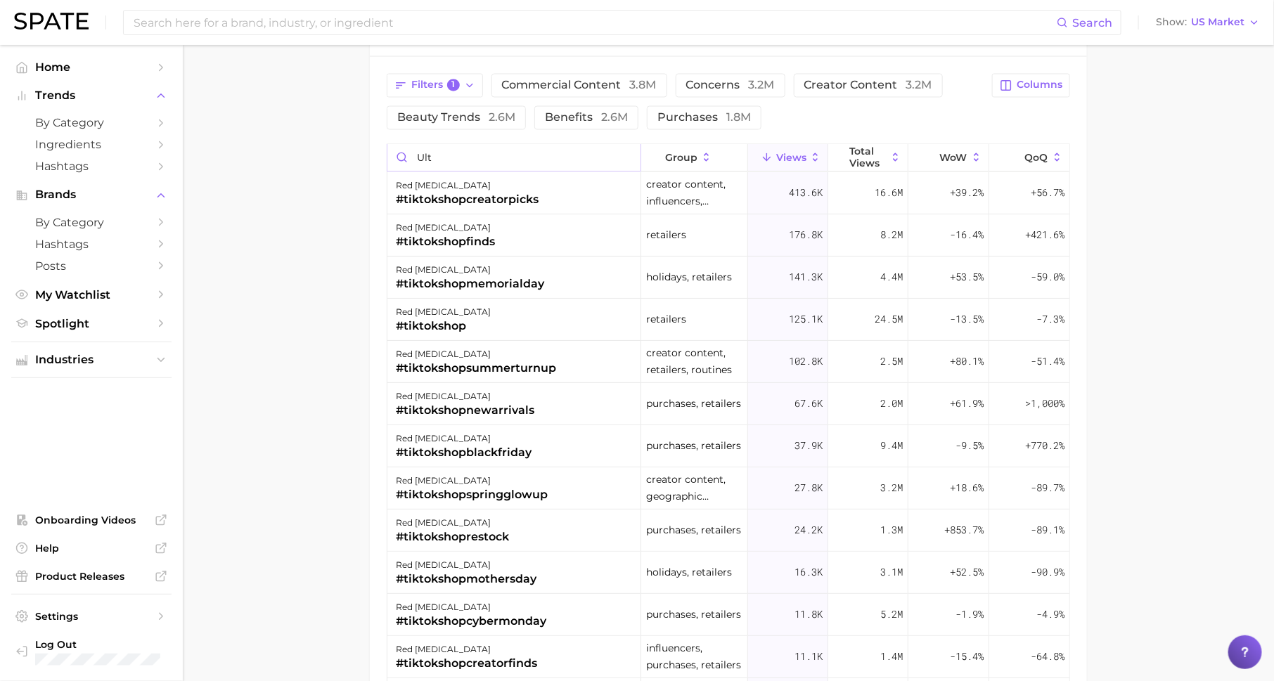
type input "ulta"
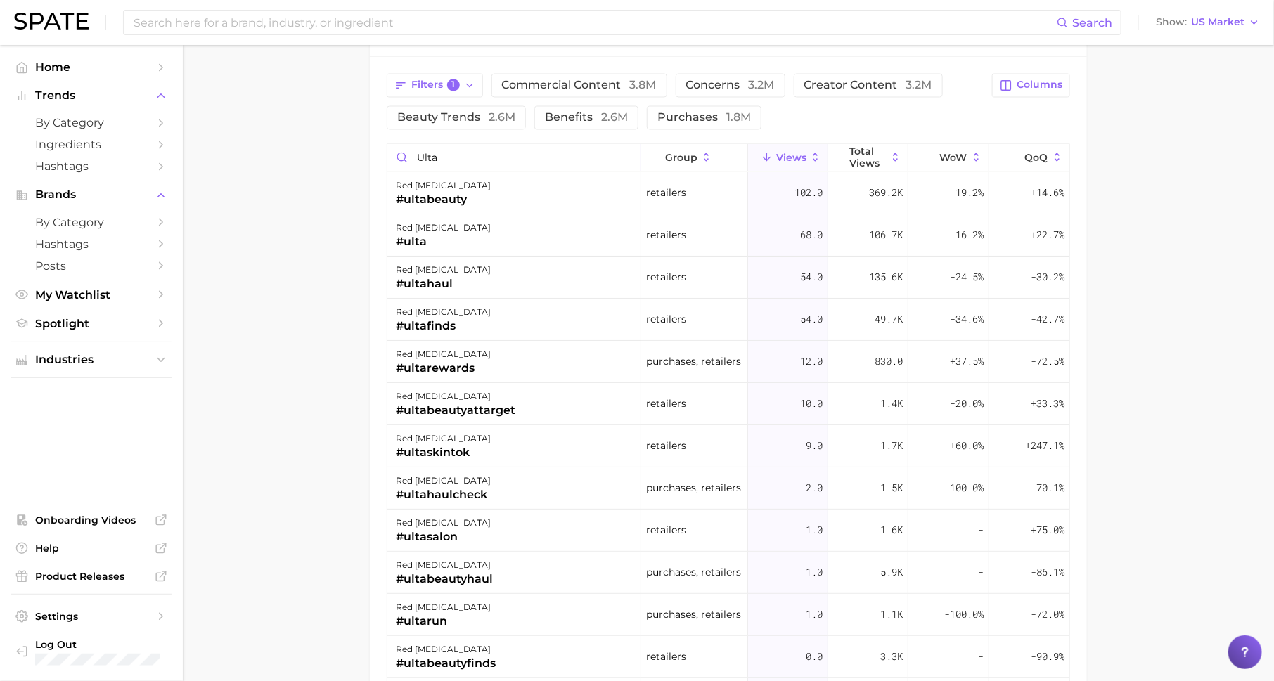
click at [624, 151] on input "ulta" at bounding box center [513, 158] width 253 height 27
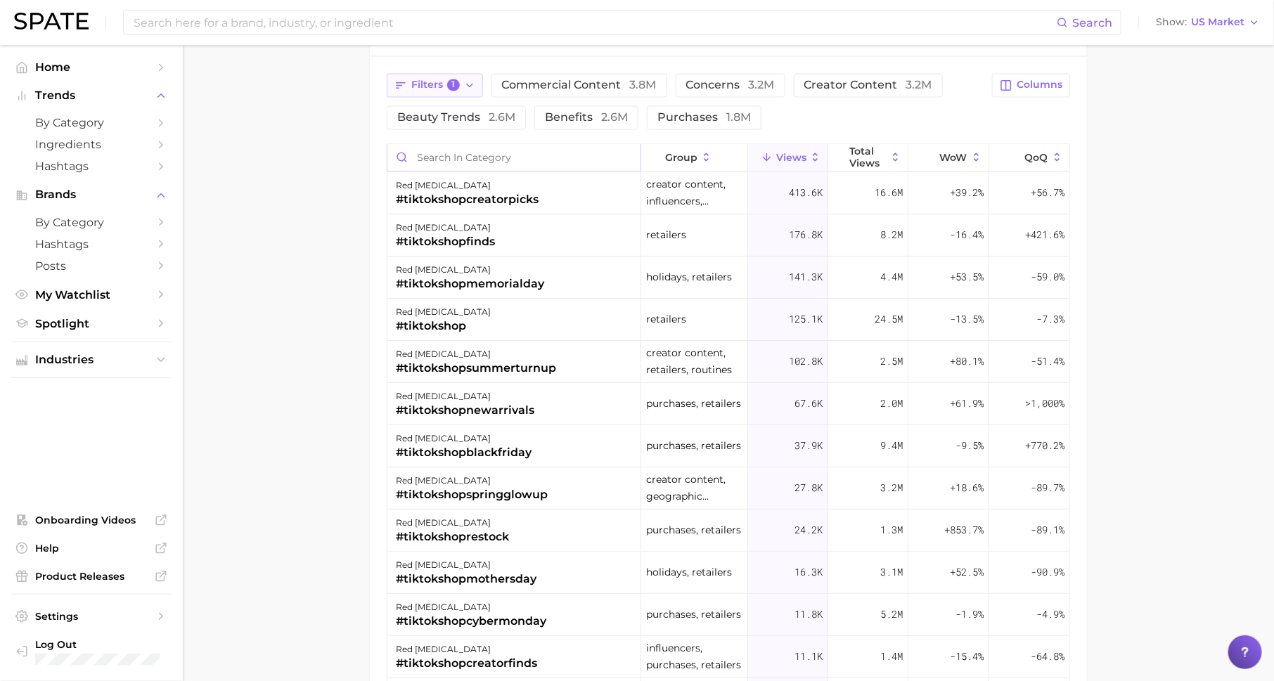
click at [438, 79] on span "Filters 1" at bounding box center [435, 85] width 49 height 13
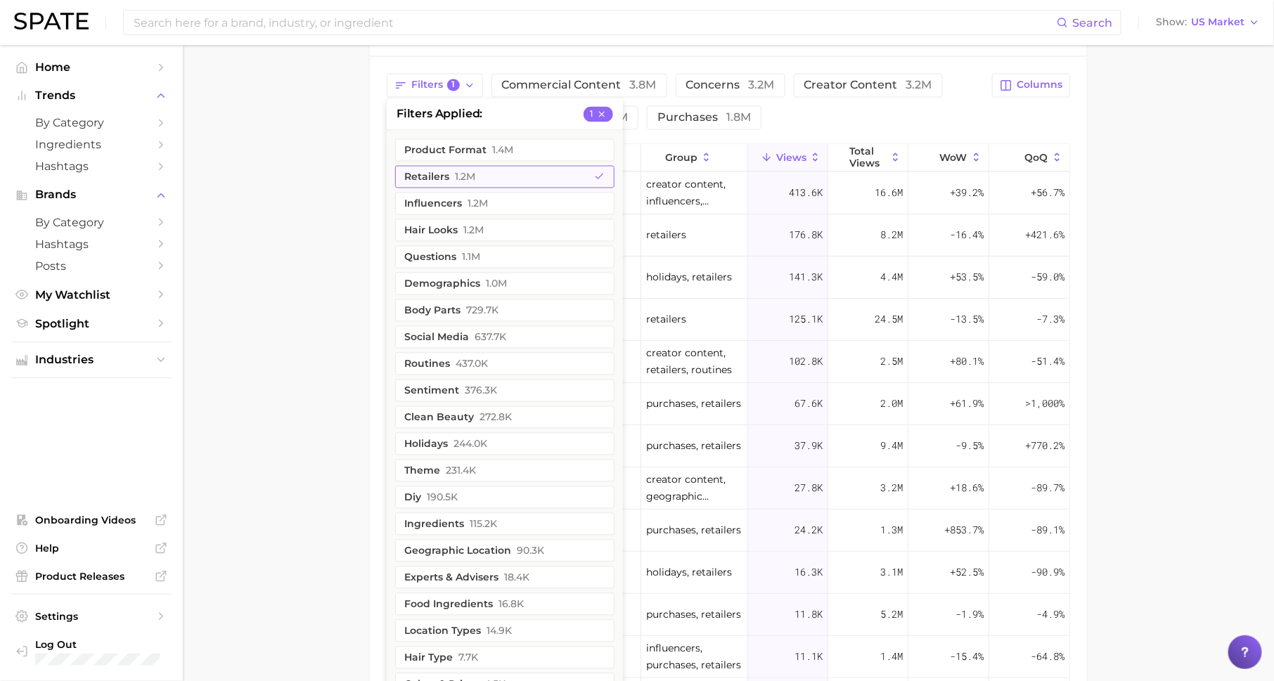
click at [474, 172] on span "1.2m" at bounding box center [465, 177] width 20 height 11
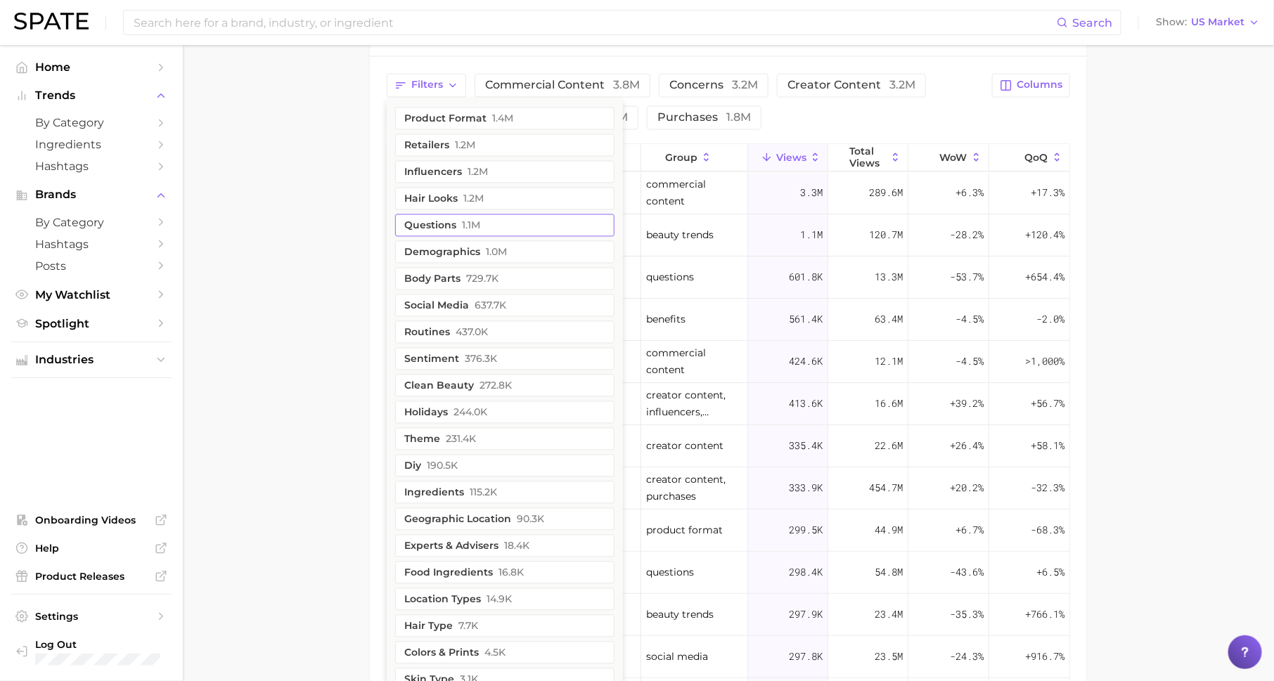
click at [479, 220] on span "1.1m" at bounding box center [471, 225] width 18 height 11
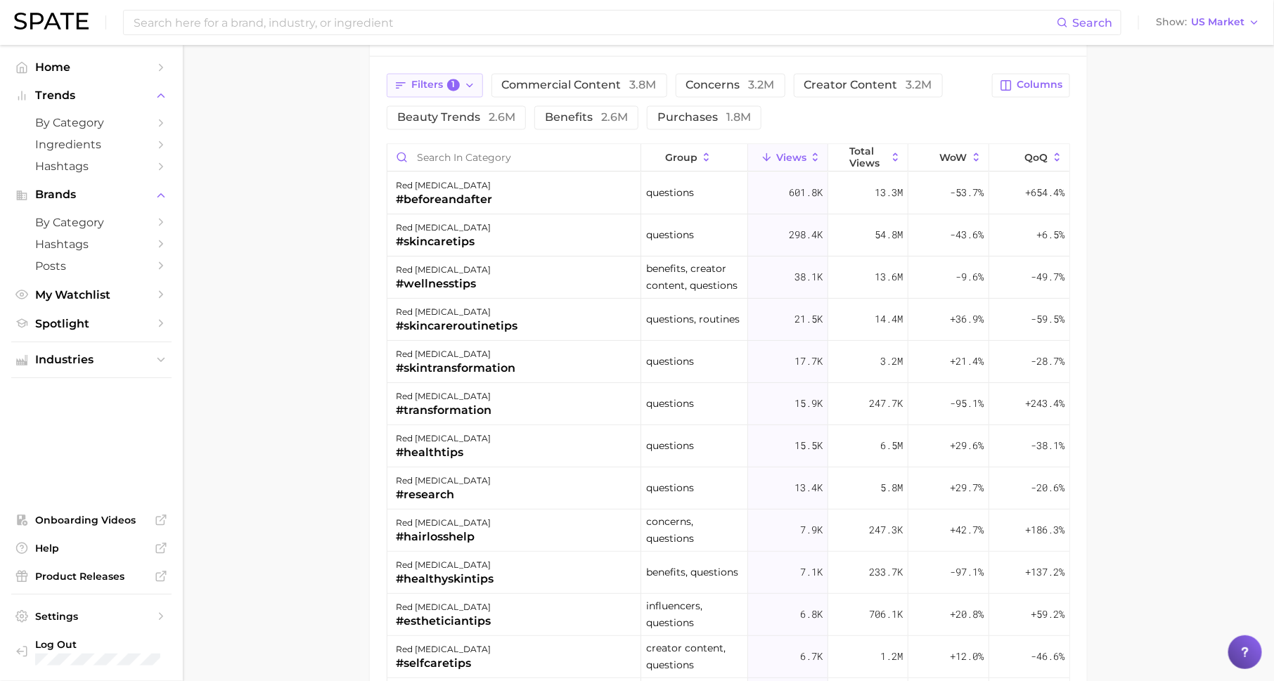
click at [461, 82] on button "Filters 1" at bounding box center [435, 86] width 96 height 24
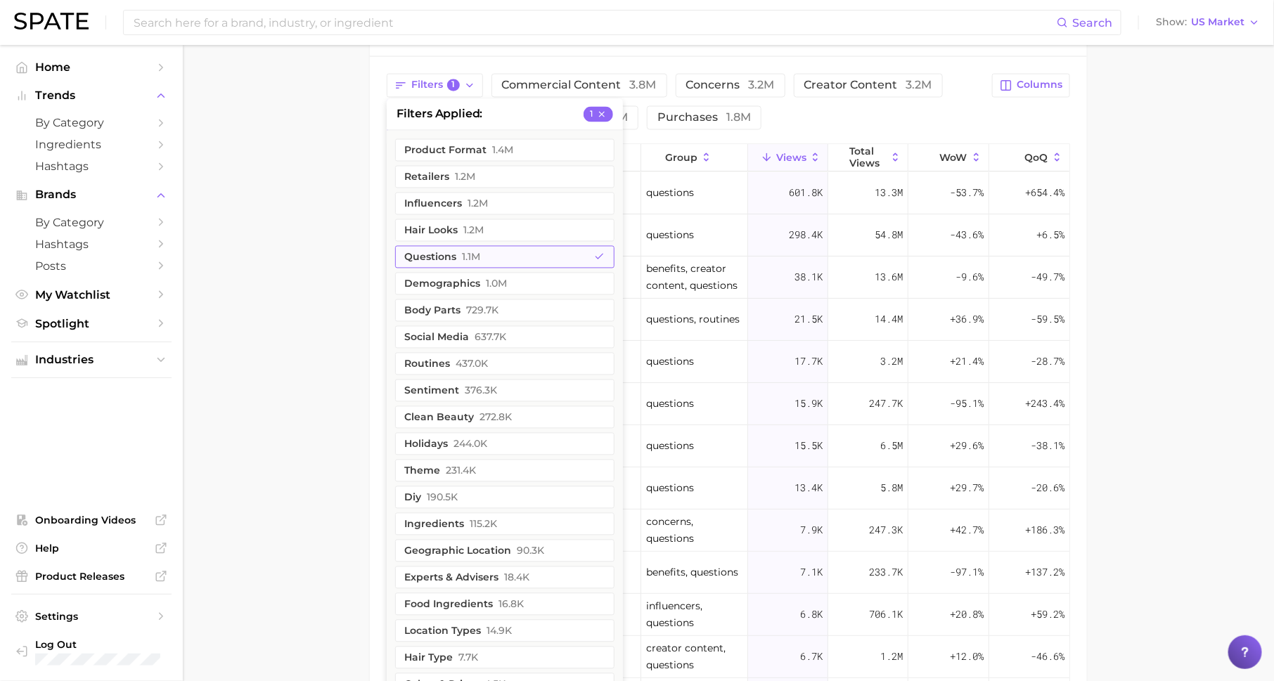
click at [506, 251] on button "questions 1.1m" at bounding box center [504, 257] width 219 height 22
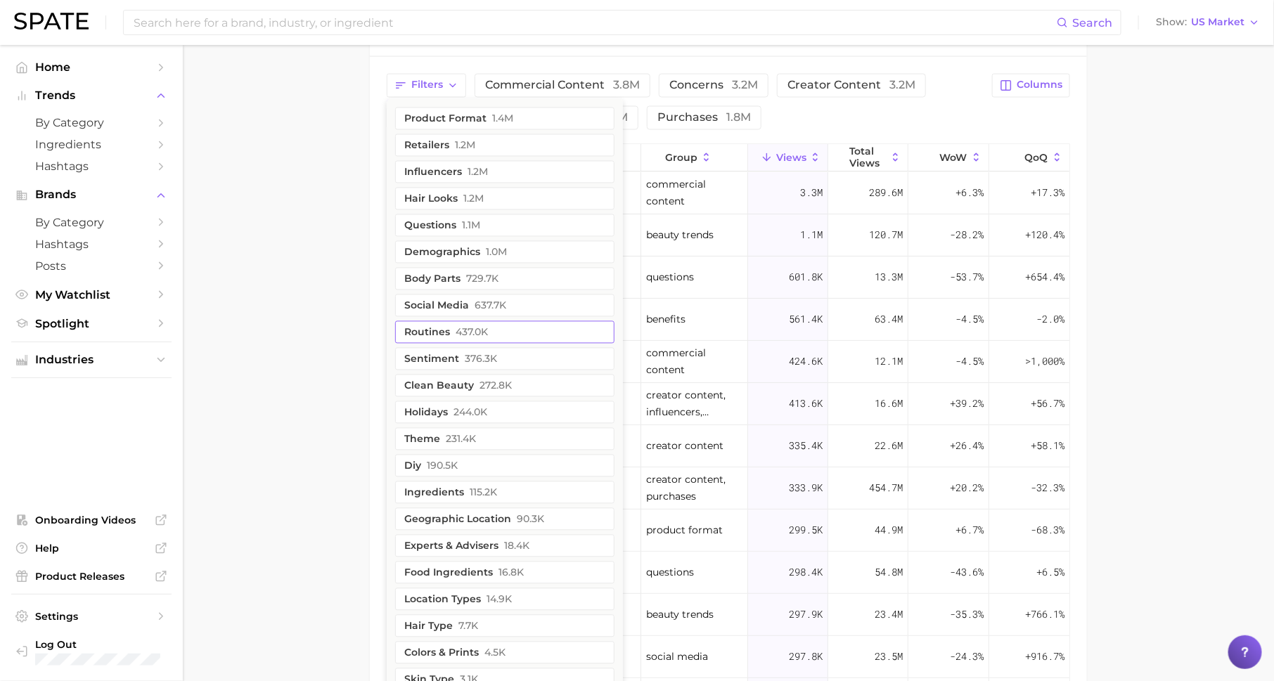
click at [419, 325] on button "routines 437.0k" at bounding box center [504, 332] width 219 height 22
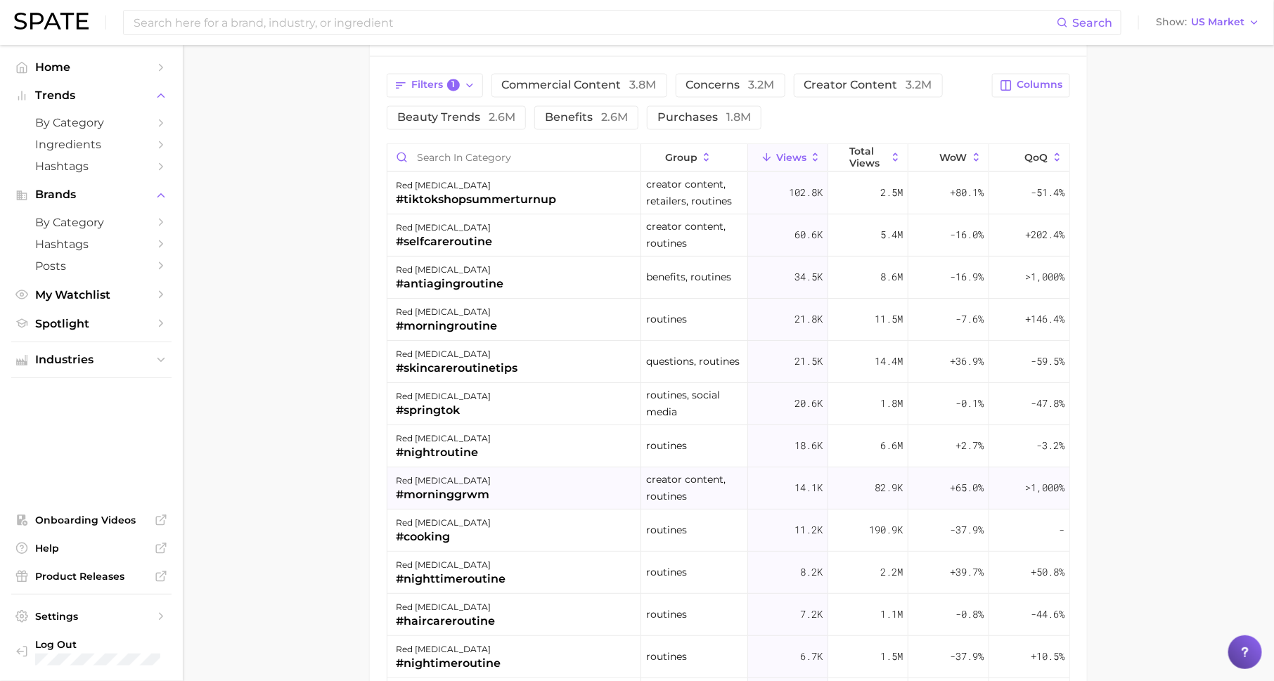
scroll to position [14, 0]
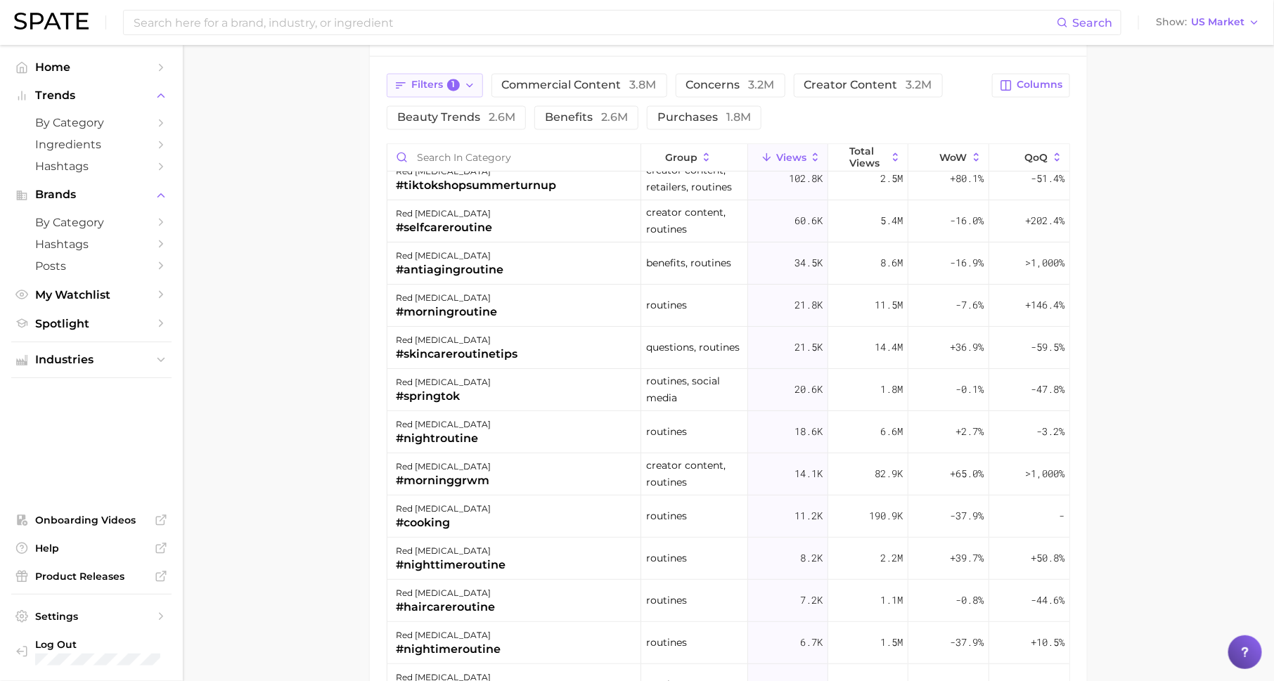
click at [452, 87] on button "Filters 1" at bounding box center [435, 86] width 96 height 24
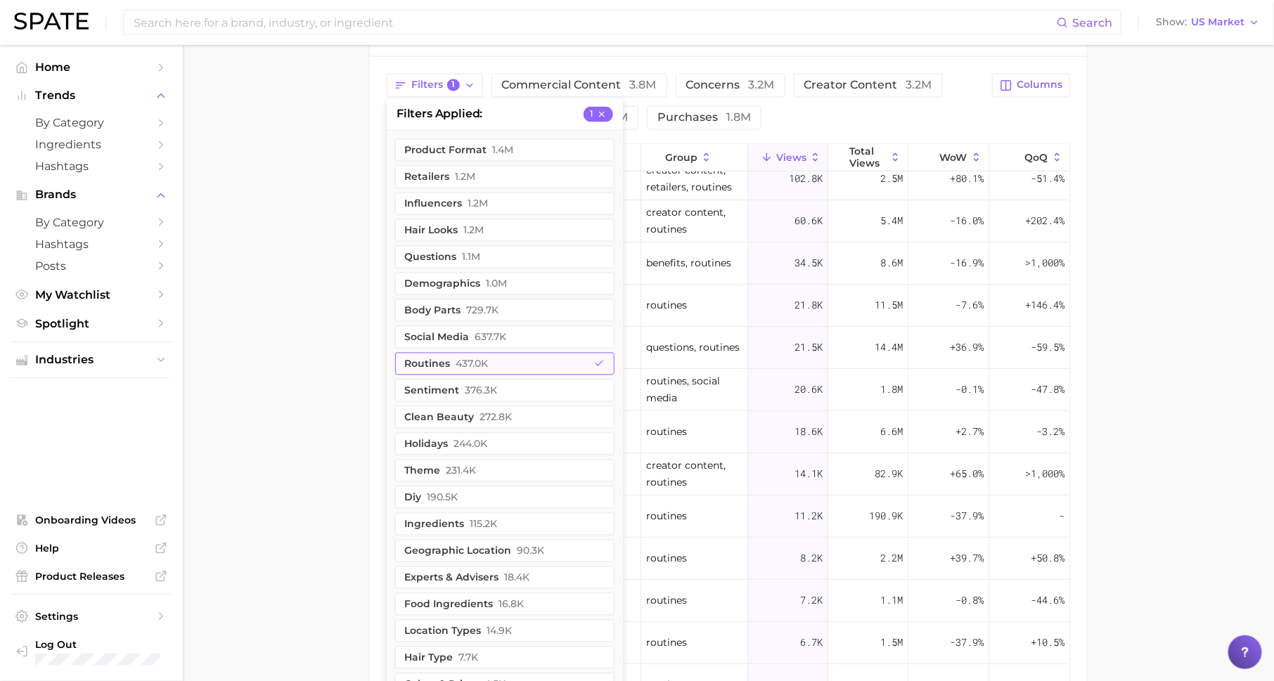
click at [506, 356] on button "routines 437.0k" at bounding box center [504, 364] width 219 height 22
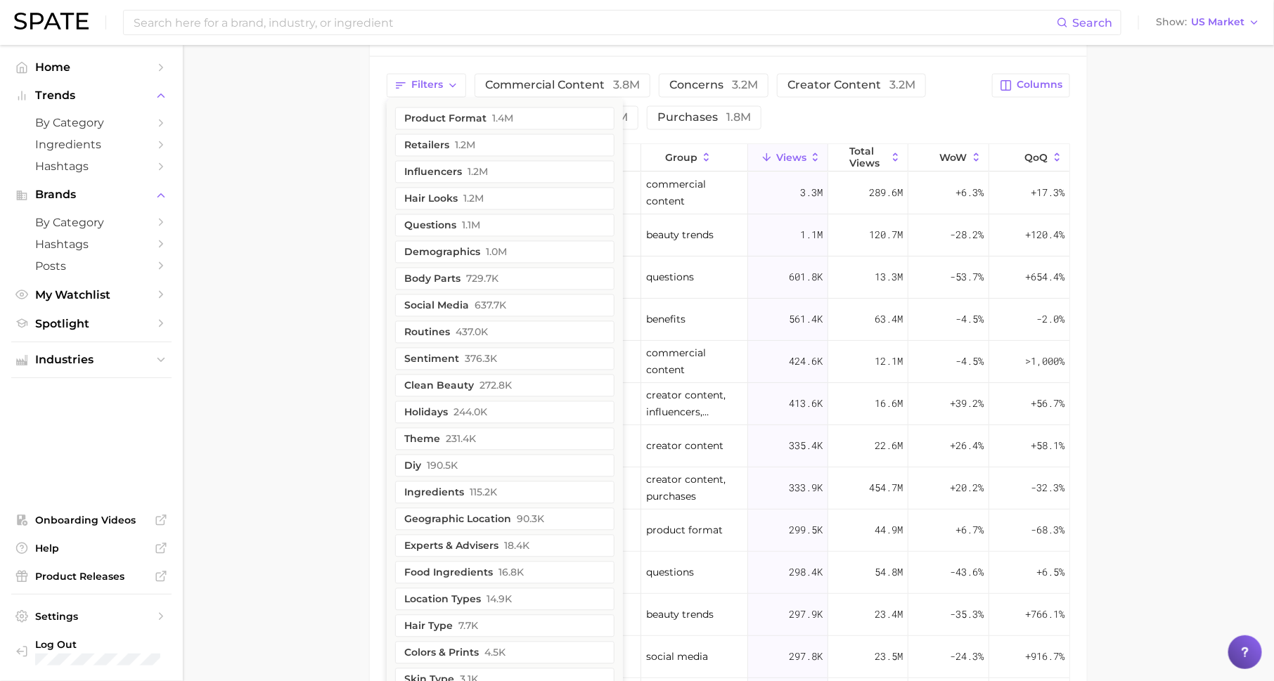
click at [782, 104] on div "Filters product format 1.4m retailers 1.2m influencers 1.2m hair looks 1.2m que…" at bounding box center [685, 102] width 597 height 56
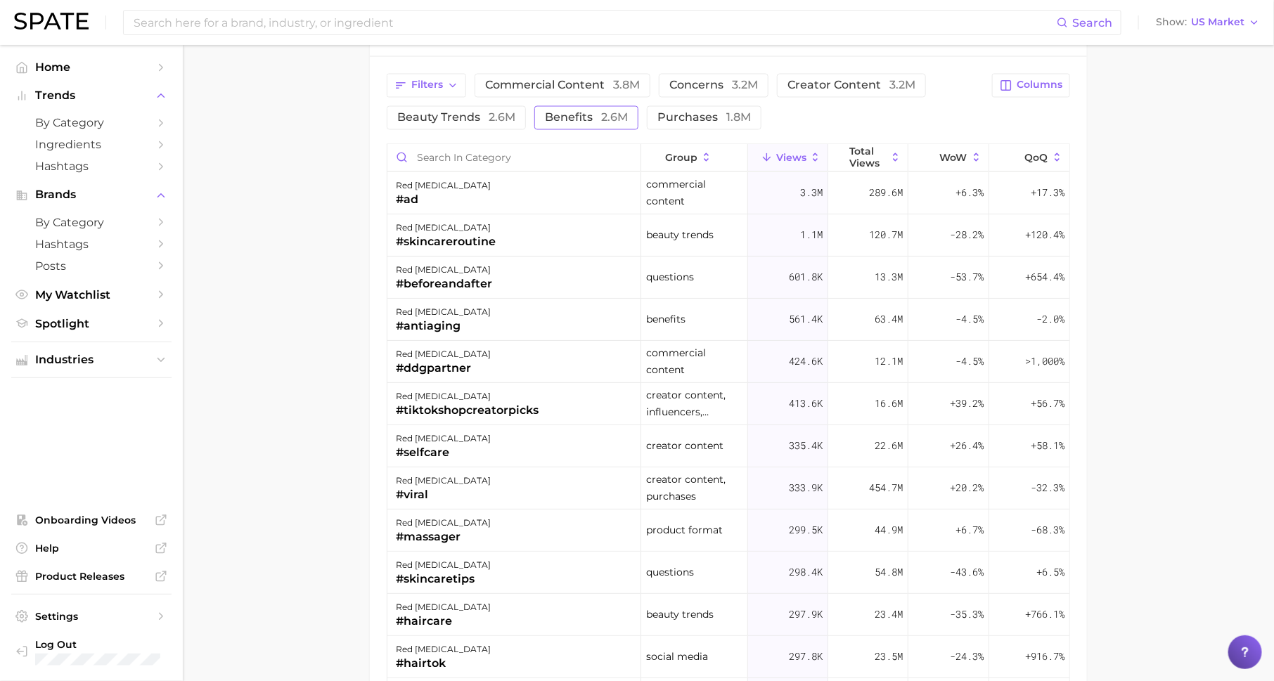
click at [586, 119] on span "benefits 2.6m" at bounding box center [586, 117] width 83 height 11
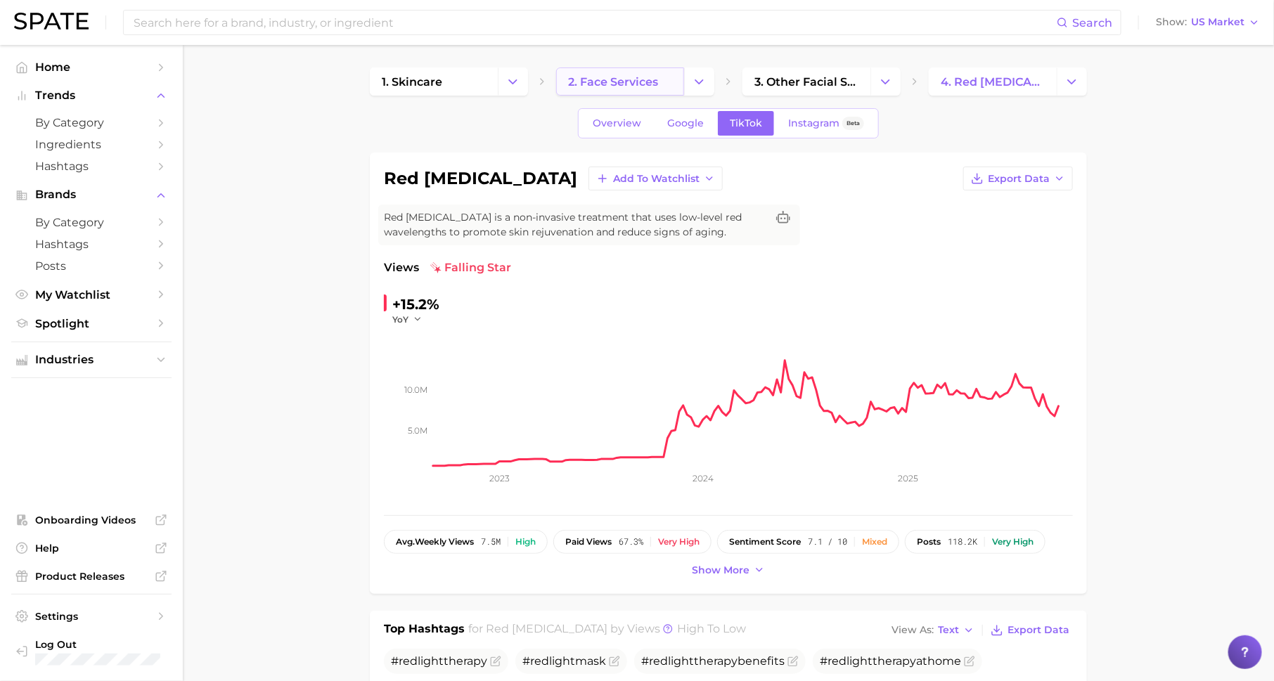
click at [625, 84] on span "2. face services" at bounding box center [613, 81] width 90 height 13
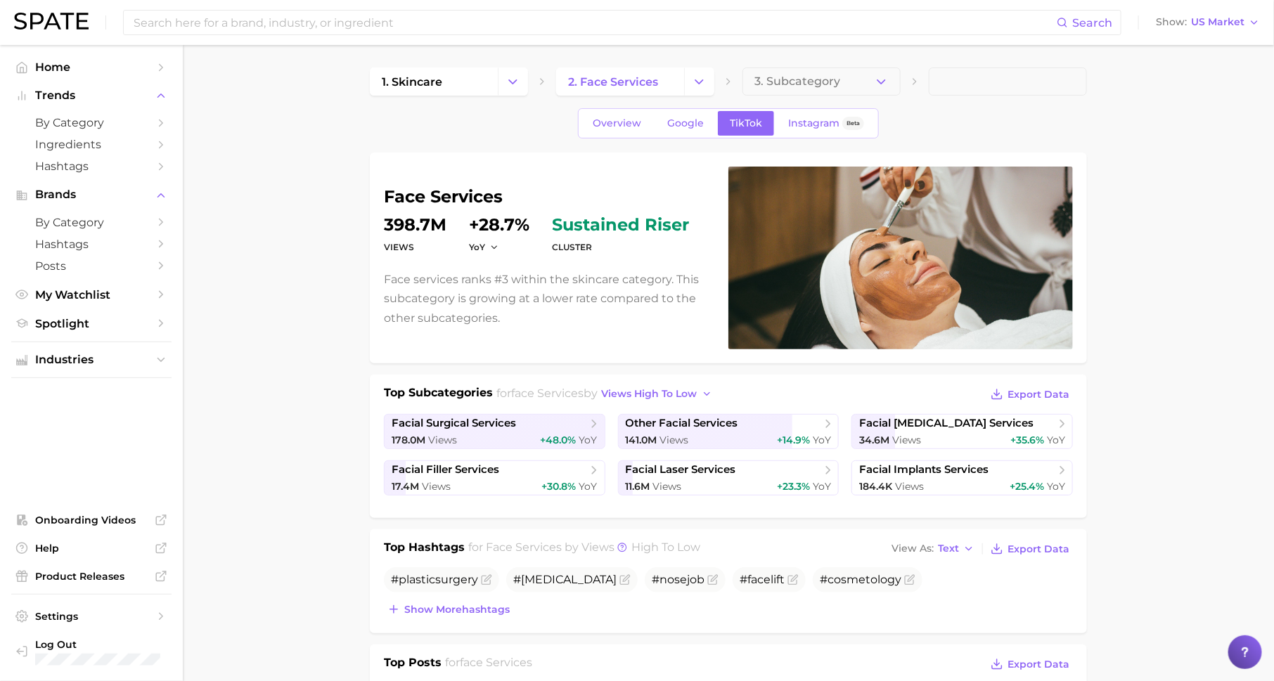
scroll to position [89, 0]
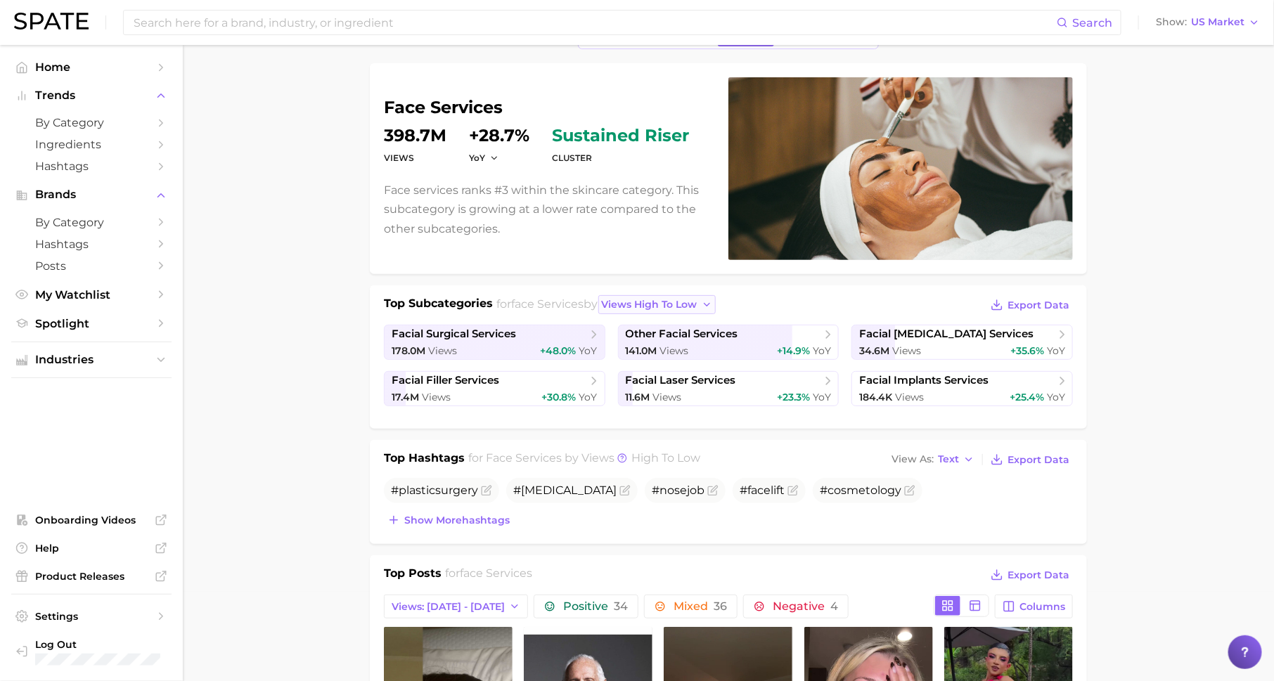
click at [674, 299] on span "views high to low" at bounding box center [650, 305] width 96 height 12
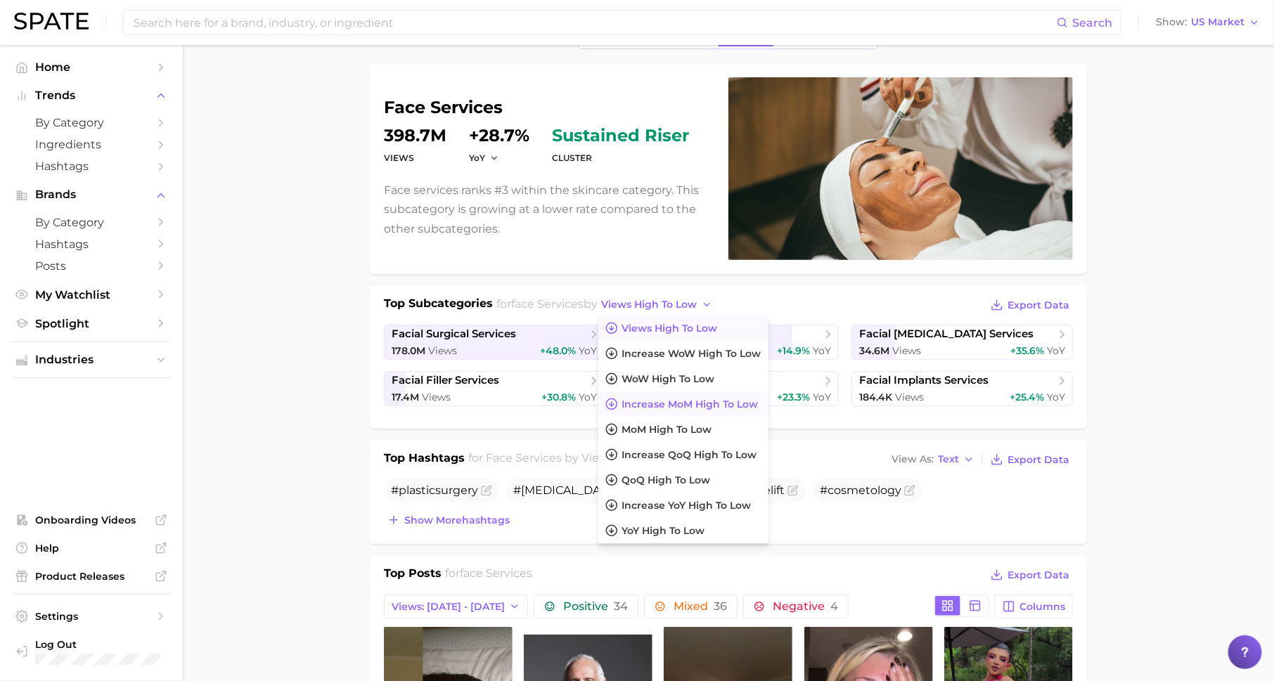
click at [690, 404] on span "increase MoM high to low" at bounding box center [690, 405] width 136 height 12
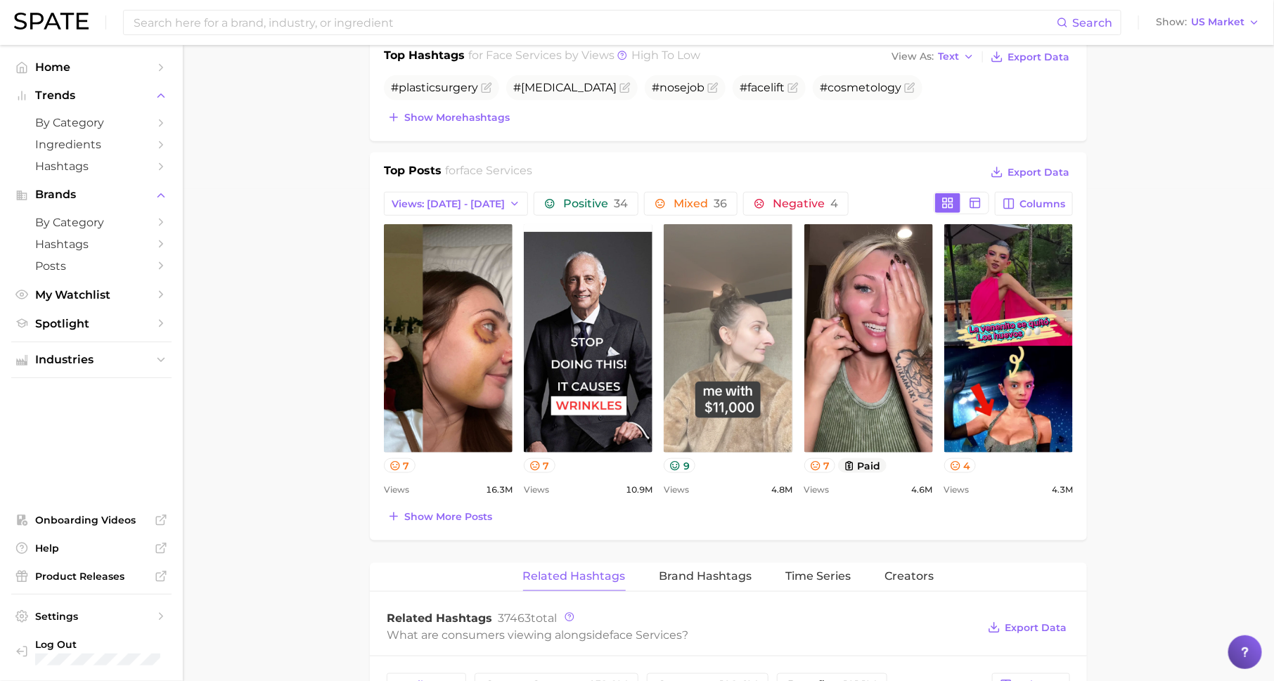
scroll to position [496, 0]
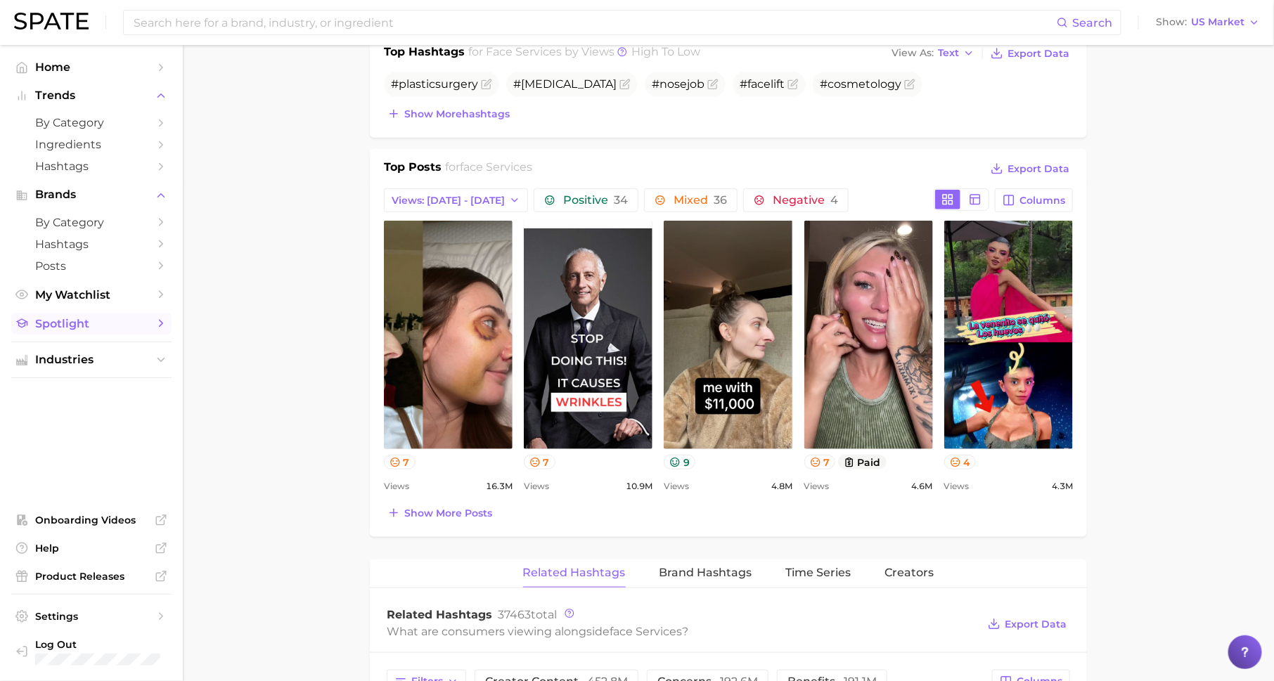
click at [130, 327] on span "Spotlight" at bounding box center [91, 323] width 112 height 13
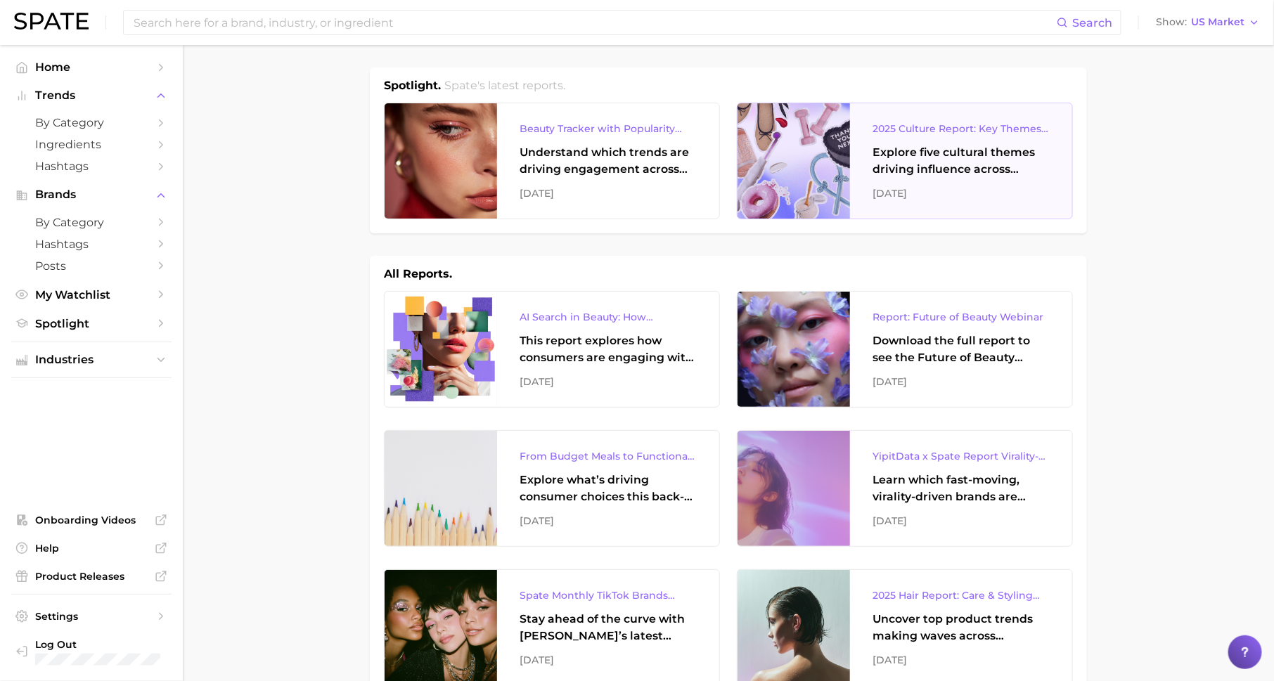
click at [967, 165] on div "Explore five cultural themes driving influence across beauty, food, and pop cul…" at bounding box center [961, 161] width 177 height 34
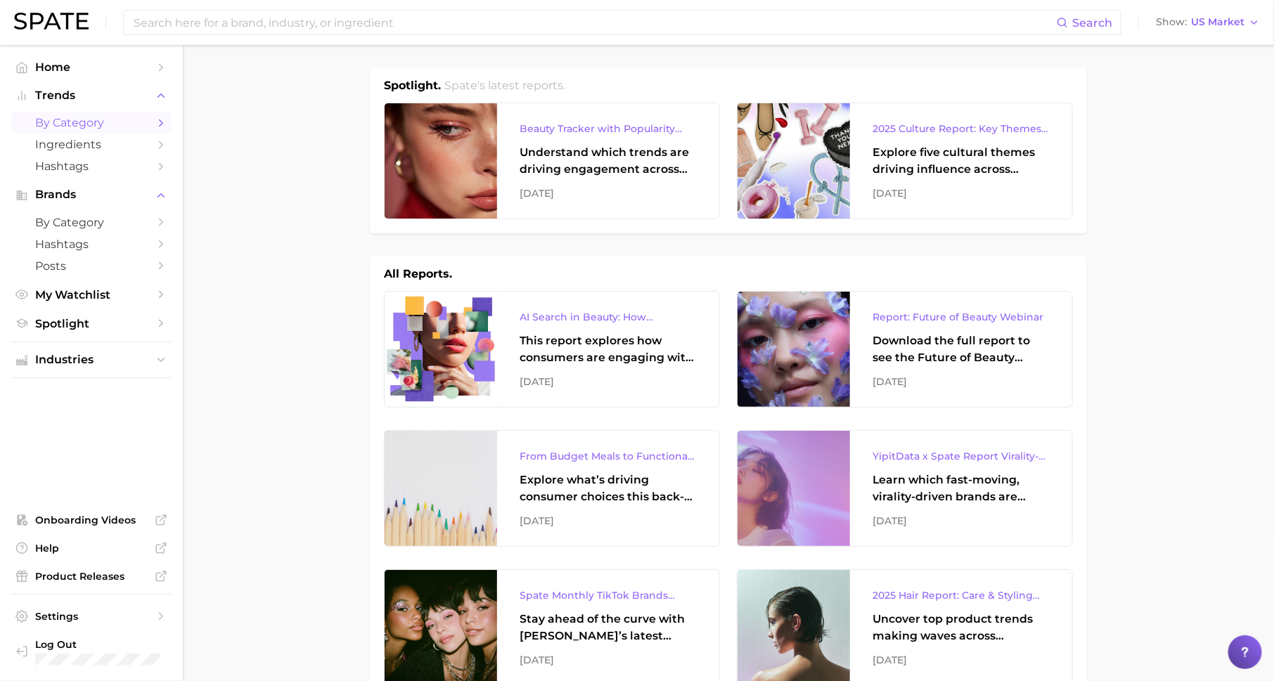
click at [126, 126] on span "by Category" at bounding box center [91, 122] width 112 height 13
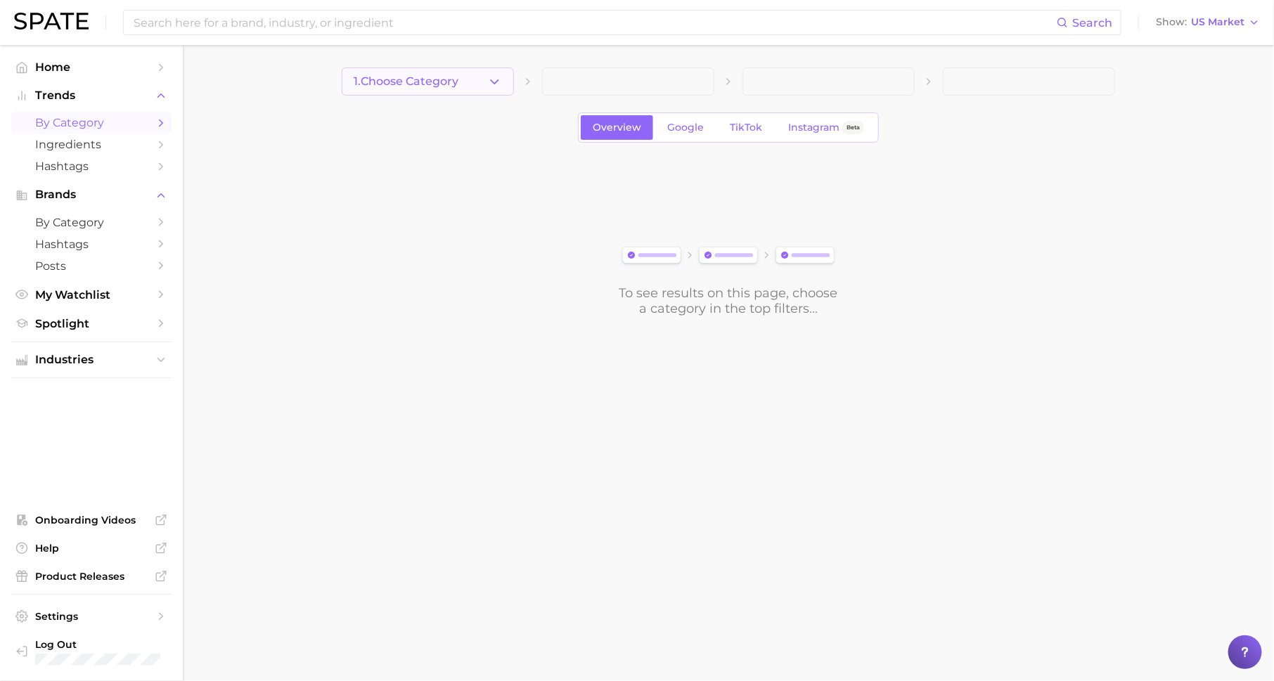
click at [465, 89] on button "1. Choose Category" at bounding box center [428, 81] width 172 height 28
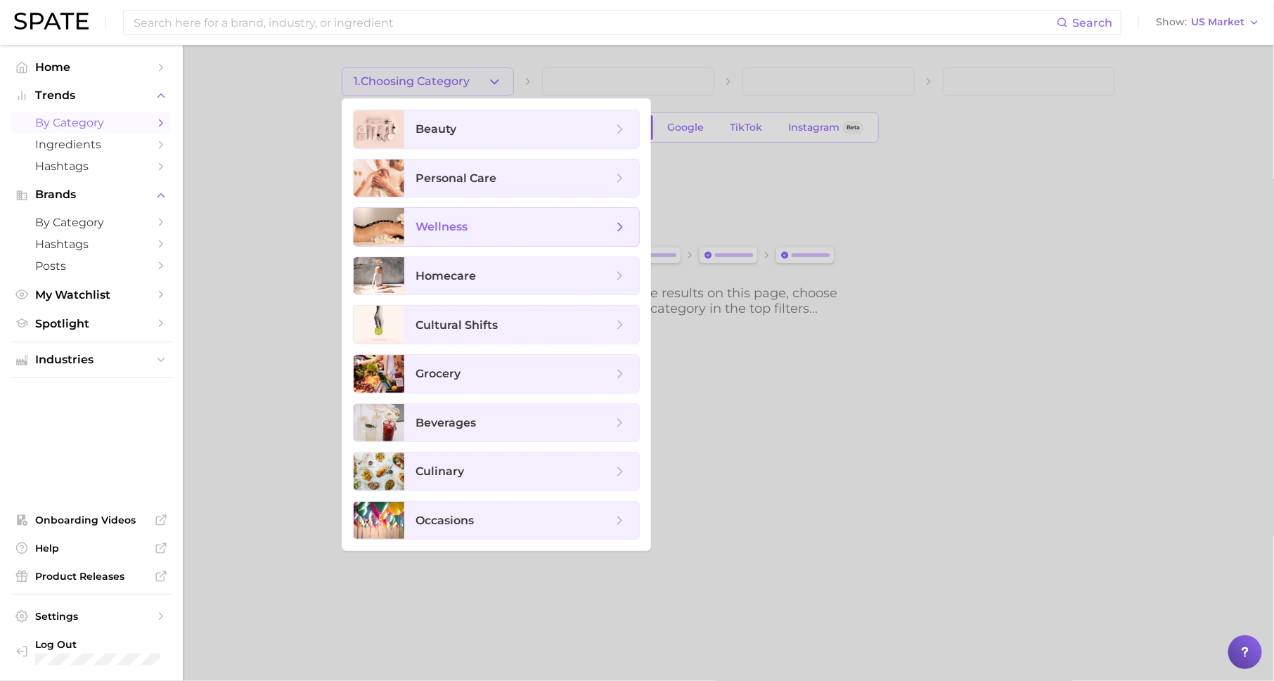
click at [485, 222] on span "wellness" at bounding box center [514, 226] width 197 height 15
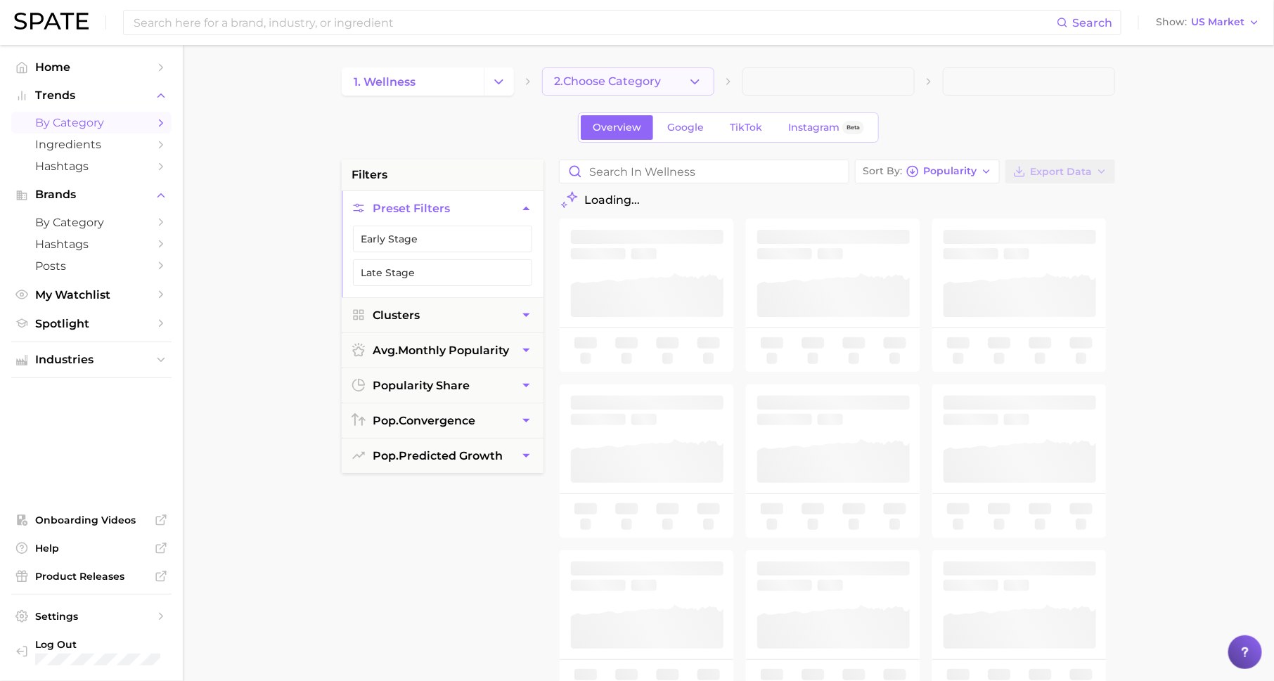
click at [609, 79] on span "2. Choose Category" at bounding box center [607, 81] width 107 height 13
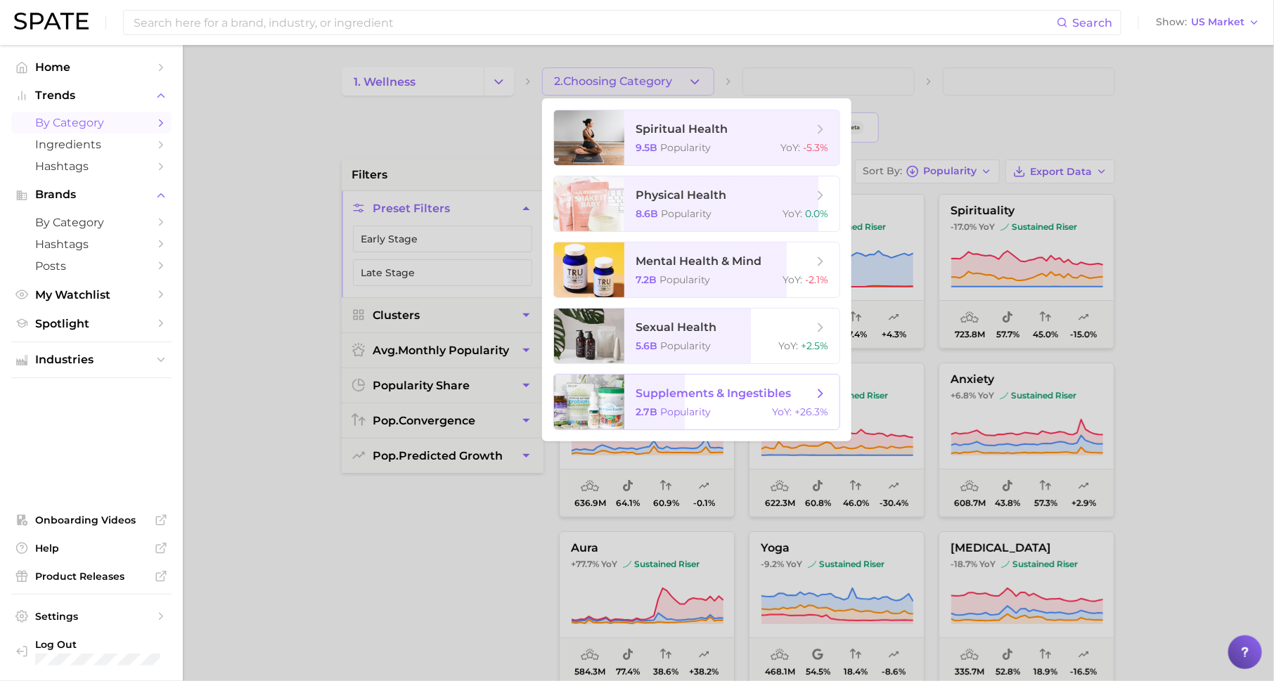
click at [759, 410] on div "2.7b Popularity YoY : +26.3%" at bounding box center [732, 412] width 193 height 13
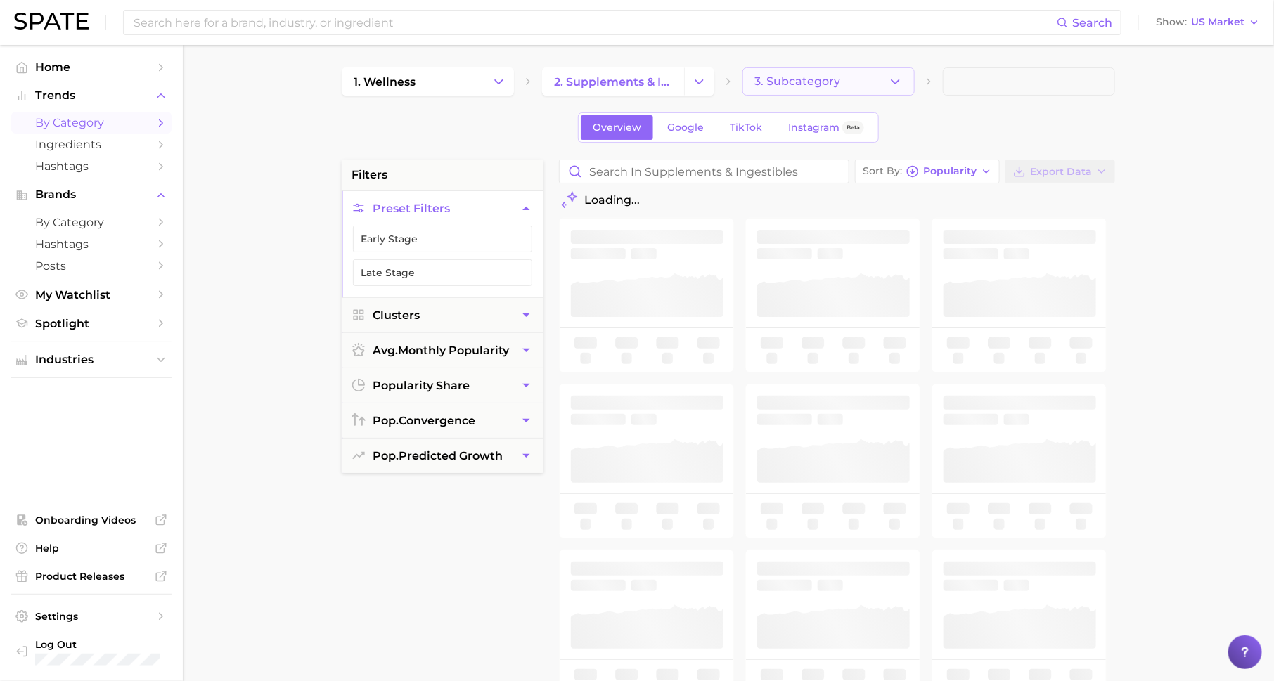
click at [806, 84] on span "3. Subcategory" at bounding box center [797, 81] width 86 height 13
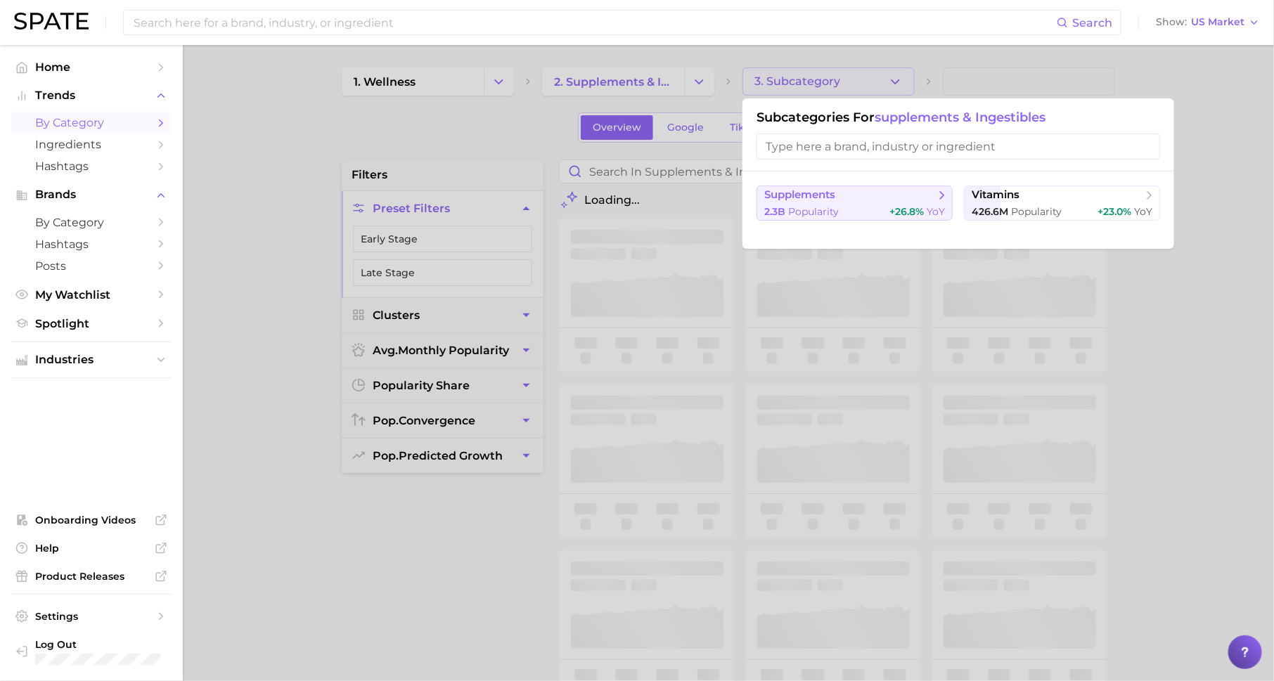
click at [909, 207] on span "+26.8%" at bounding box center [906, 211] width 34 height 13
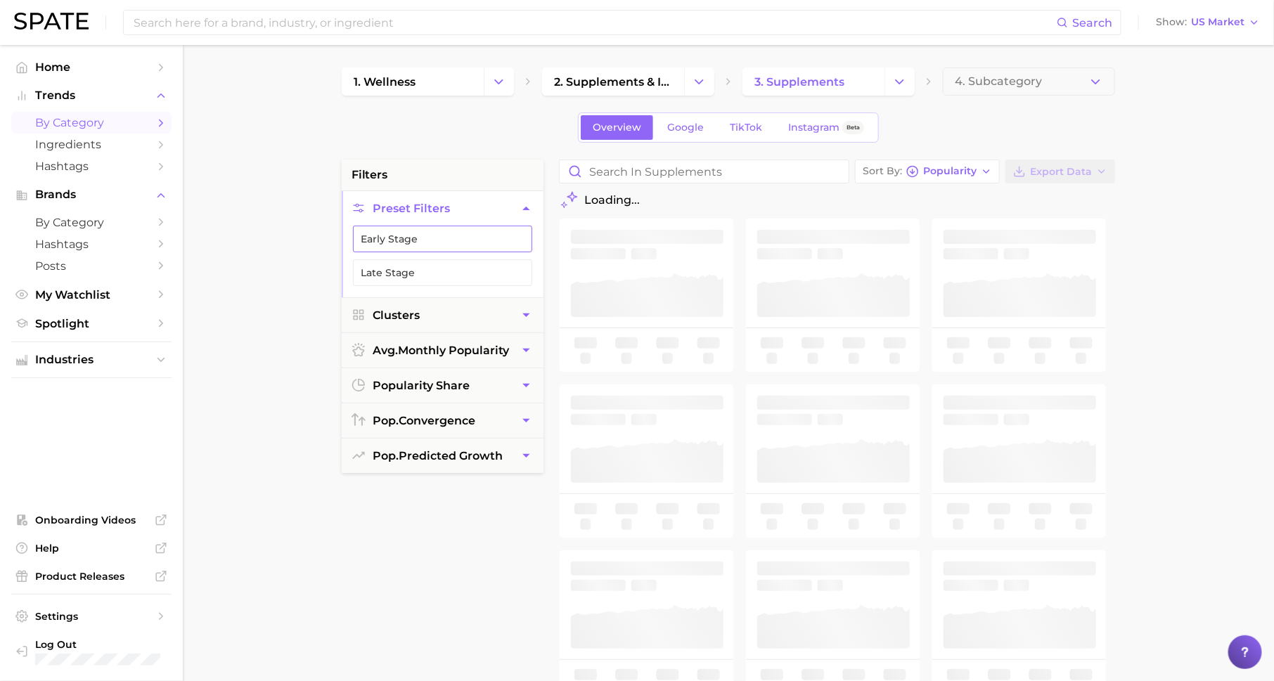
click at [493, 235] on button "Early Stage" at bounding box center [442, 239] width 179 height 27
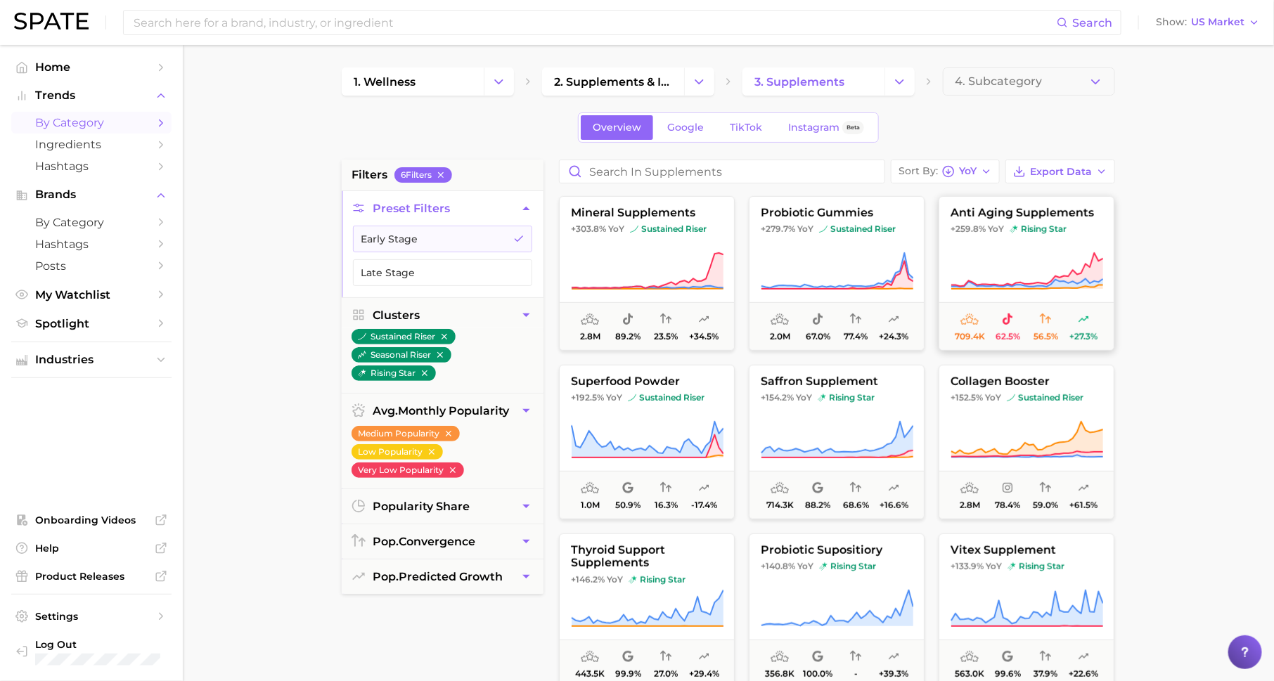
scroll to position [404, 0]
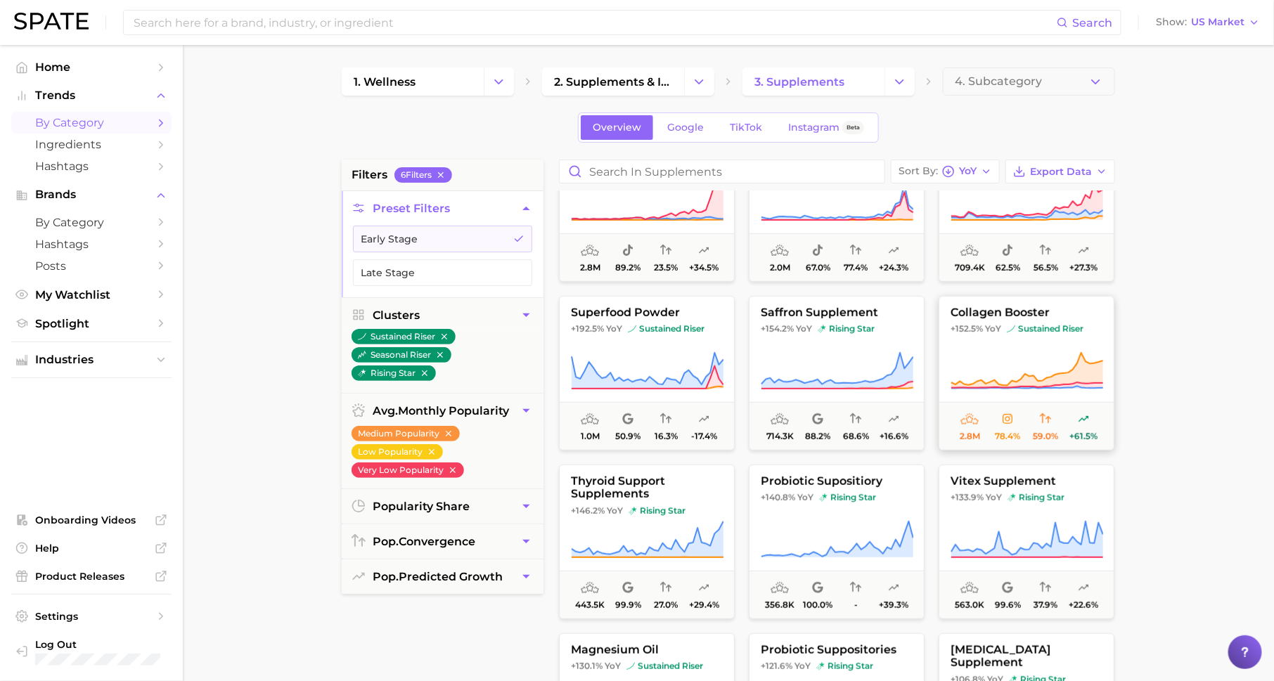
click at [1007, 329] on img at bounding box center [1011, 329] width 8 height 8
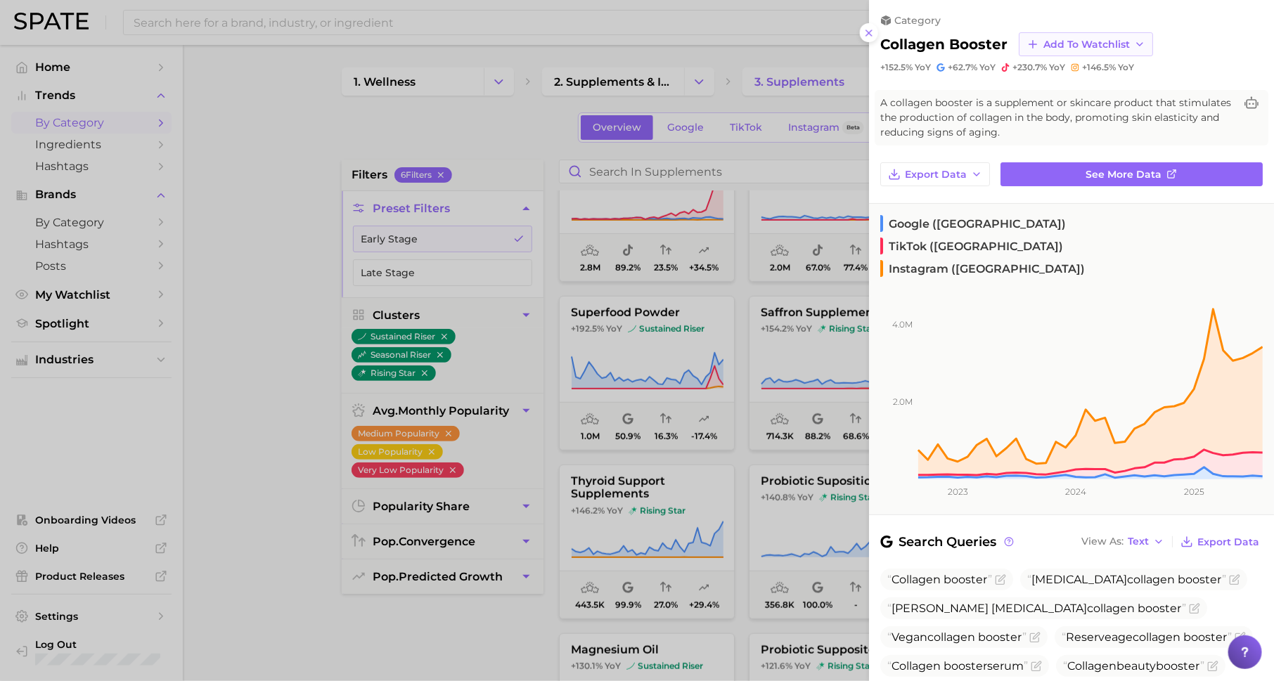
click at [1119, 43] on span "Add to Watchlist" at bounding box center [1086, 45] width 86 height 12
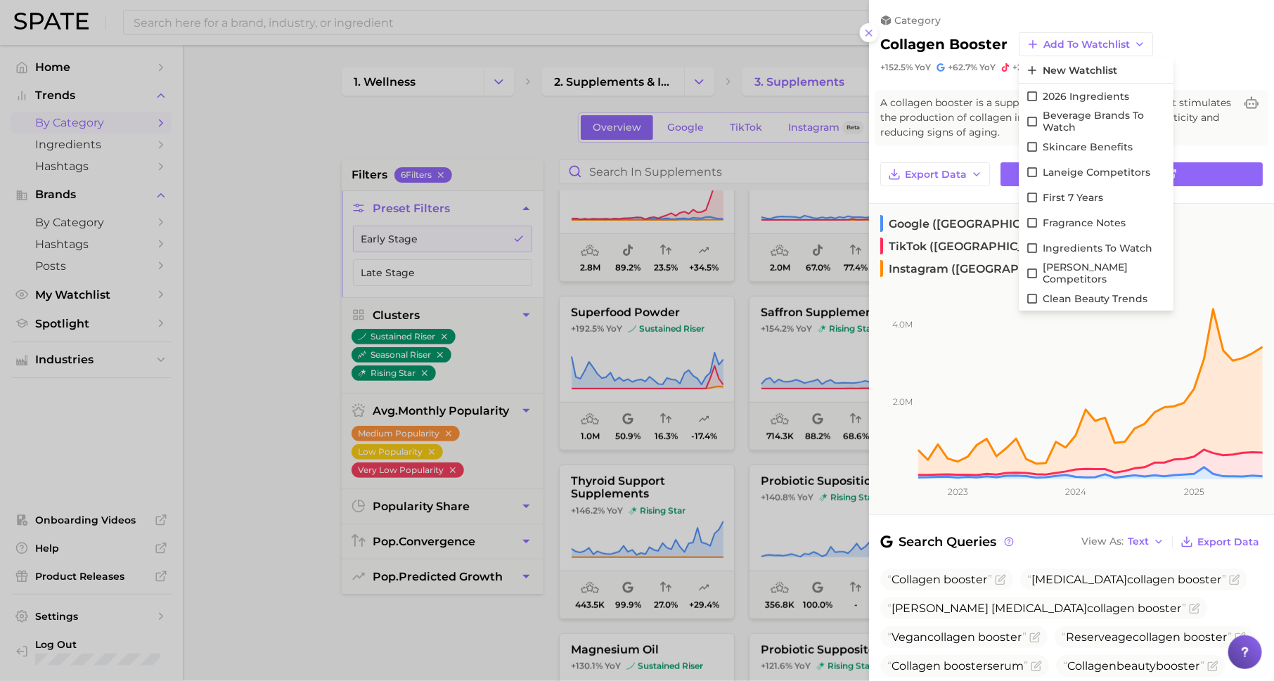
click at [641, 314] on div at bounding box center [637, 340] width 1274 height 681
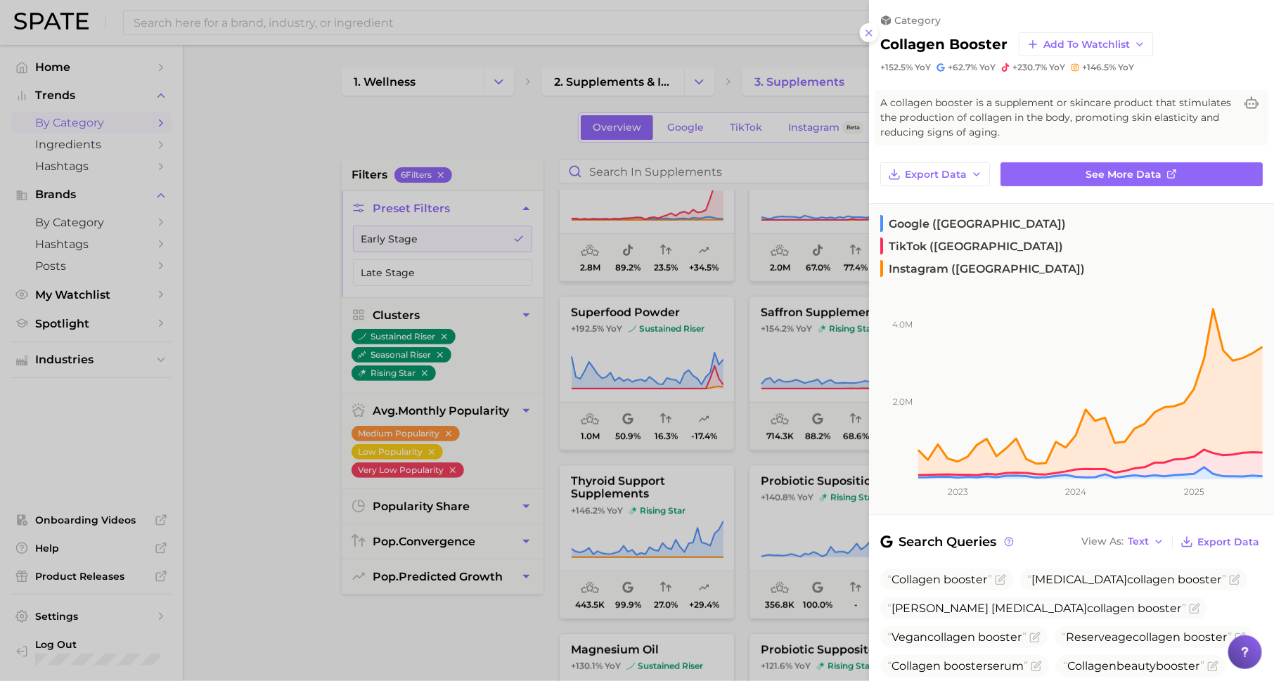
click at [718, 313] on div at bounding box center [637, 340] width 1274 height 681
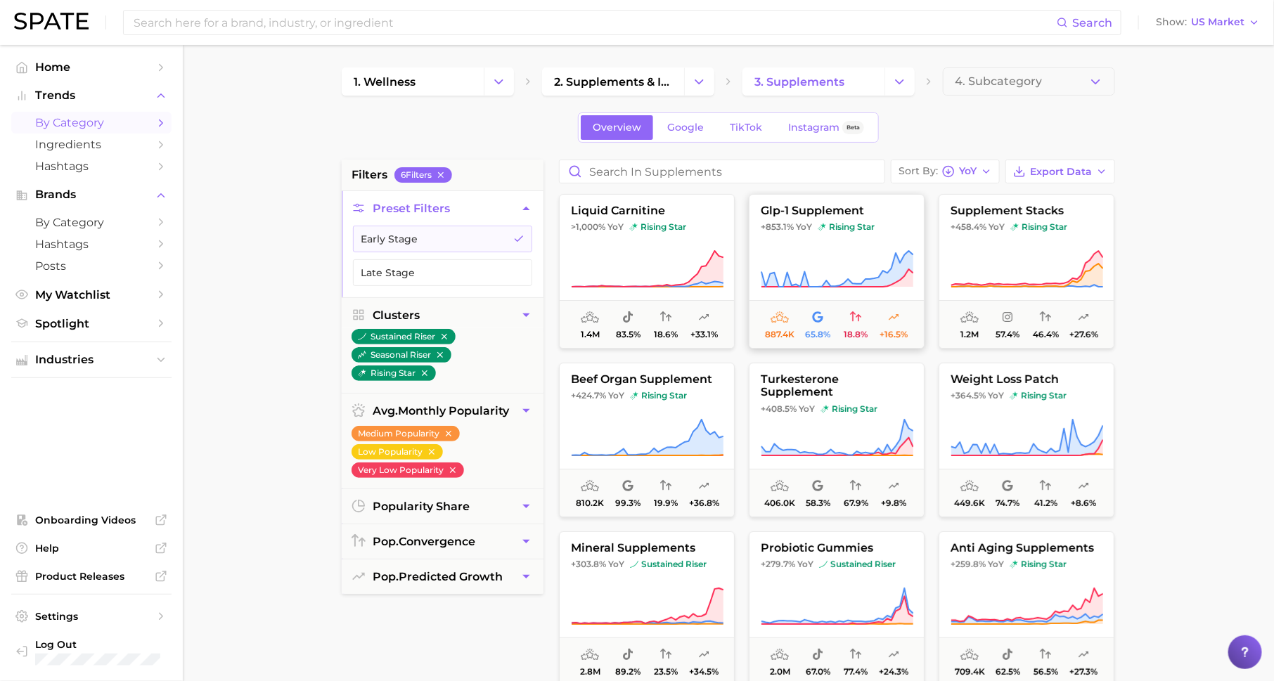
scroll to position [113, 0]
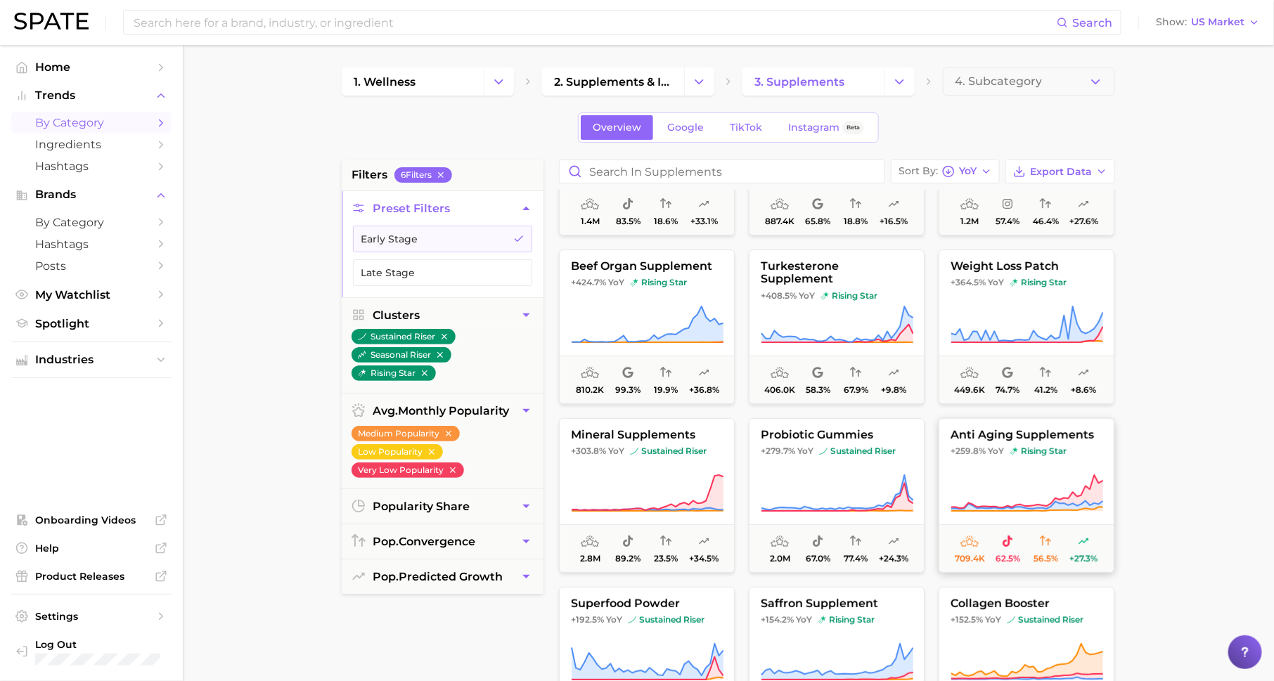
click at [993, 443] on button "anti aging supplements +259.8% YoY rising star 709.4k 62.5% 56.5% +27.3%" at bounding box center [1027, 495] width 176 height 155
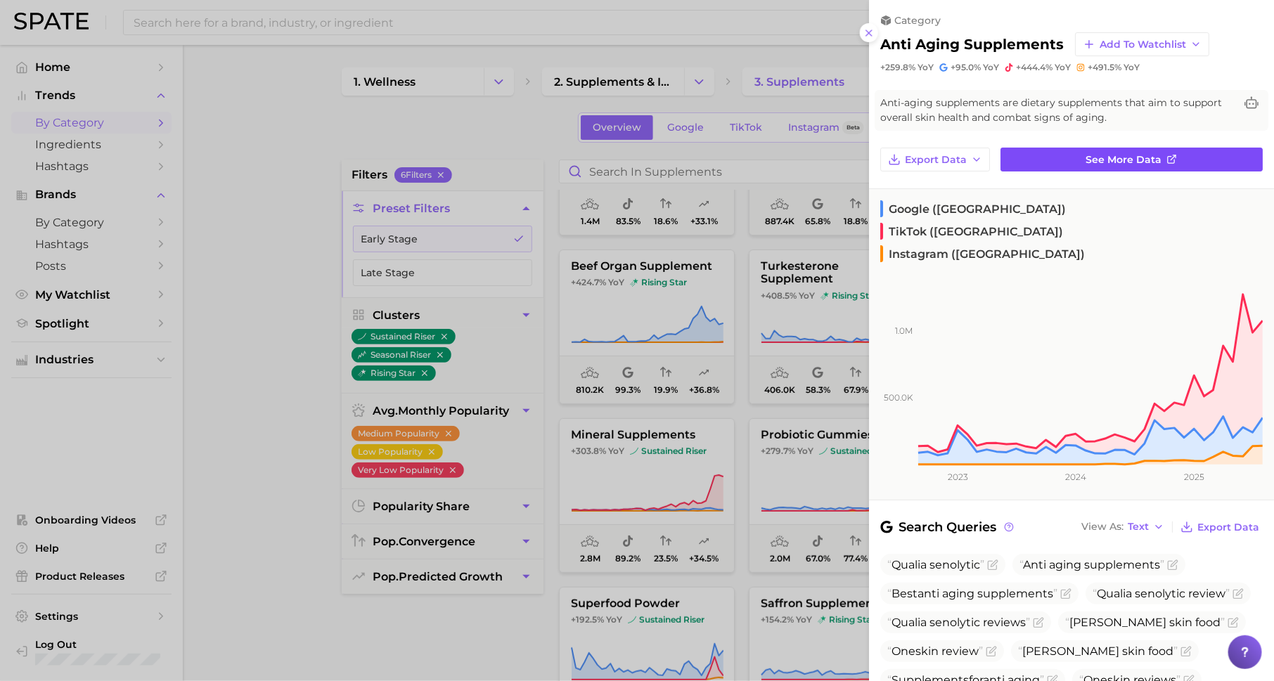
click at [1123, 157] on span "See more data" at bounding box center [1124, 160] width 76 height 12
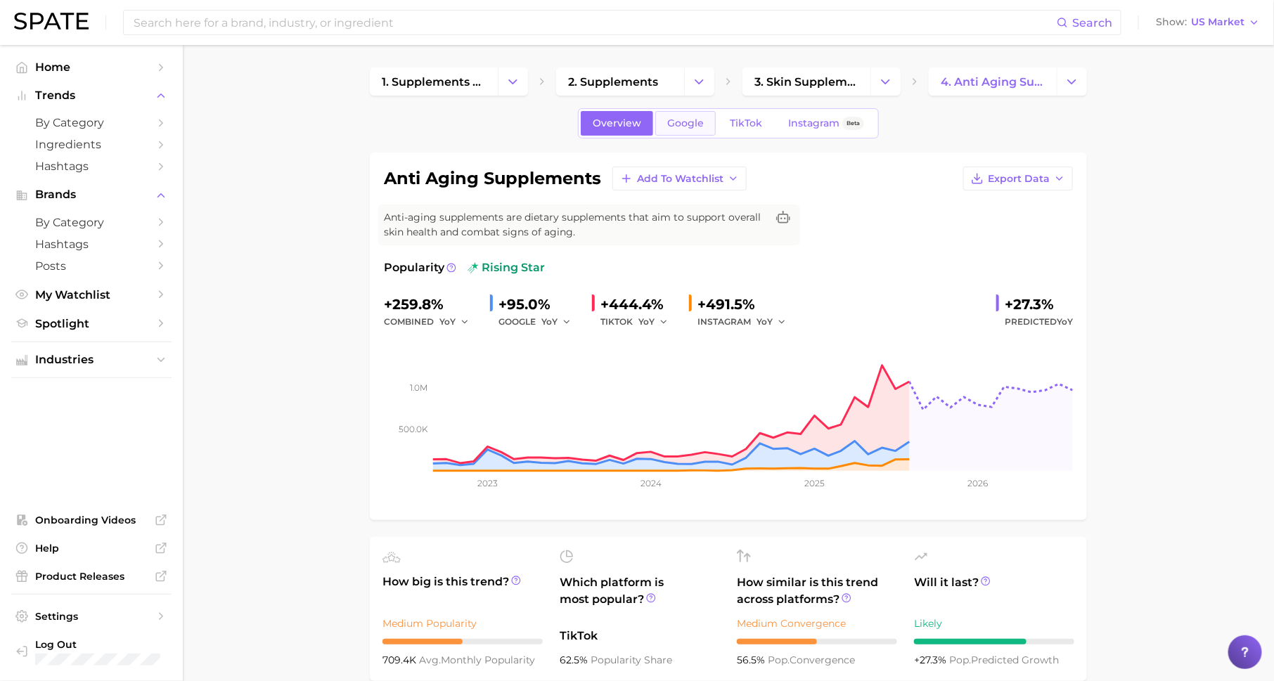
click at [683, 127] on span "Google" at bounding box center [685, 123] width 37 height 12
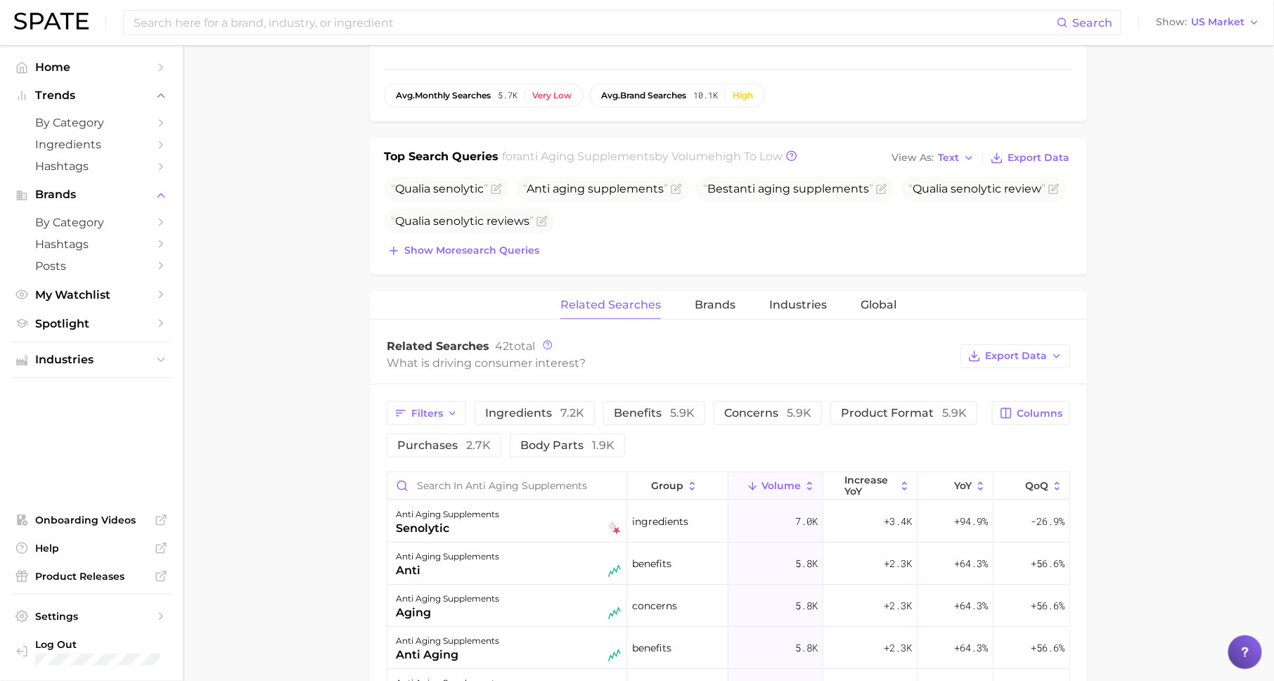
scroll to position [456, 0]
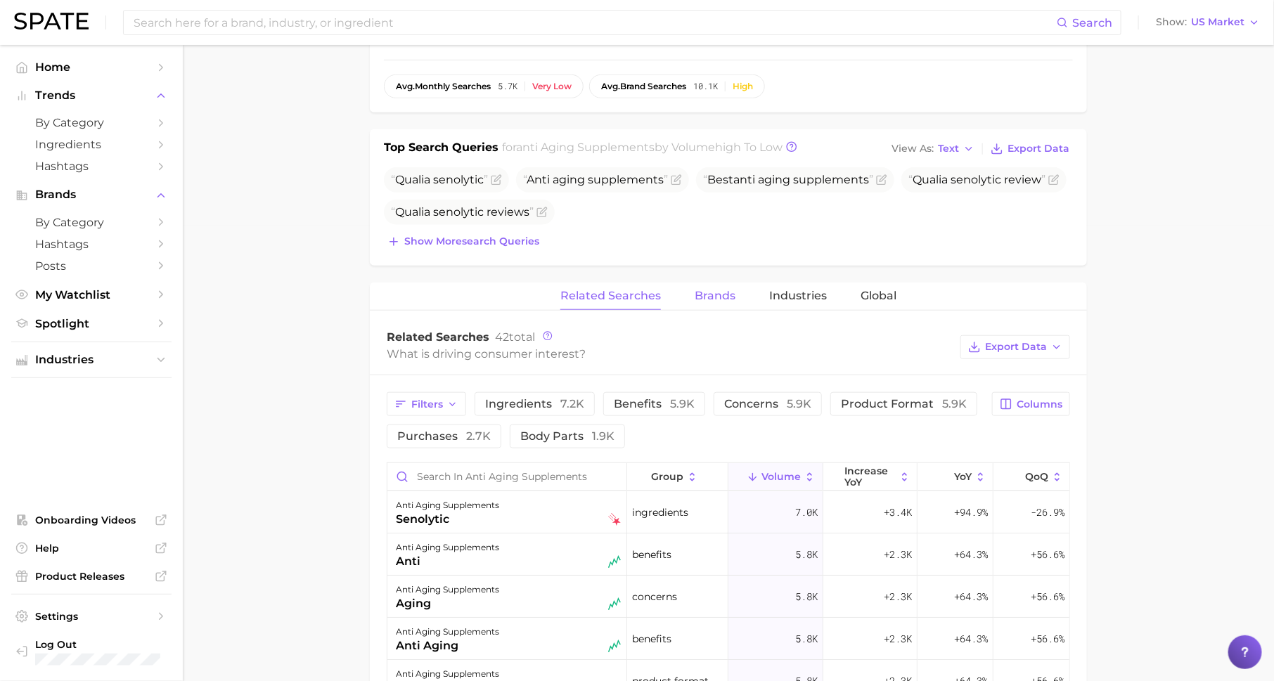
click at [716, 293] on span "Brands" at bounding box center [715, 296] width 41 height 13
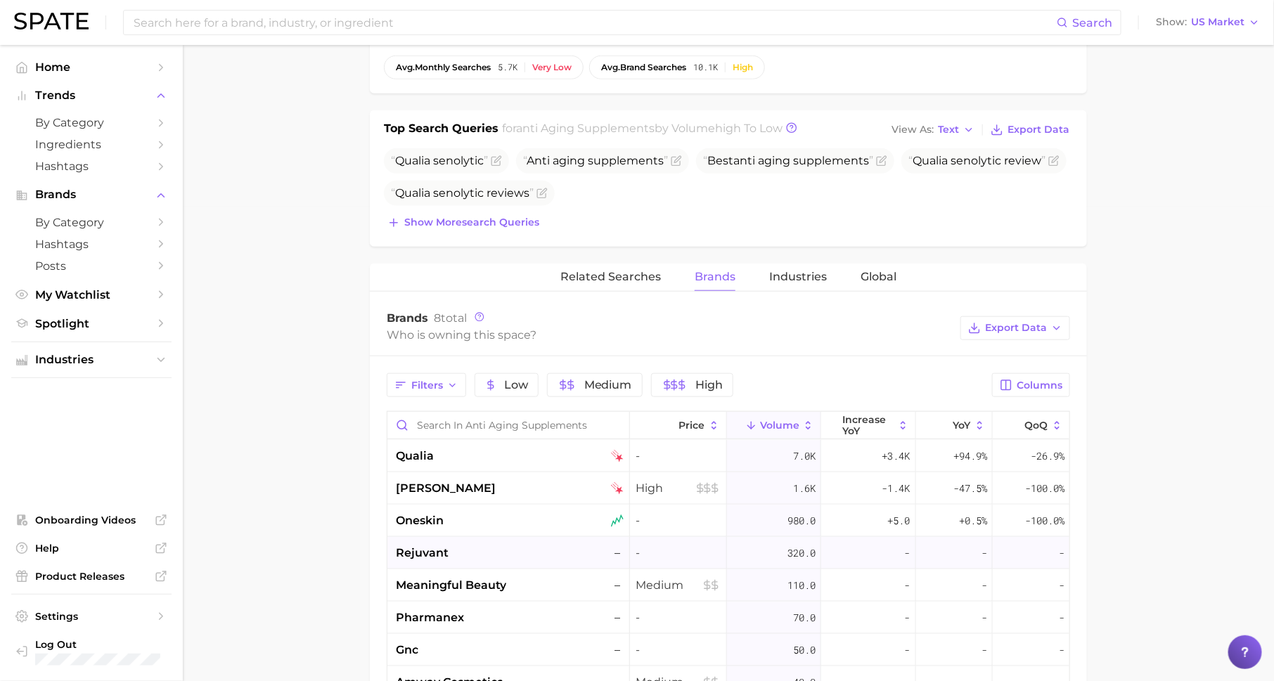
scroll to position [0, 0]
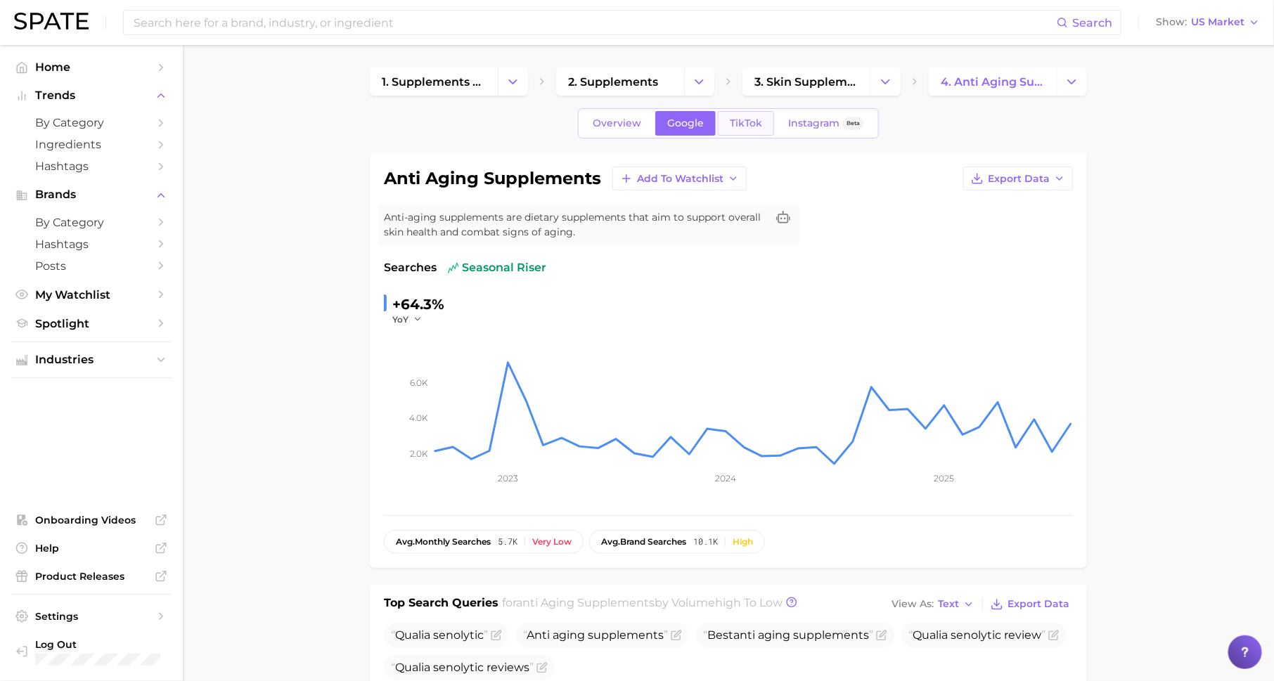
click at [739, 128] on span "TikTok" at bounding box center [746, 123] width 32 height 12
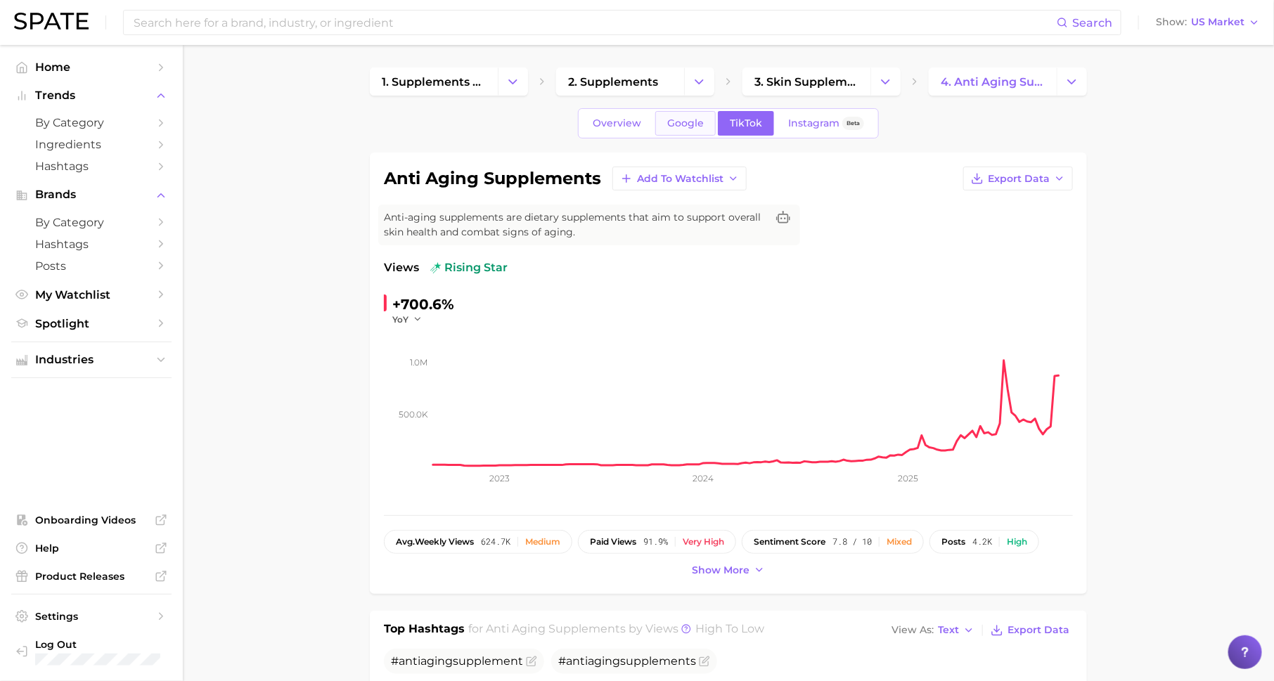
click at [678, 121] on span "Google" at bounding box center [685, 123] width 37 height 12
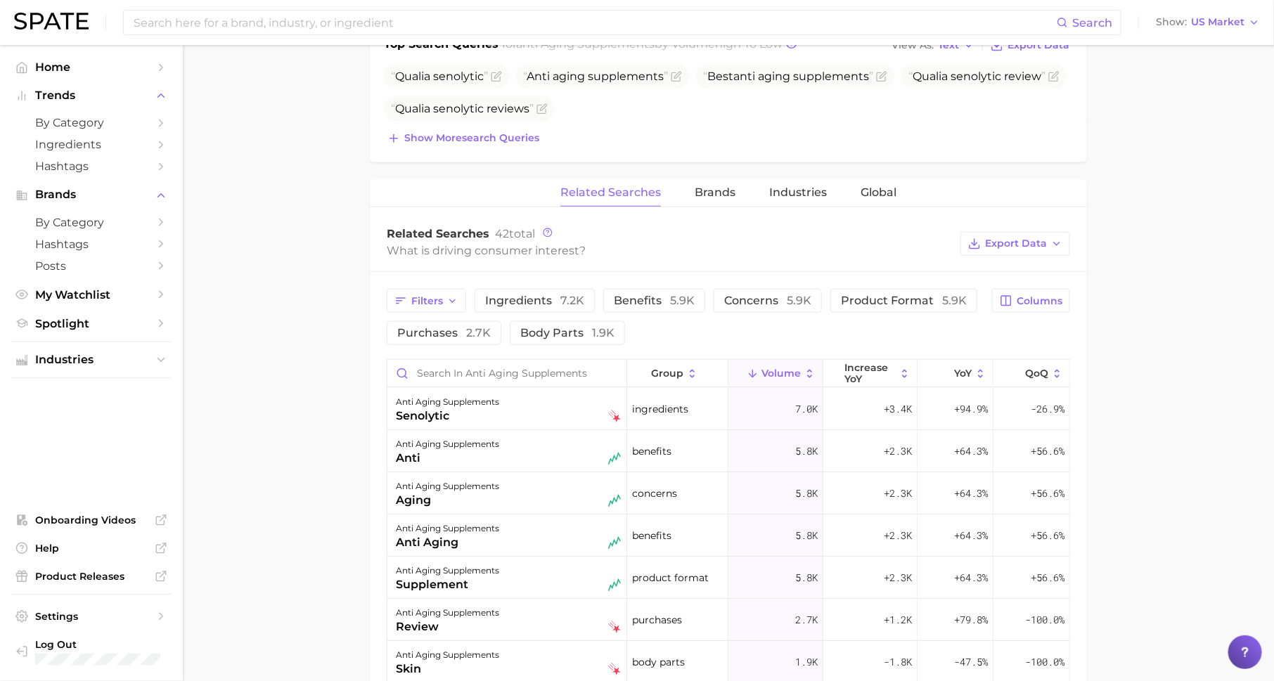
scroll to position [558, 0]
click at [710, 188] on span "Brands" at bounding box center [715, 194] width 41 height 13
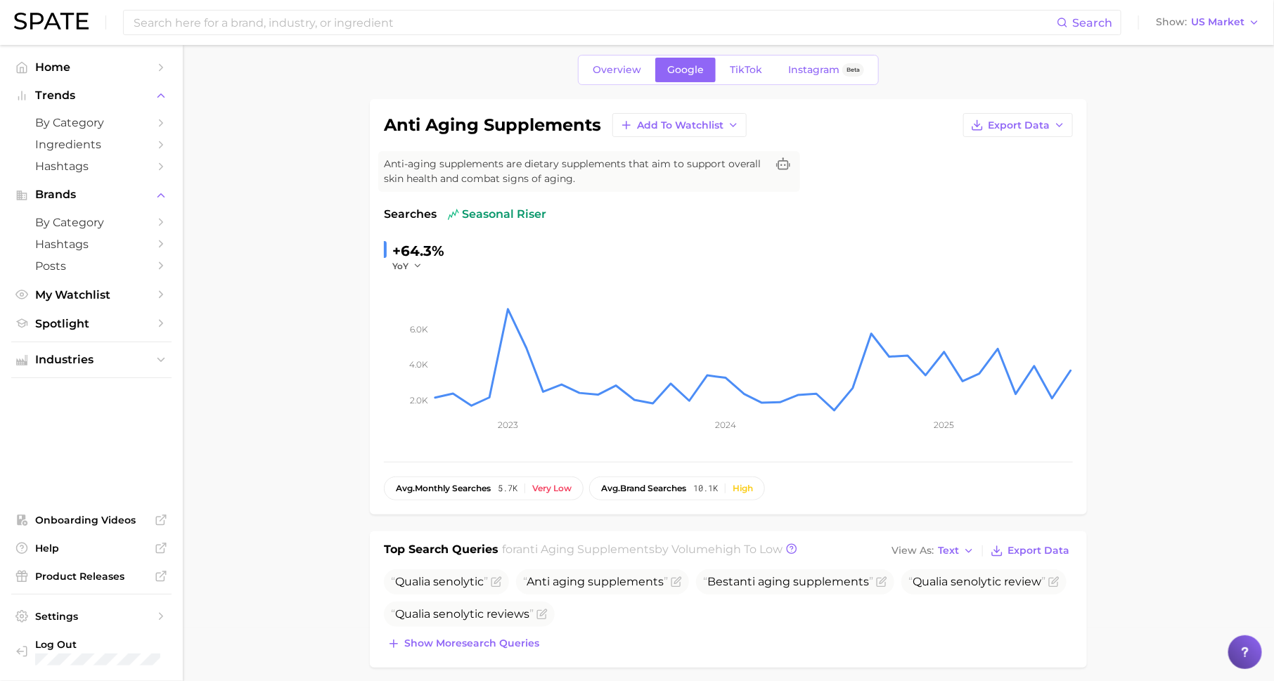
scroll to position [47, 0]
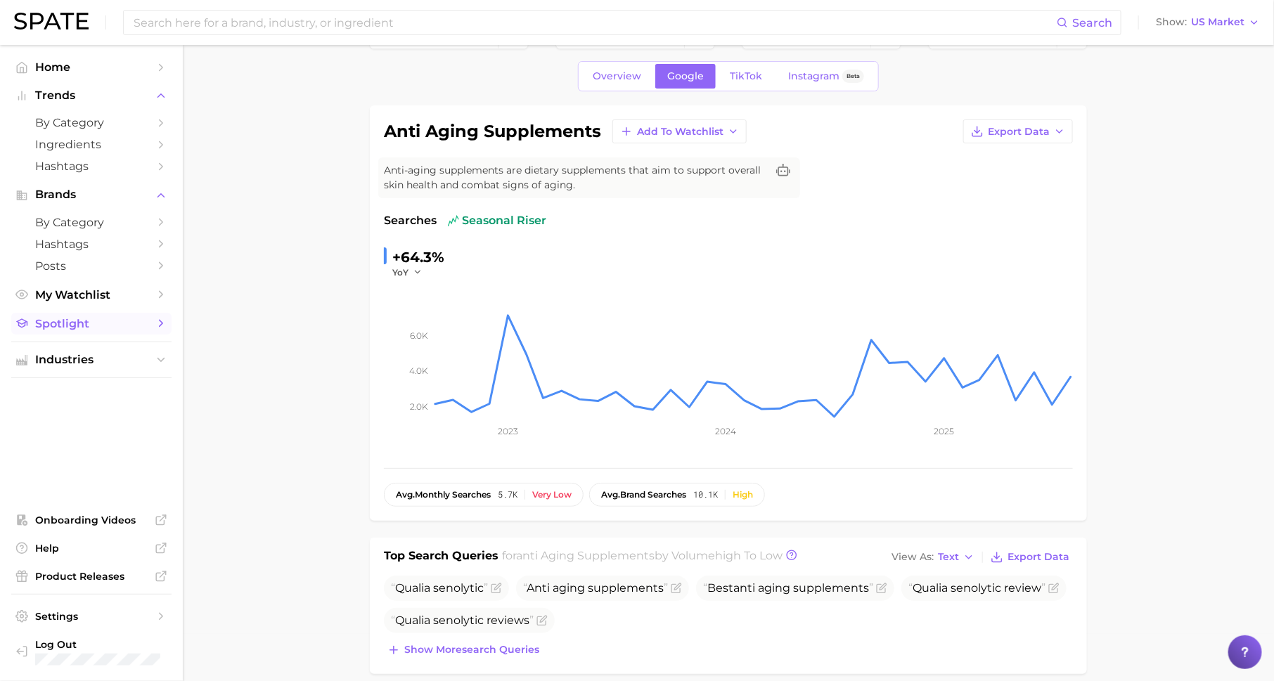
click at [123, 326] on span "Spotlight" at bounding box center [91, 323] width 112 height 13
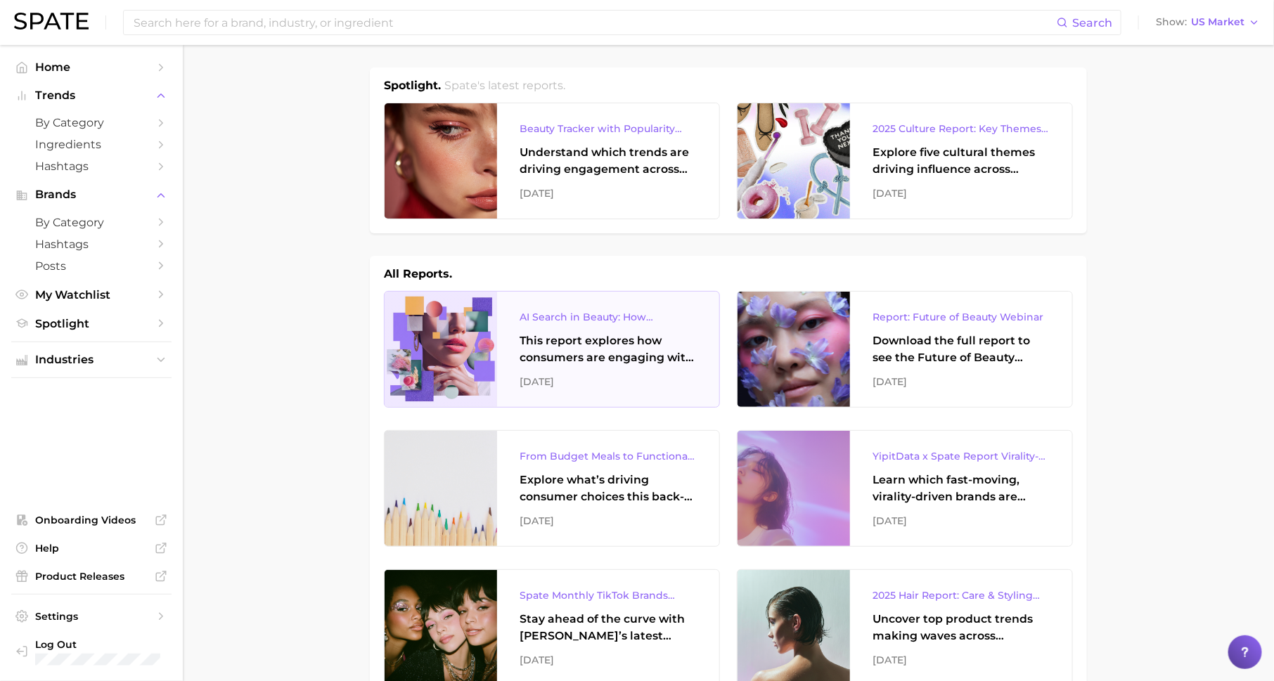
click at [583, 358] on div "This report explores how consumers are engaging with AI-powered search tools — …" at bounding box center [608, 350] width 177 height 34
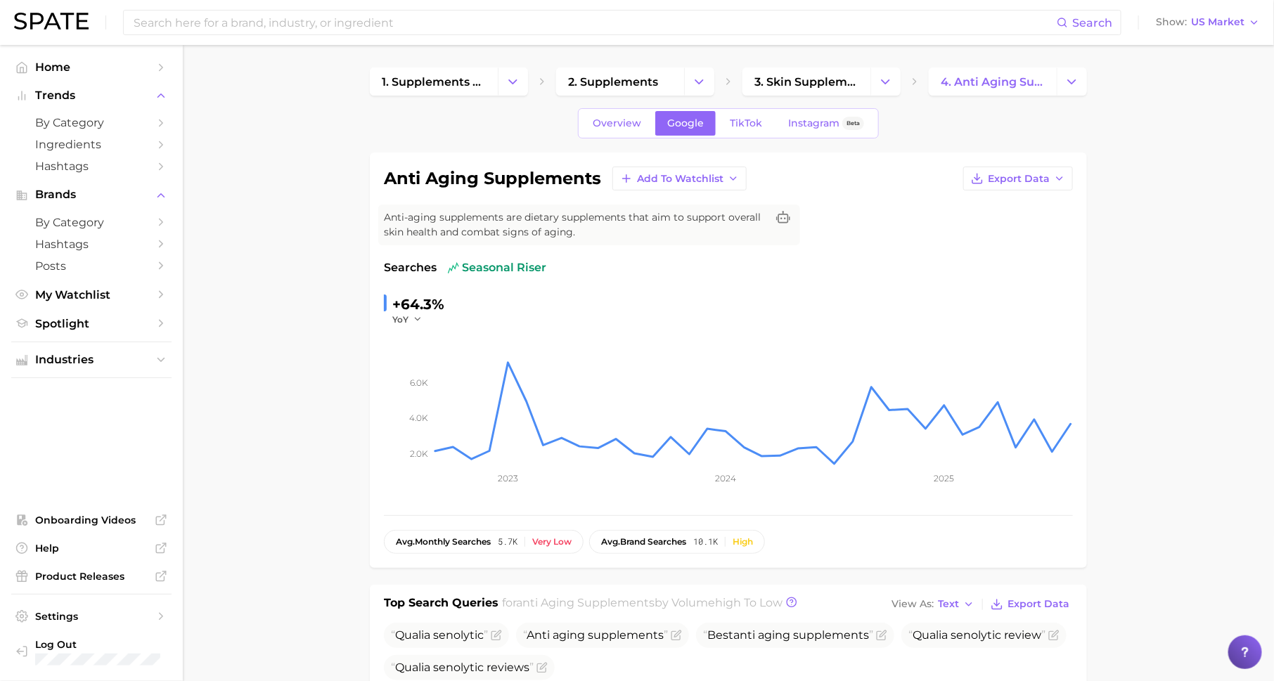
scroll to position [47, 0]
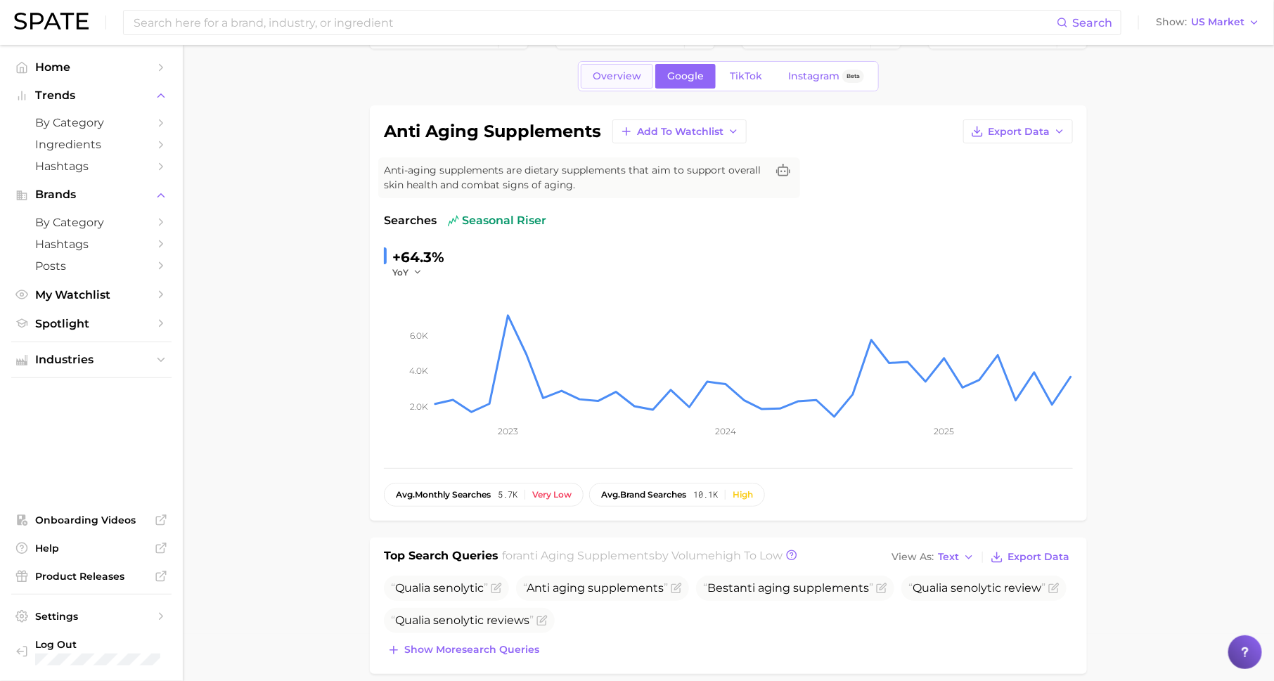
click at [619, 81] on link "Overview" at bounding box center [617, 76] width 72 height 25
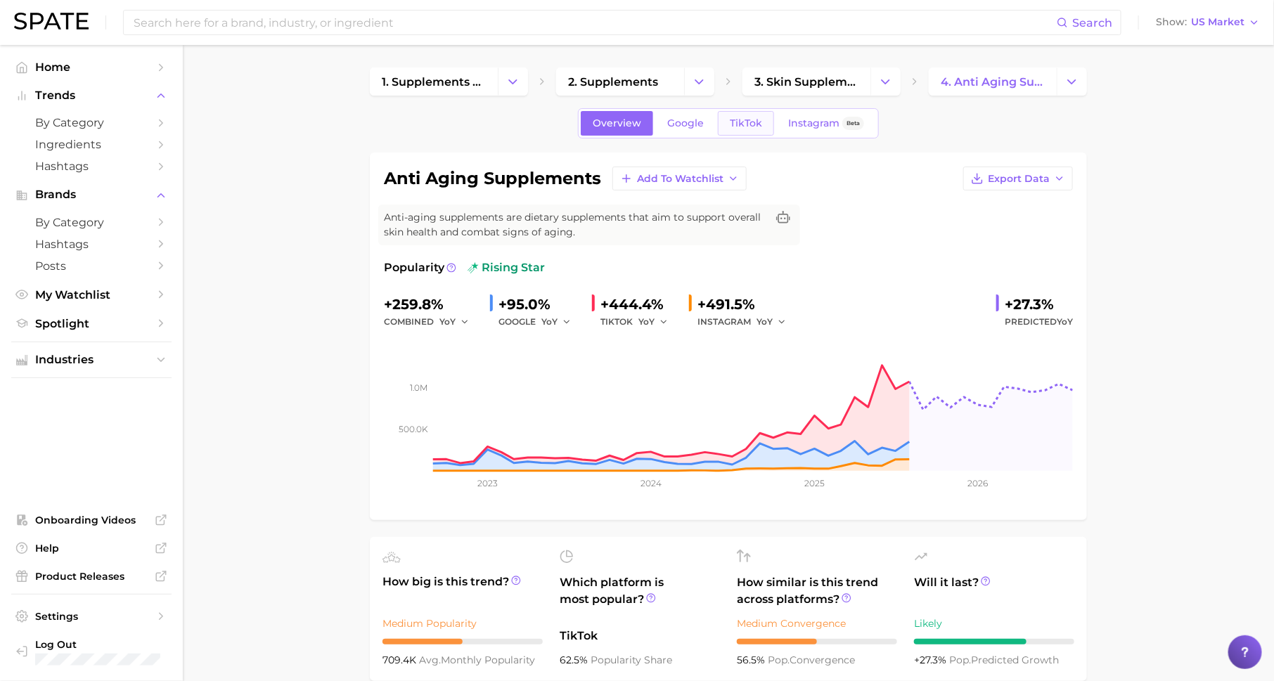
click at [746, 124] on span "TikTok" at bounding box center [746, 123] width 32 height 12
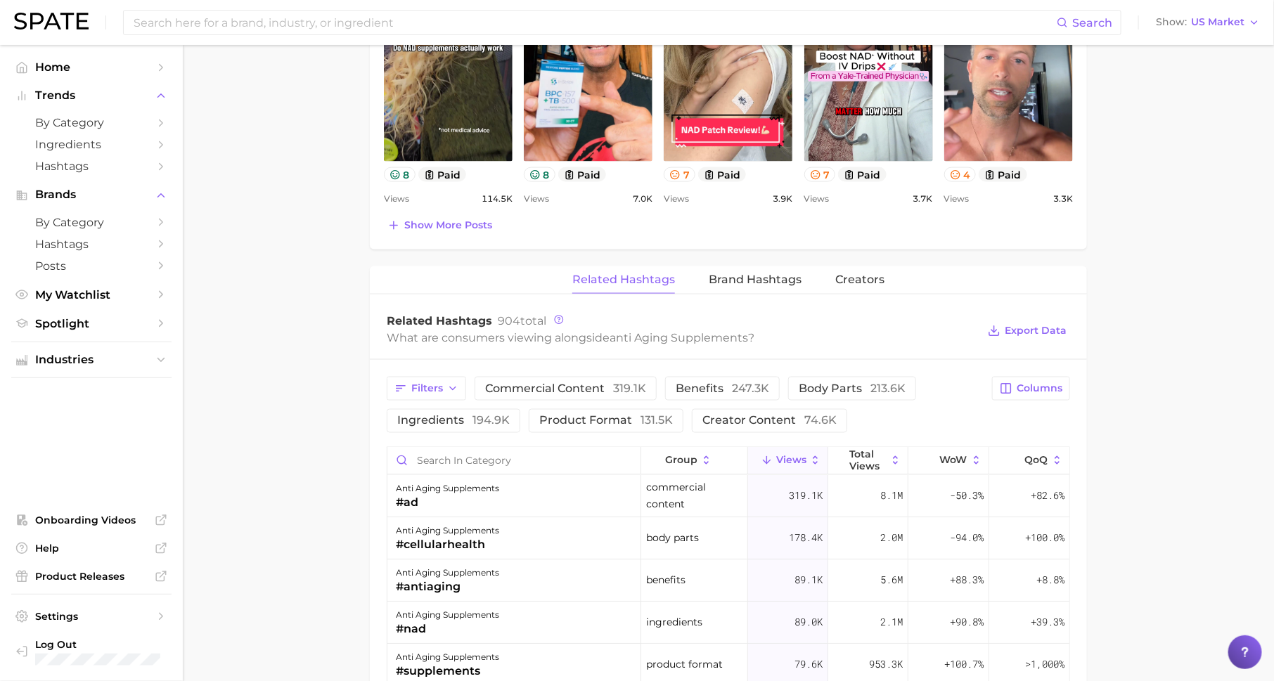
scroll to position [851, 0]
click at [760, 280] on span "Brand Hashtags" at bounding box center [755, 279] width 93 height 13
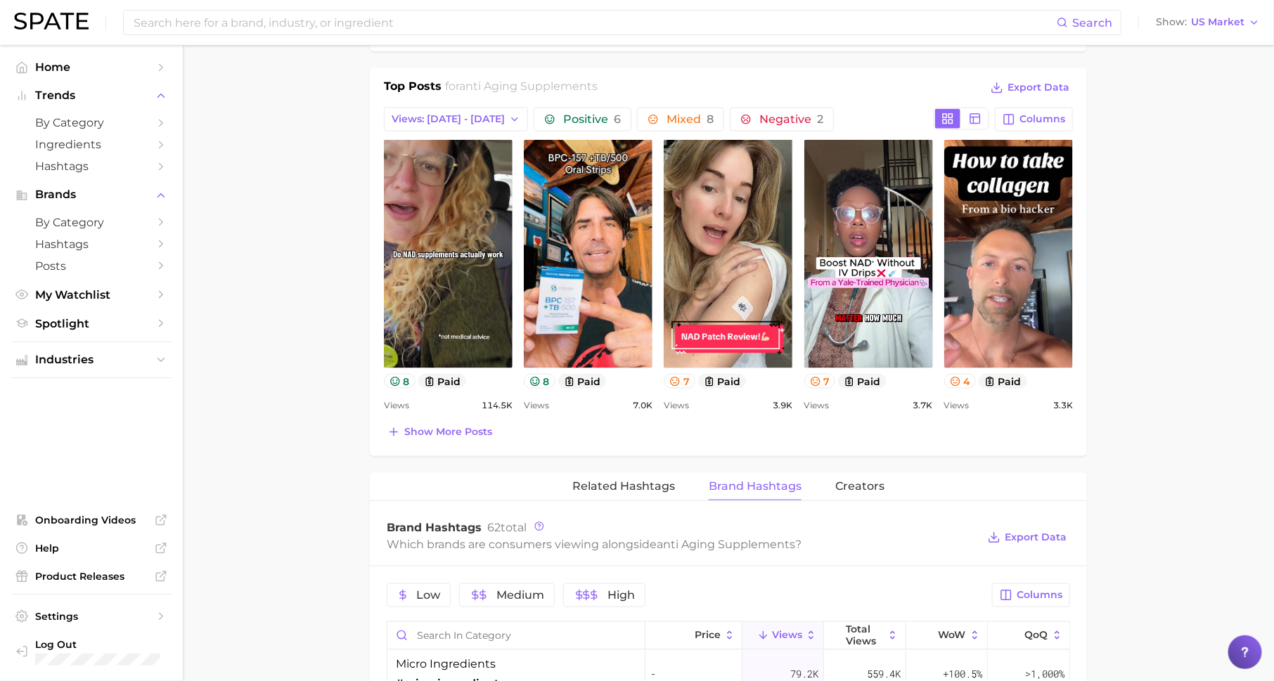
scroll to position [0, 0]
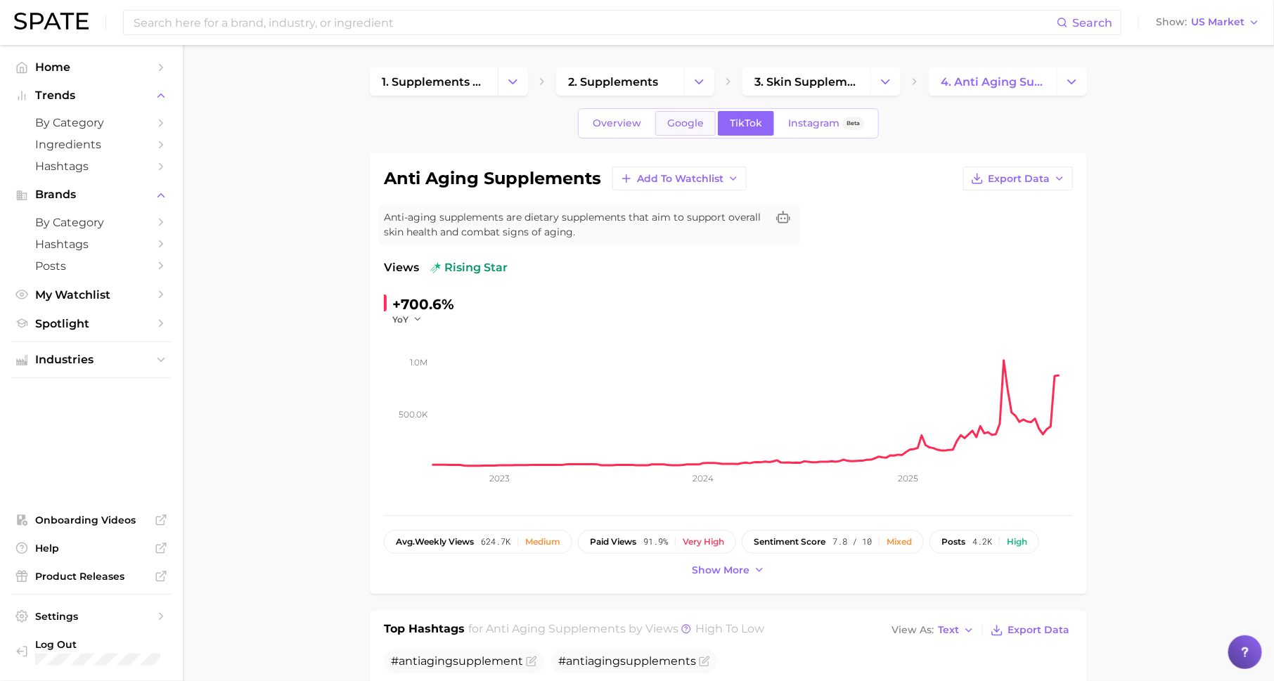
click at [686, 121] on span "Google" at bounding box center [685, 123] width 37 height 12
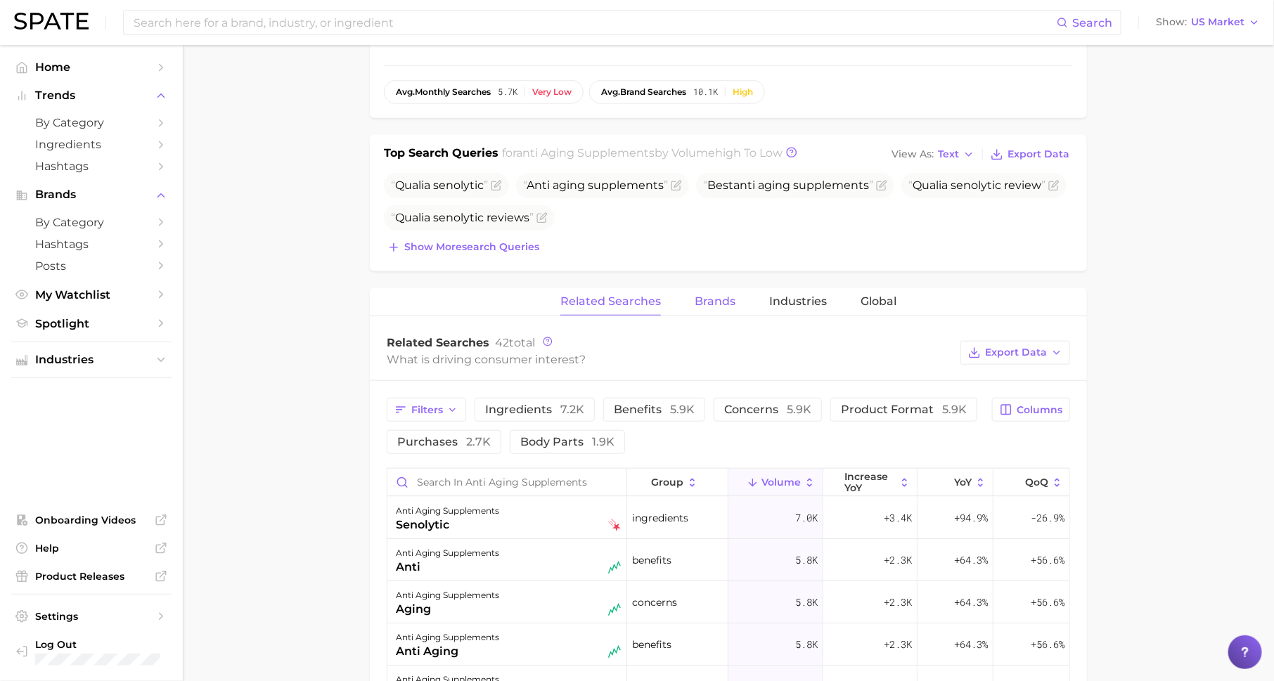
click at [719, 295] on span "Brands" at bounding box center [715, 301] width 41 height 13
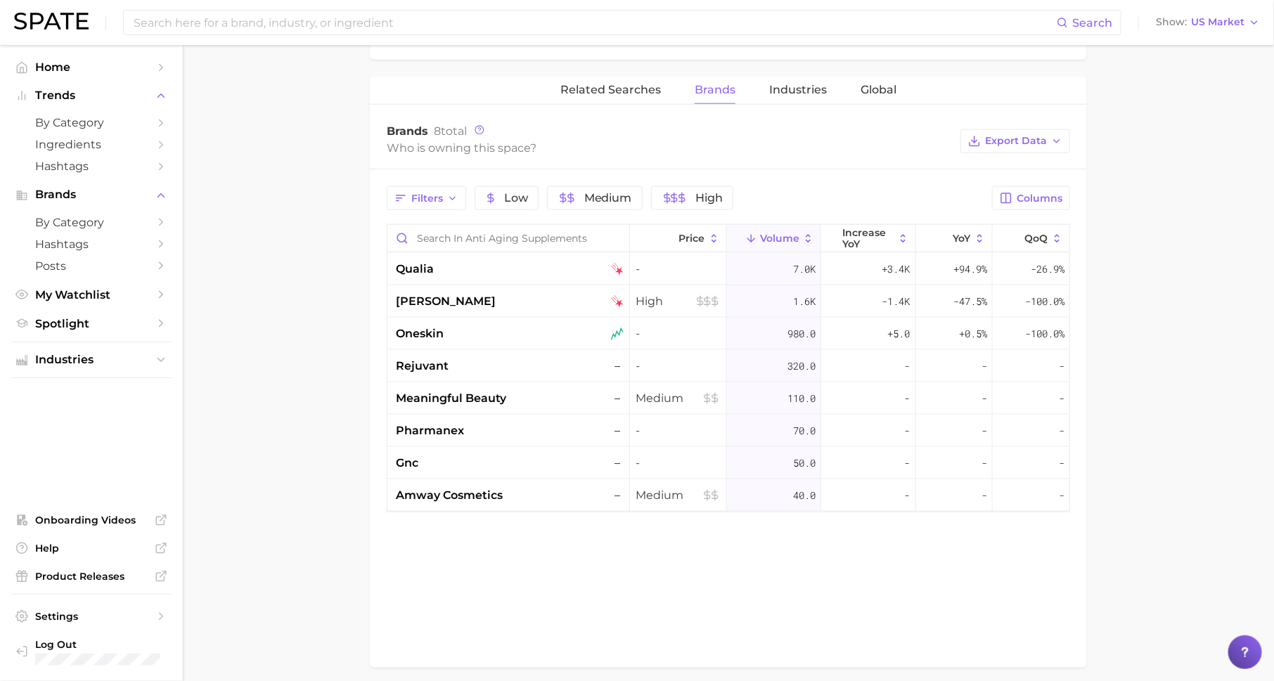
scroll to position [584, 0]
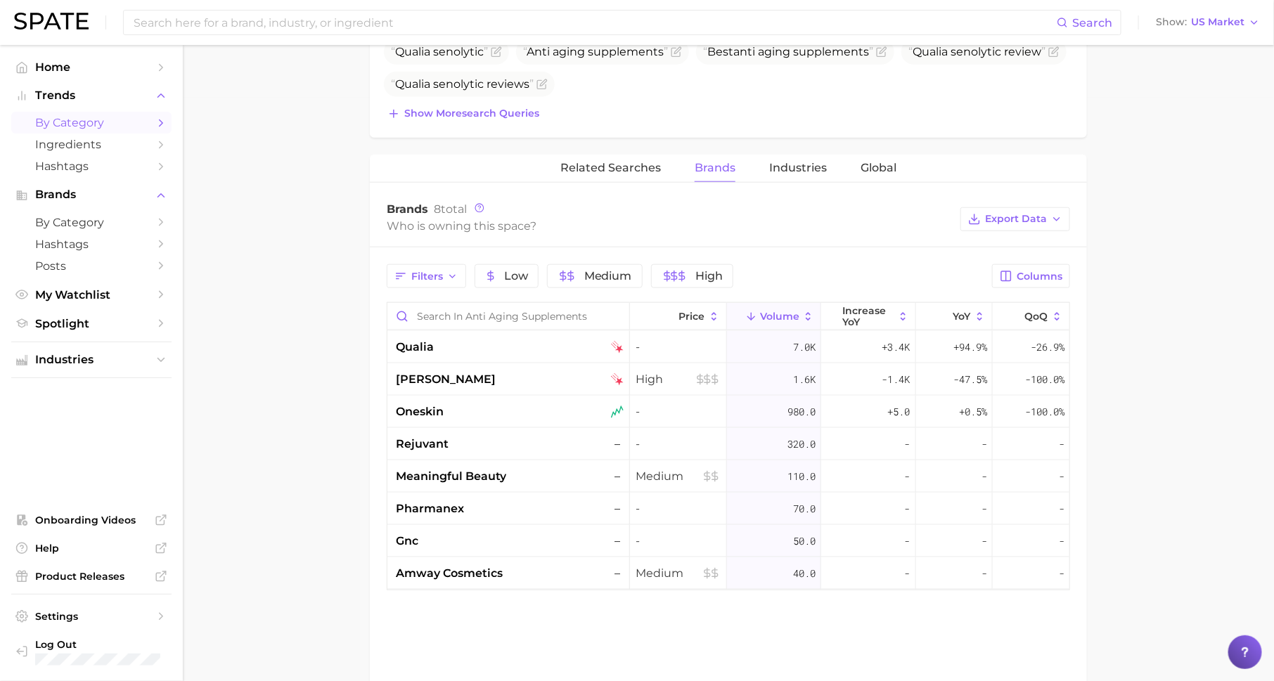
click at [149, 117] on link "by Category" at bounding box center [91, 123] width 160 height 22
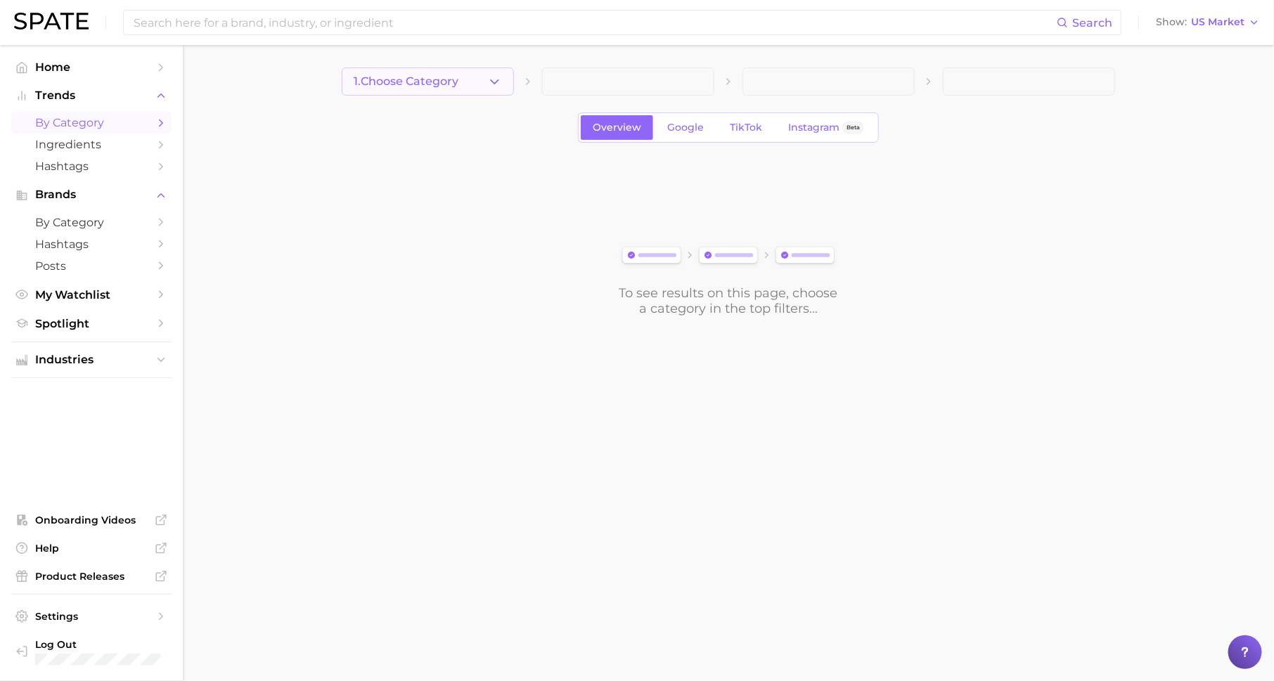
click at [455, 84] on span "1. Choose Category" at bounding box center [406, 81] width 105 height 13
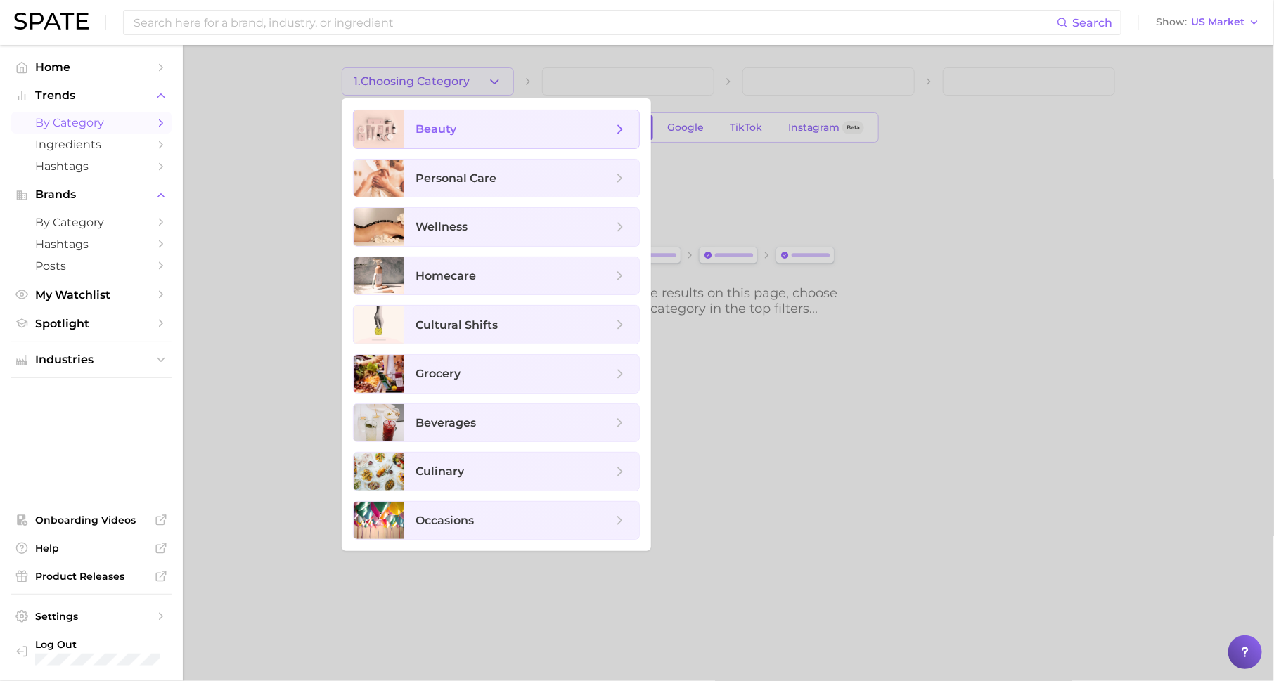
click at [474, 122] on span "beauty" at bounding box center [514, 129] width 197 height 15
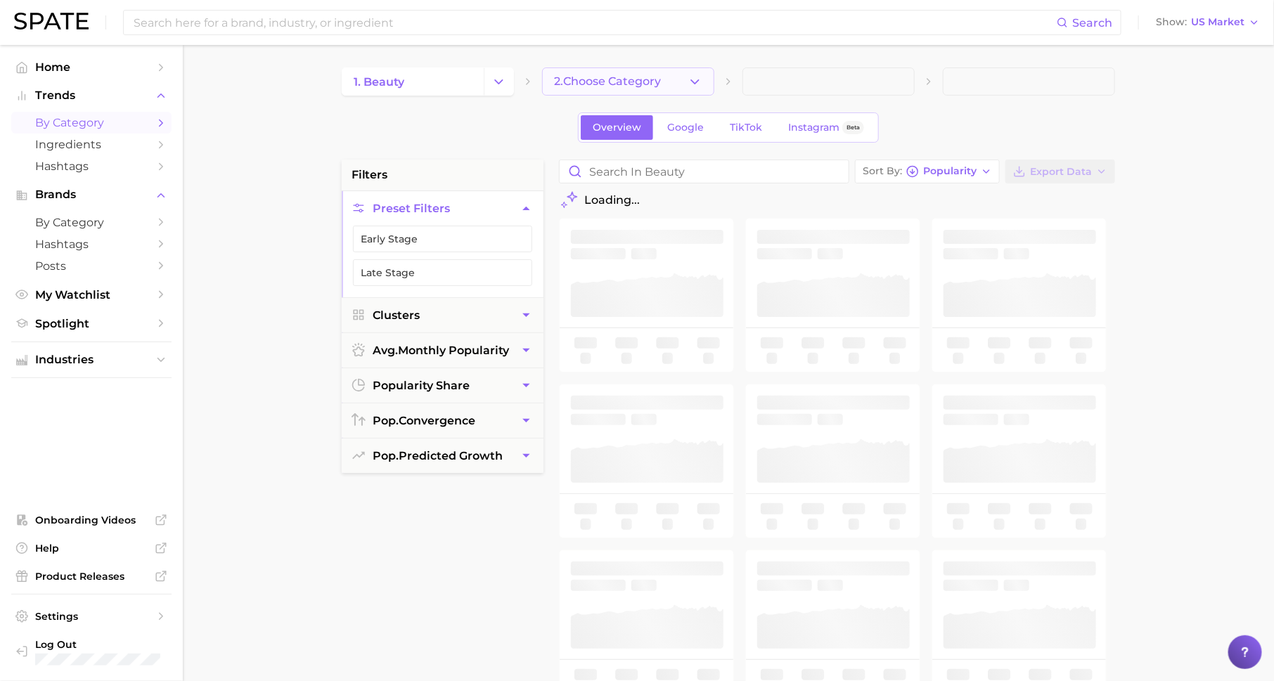
click at [630, 82] on span "2. Choose Category" at bounding box center [607, 81] width 107 height 13
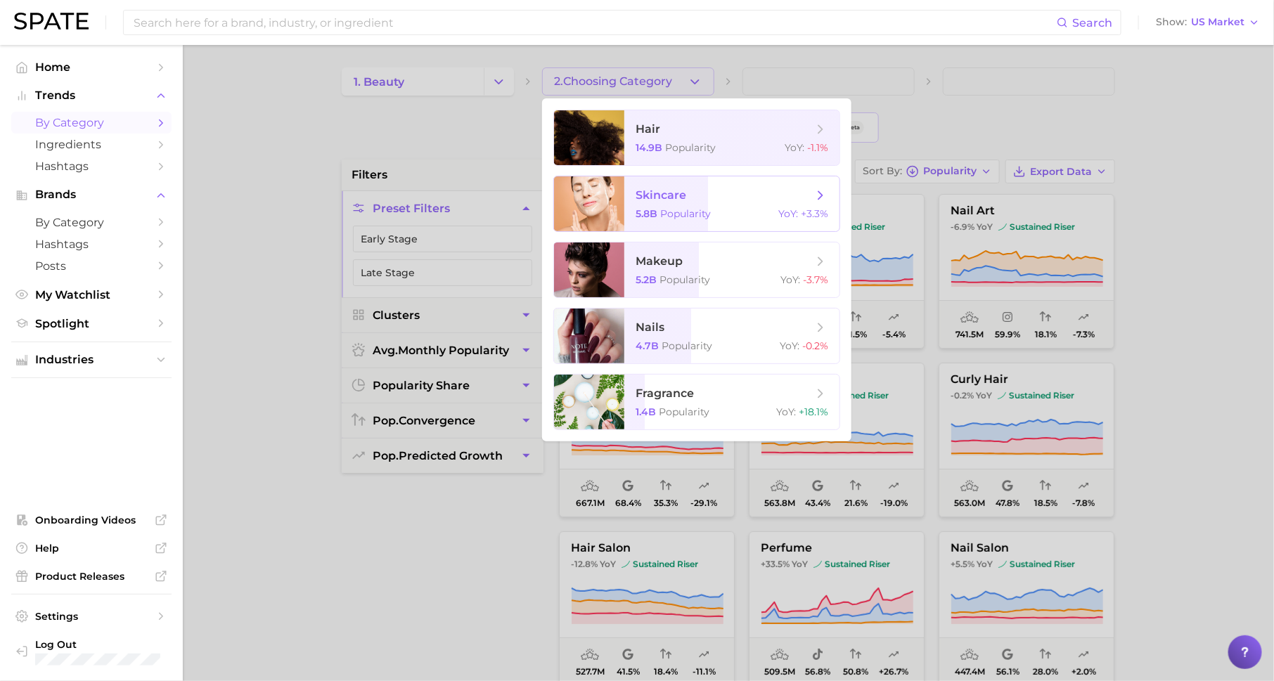
click at [705, 208] on span "Popularity" at bounding box center [685, 213] width 51 height 13
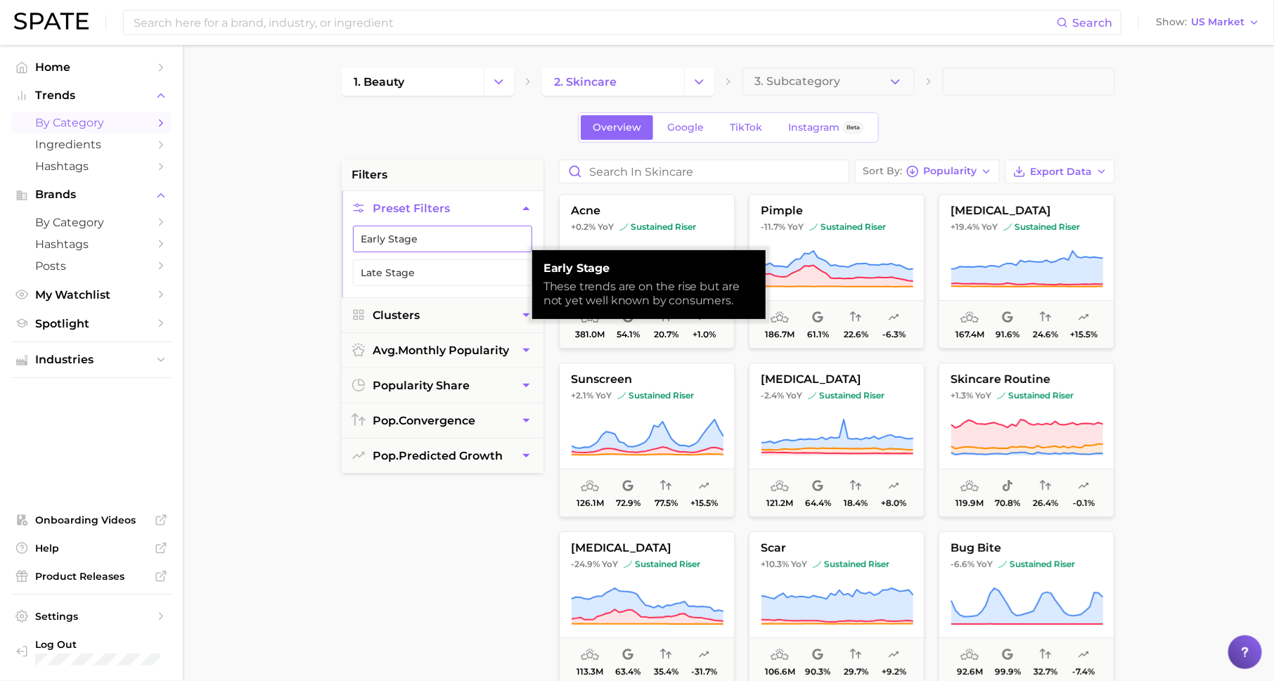
click at [513, 233] on button "Early Stage" at bounding box center [442, 239] width 179 height 27
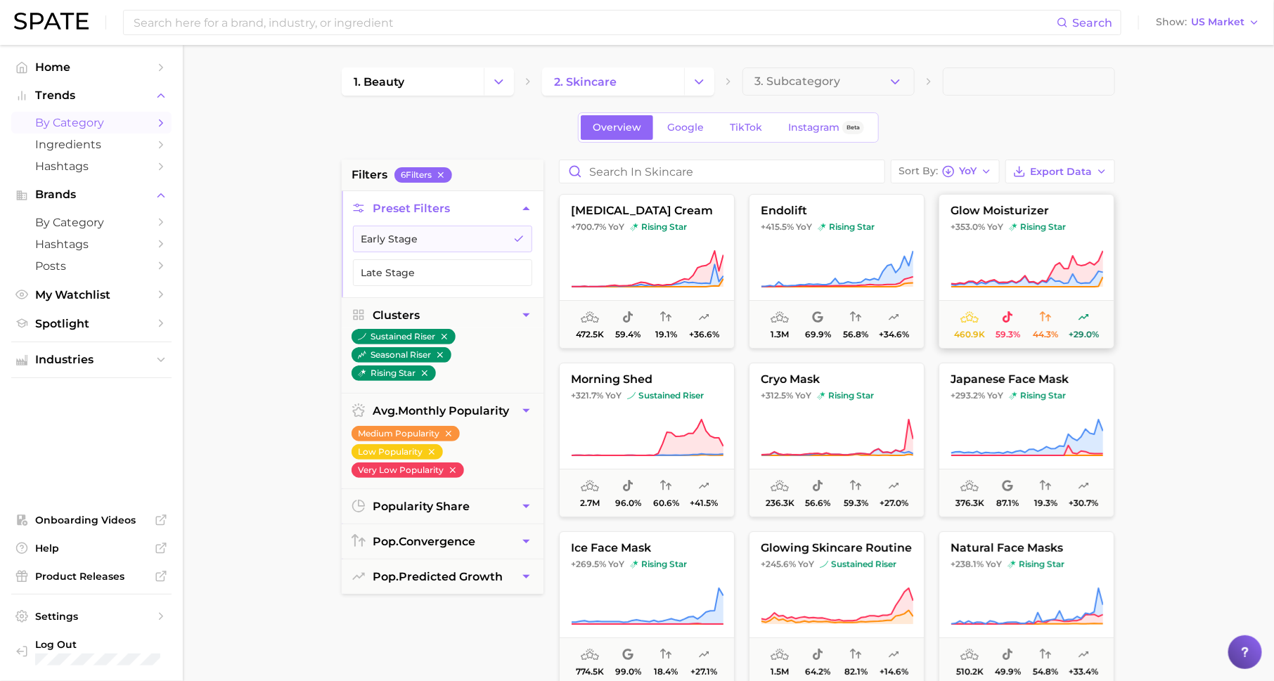
click at [979, 246] on button "glow moisturizer +353.0% YoY rising star 460.9k 59.3% 44.3% +29.0%" at bounding box center [1027, 271] width 176 height 155
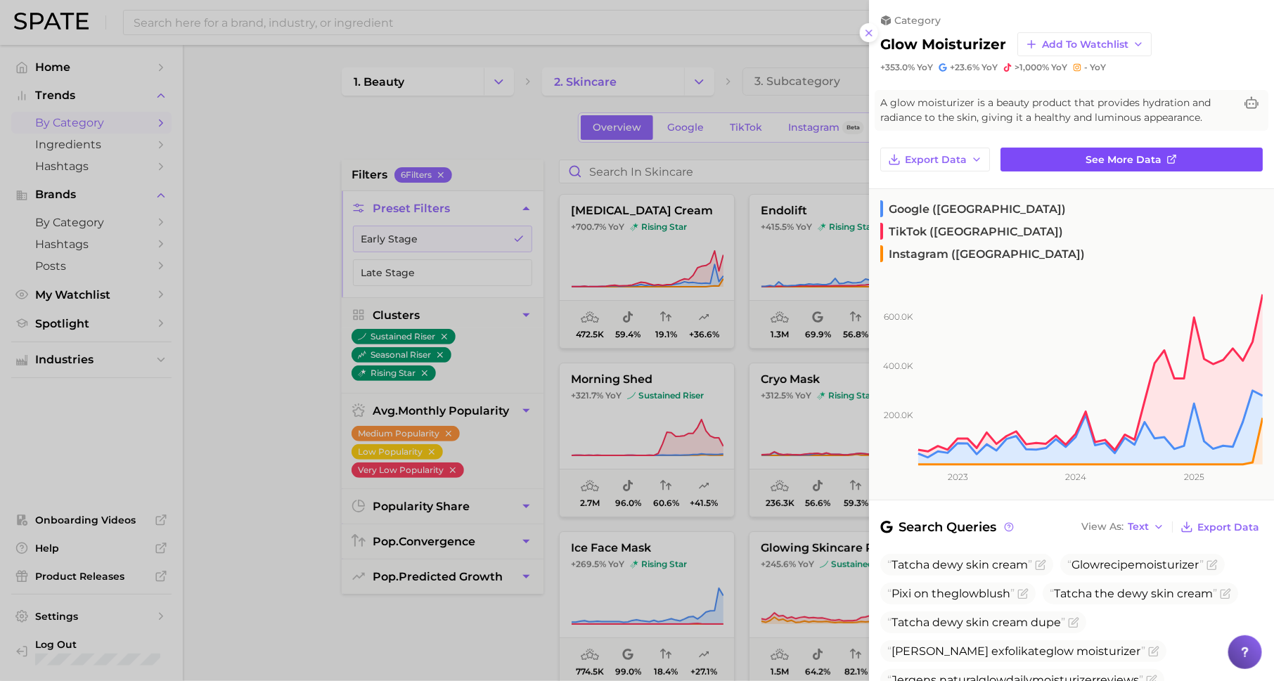
click at [1031, 157] on link "See more data" at bounding box center [1132, 160] width 262 height 24
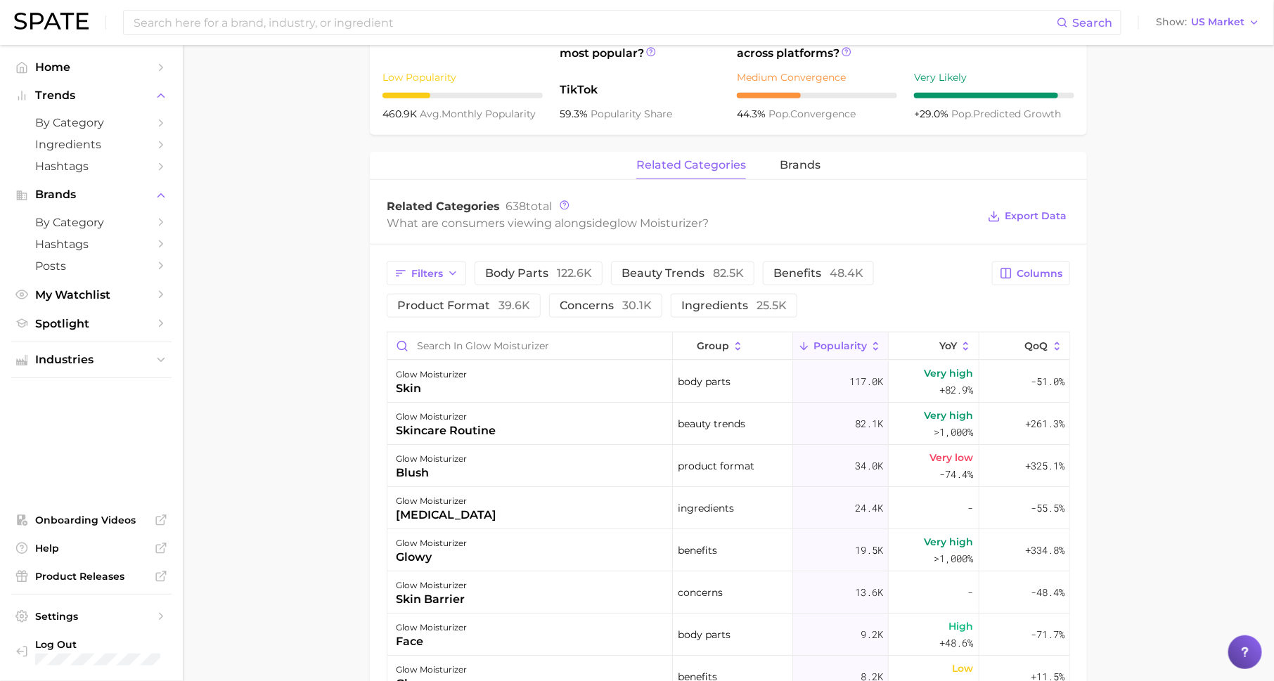
scroll to position [584, 0]
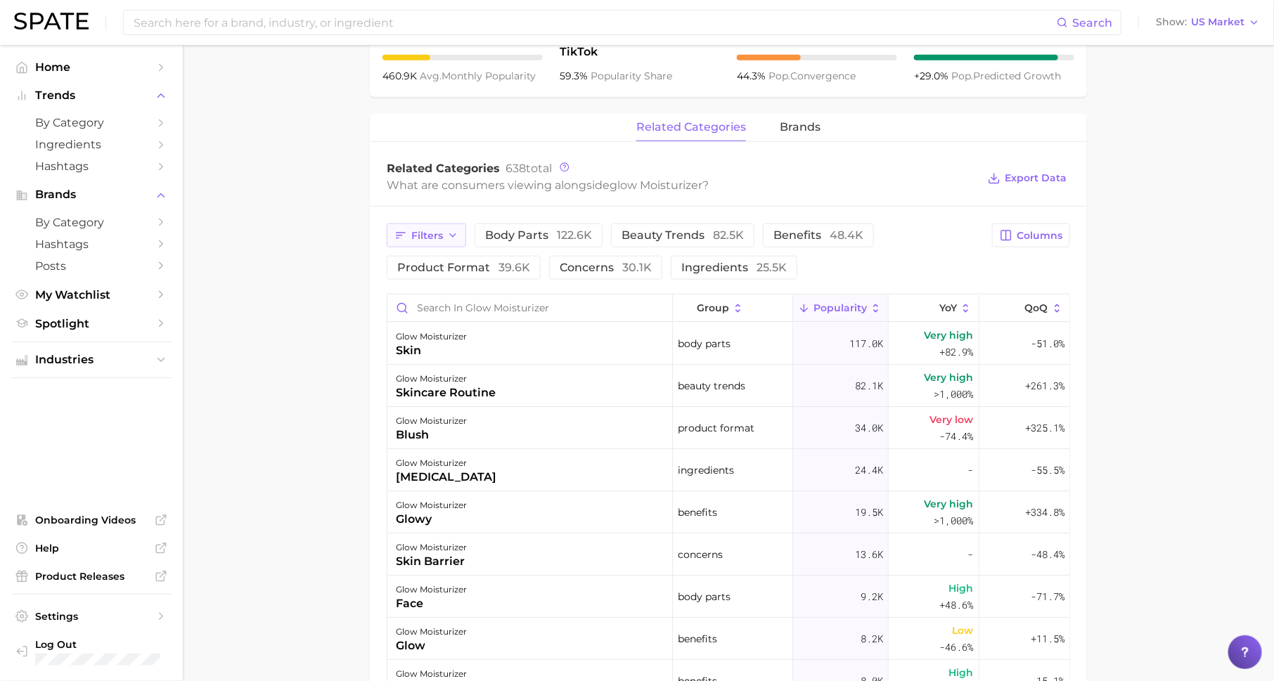
click at [425, 234] on span "Filters" at bounding box center [427, 236] width 32 height 12
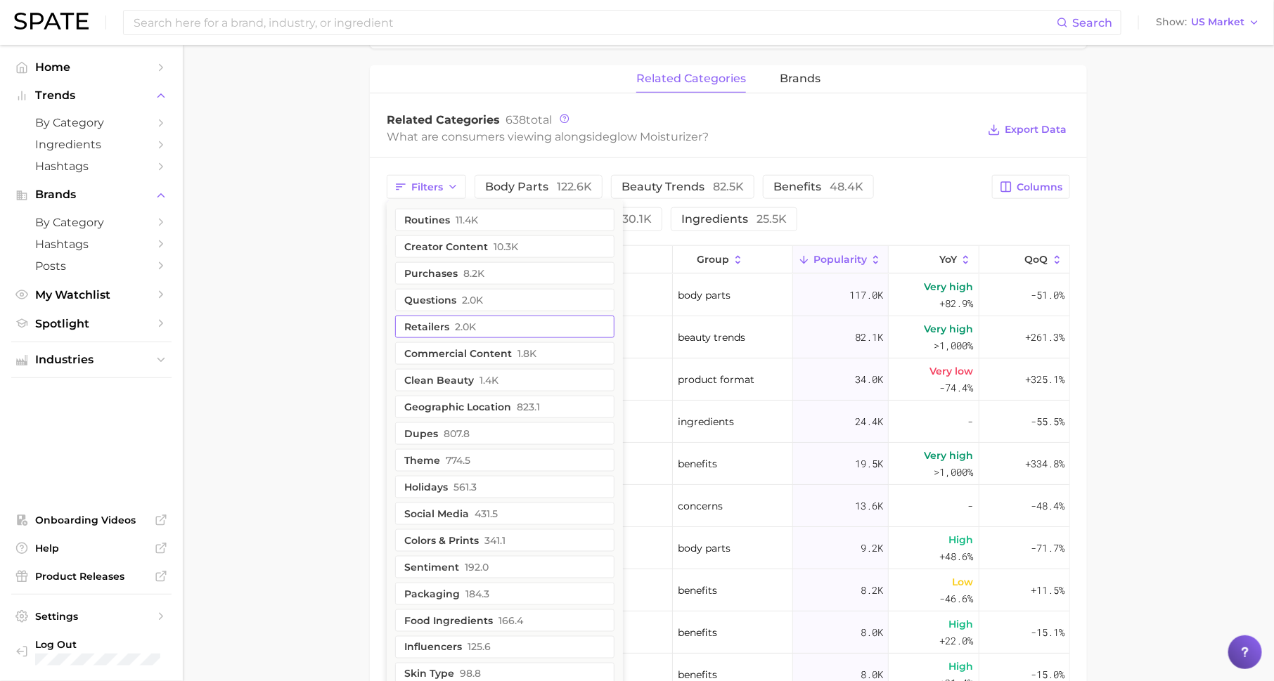
scroll to position [635, 0]
click at [285, 330] on main "1. skincare 2. face products 3. moisturizer products 4. glow moisturizer Overvi…" at bounding box center [728, 211] width 1091 height 1602
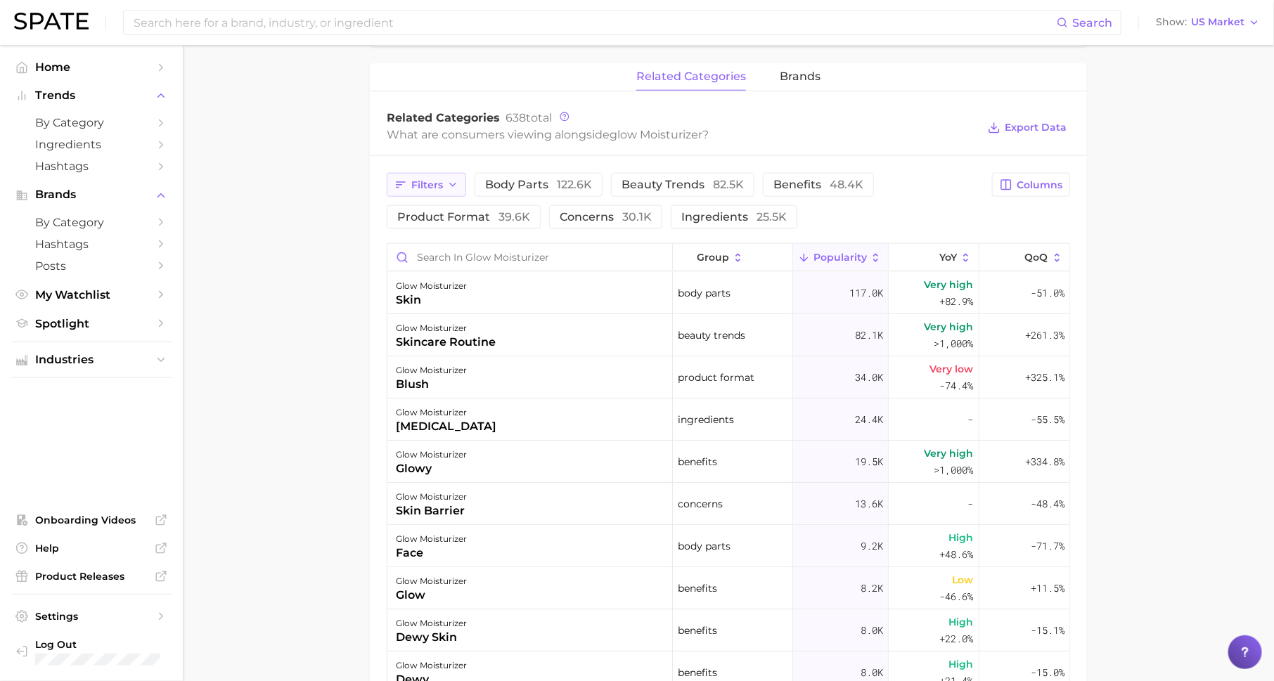
click at [421, 181] on span "Filters" at bounding box center [427, 185] width 32 height 12
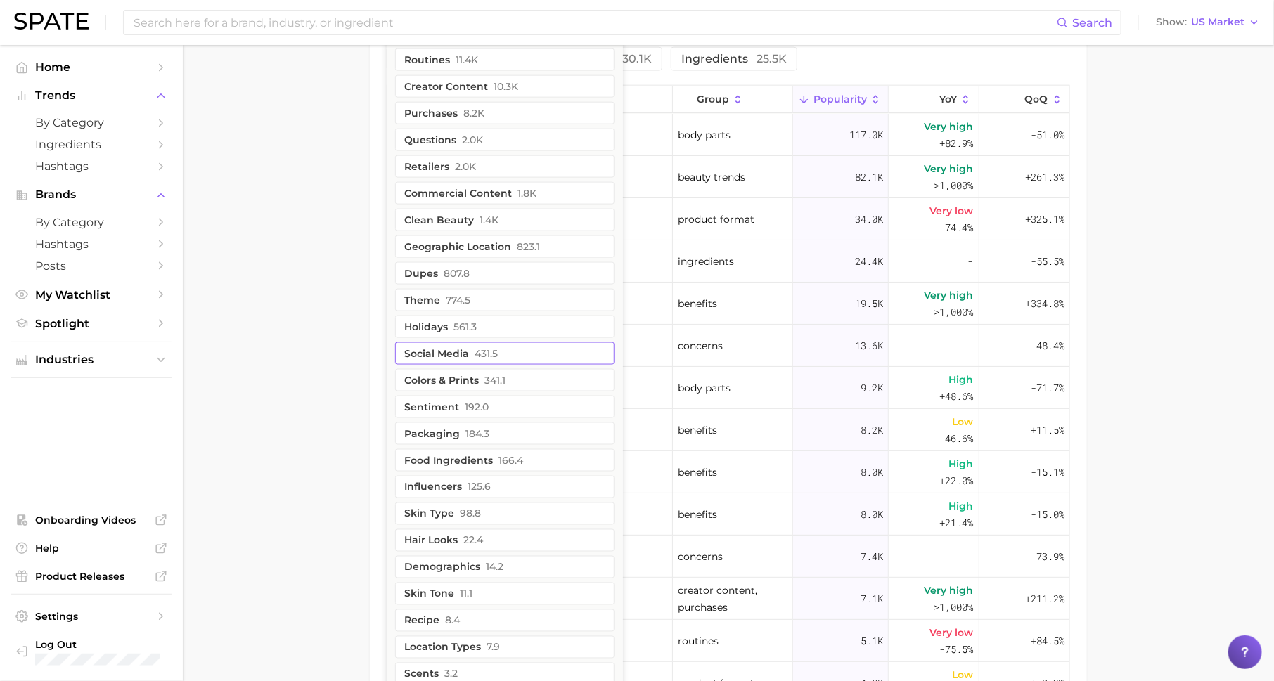
scroll to position [804, 0]
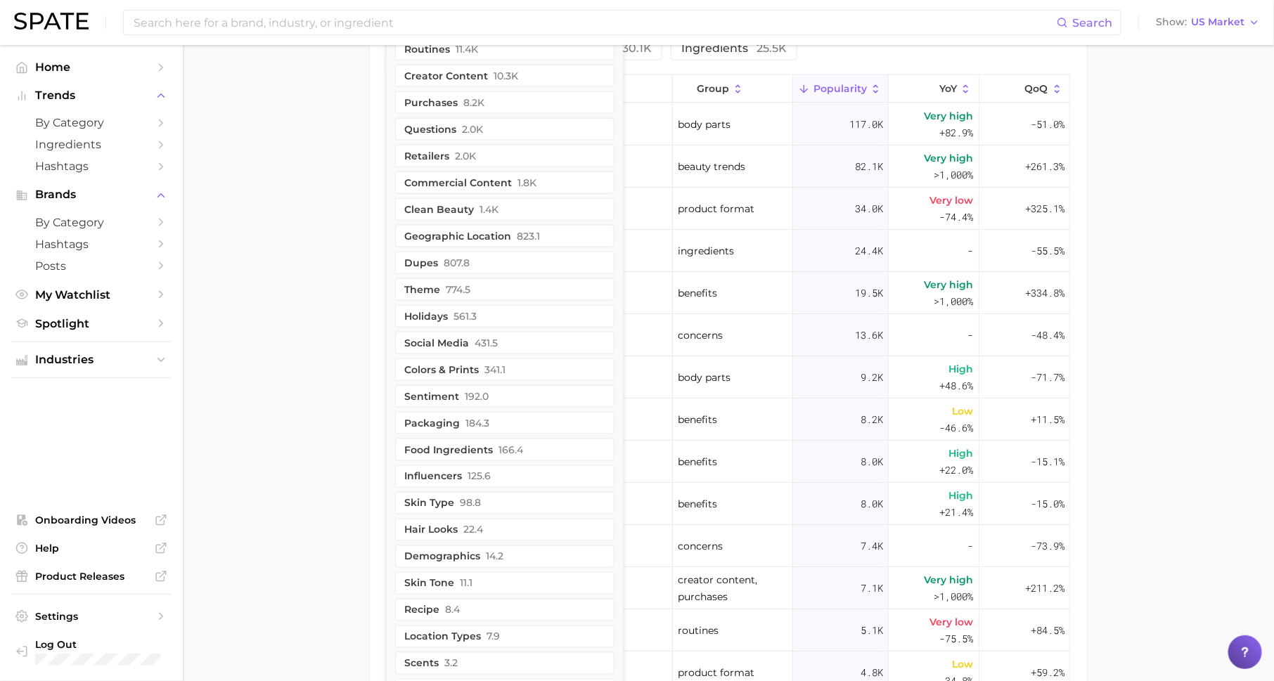
click at [278, 347] on main "1. skincare 2. face products 3. moisturizer products 4. glow moisturizer Overvi…" at bounding box center [728, 42] width 1091 height 1602
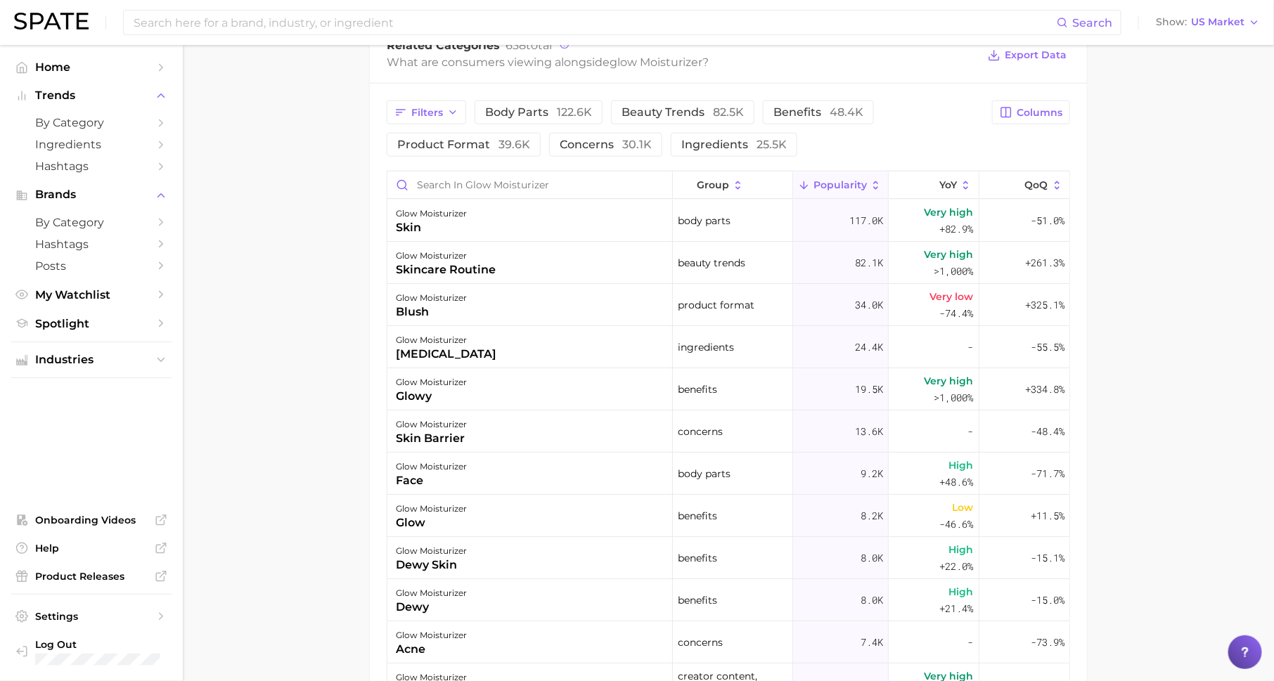
scroll to position [658, 0]
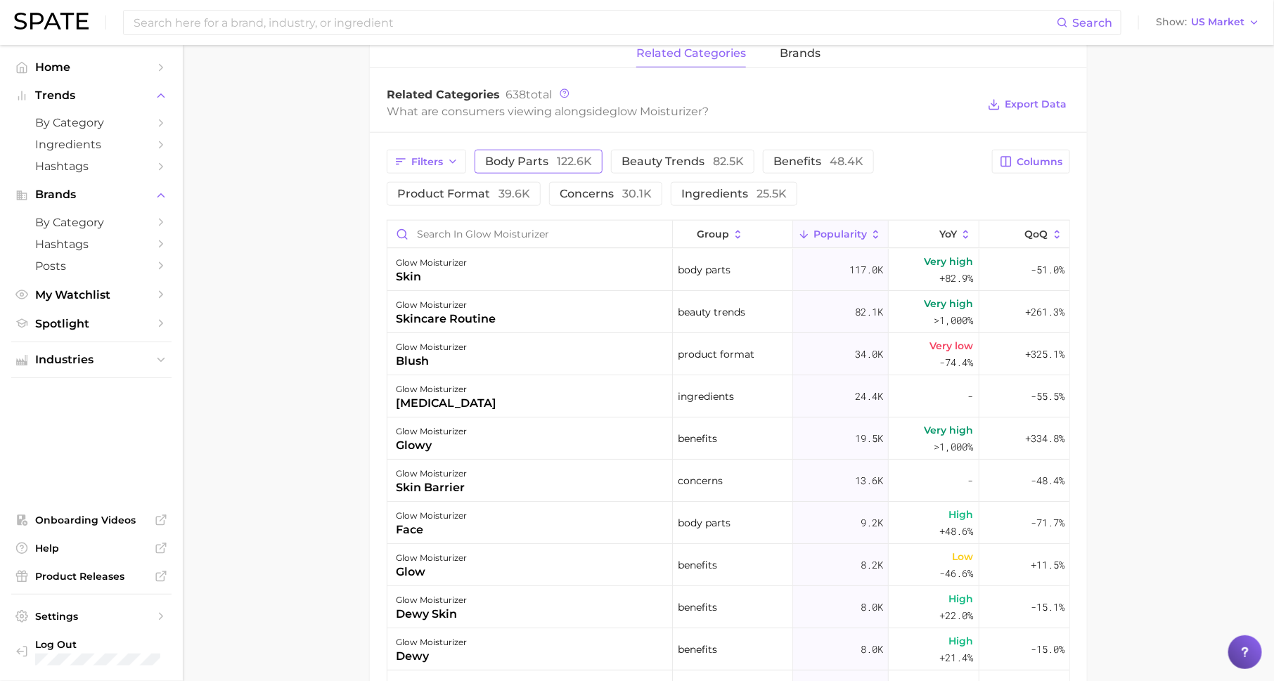
click at [540, 169] on button "body parts 122.6k" at bounding box center [539, 162] width 128 height 24
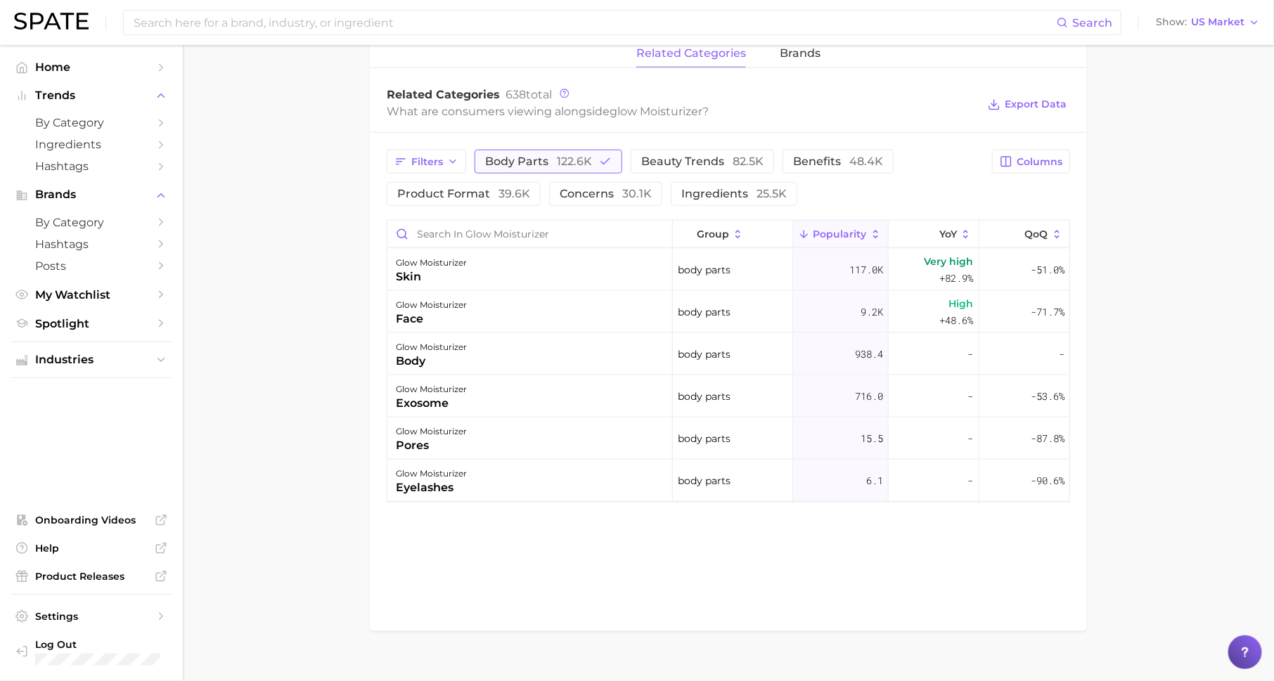
click at [515, 165] on span "body parts 122.6k" at bounding box center [538, 161] width 107 height 11
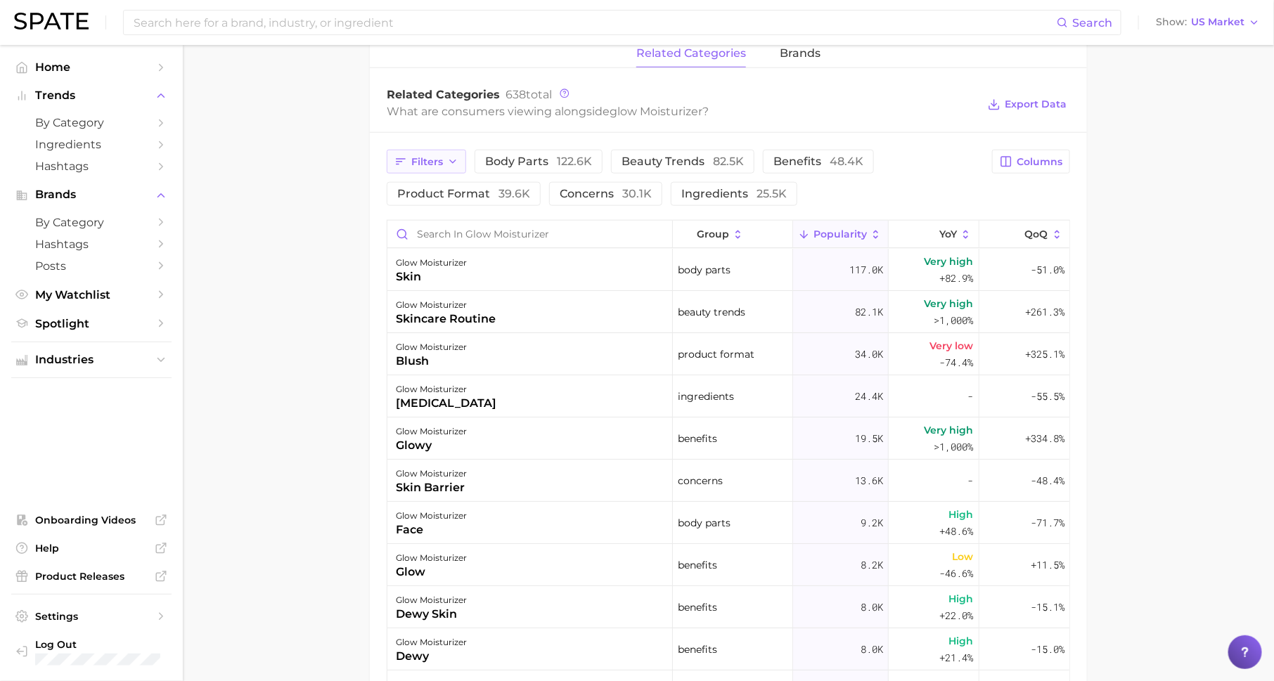
click at [436, 165] on span "Filters" at bounding box center [427, 162] width 32 height 12
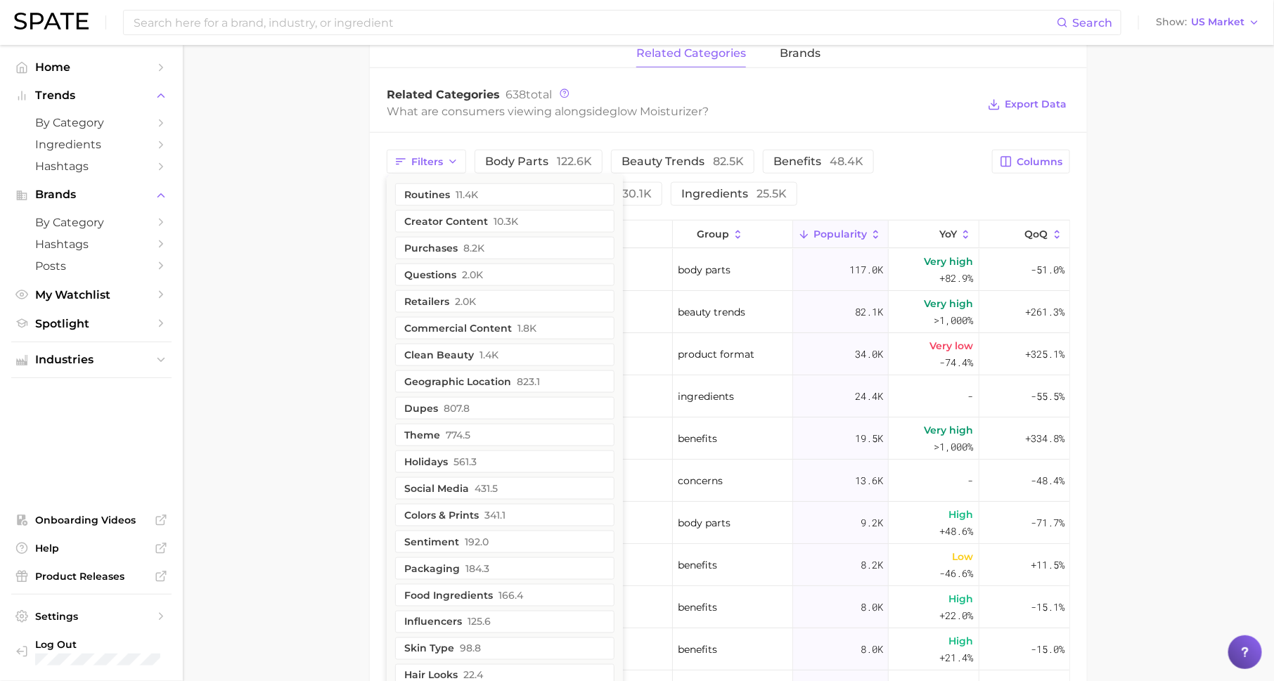
click at [326, 341] on main "1. skincare 2. face products 3. moisturizer products 4. glow moisturizer Overvi…" at bounding box center [728, 188] width 1091 height 1602
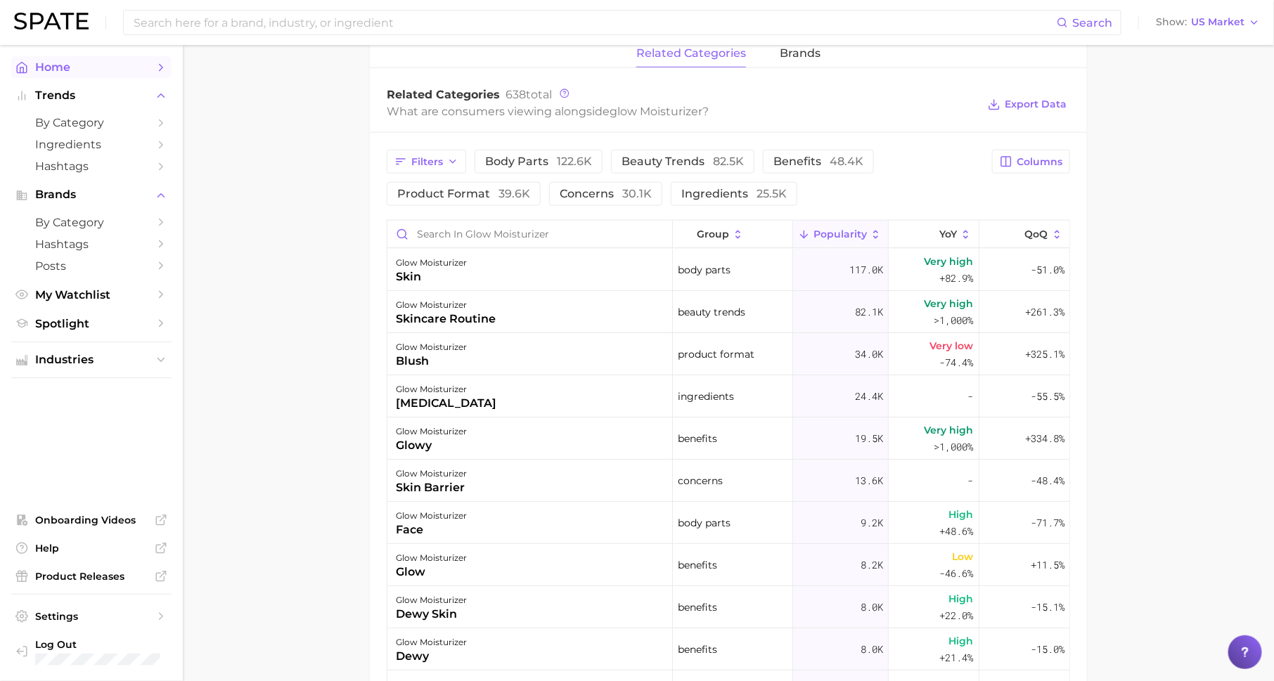
click at [131, 65] on span "Home" at bounding box center [91, 66] width 112 height 13
